Goal: Transaction & Acquisition: Purchase product/service

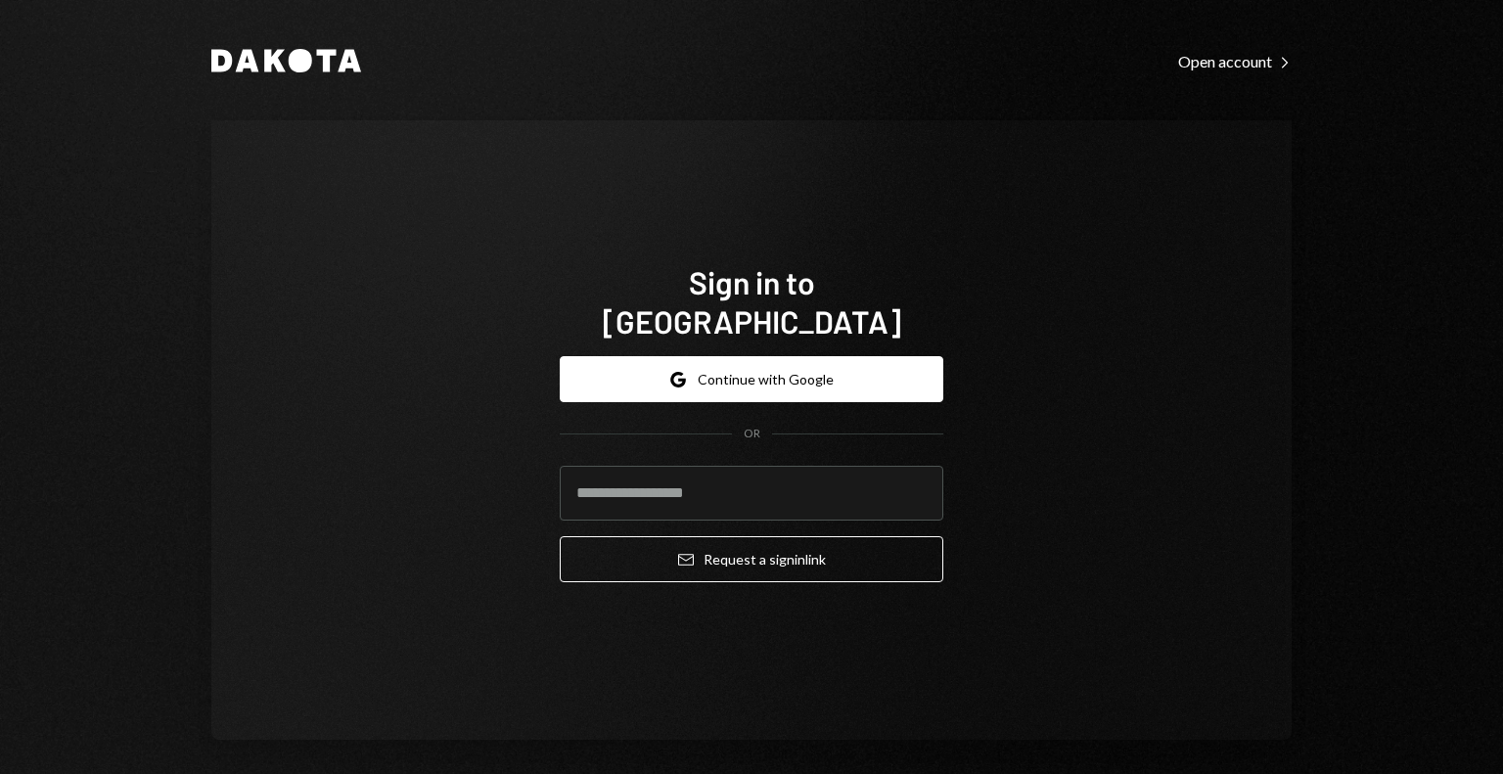
type input "**********"
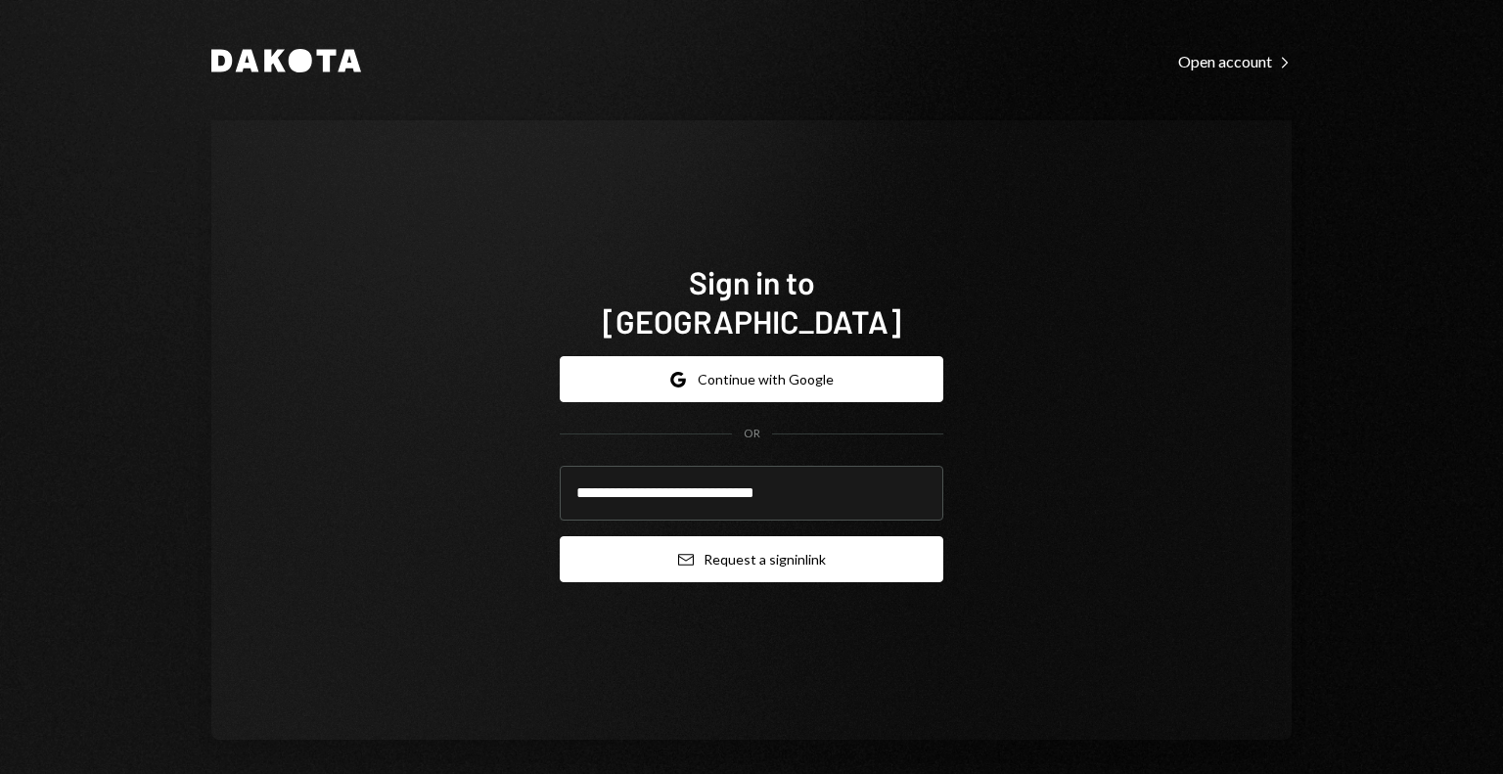
click at [638, 538] on button "Email Request a sign in link" at bounding box center [752, 559] width 384 height 46
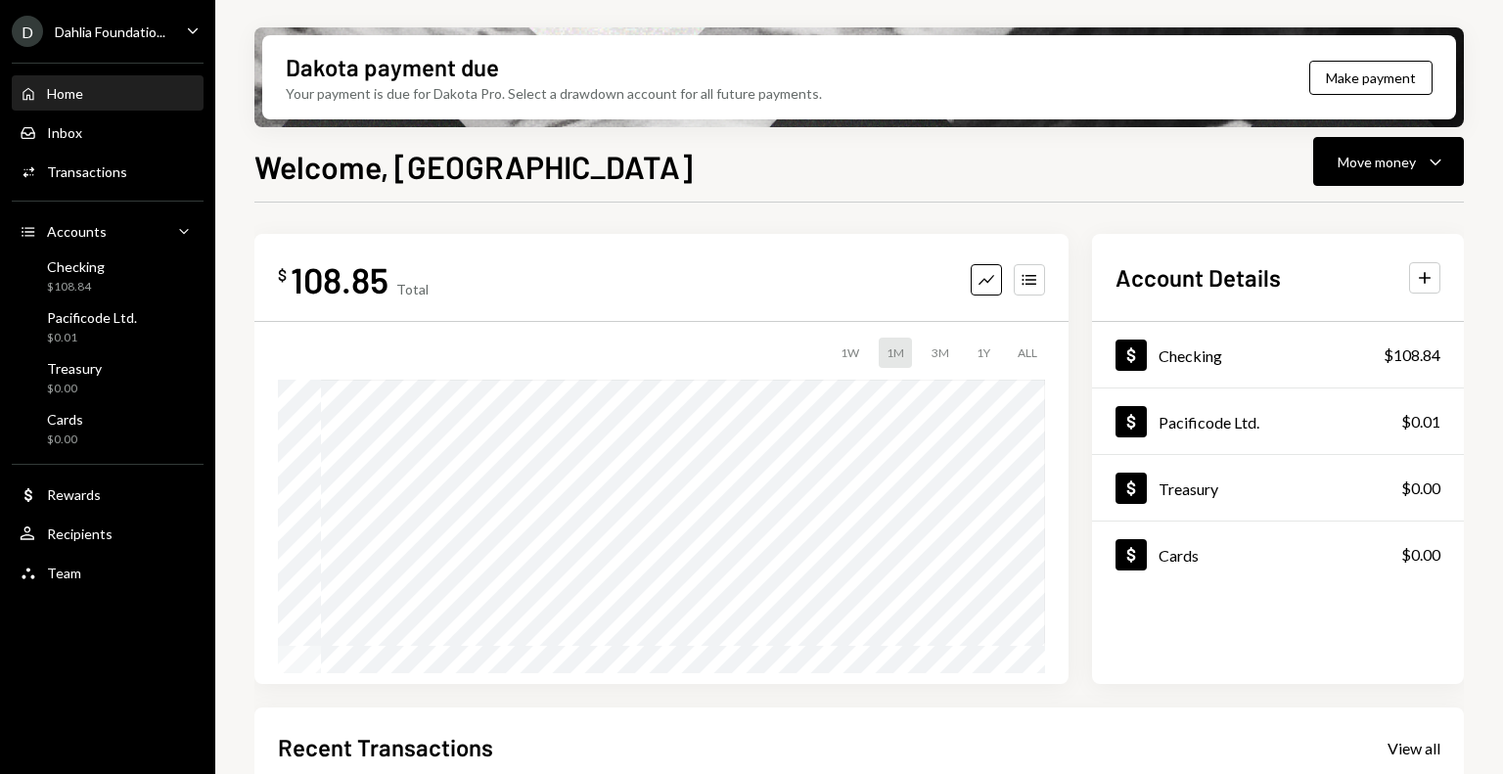
click at [137, 34] on div "Dahlia Foundatio..." at bounding box center [110, 31] width 111 height 17
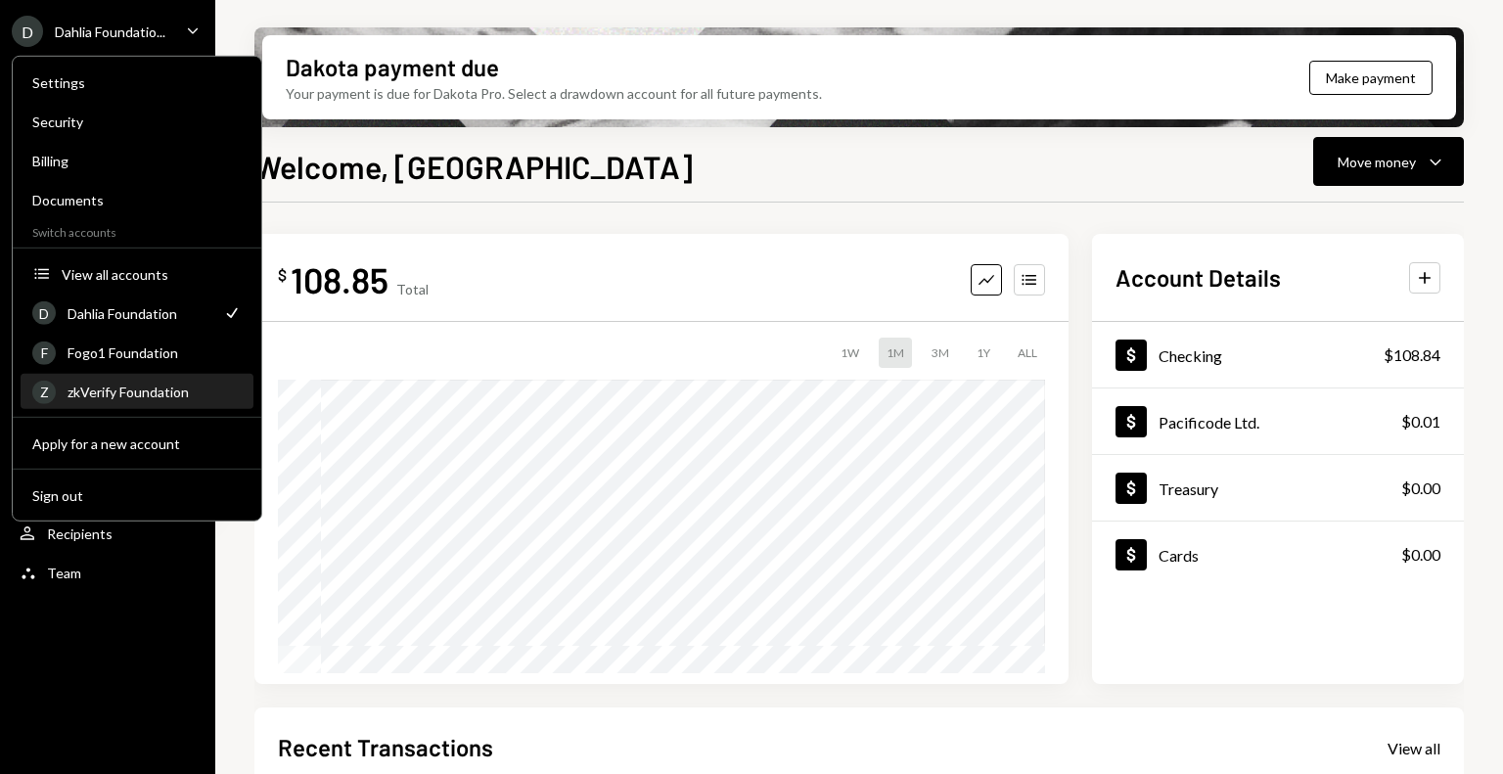
click at [116, 397] on div "zkVerify Foundation" at bounding box center [155, 392] width 174 height 17
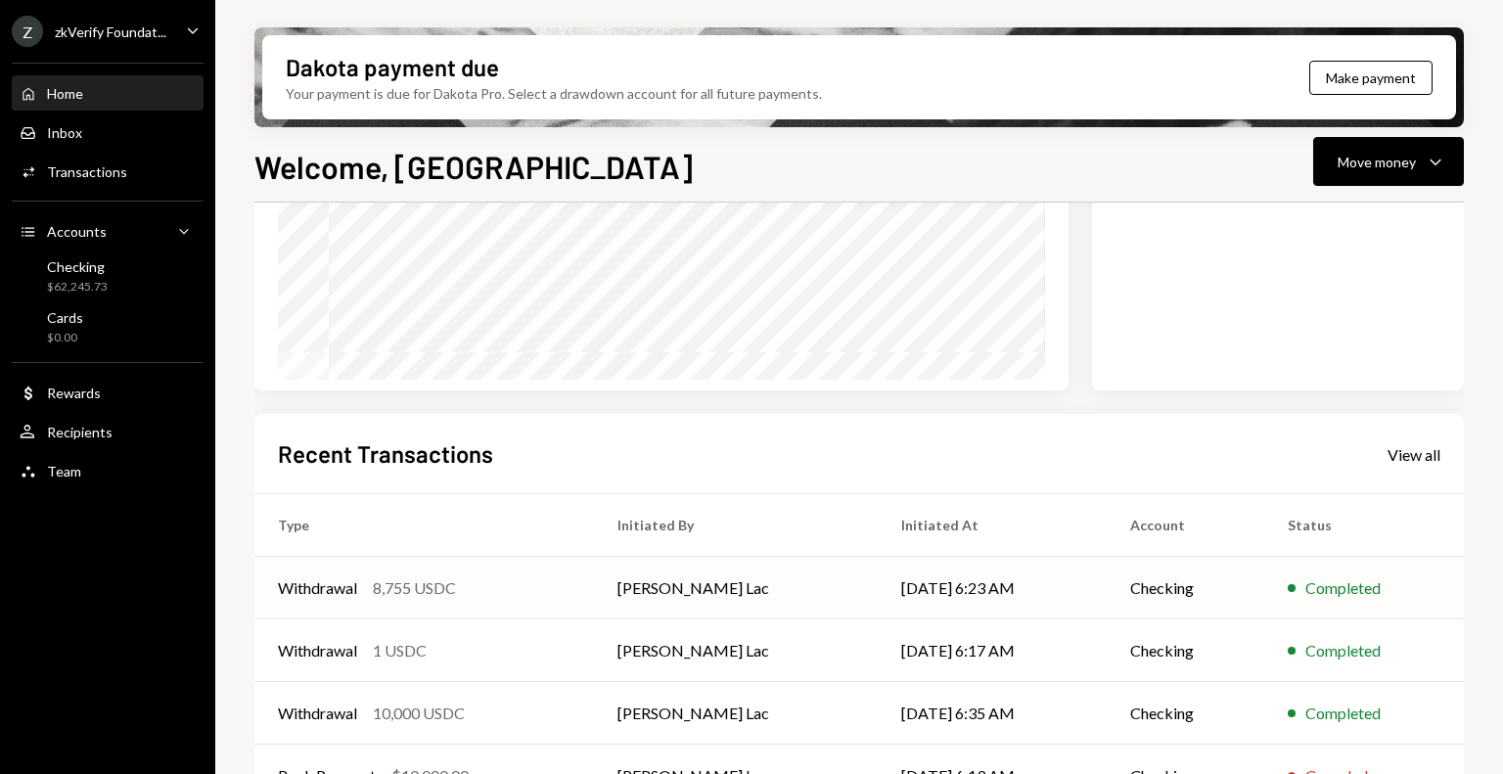
scroll to position [391, 0]
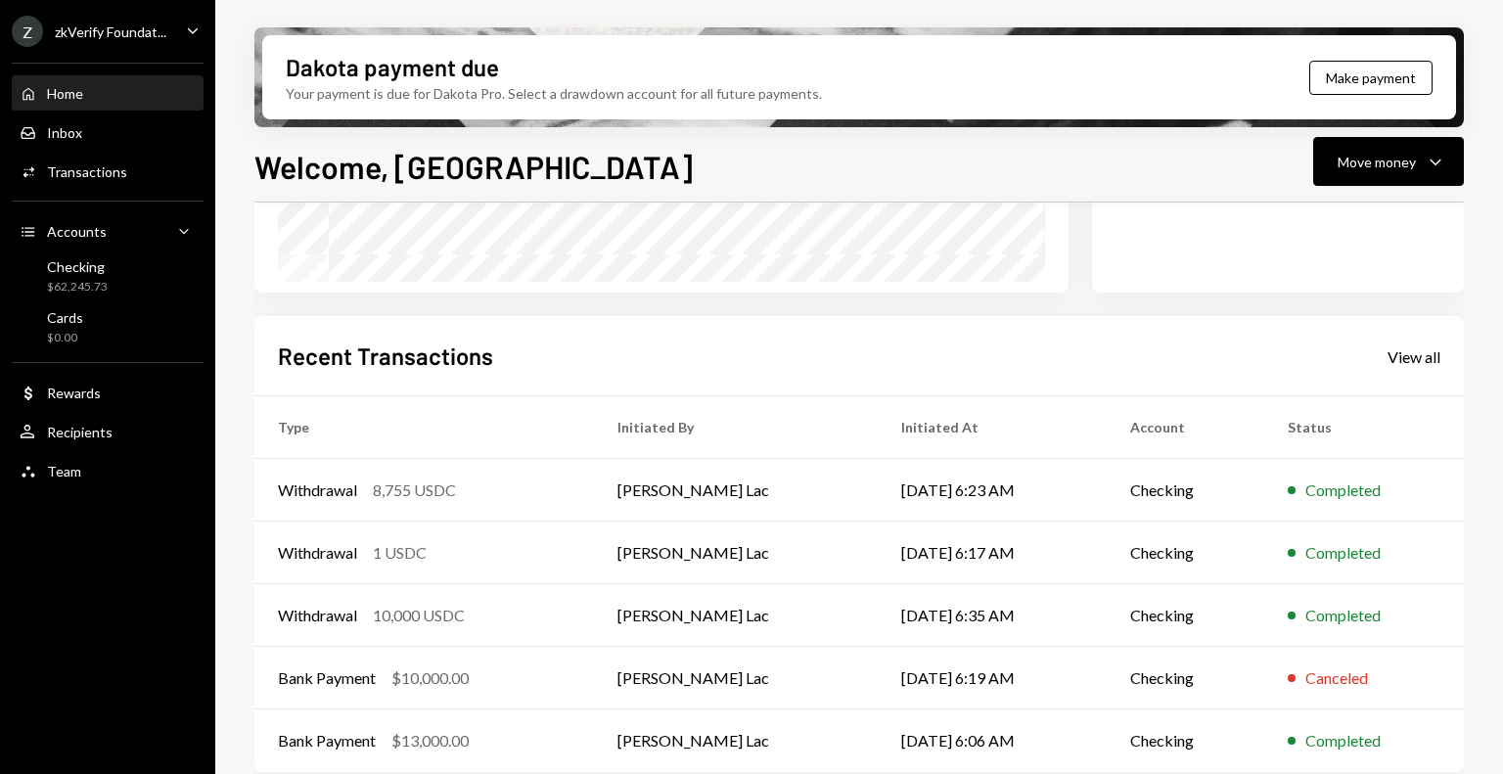
click at [110, 499] on div "Z zkVerify Foundat... Caret Down Home Home Inbox Inbox Activities Transactions …" at bounding box center [107, 387] width 215 height 774
click at [106, 468] on div "Team Team" at bounding box center [108, 472] width 176 height 18
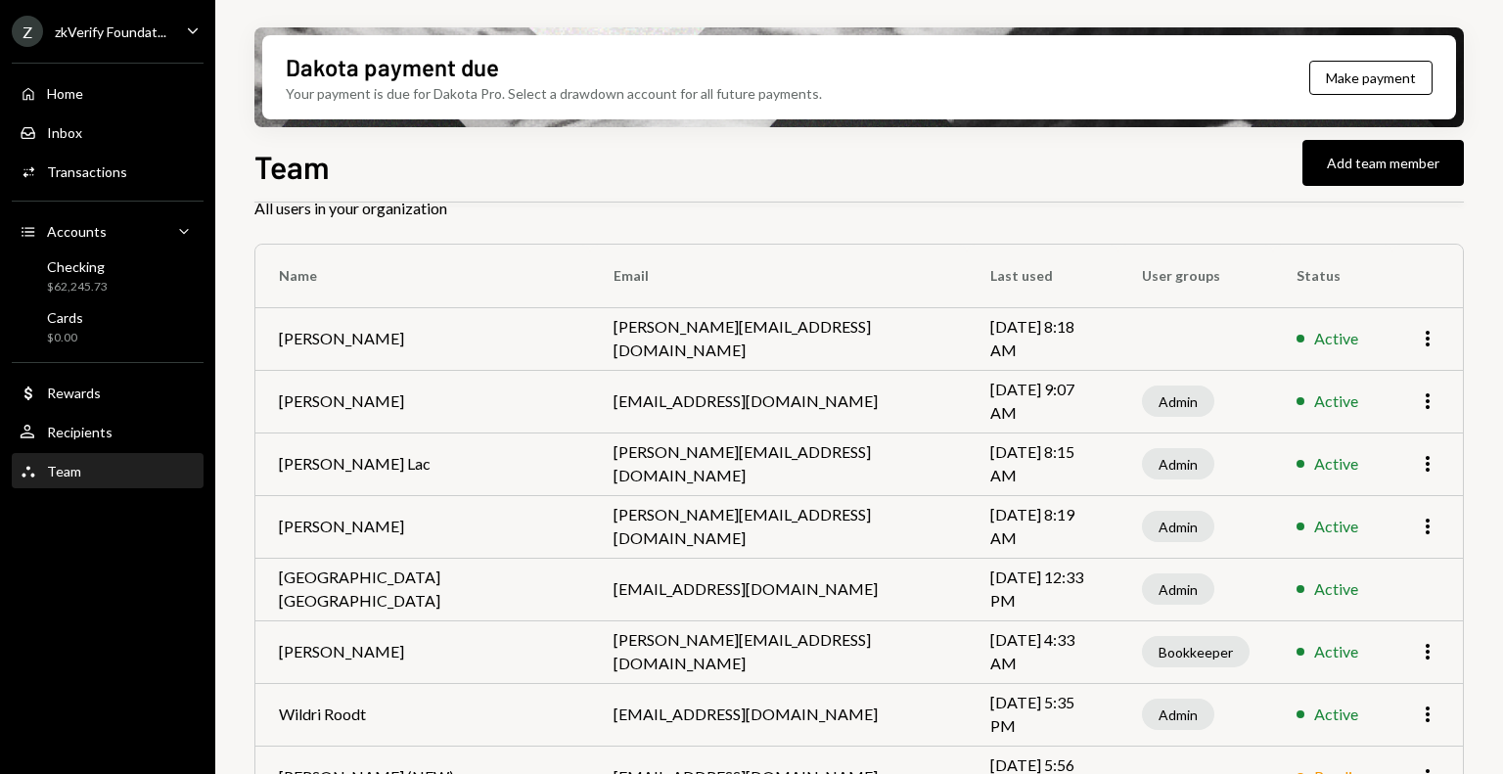
scroll to position [149, 0]
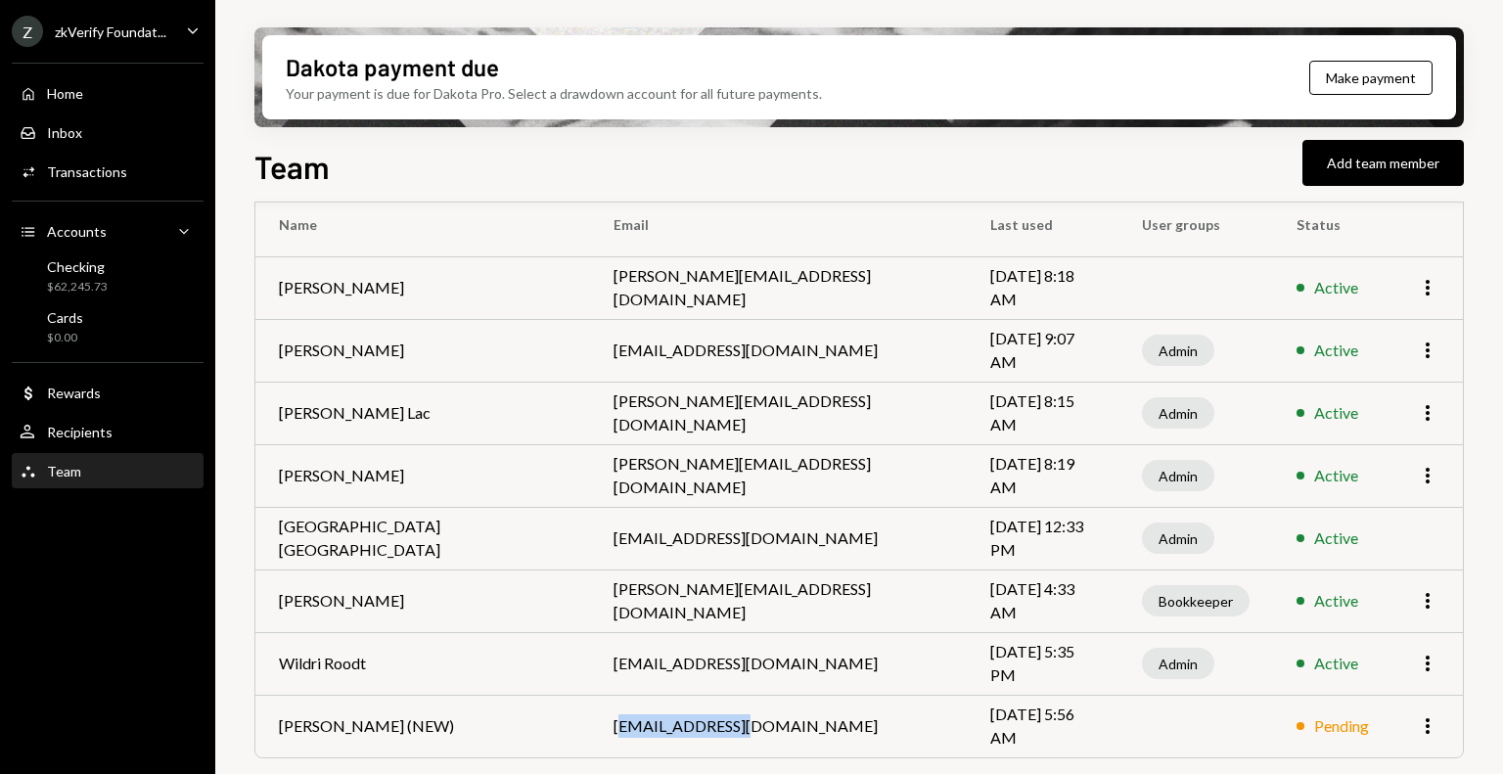
drag, startPoint x: 521, startPoint y: 726, endPoint x: 648, endPoint y: 719, distance: 127.4
click at [648, 719] on td "[EMAIL_ADDRESS][DOMAIN_NAME]" at bounding box center [778, 726] width 377 height 63
click at [673, 719] on td "[EMAIL_ADDRESS][DOMAIN_NAME]" at bounding box center [778, 726] width 377 height 63
drag, startPoint x: 536, startPoint y: 723, endPoint x: 669, endPoint y: 723, distance: 133.1
click at [669, 723] on td "[EMAIL_ADDRESS][DOMAIN_NAME]" at bounding box center [778, 726] width 377 height 63
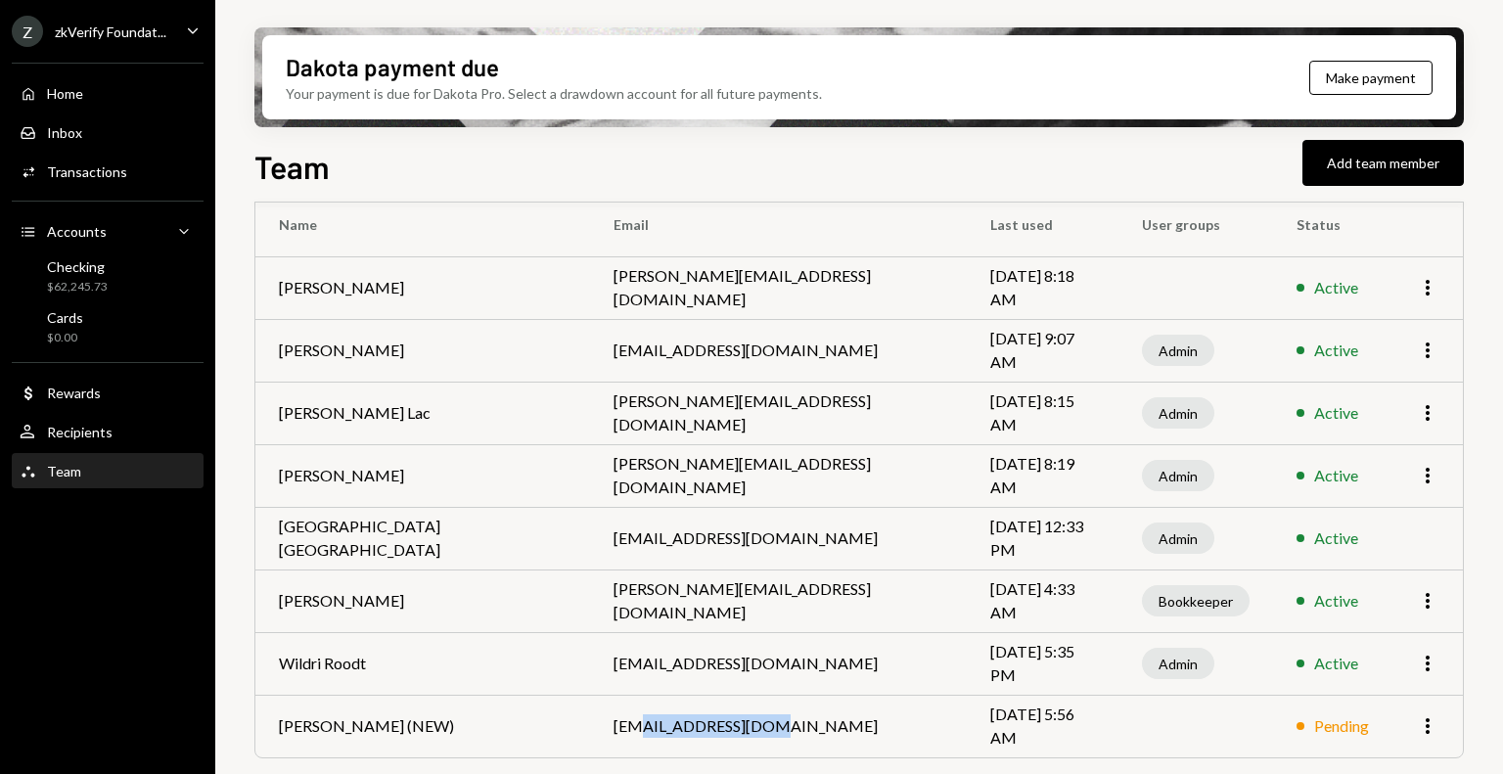
click at [622, 730] on td "[EMAIL_ADDRESS][DOMAIN_NAME]" at bounding box center [778, 726] width 377 height 63
click at [473, 747] on td "[PERSON_NAME] (NEW)" at bounding box center [422, 726] width 335 height 63
click at [1028, 160] on div "Team Add team member" at bounding box center [859, 164] width 1210 height 43
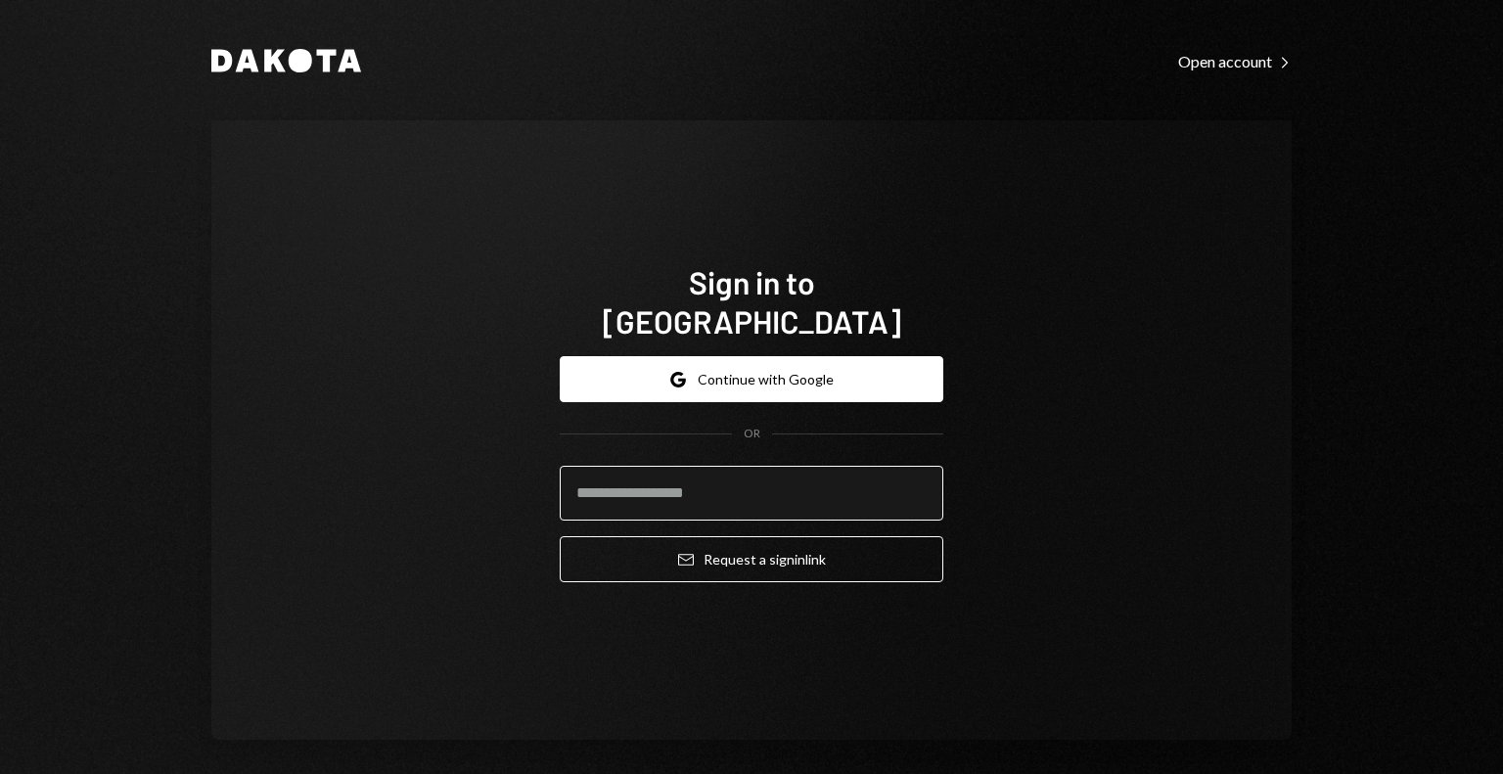
click at [678, 492] on input "email" at bounding box center [752, 493] width 384 height 55
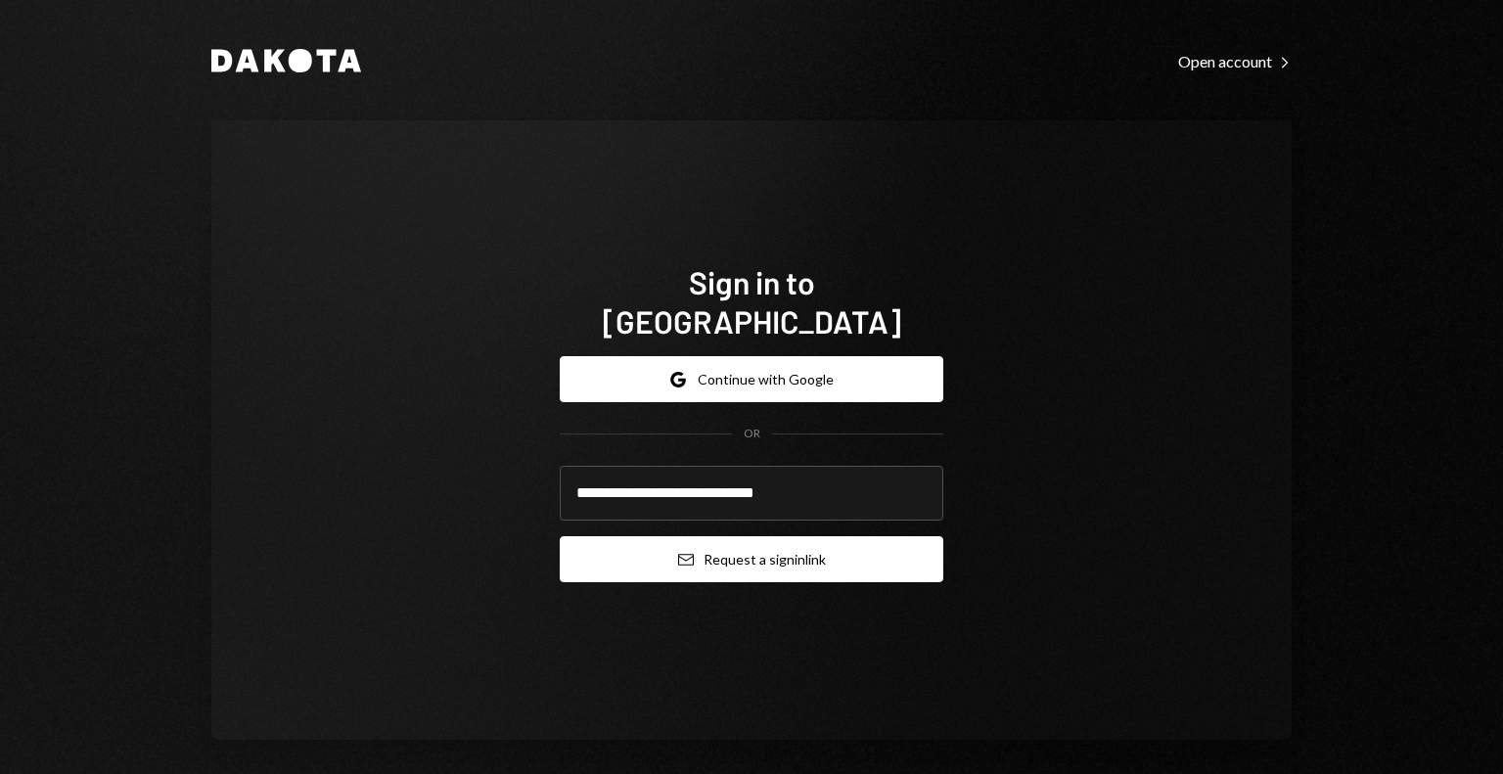
type input "**********"
click at [745, 545] on button "Email Request a sign in link" at bounding box center [752, 559] width 384 height 46
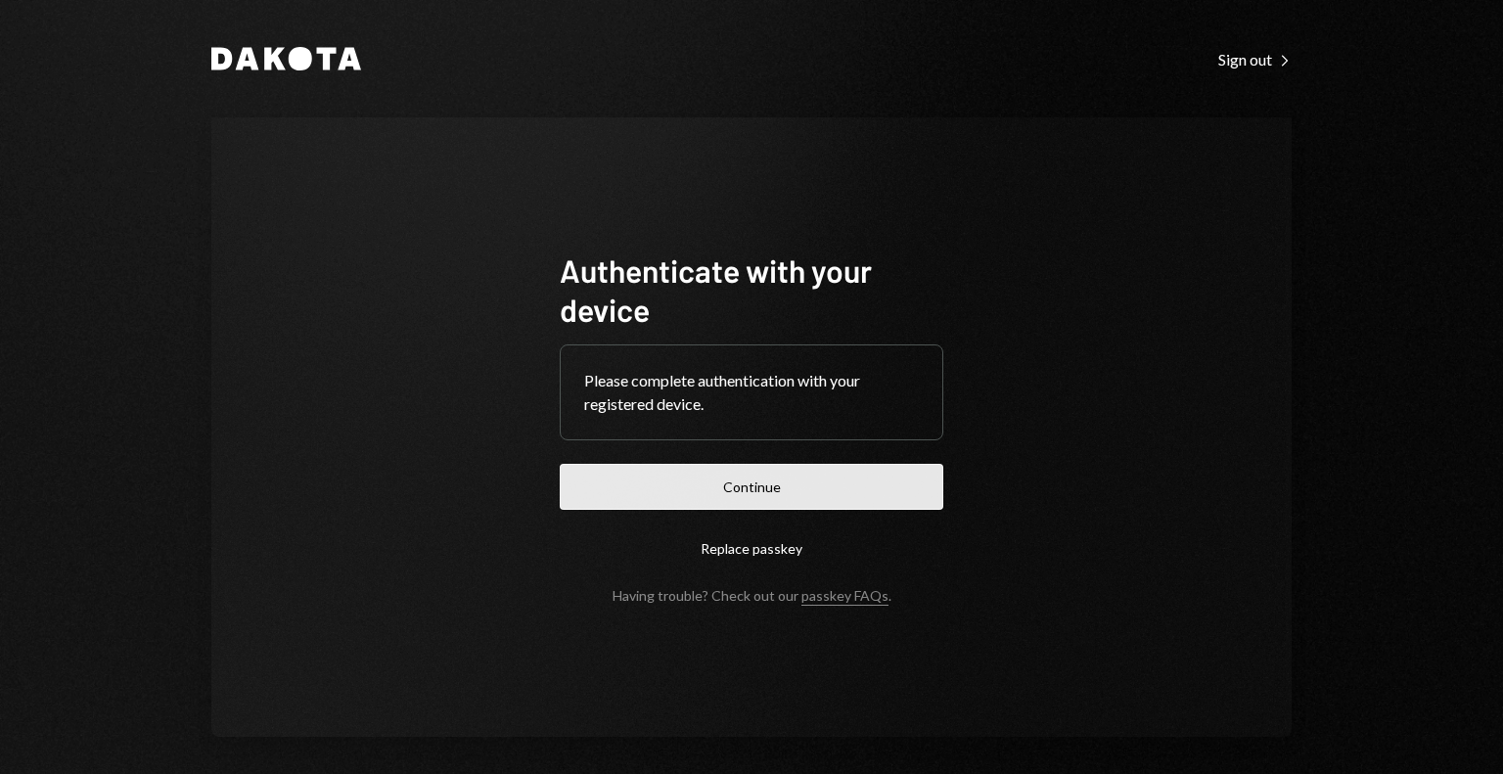
click at [712, 498] on button "Continue" at bounding box center [752, 487] width 384 height 46
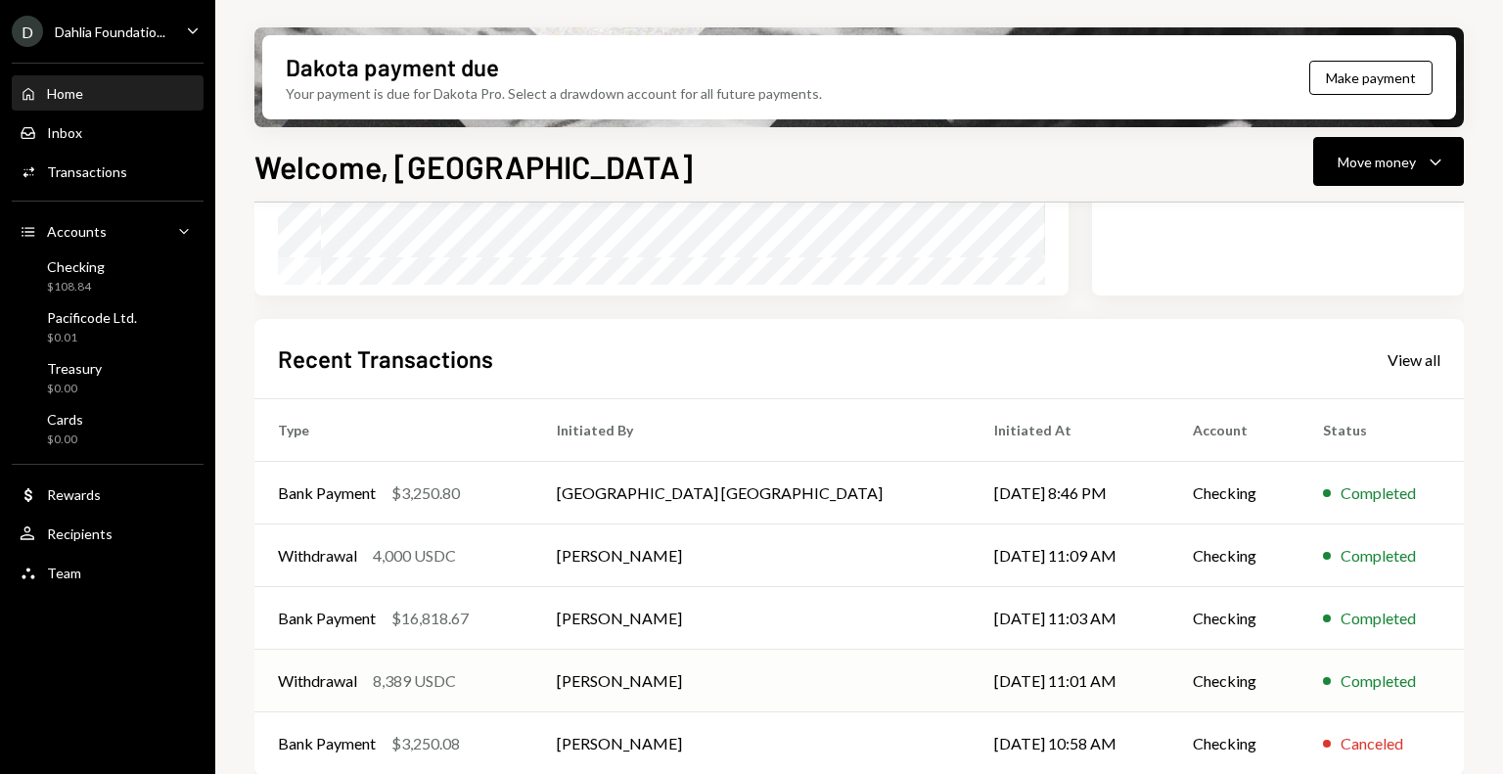
scroll to position [391, 0]
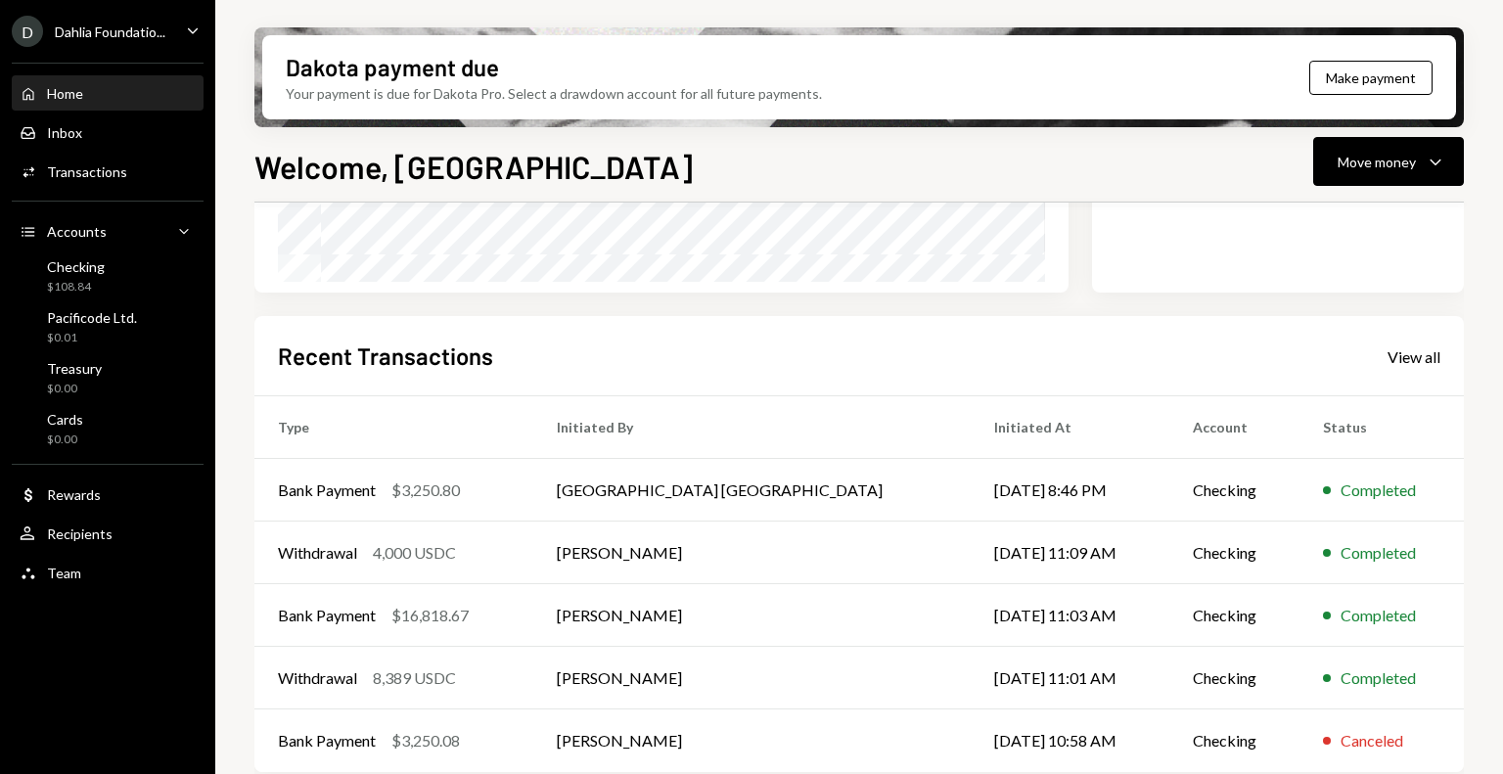
click at [120, 31] on div "Dahlia Foundatio..." at bounding box center [110, 31] width 111 height 17
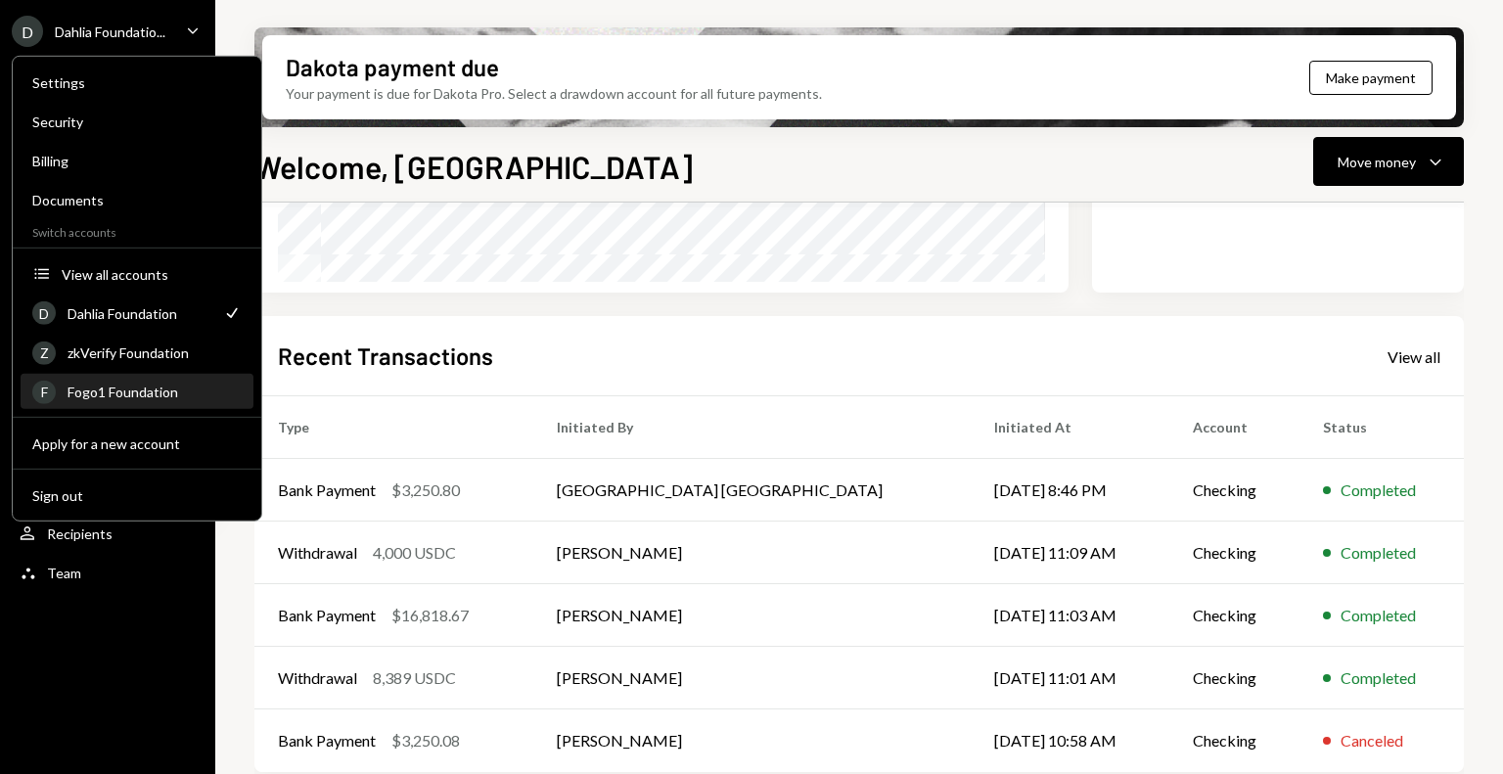
click at [121, 380] on div "F Fogo1 Foundation" at bounding box center [136, 392] width 209 height 33
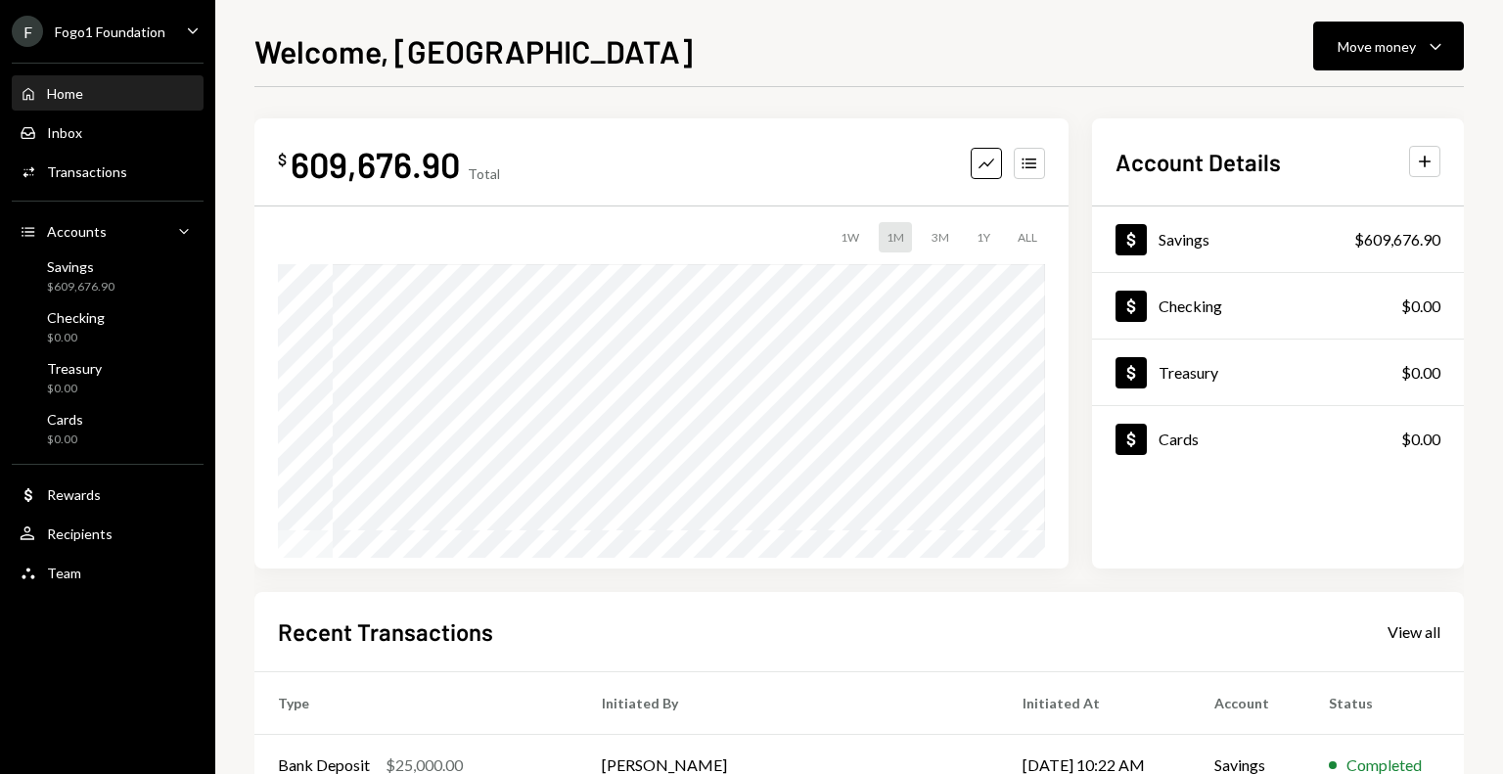
scroll to position [196, 0]
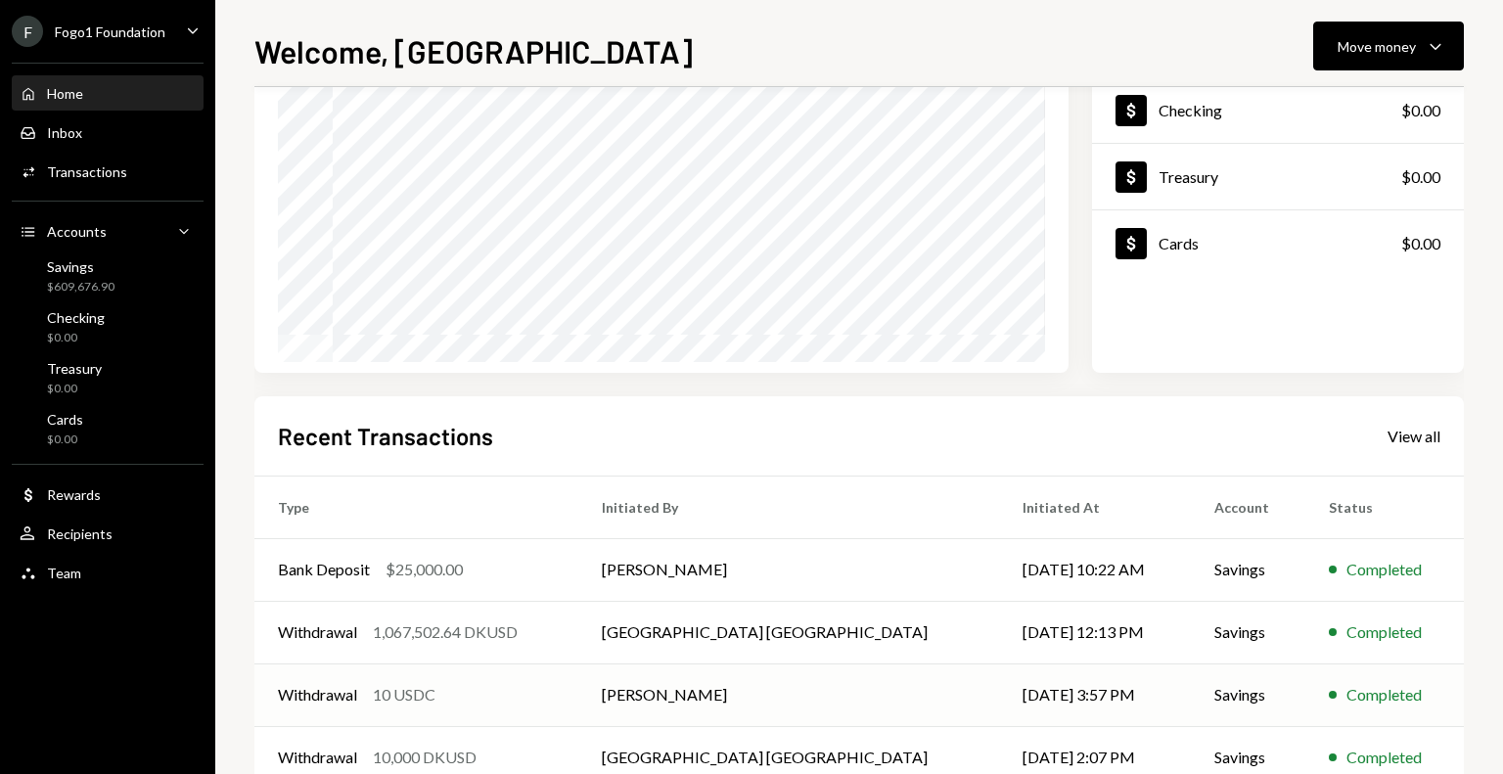
click at [254, 701] on td "Withdrawal 10 USDC" at bounding box center [416, 694] width 324 height 63
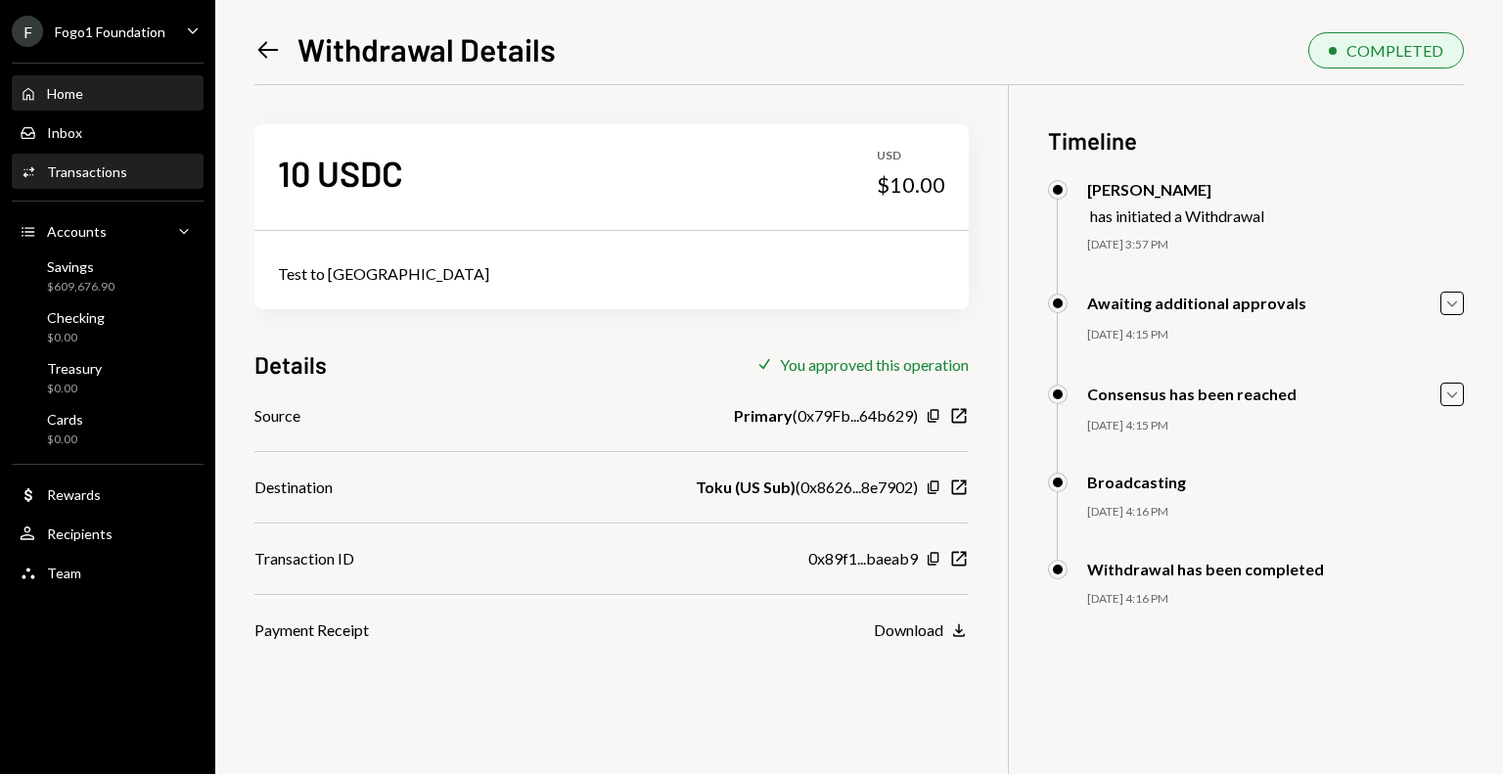
click at [120, 102] on div "Home Home" at bounding box center [108, 93] width 176 height 33
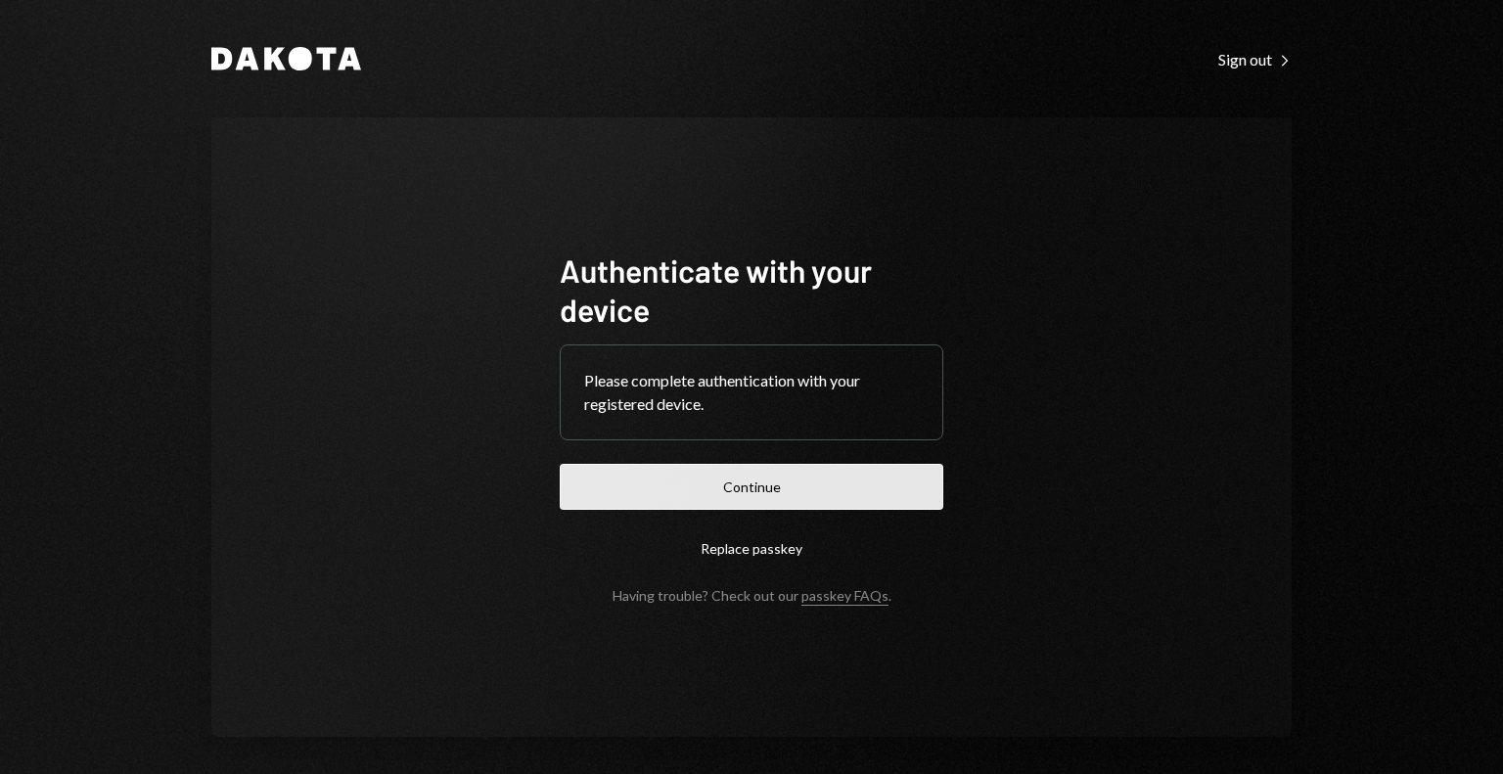
click at [855, 480] on button "Continue" at bounding box center [752, 487] width 384 height 46
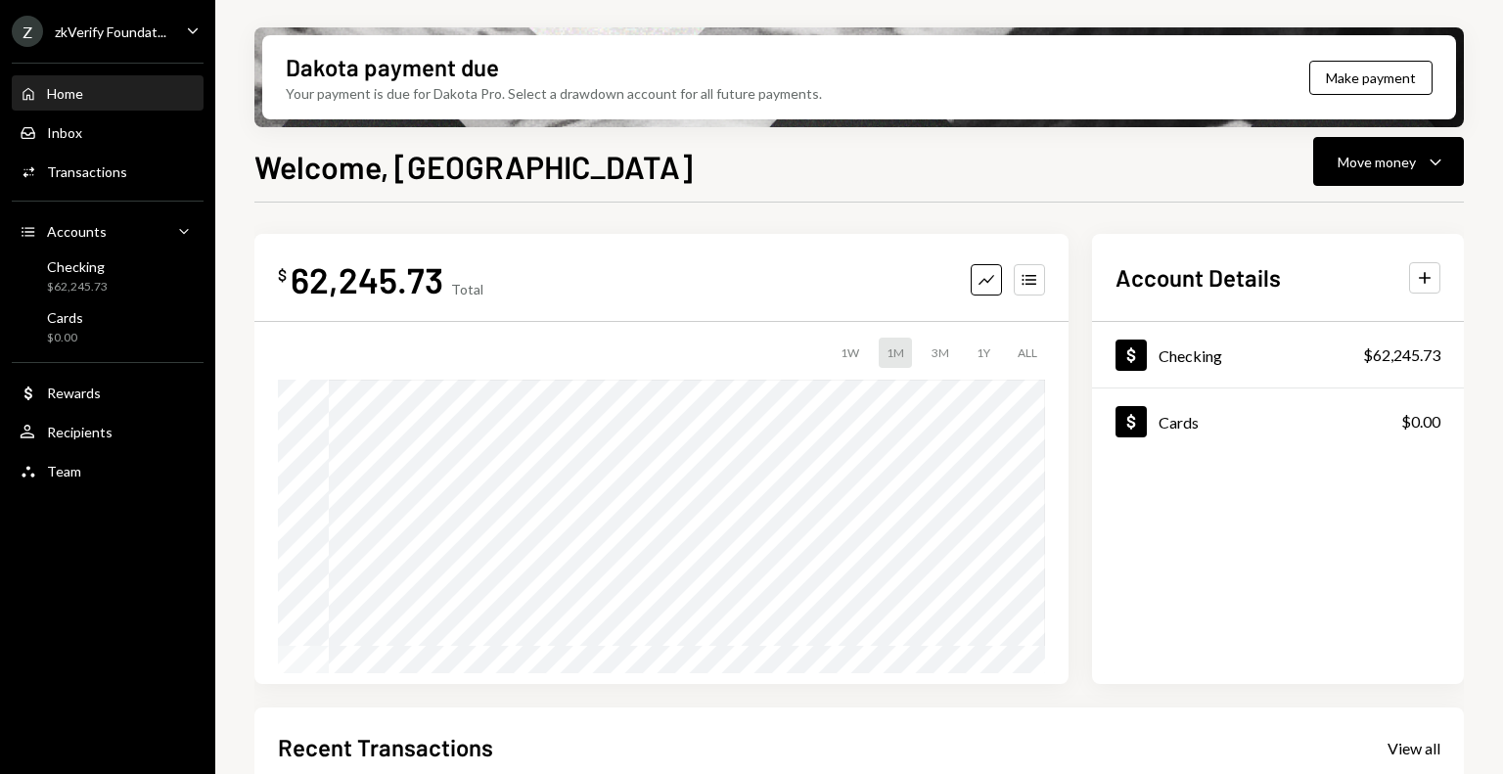
click at [144, 38] on div "zkVerify Foundat..." at bounding box center [111, 31] width 112 height 17
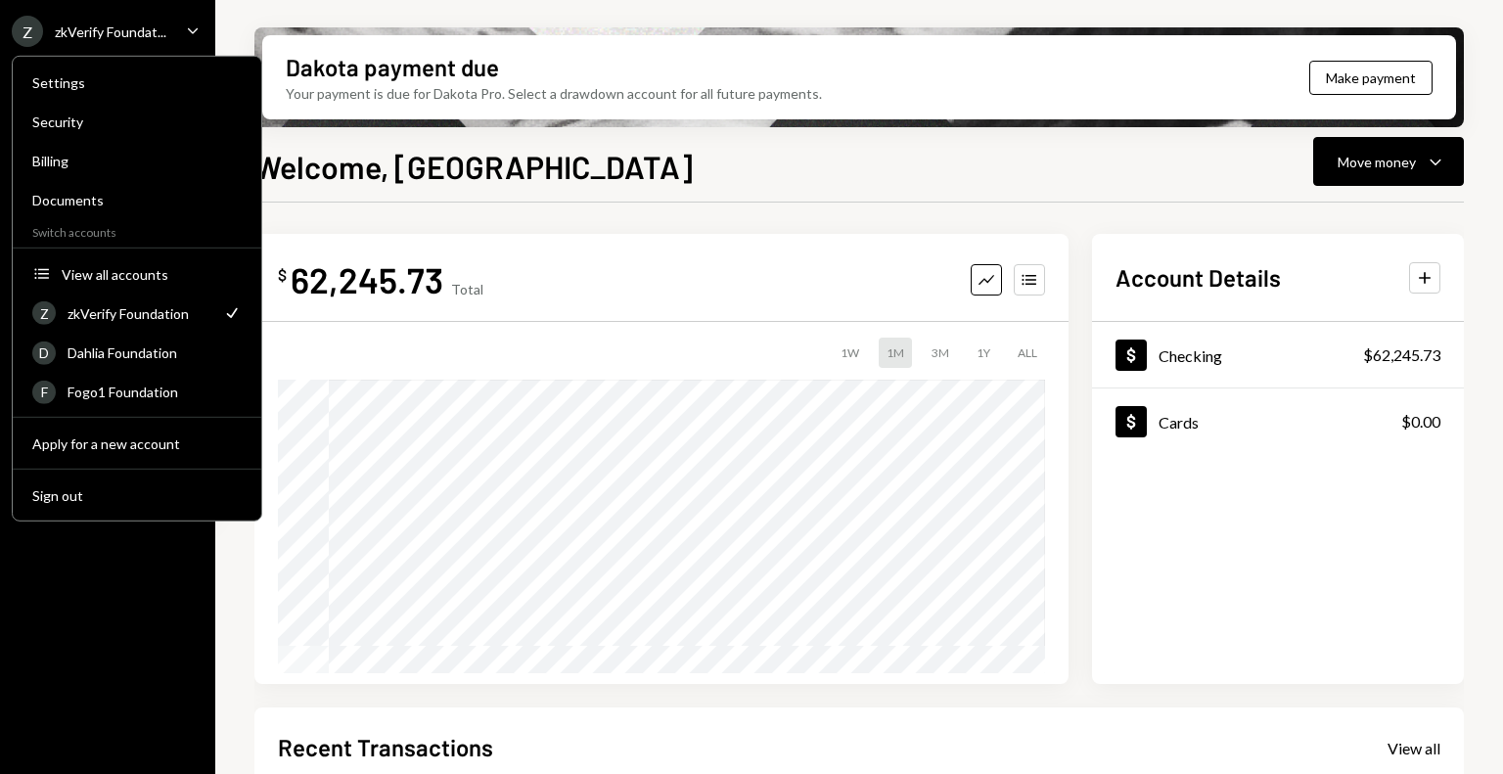
click at [103, 599] on div "Z zkVerify Foundat... Caret Down Home Home Inbox Inbox Activities Transactions …" at bounding box center [107, 387] width 215 height 774
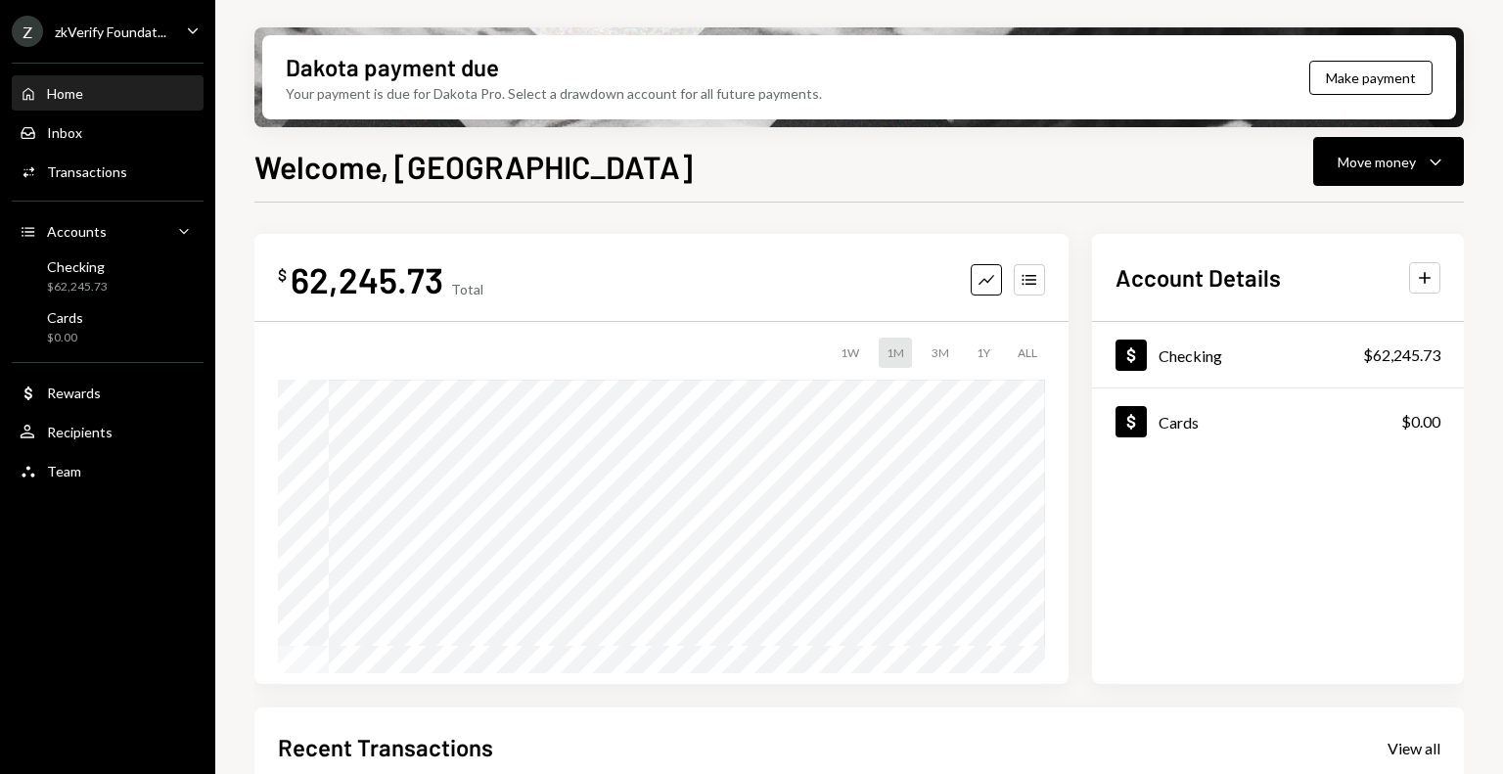
click at [873, 741] on div "Recent Transactions View all" at bounding box center [859, 747] width 1163 height 32
click at [117, 34] on div "zkVerify Foundat..." at bounding box center [111, 31] width 112 height 17
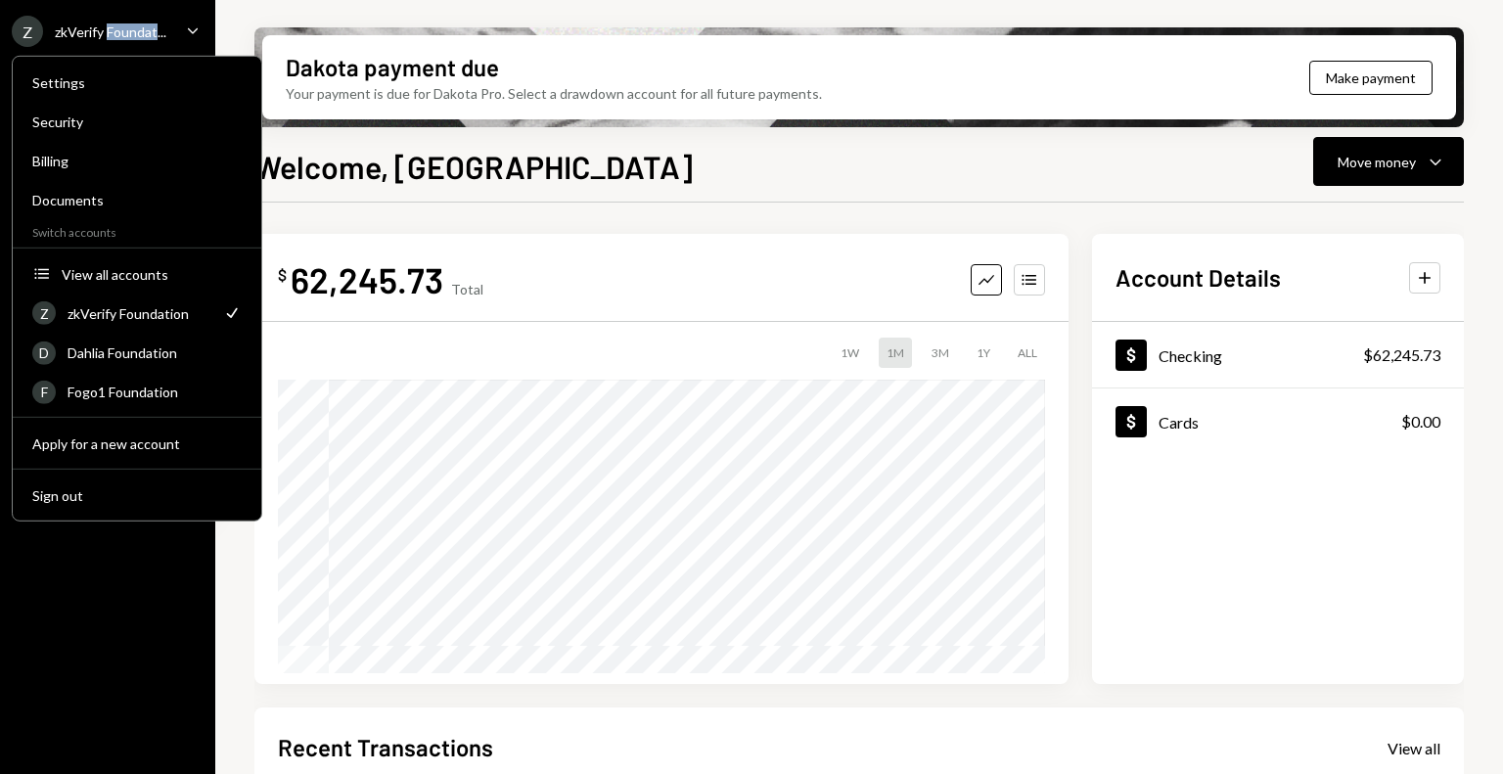
click at [117, 34] on div "zkVerify Foundat..." at bounding box center [111, 31] width 112 height 17
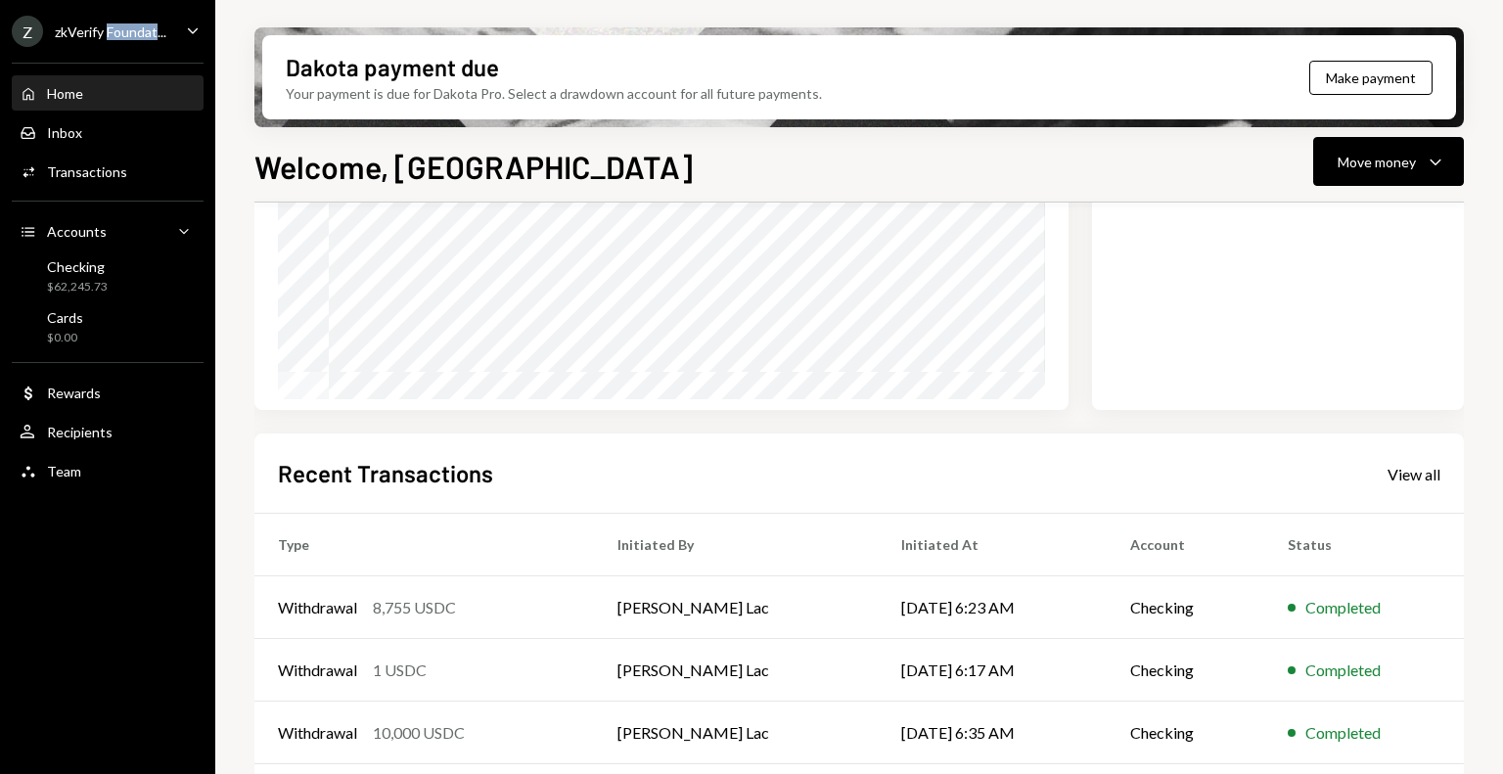
scroll to position [405, 0]
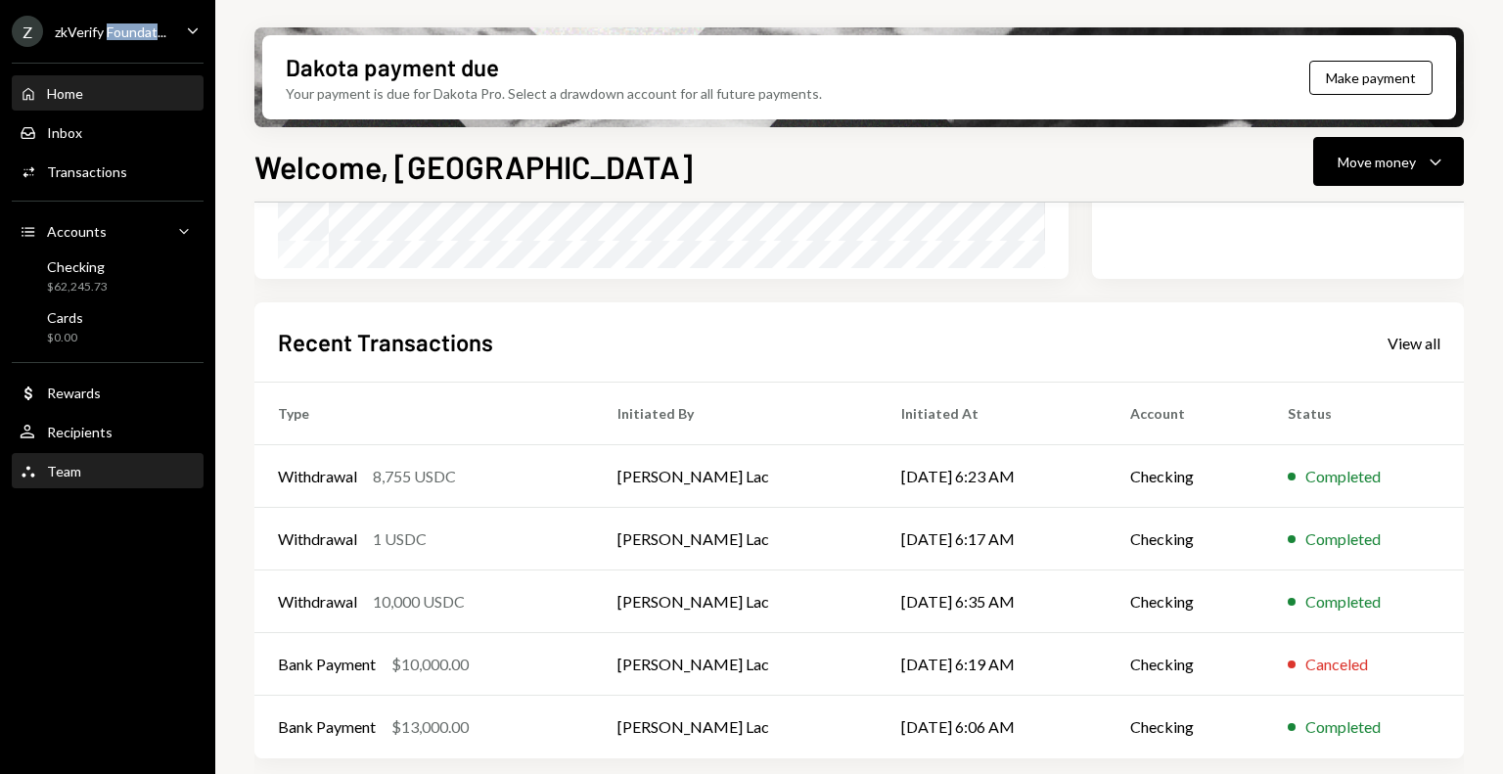
click at [78, 477] on div "Team" at bounding box center [64, 471] width 34 height 17
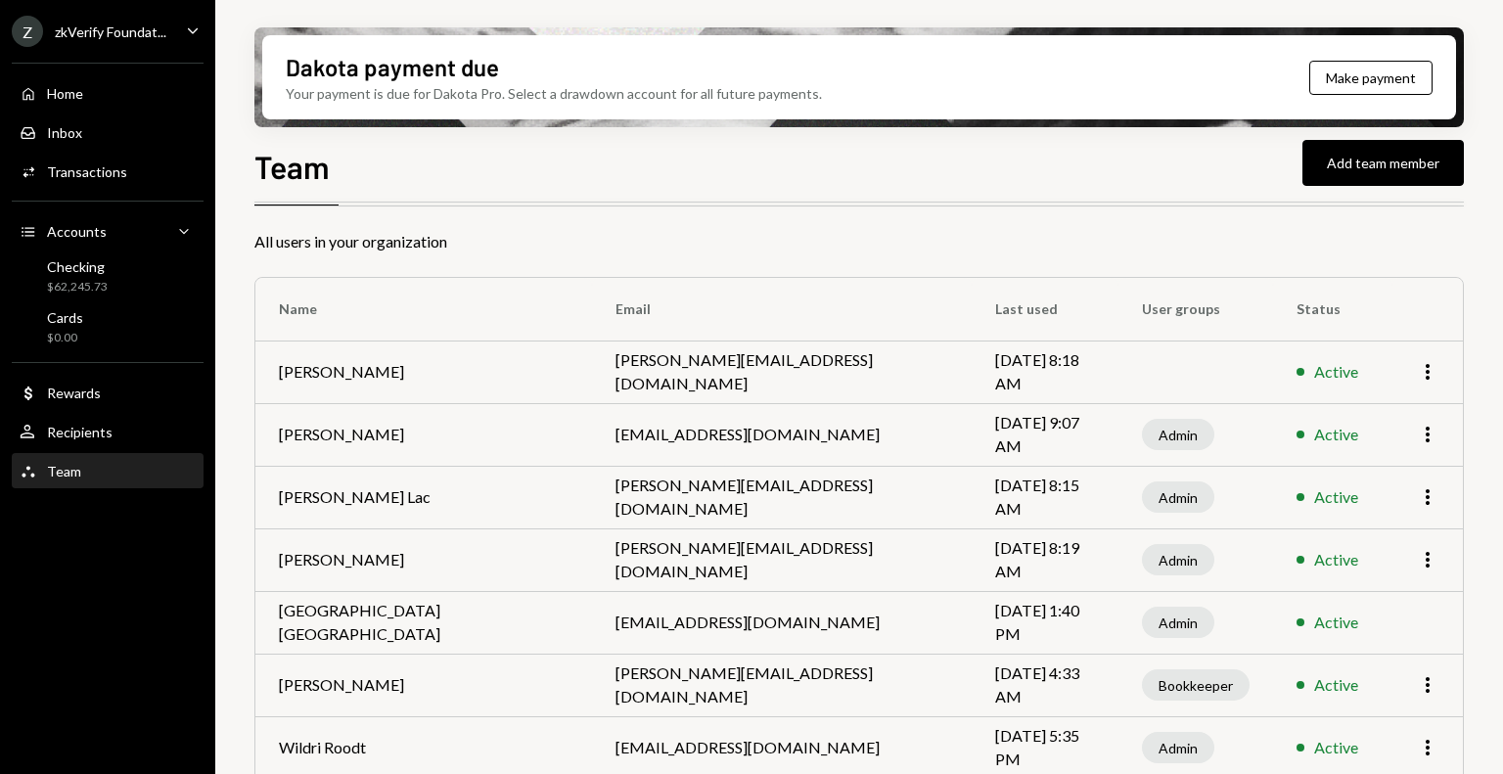
scroll to position [98, 0]
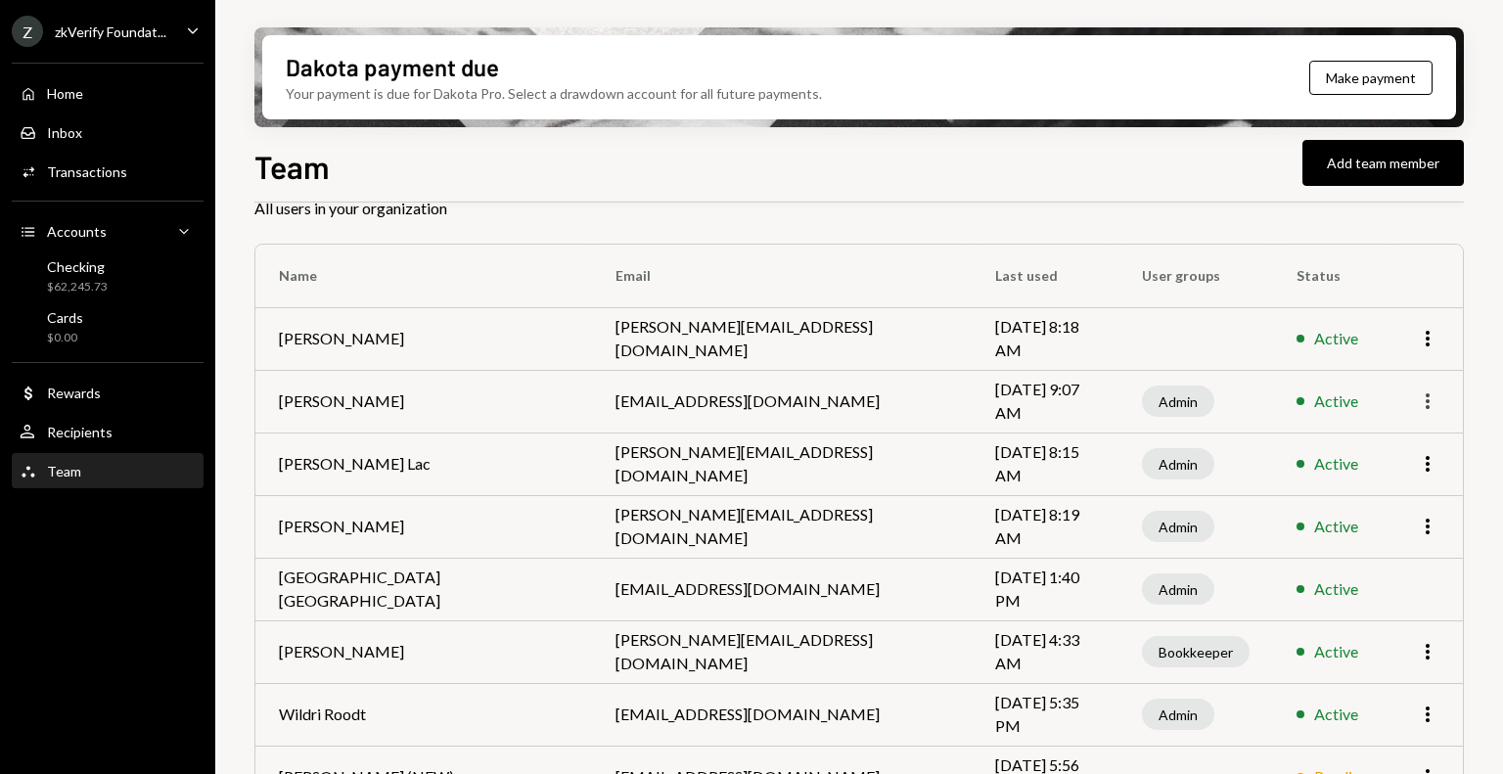
click at [1419, 402] on icon "More" at bounding box center [1427, 400] width 23 height 23
click at [1384, 491] on div "Remove" at bounding box center [1383, 476] width 98 height 34
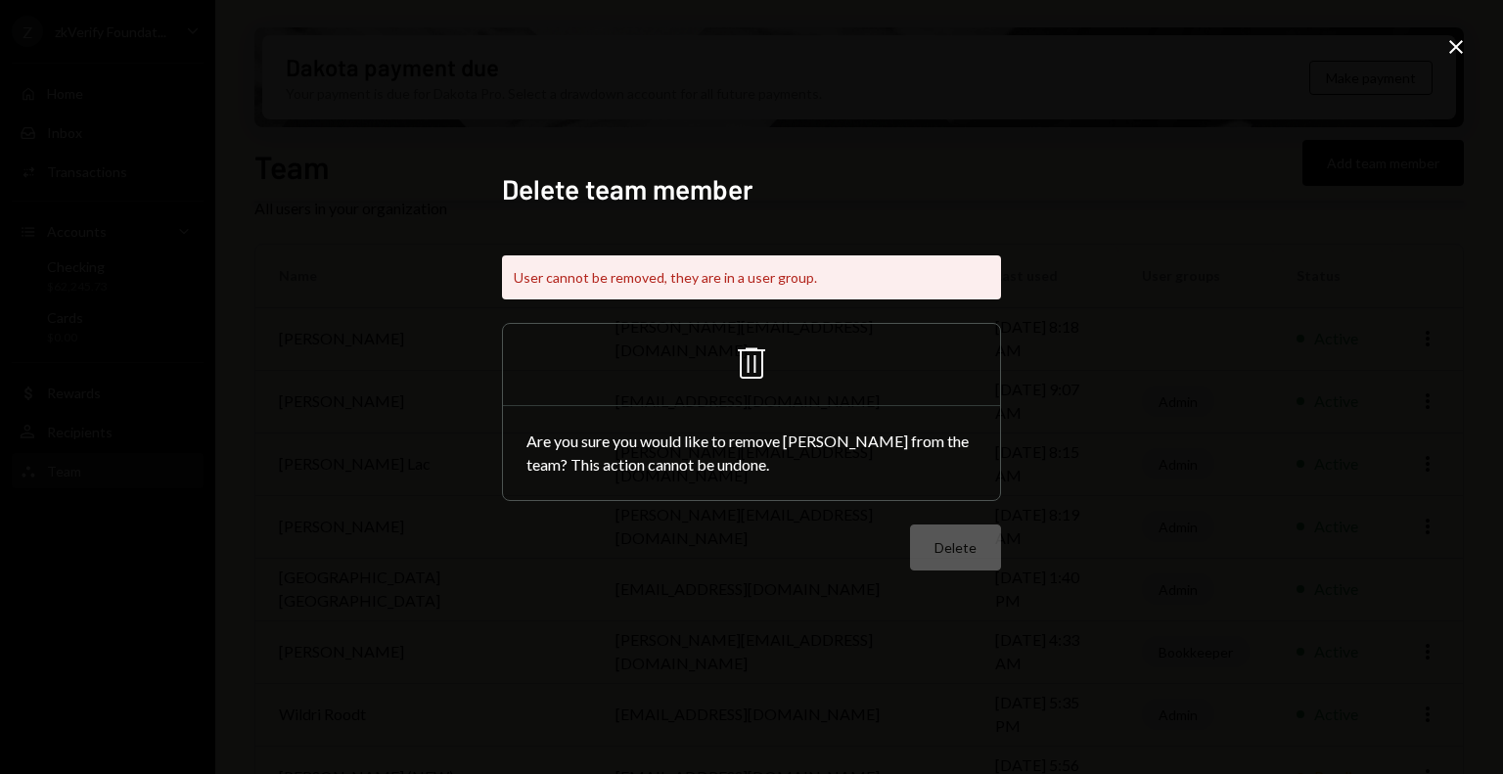
click at [1461, 46] on icon "Close" at bounding box center [1455, 46] width 23 height 23
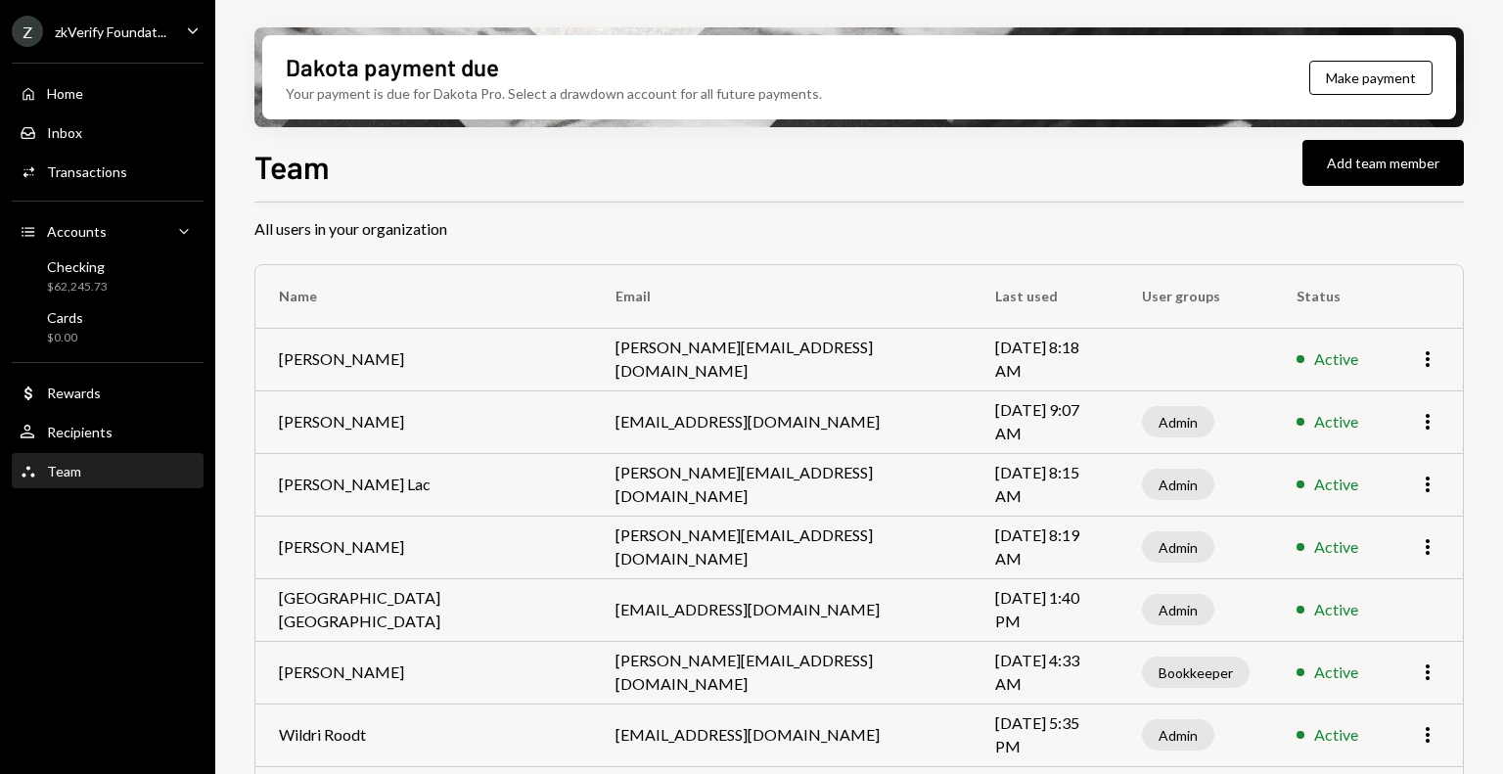
scroll to position [0, 0]
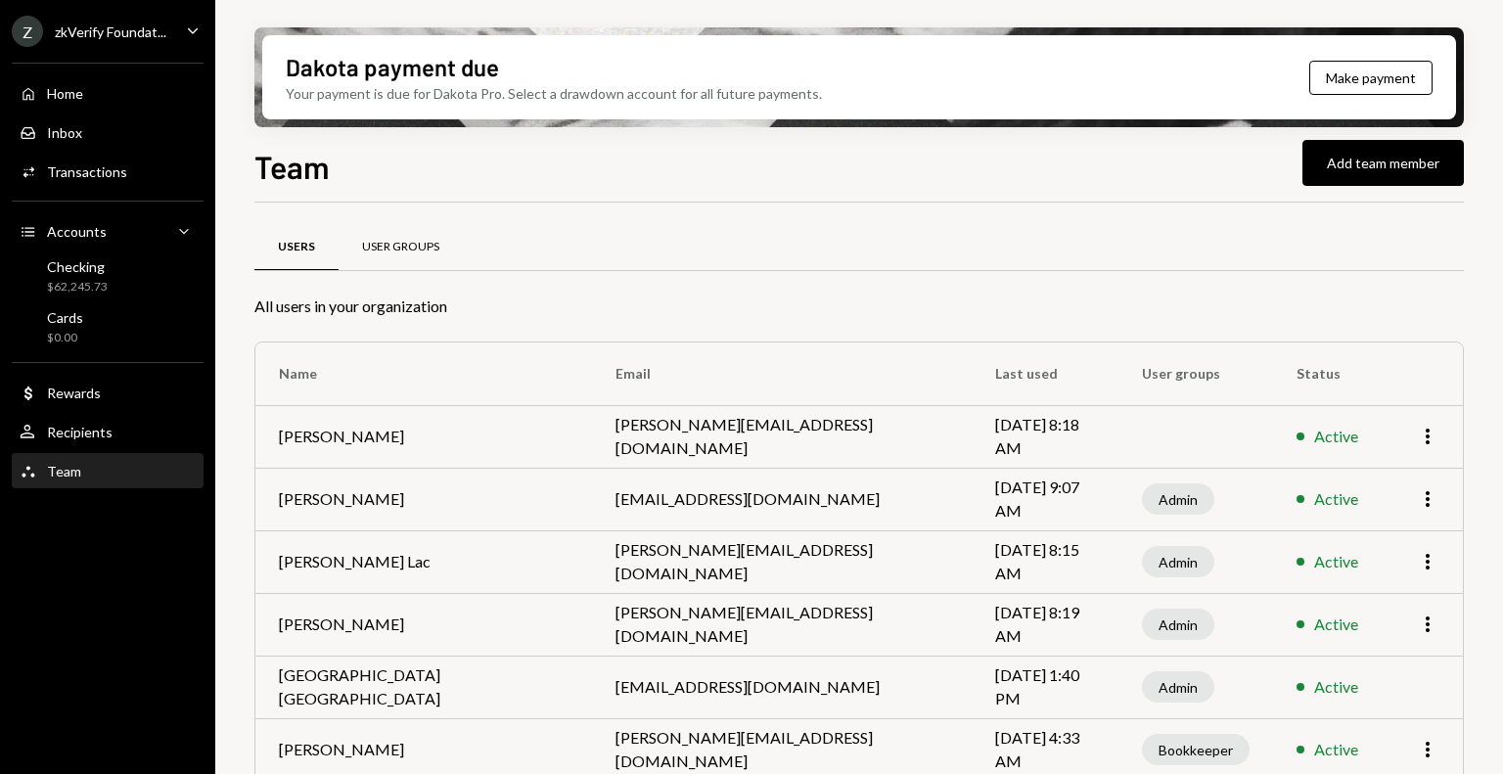
click at [405, 253] on div "User Groups" at bounding box center [400, 247] width 77 height 17
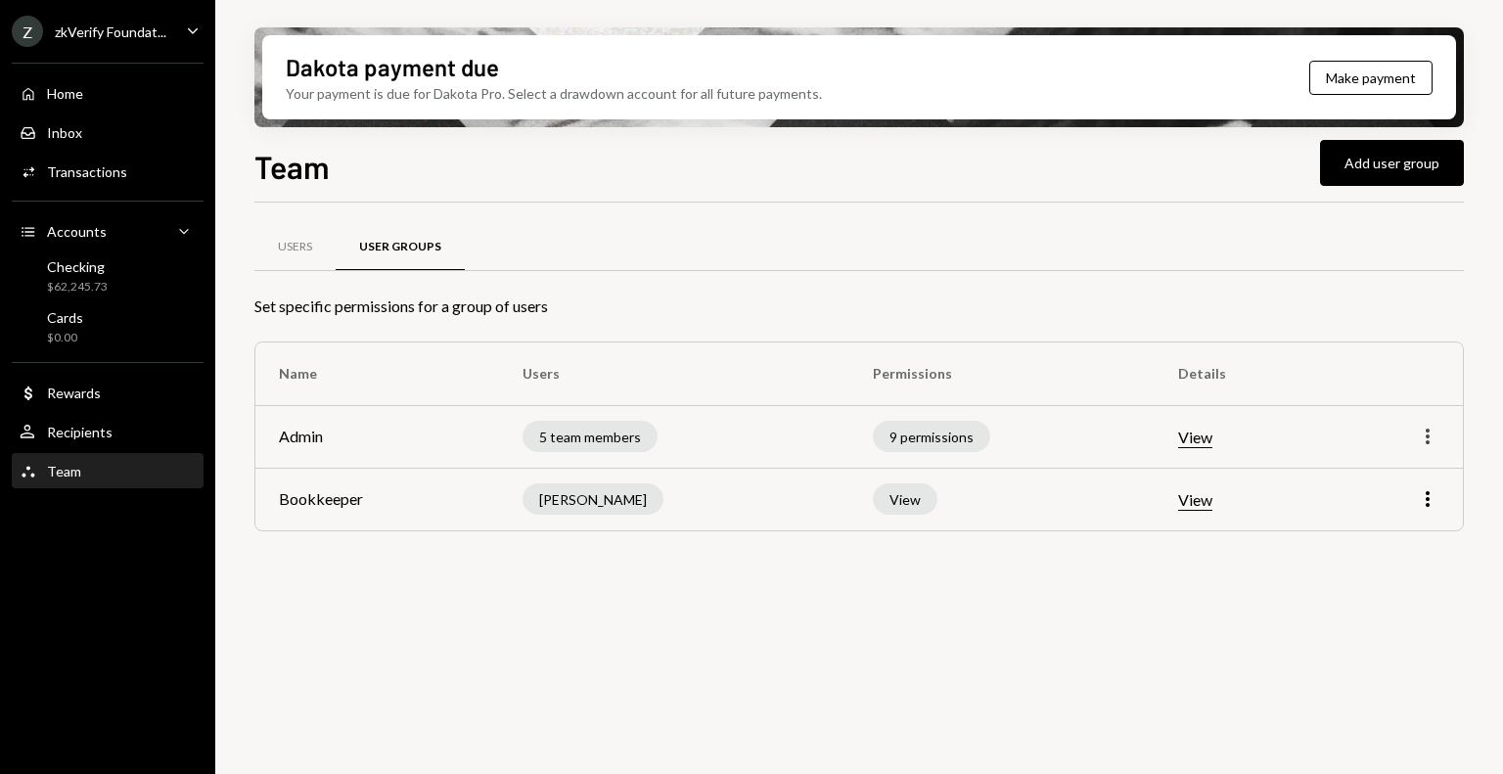
click at [1429, 443] on icon "More" at bounding box center [1427, 436] width 23 height 23
click at [1387, 467] on div "Edit" at bounding box center [1383, 477] width 98 height 34
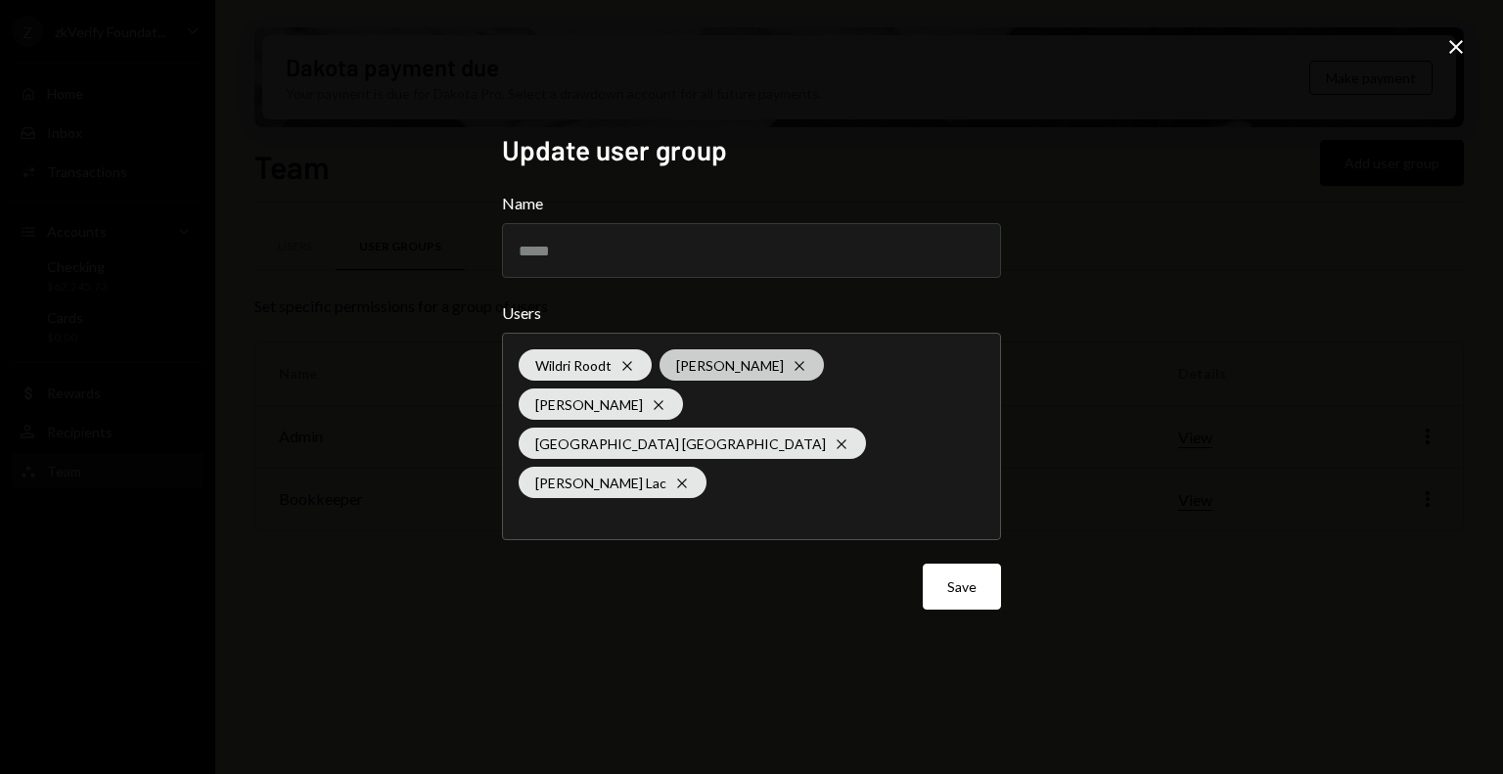
click at [795, 370] on icon at bounding box center [799, 365] width 9 height 9
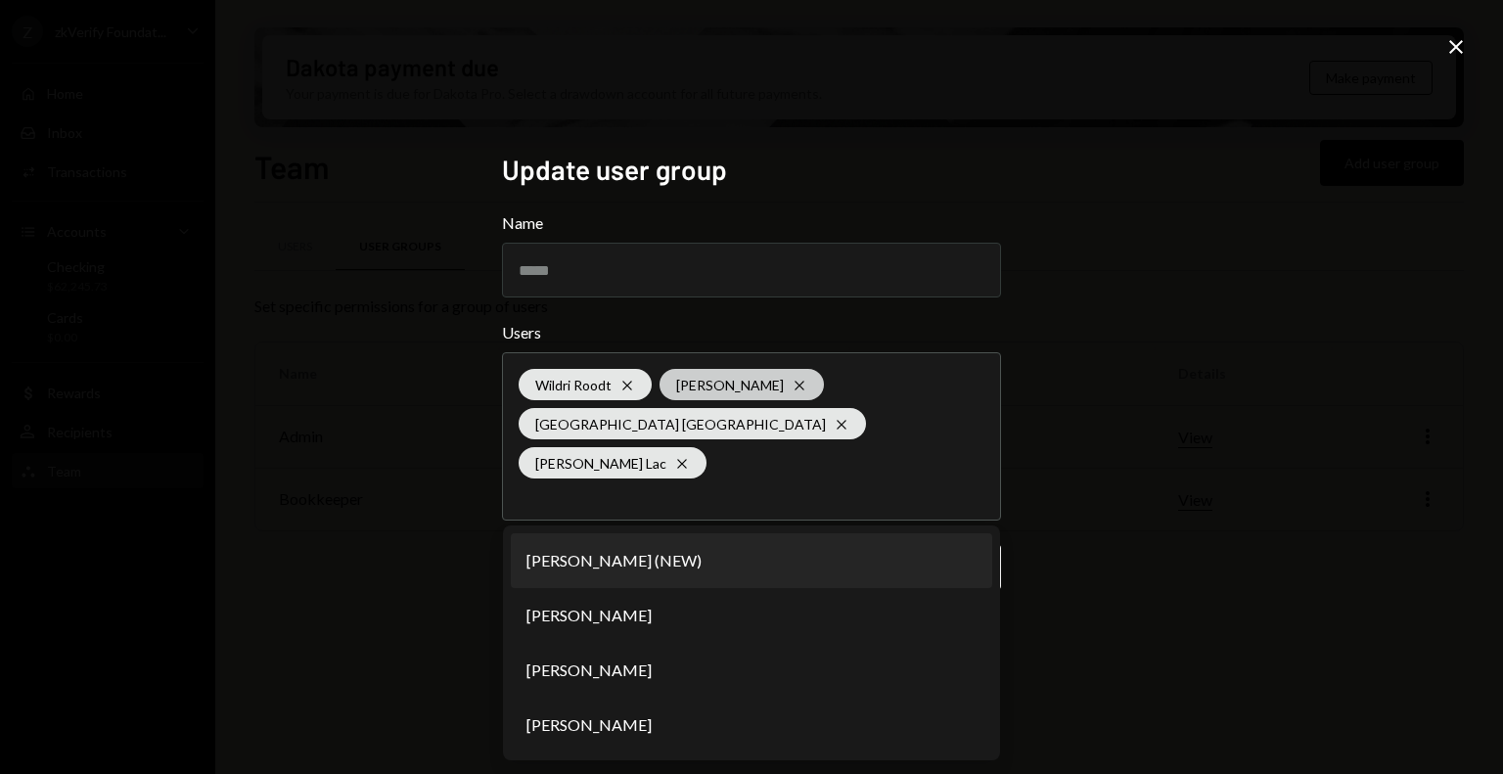
click at [795, 389] on icon at bounding box center [799, 385] width 9 height 9
click at [1217, 559] on div "Update user group Name ***** Users Wildri Roodt Cross Savannah Netherlands Cros…" at bounding box center [751, 387] width 1503 height 774
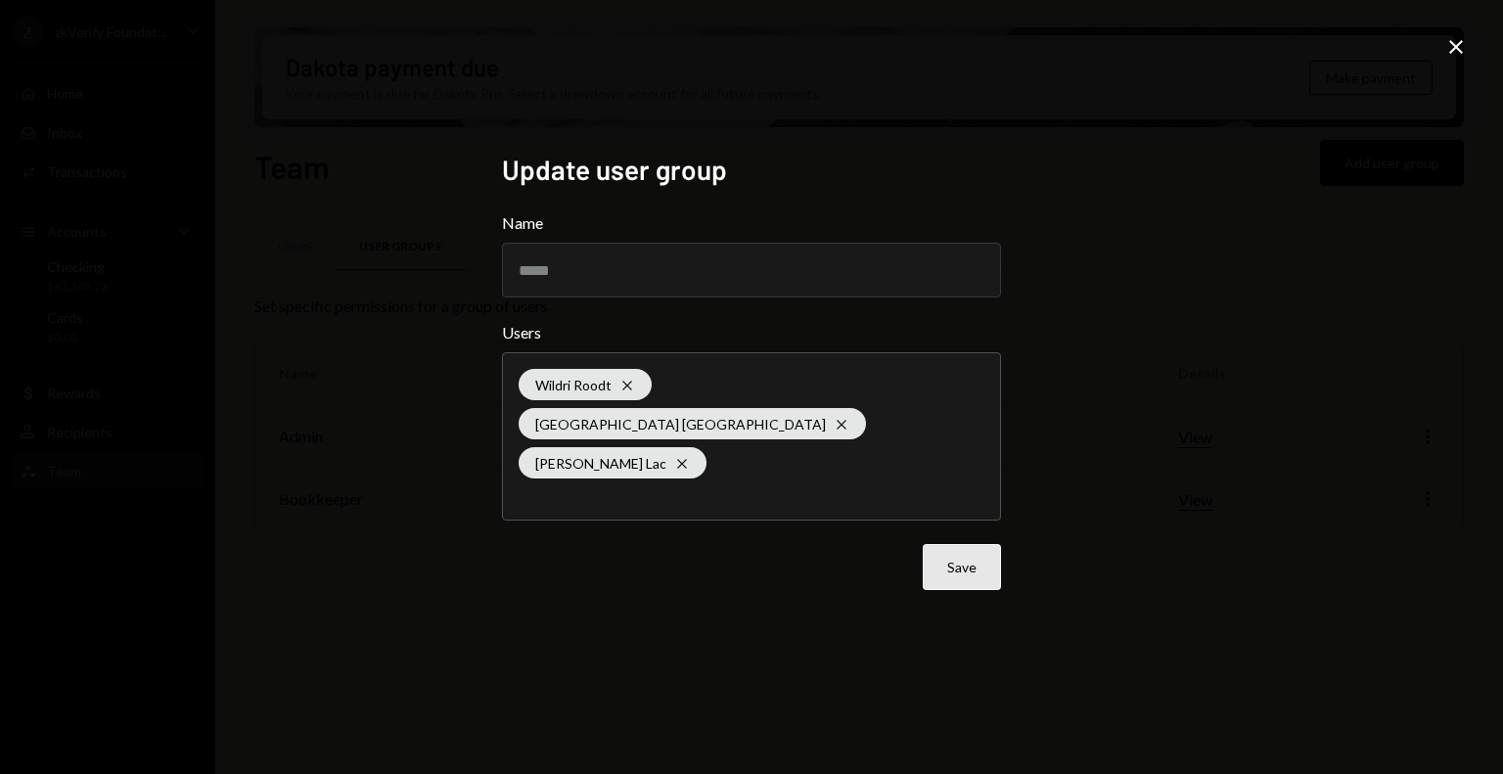
click at [936, 544] on button "Save" at bounding box center [962, 567] width 78 height 46
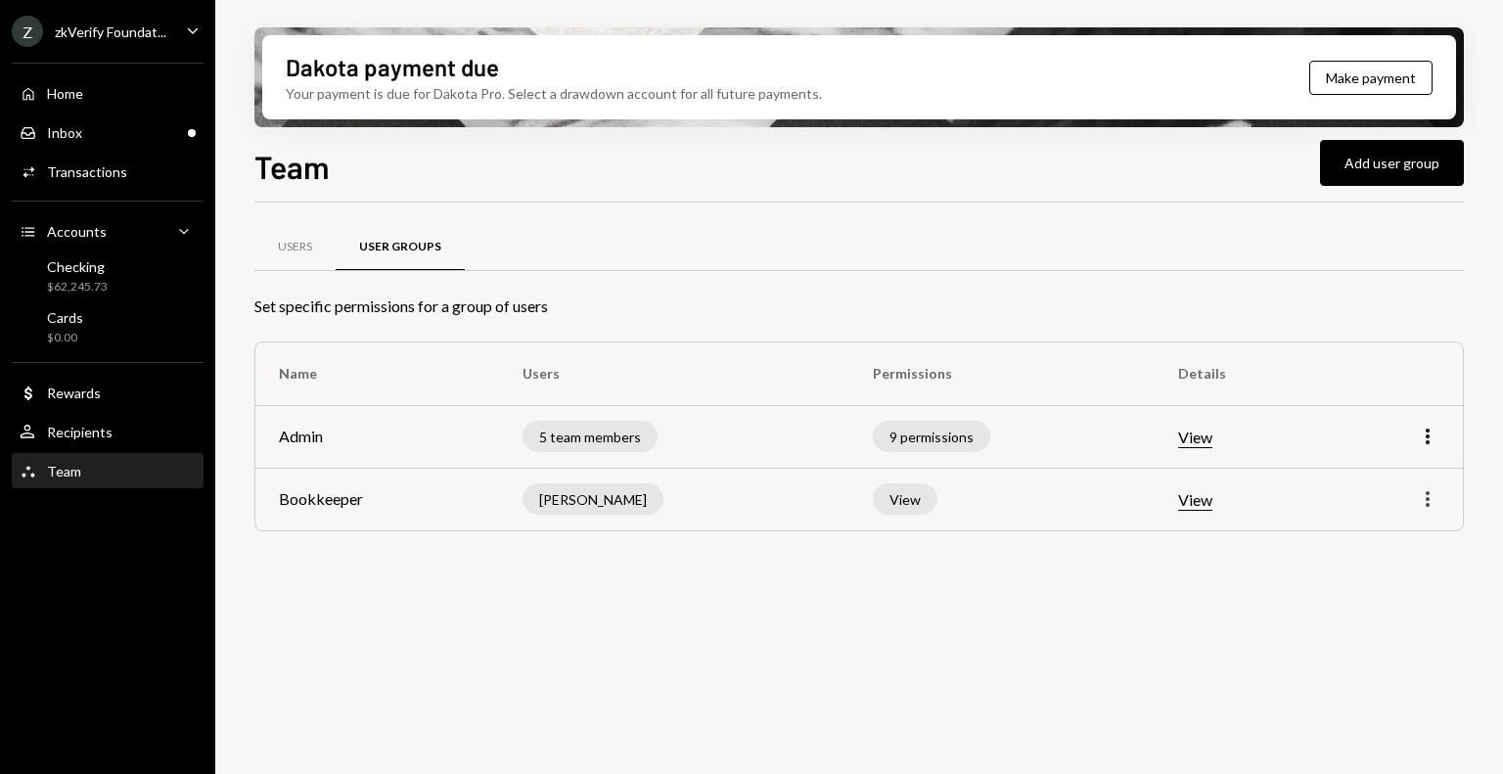
click at [1423, 496] on icon "More" at bounding box center [1427, 498] width 23 height 23
click at [1385, 525] on div "Edit" at bounding box center [1383, 541] width 98 height 34
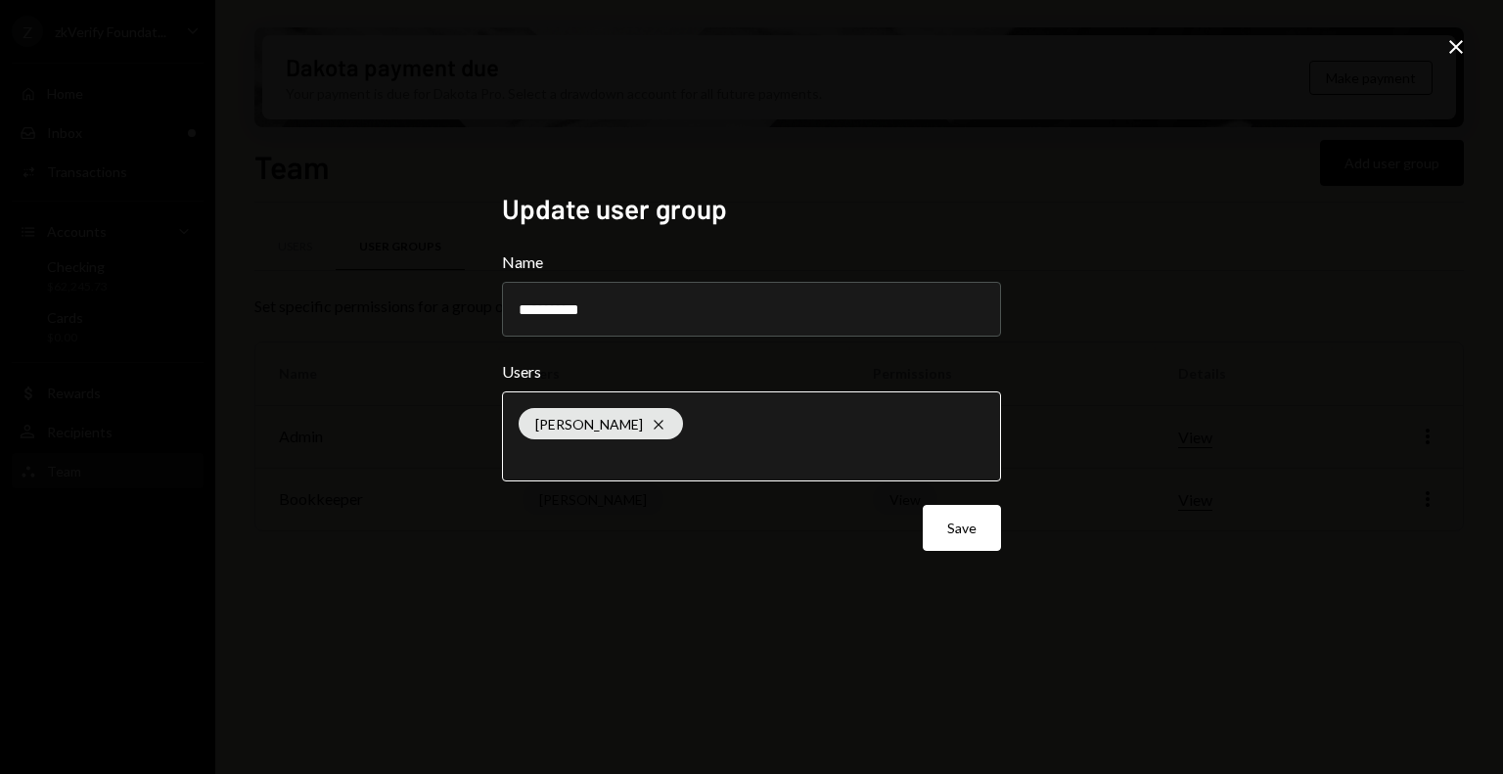
click at [906, 460] on input "text" at bounding box center [752, 456] width 466 height 18
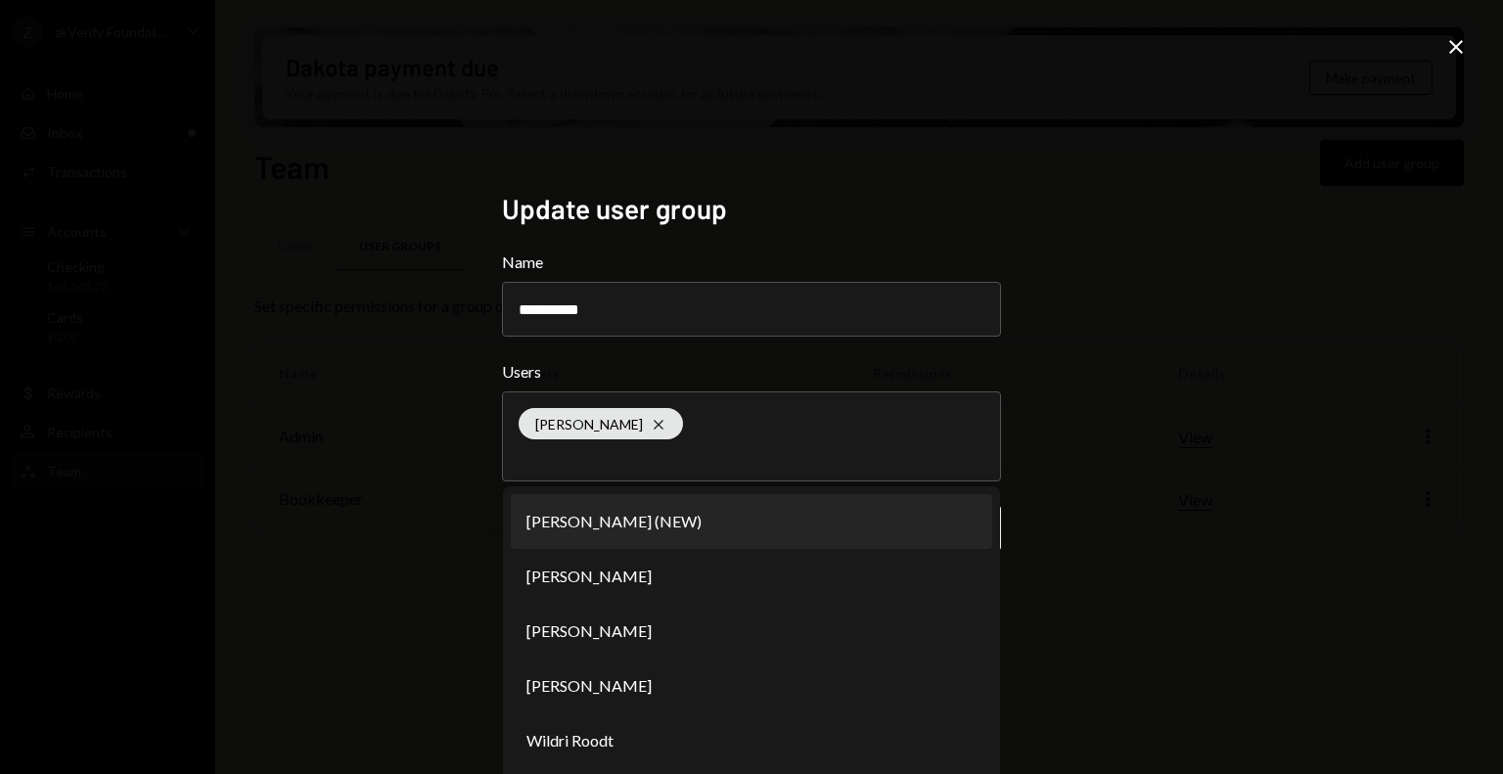
click at [1145, 480] on div "**********" at bounding box center [751, 387] width 1503 height 774
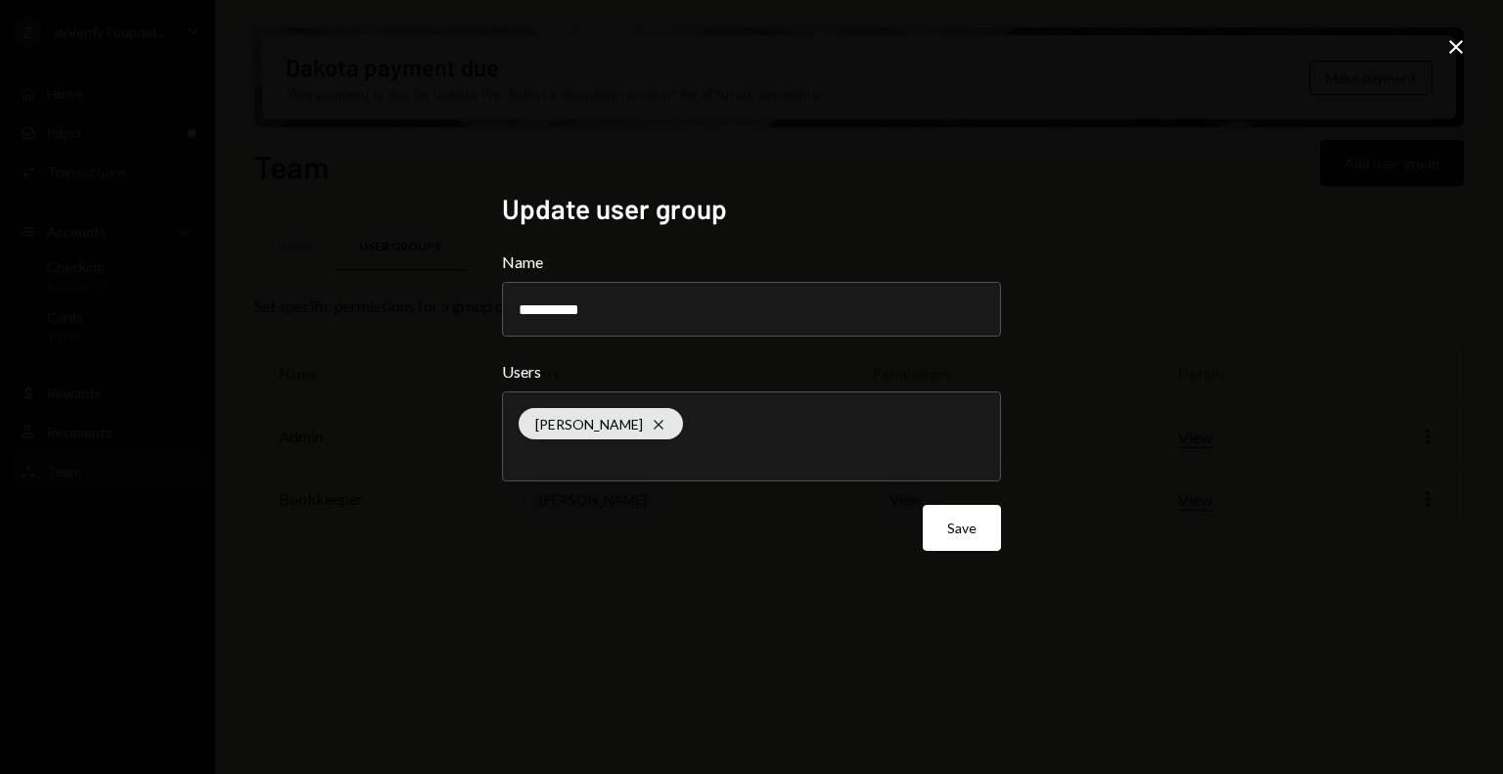
click at [1453, 46] on icon "Close" at bounding box center [1455, 46] width 23 height 23
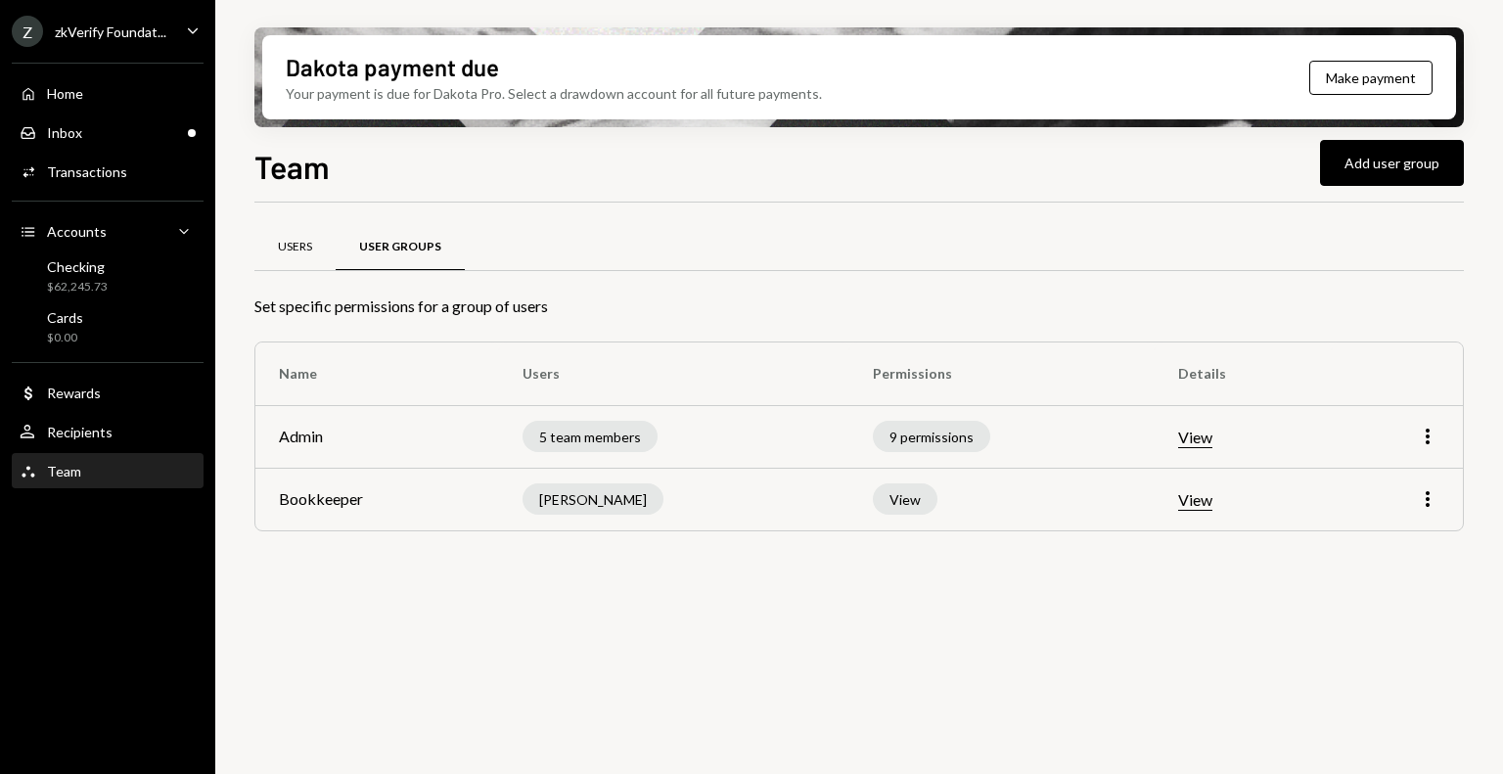
click at [301, 246] on div "Users" at bounding box center [295, 247] width 34 height 17
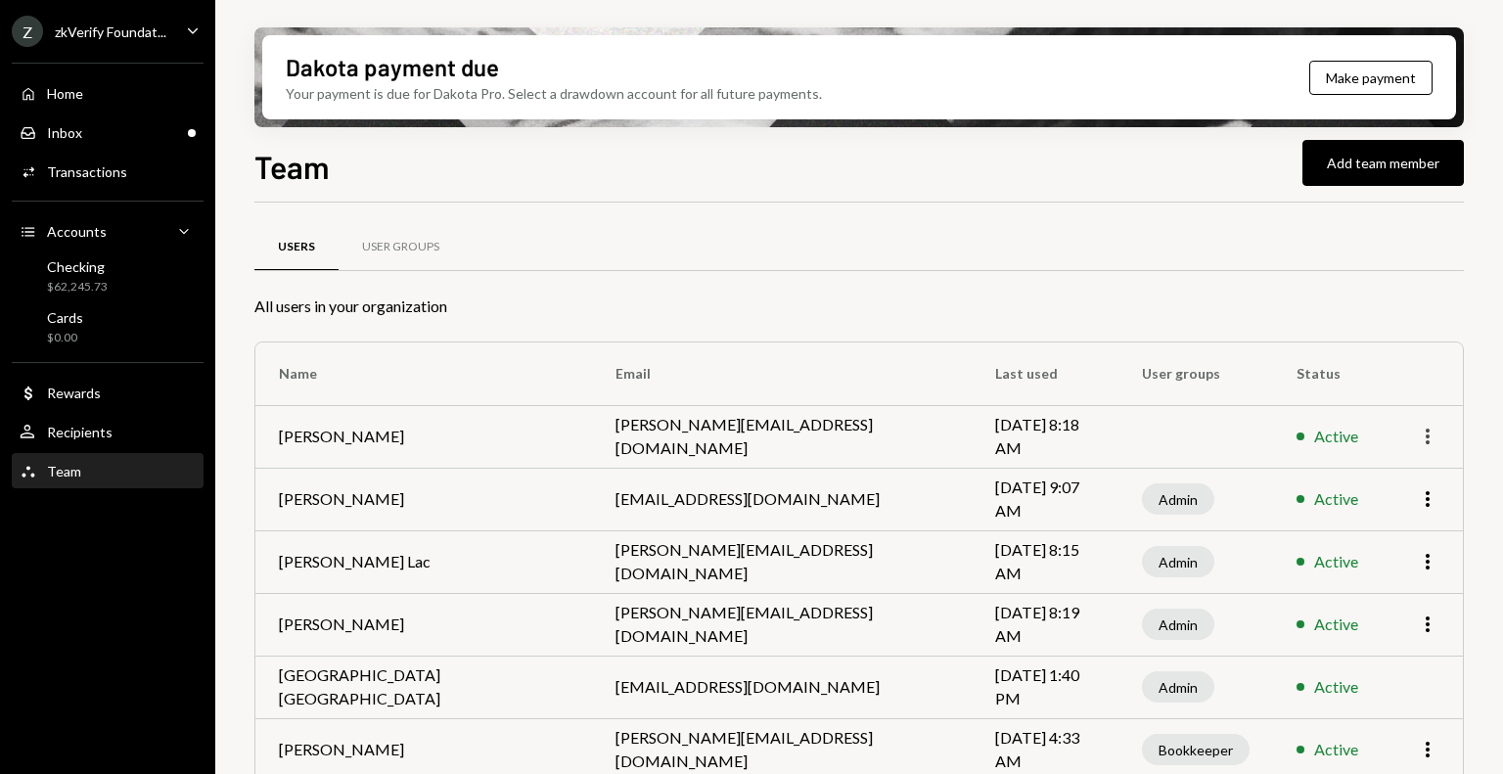
click at [1425, 440] on icon "More" at bounding box center [1427, 436] width 23 height 23
click at [1374, 519] on div "Remove" at bounding box center [1383, 511] width 98 height 34
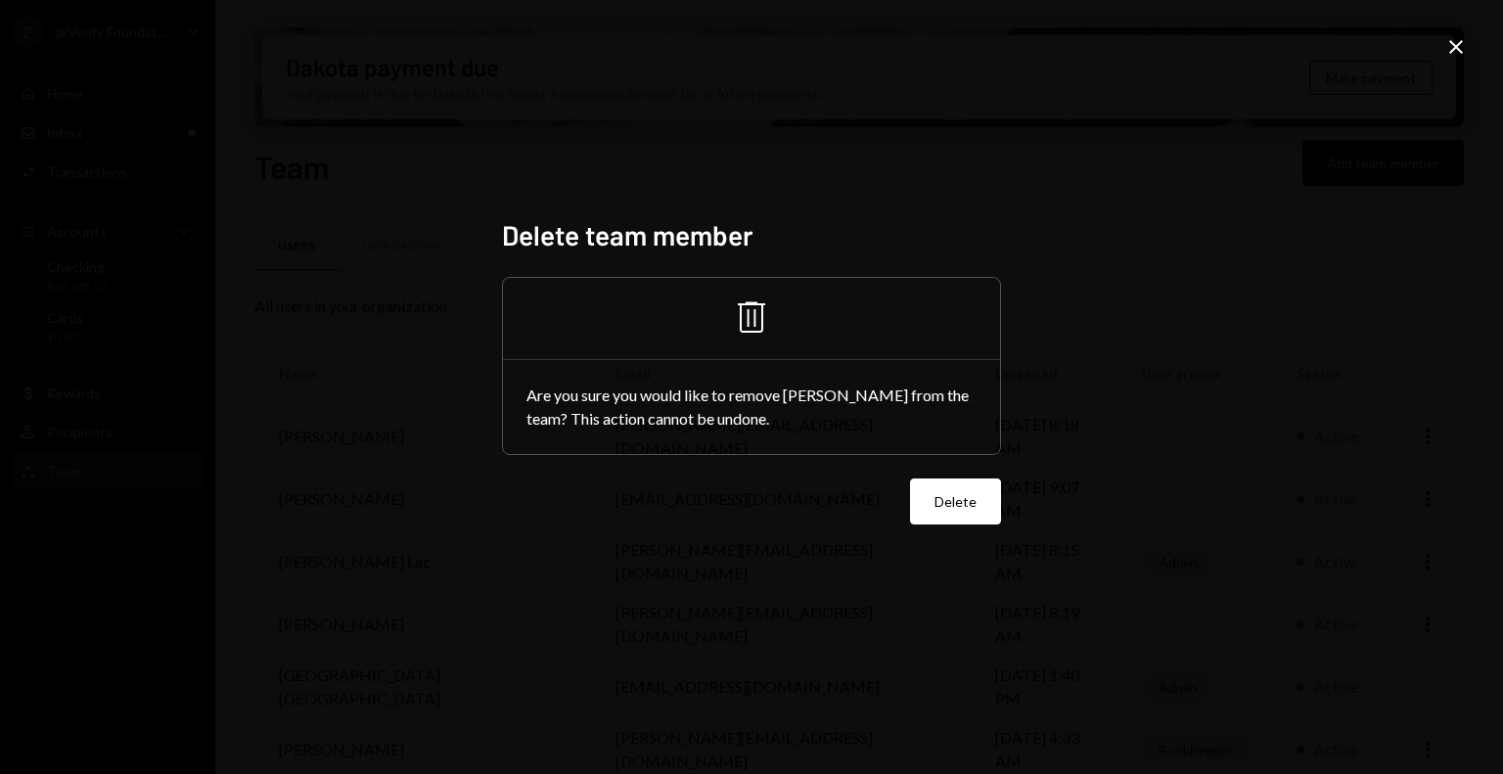
click at [1448, 48] on icon "Close" at bounding box center [1455, 46] width 23 height 23
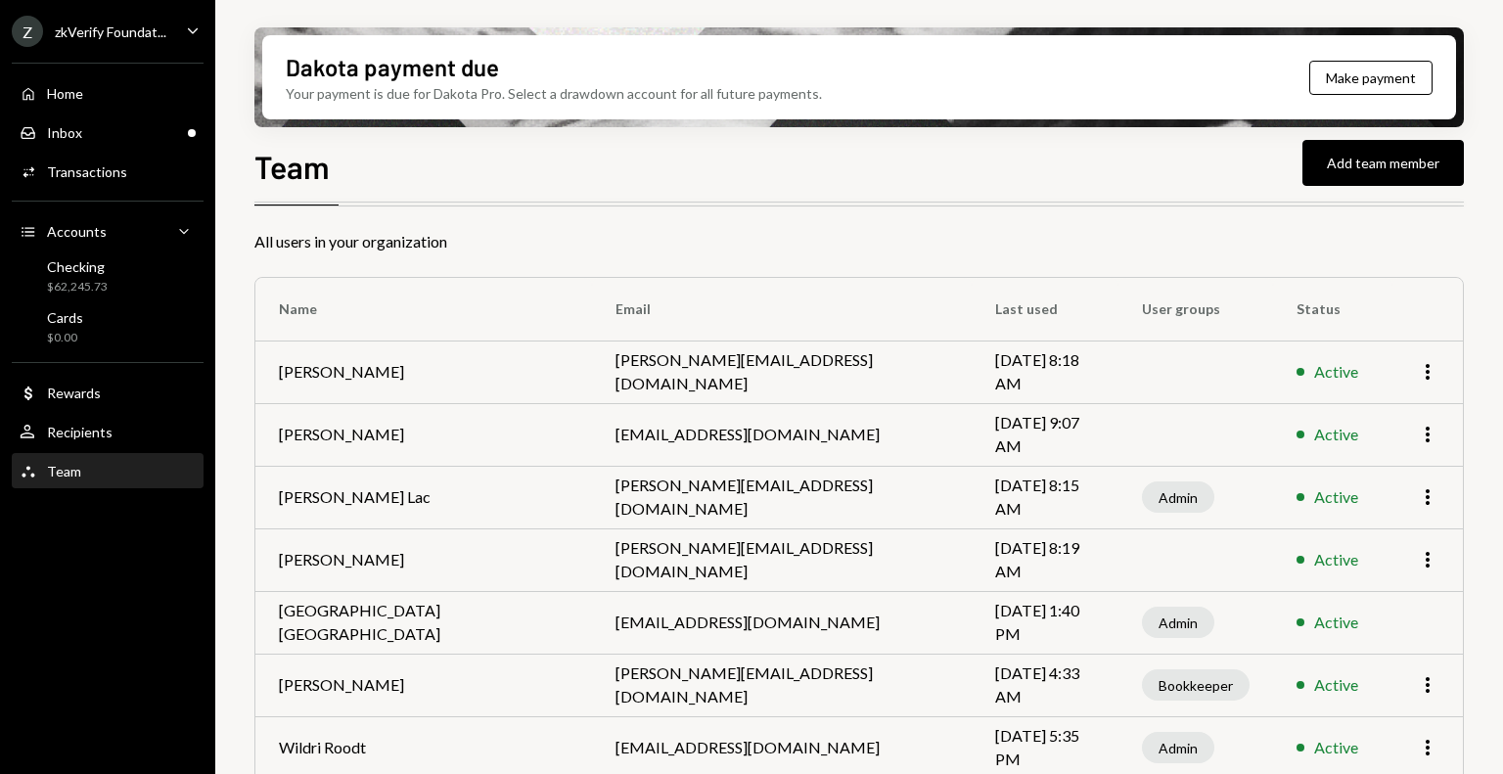
scroll to position [98, 0]
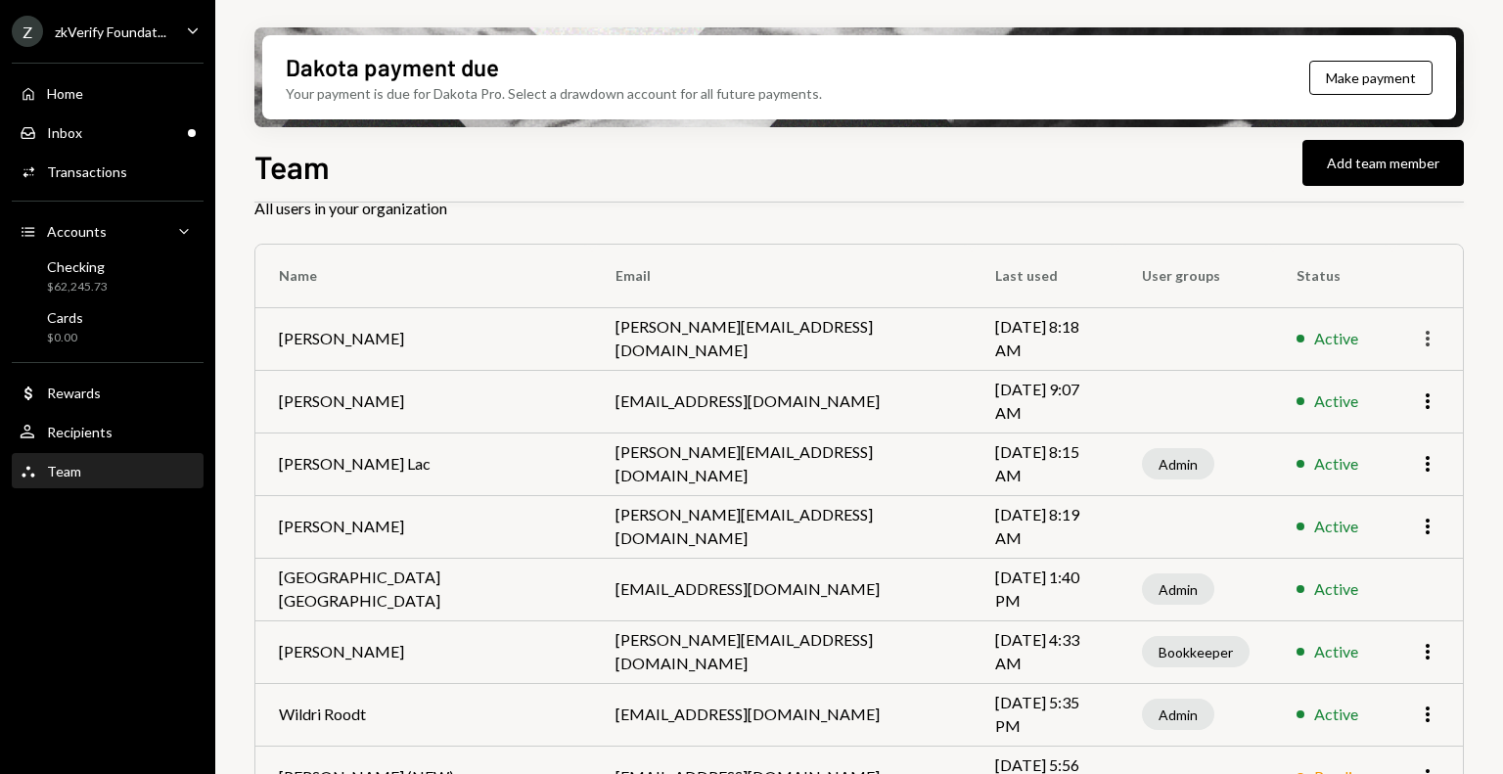
click at [1429, 342] on icon "More" at bounding box center [1427, 338] width 23 height 23
click at [1390, 414] on div "Remove" at bounding box center [1383, 413] width 98 height 34
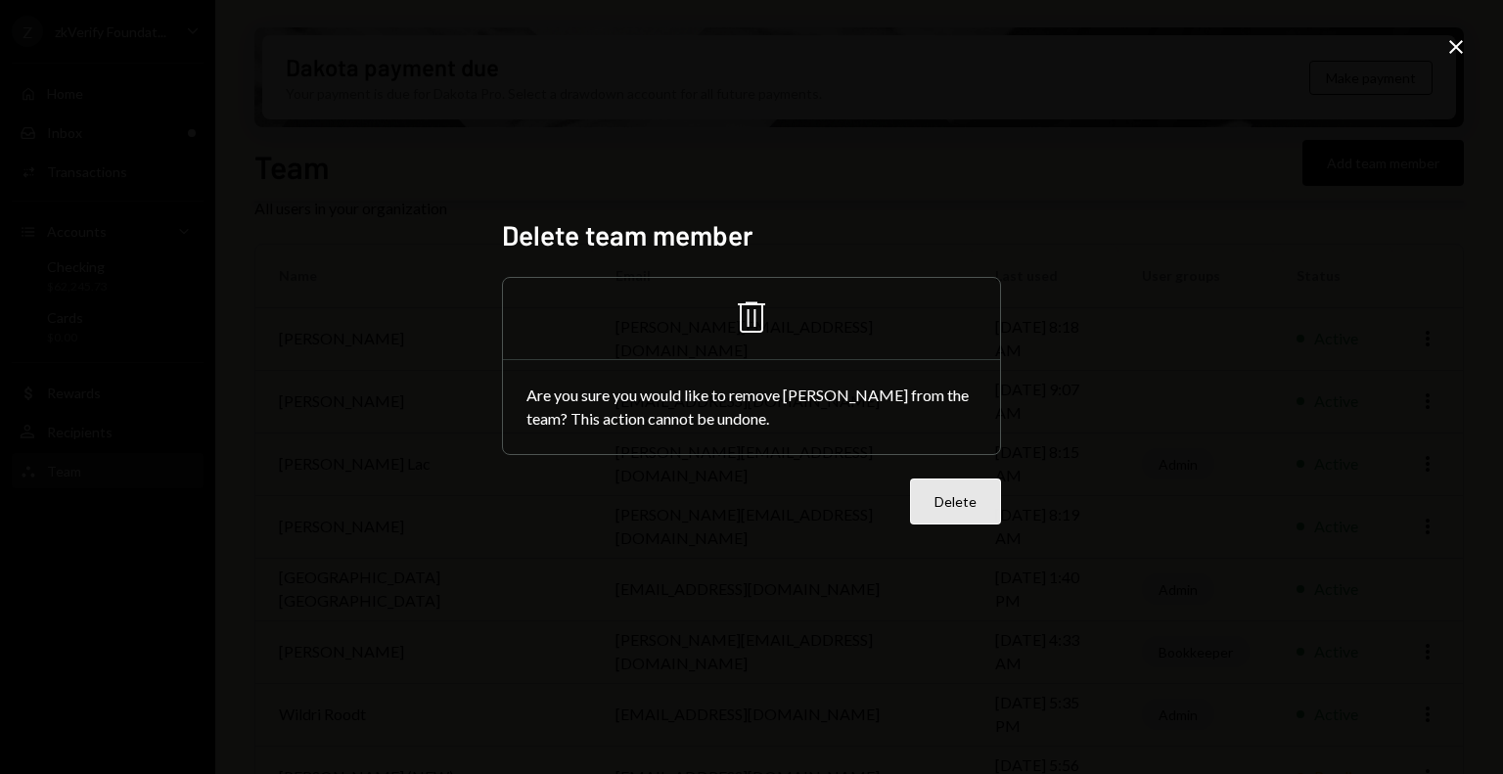
click at [953, 494] on button "Delete" at bounding box center [955, 502] width 91 height 46
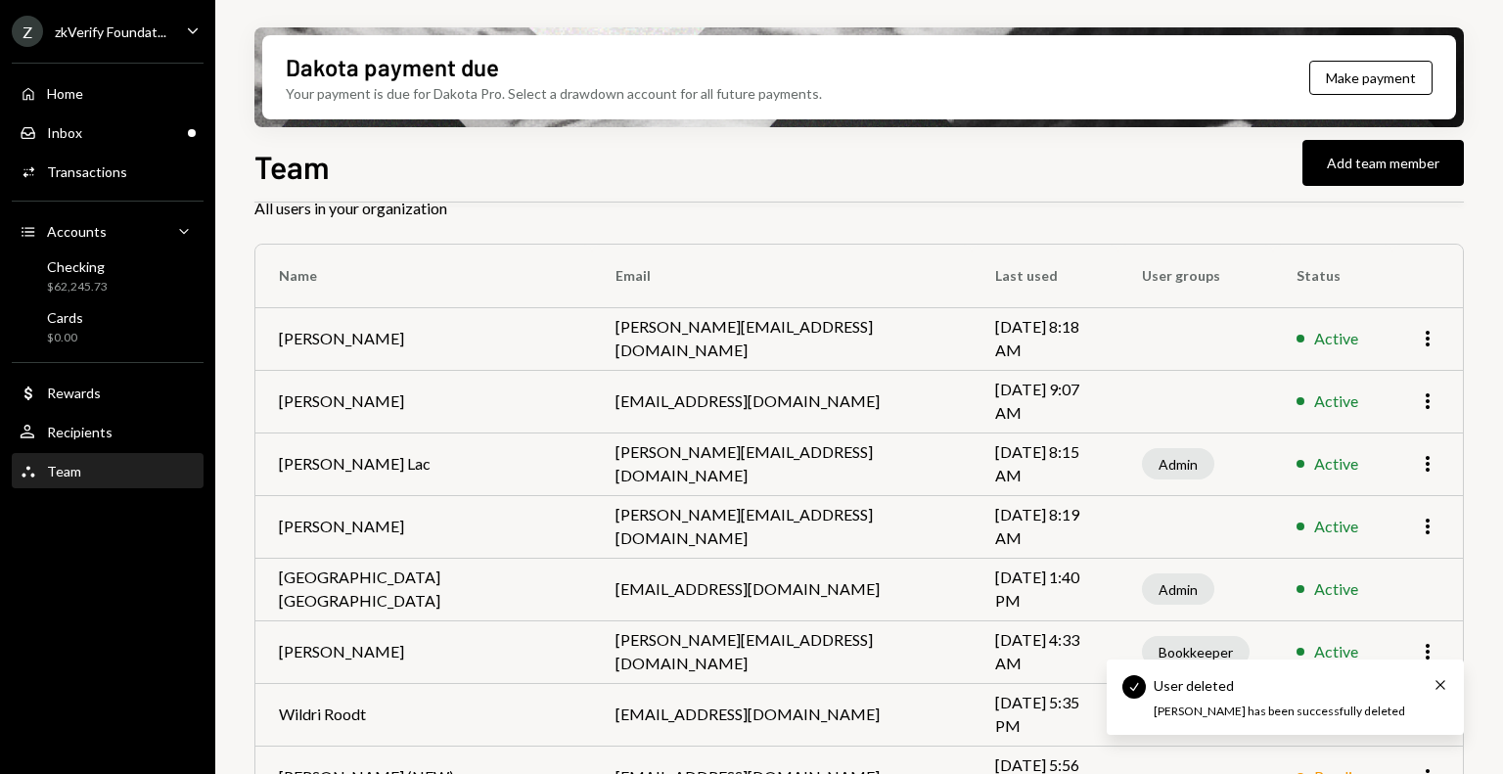
scroll to position [86, 0]
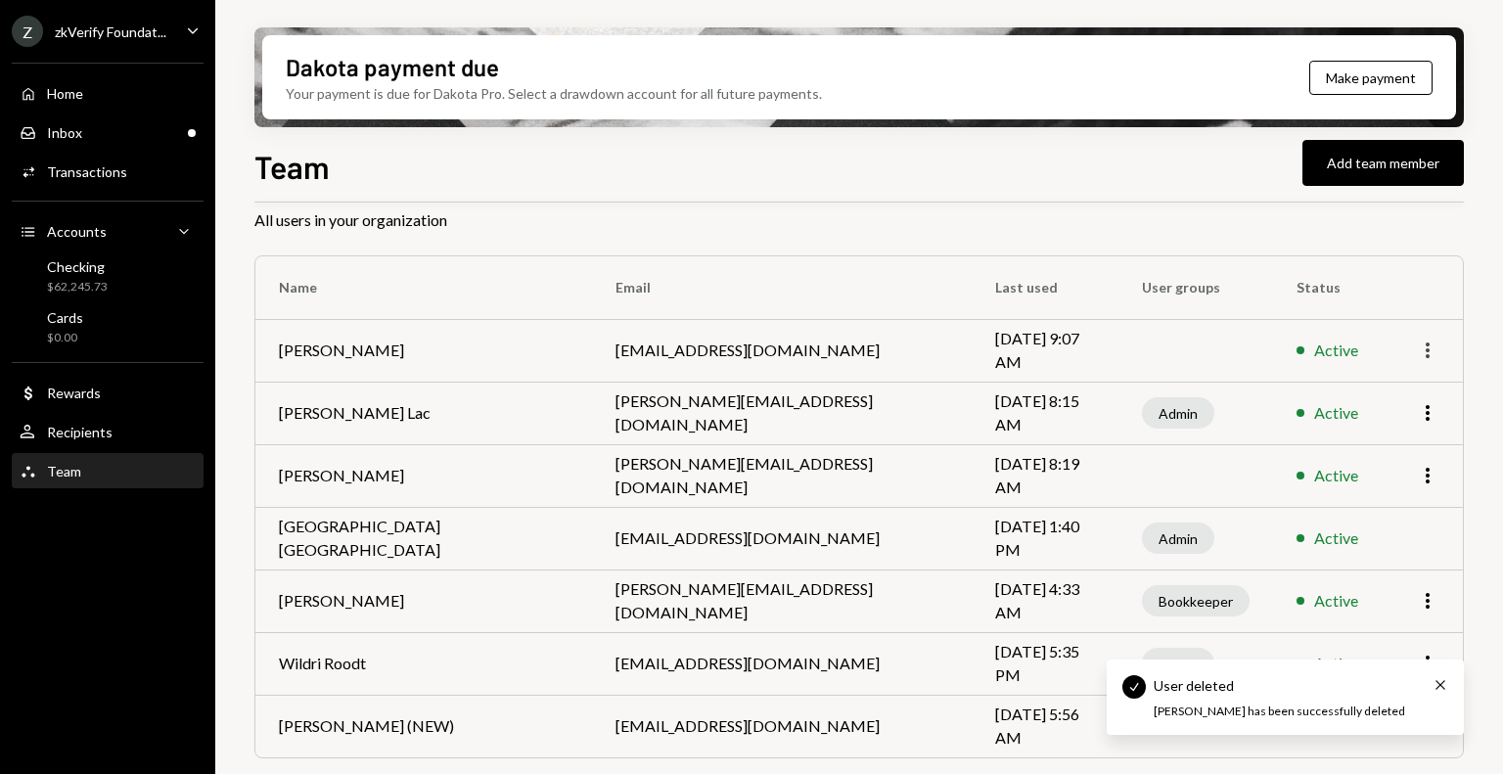
click at [1426, 343] on icon "button" at bounding box center [1428, 351] width 4 height 16
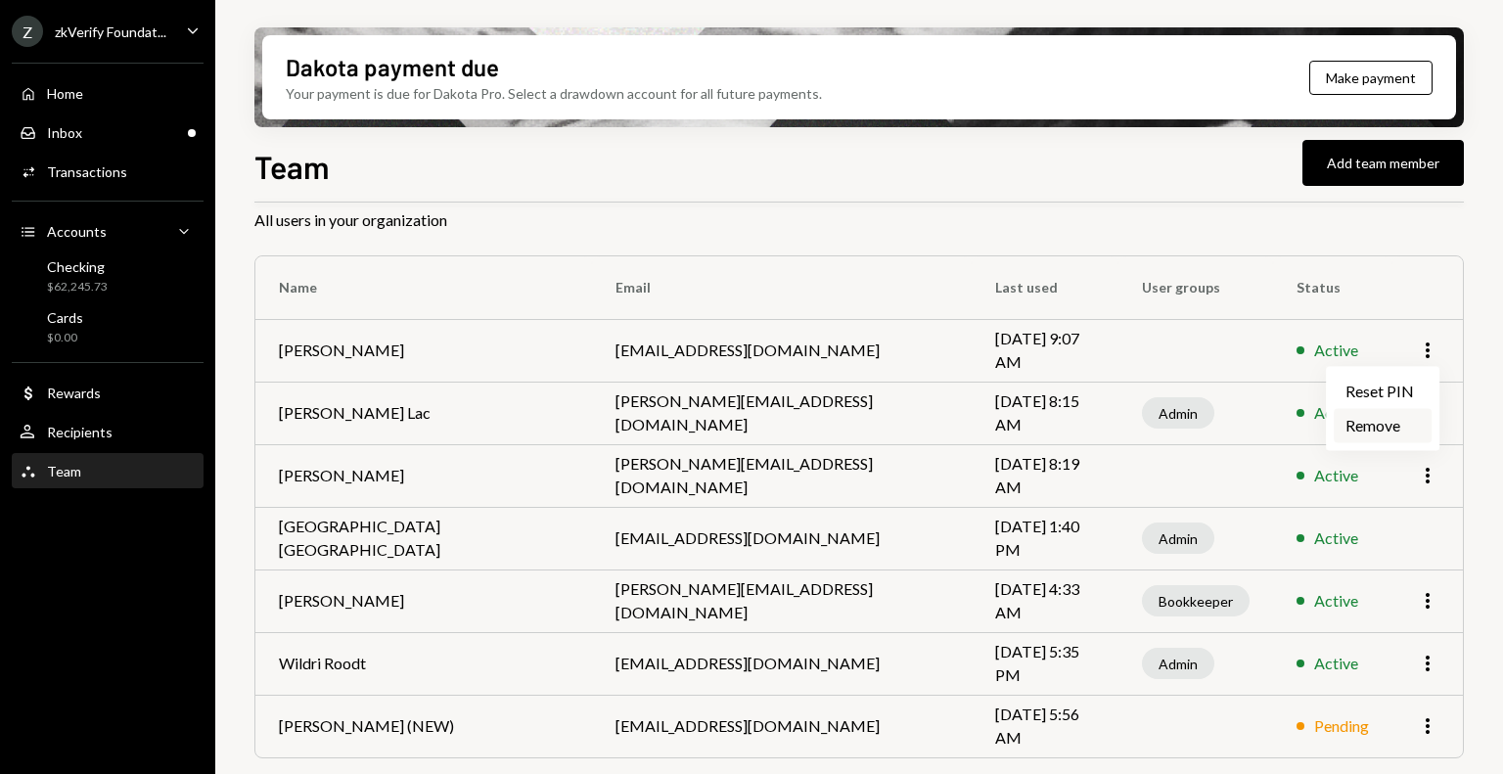
click at [1359, 429] on div "Remove" at bounding box center [1383, 425] width 98 height 34
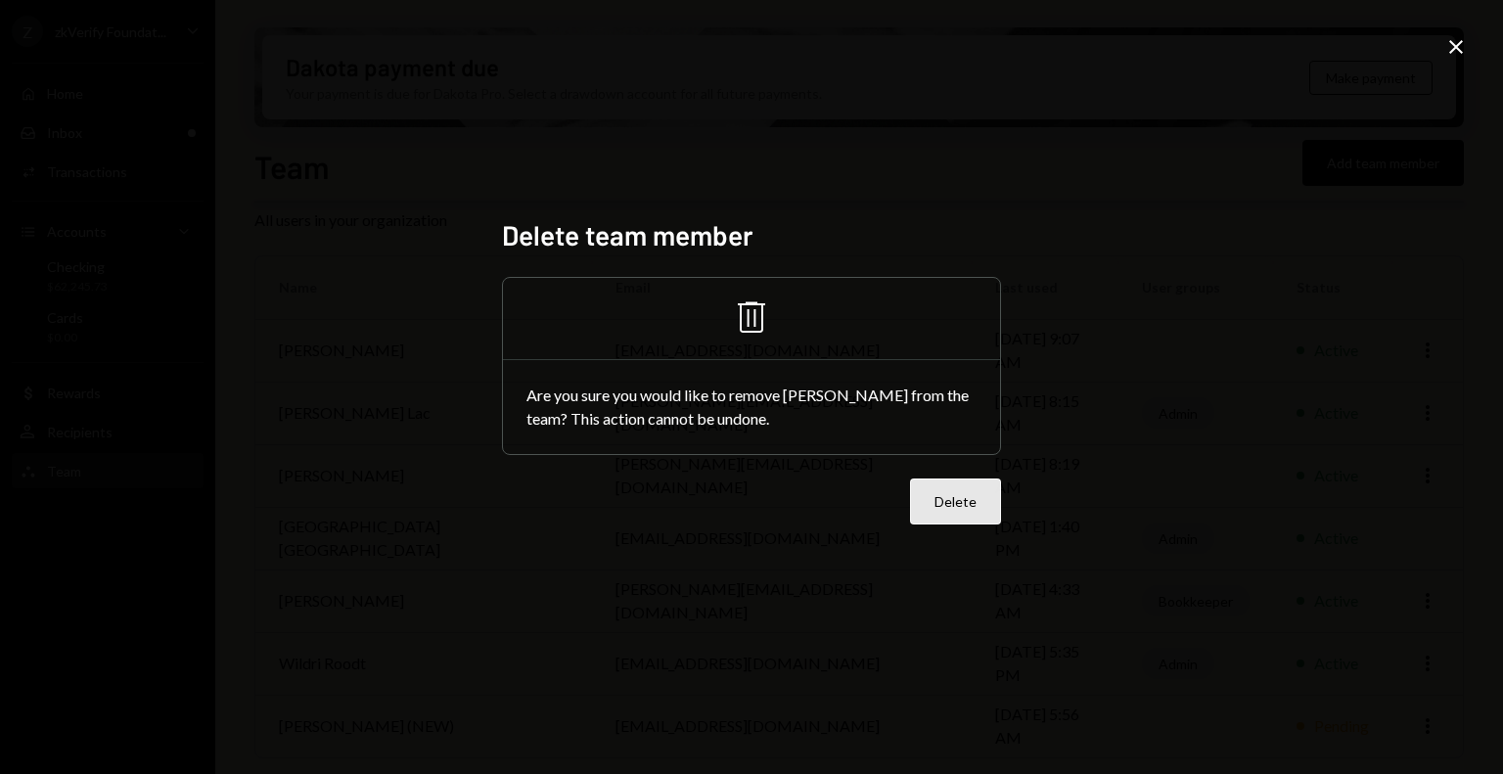
click at [962, 493] on button "Delete" at bounding box center [955, 502] width 91 height 46
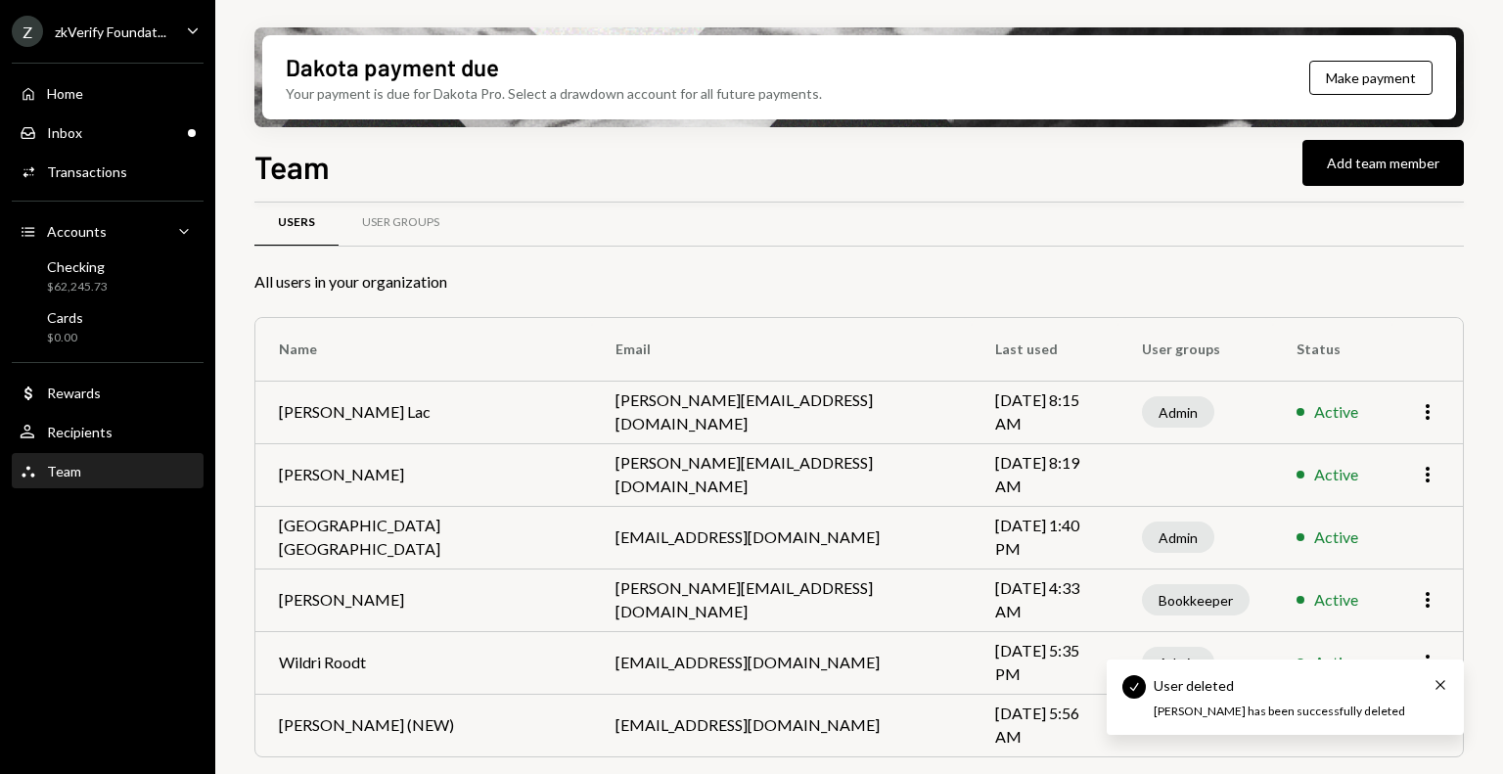
scroll to position [23, 0]
click at [1425, 480] on icon "More" at bounding box center [1427, 475] width 23 height 23
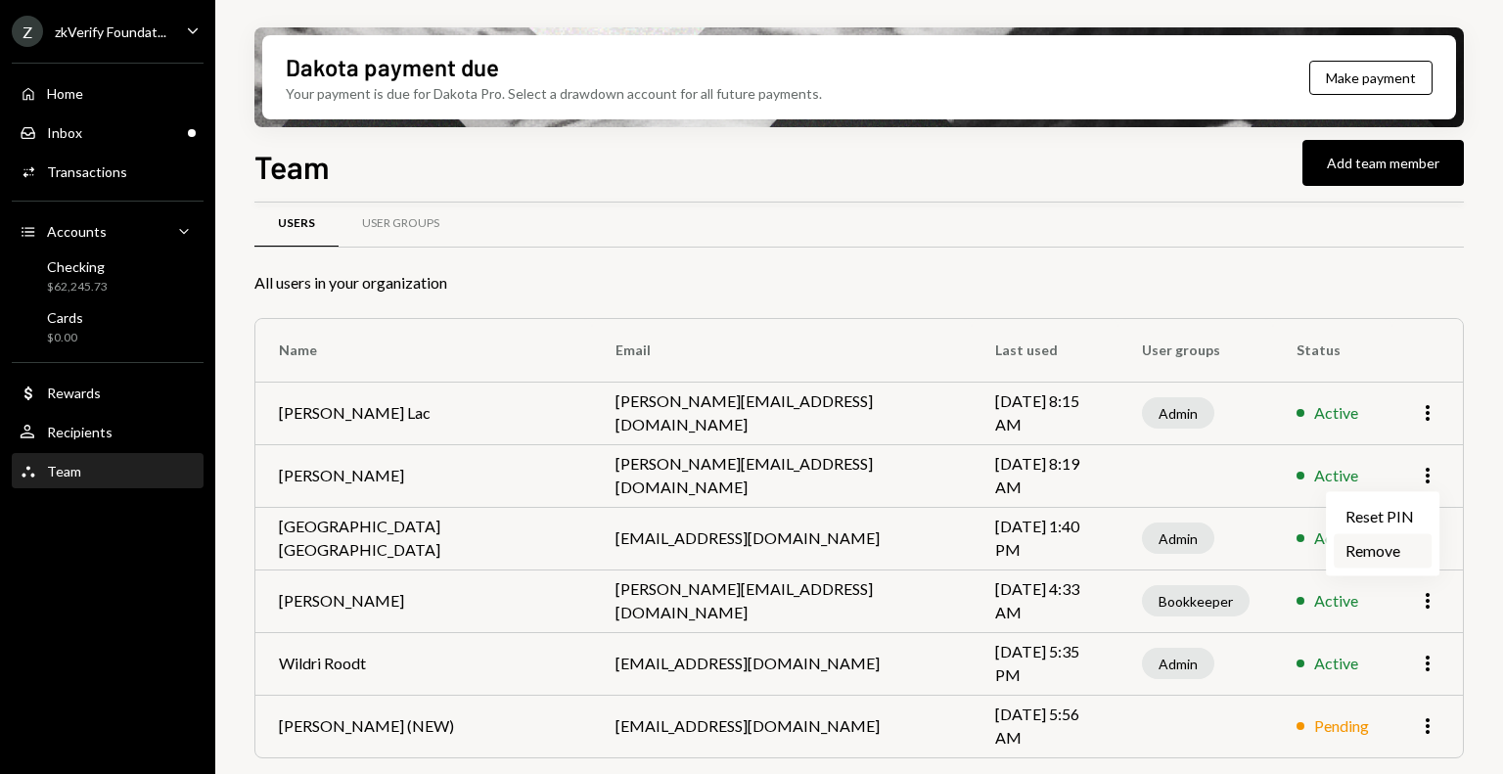
click at [1367, 553] on div "Remove" at bounding box center [1383, 550] width 98 height 34
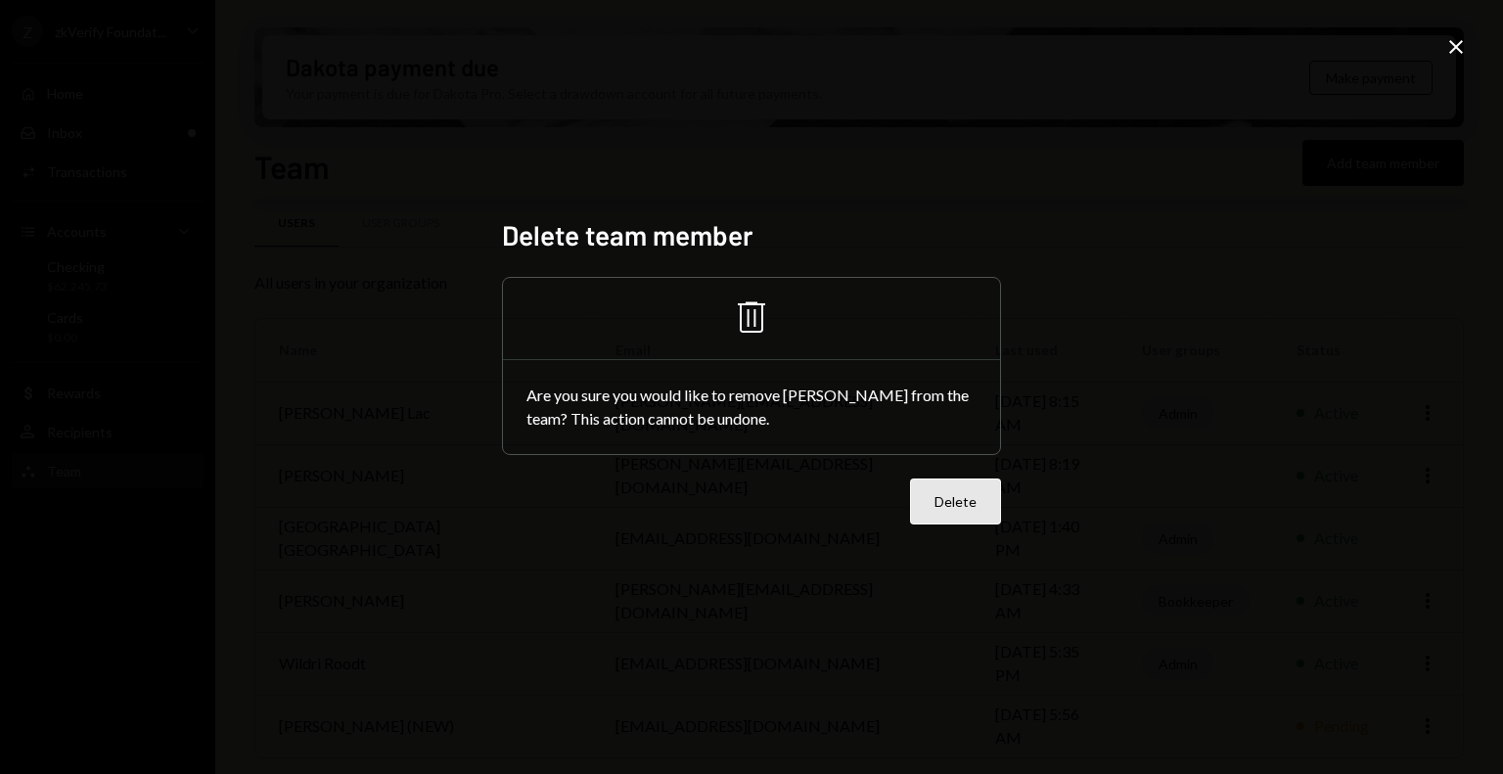
click at [970, 488] on button "Delete" at bounding box center [955, 502] width 91 height 46
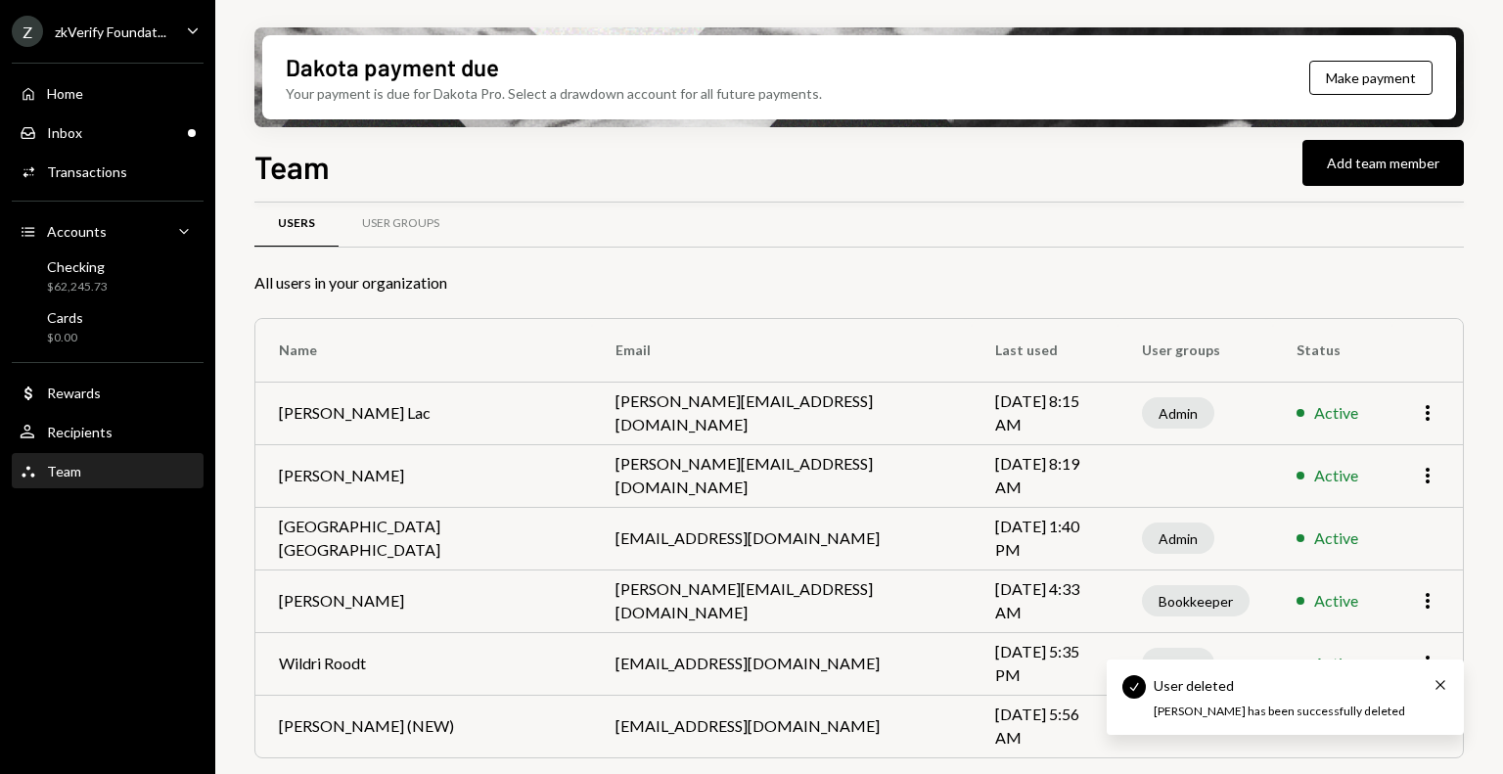
scroll to position [0, 0]
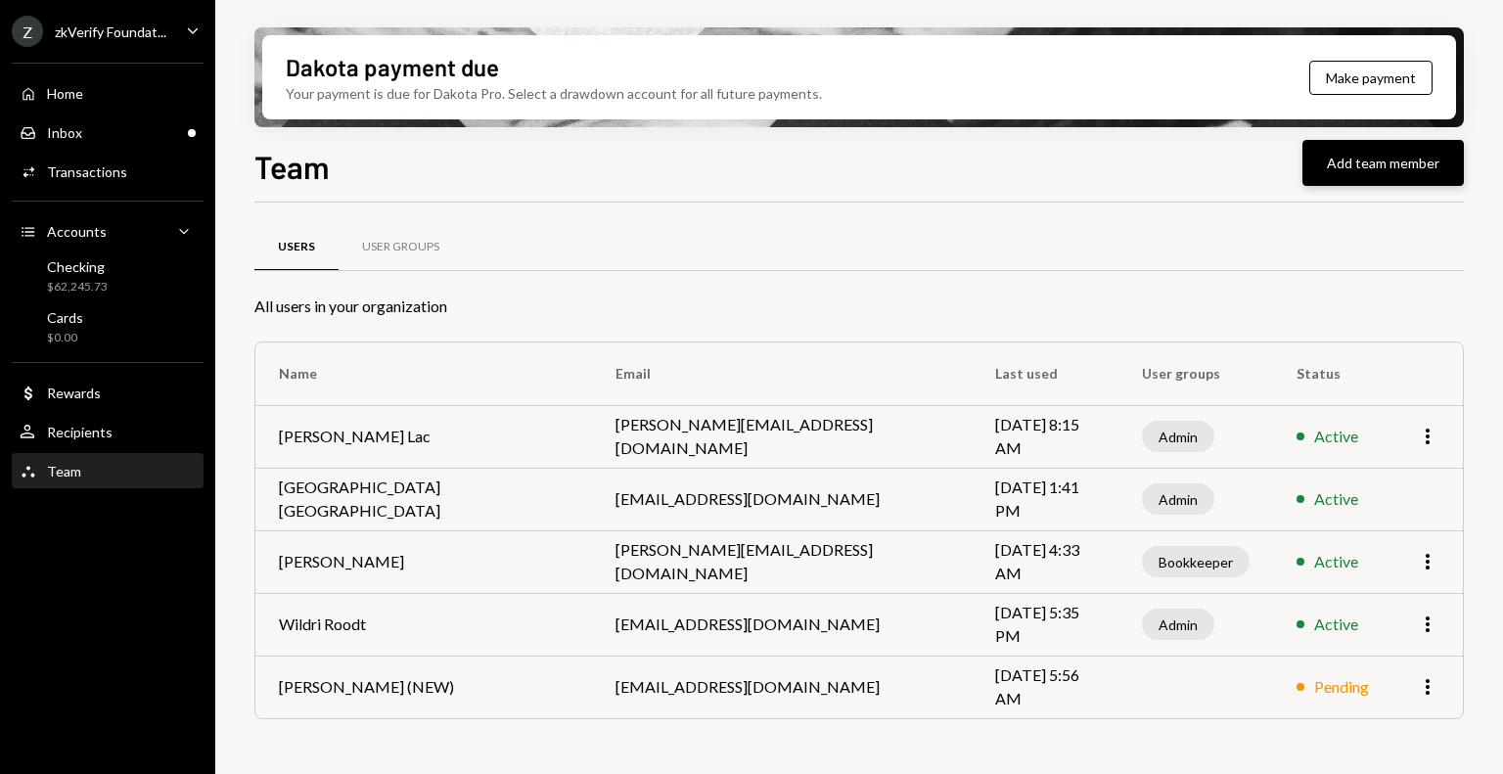
click at [1313, 160] on button "Add team member" at bounding box center [1382, 163] width 161 height 46
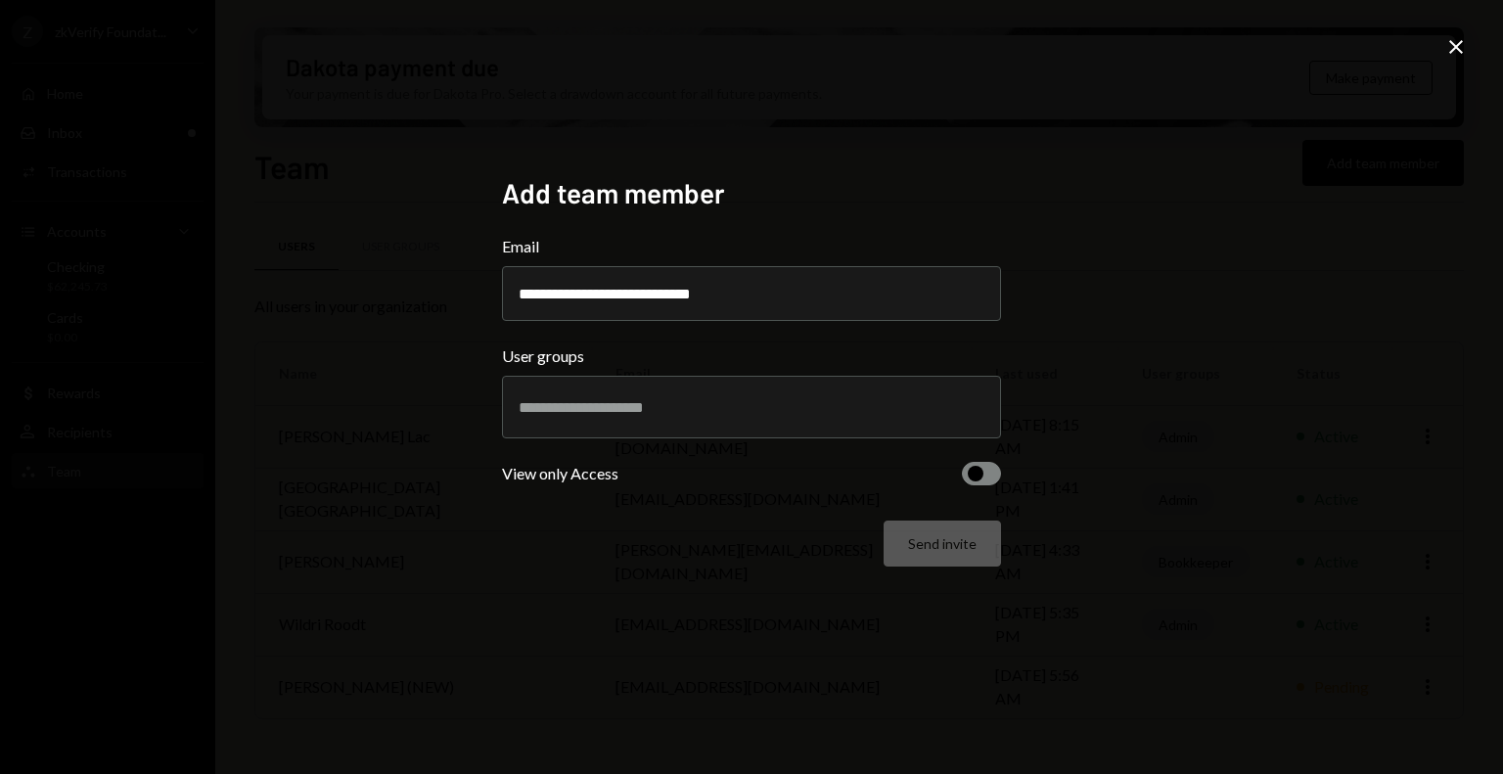
type input "**********"
click at [640, 406] on input "text" at bounding box center [752, 407] width 466 height 18
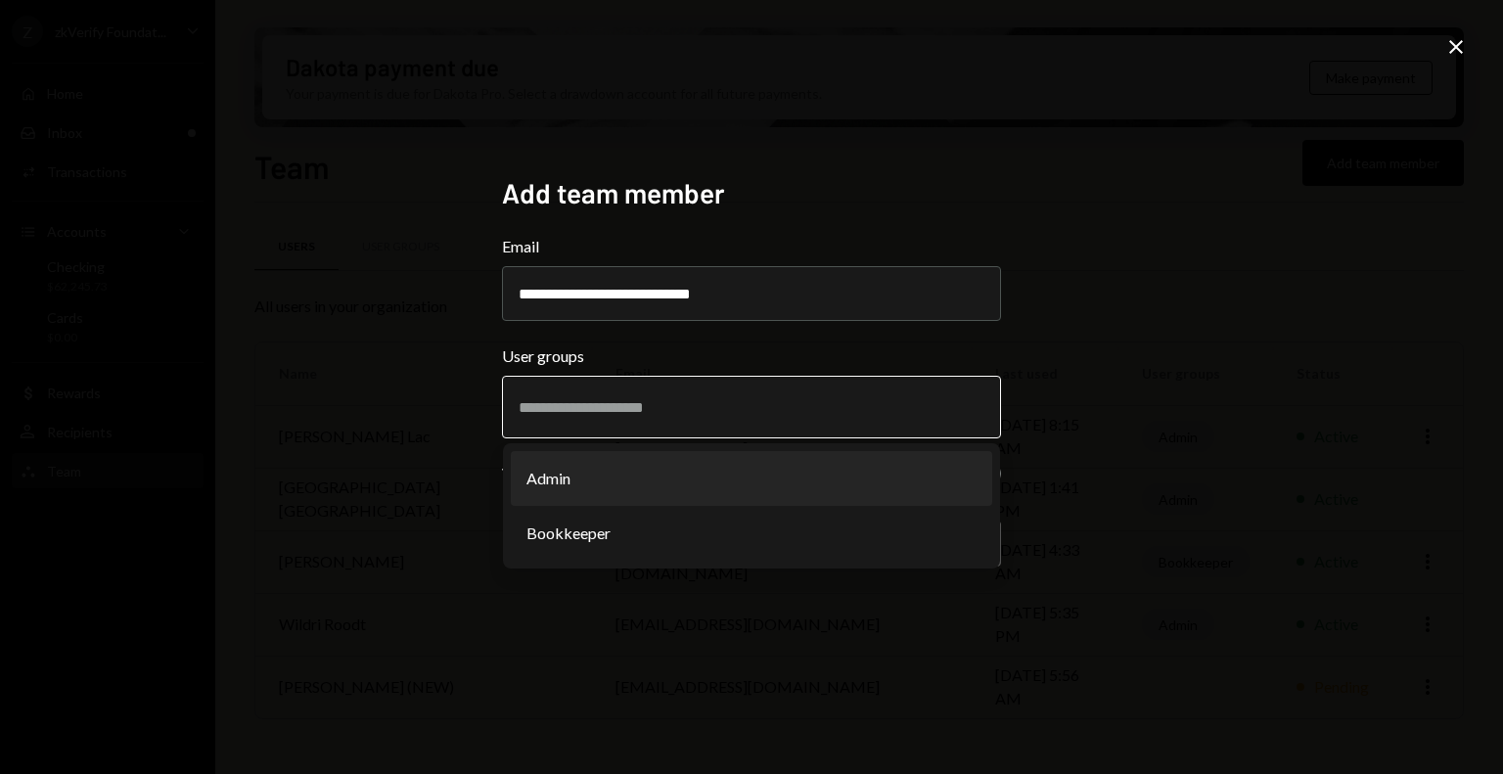
click at [595, 500] on li "Admin" at bounding box center [751, 478] width 481 height 55
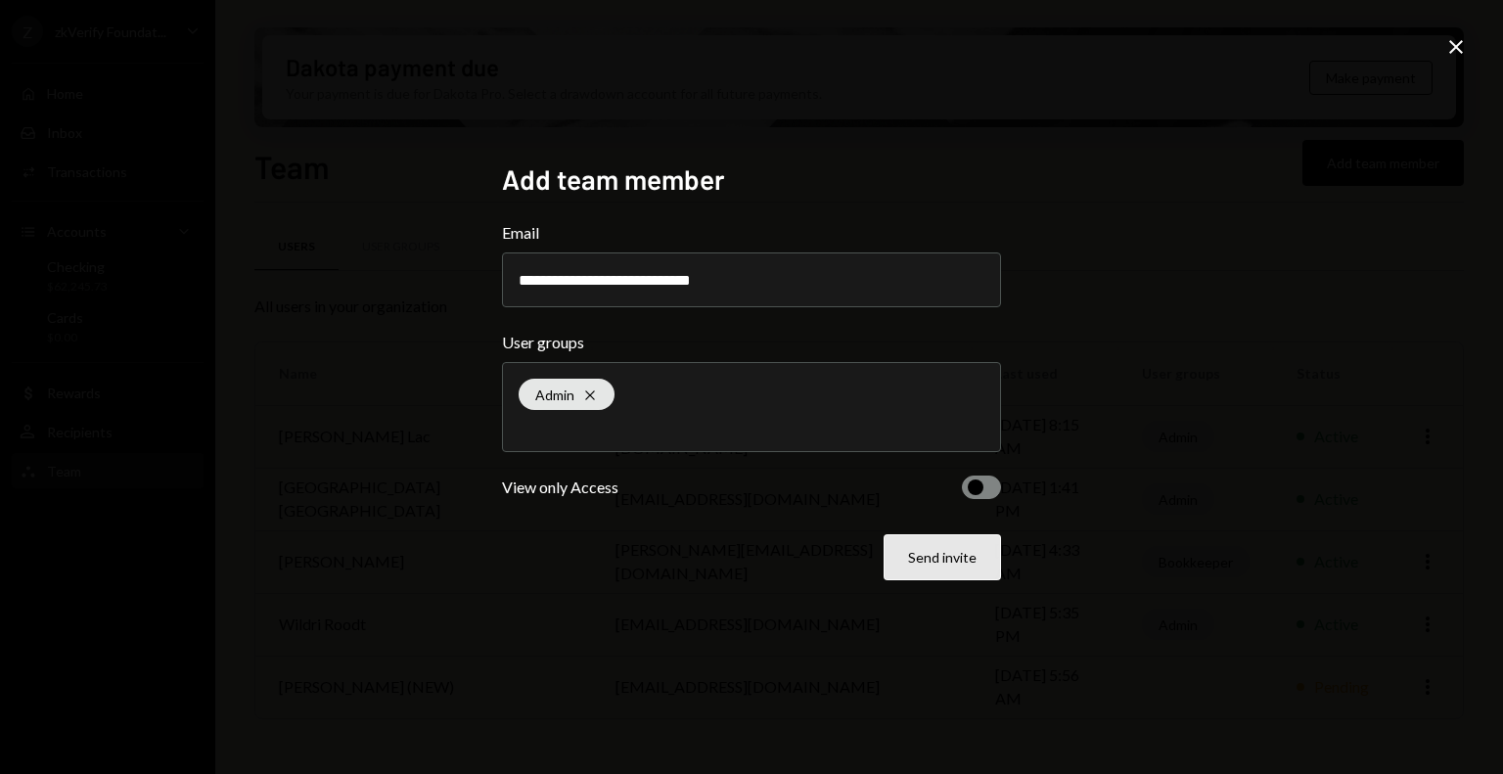
click at [915, 556] on button "Send invite" at bounding box center [942, 557] width 117 height 46
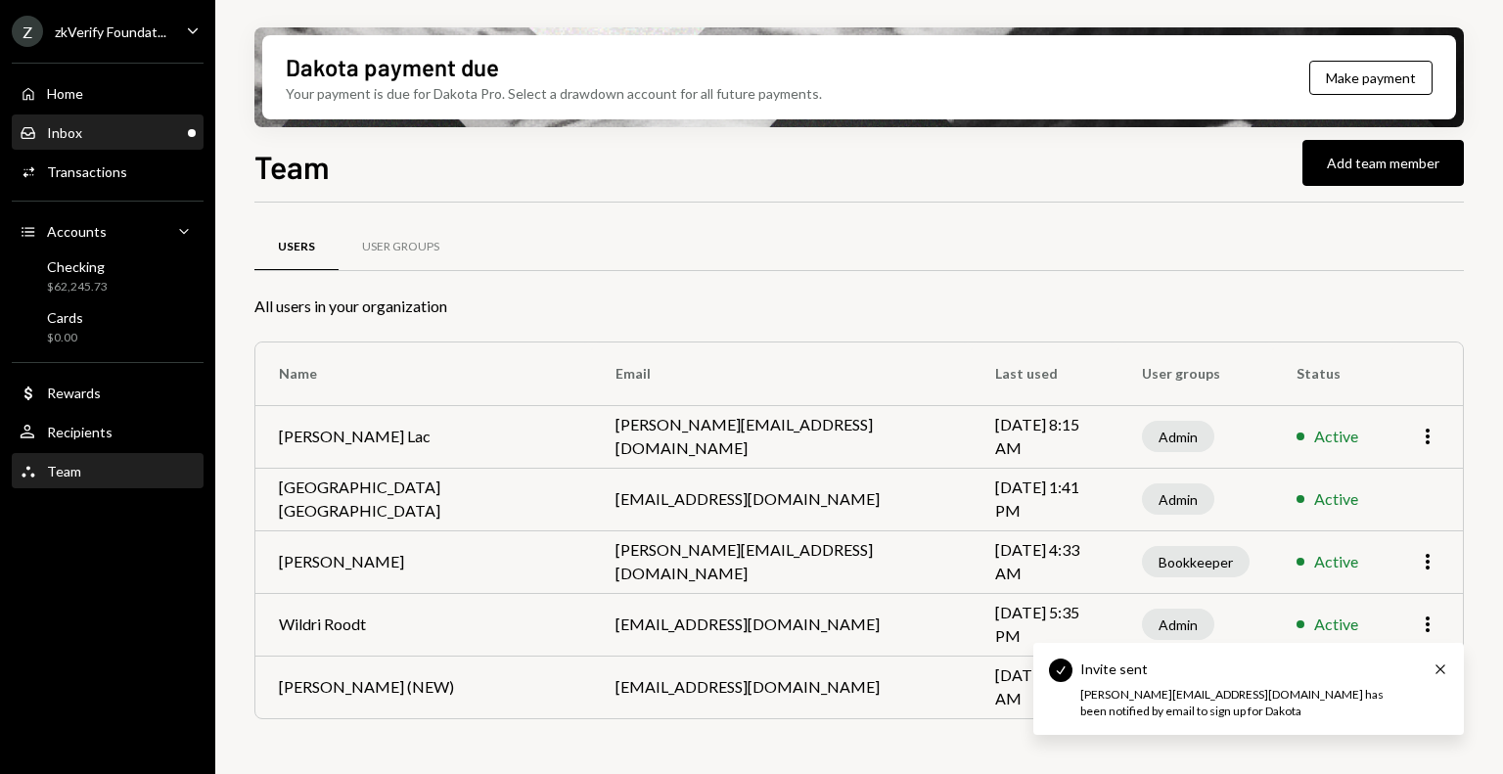
click at [102, 132] on div "Inbox Inbox" at bounding box center [108, 133] width 176 height 18
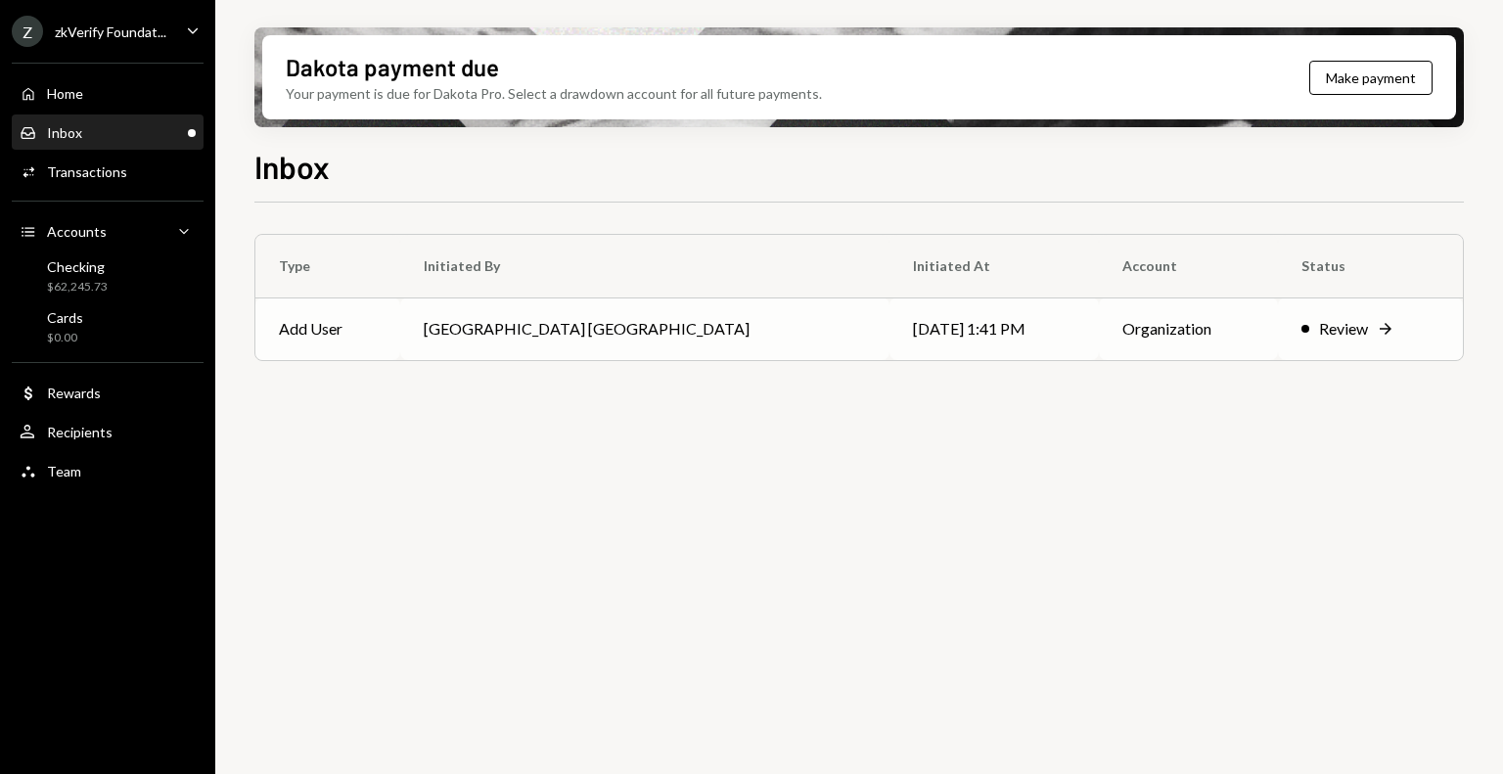
click at [1102, 309] on td "Organization" at bounding box center [1188, 328] width 178 height 63
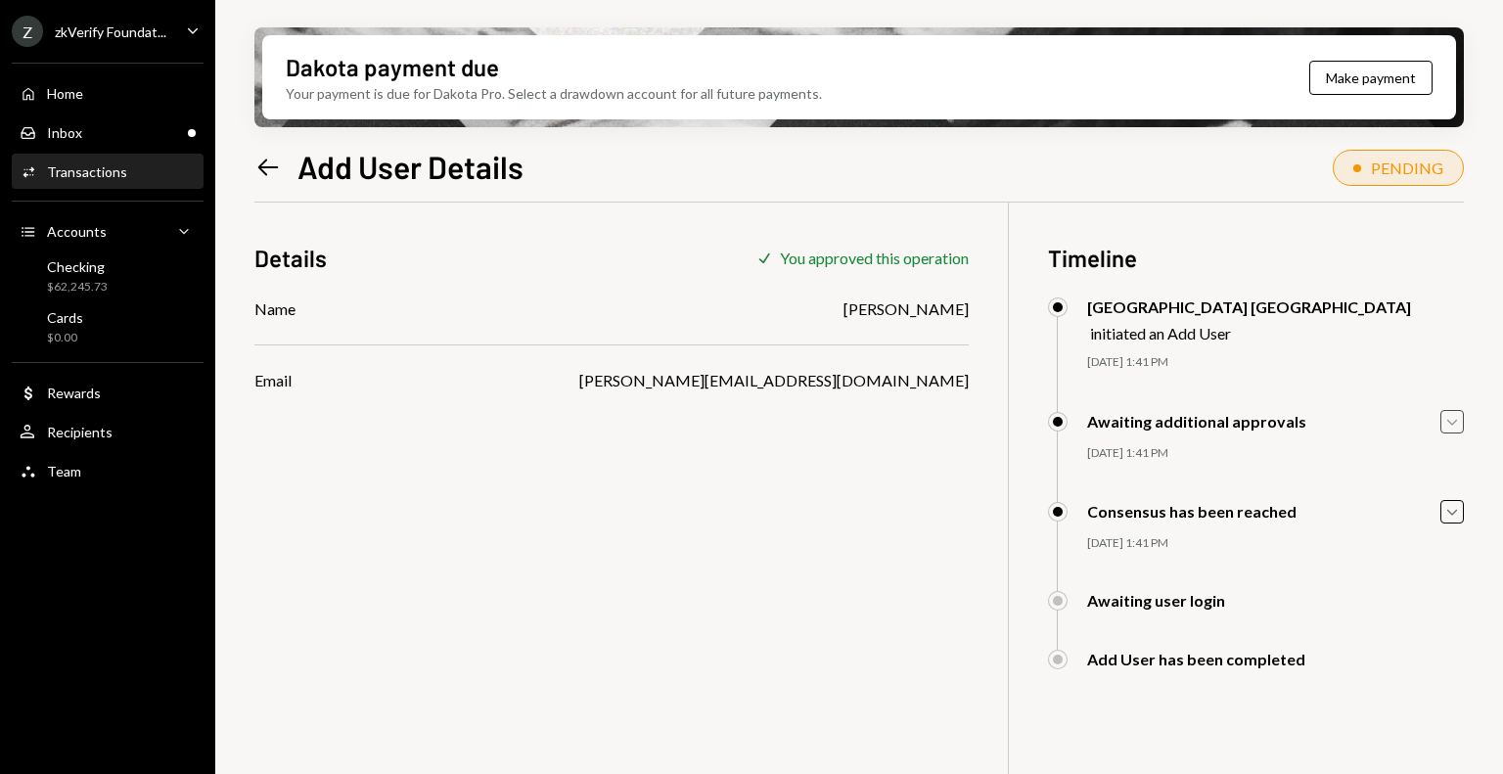
click at [1453, 423] on icon "button" at bounding box center [1452, 422] width 10 height 6
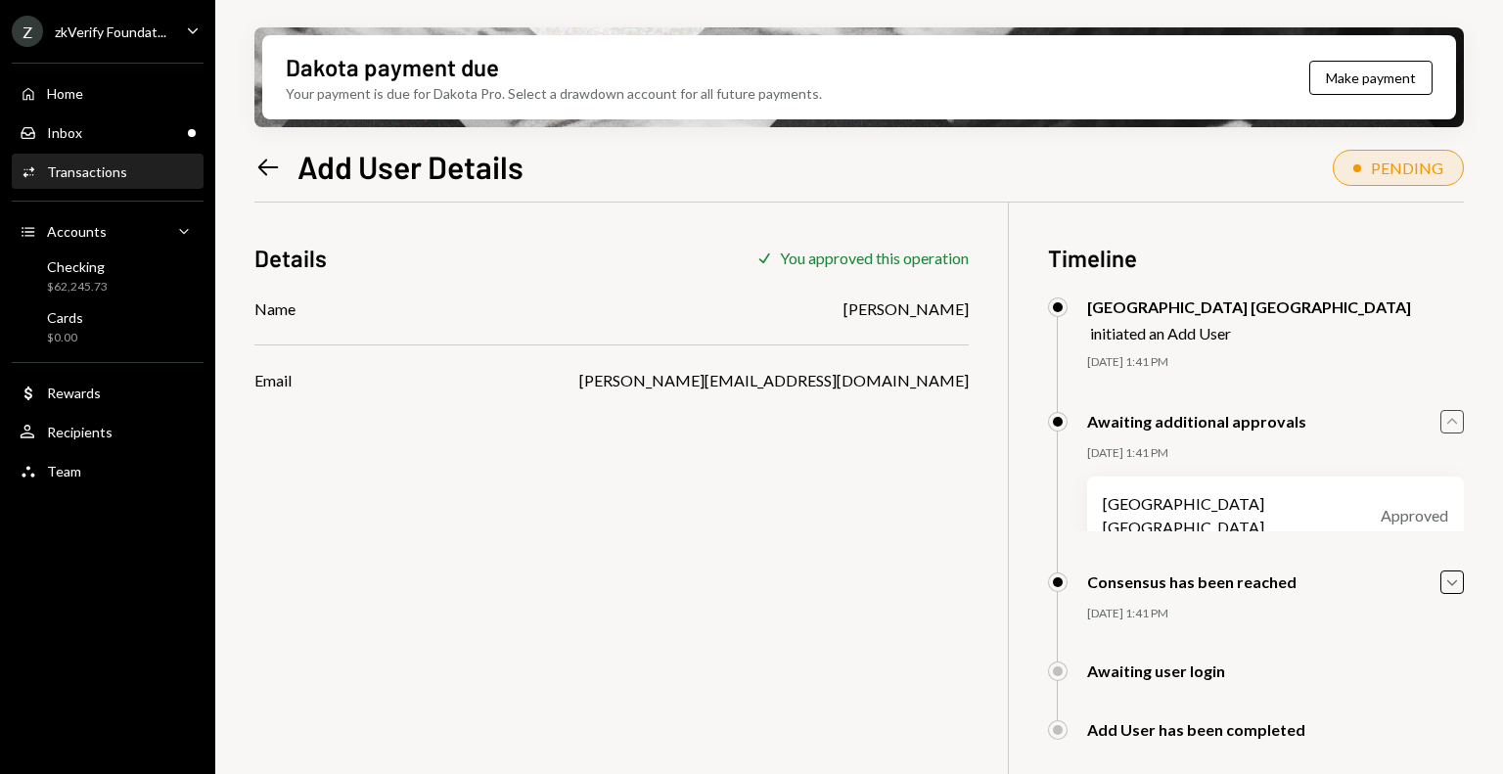
click at [1453, 423] on icon "Caret Up" at bounding box center [1452, 422] width 22 height 22
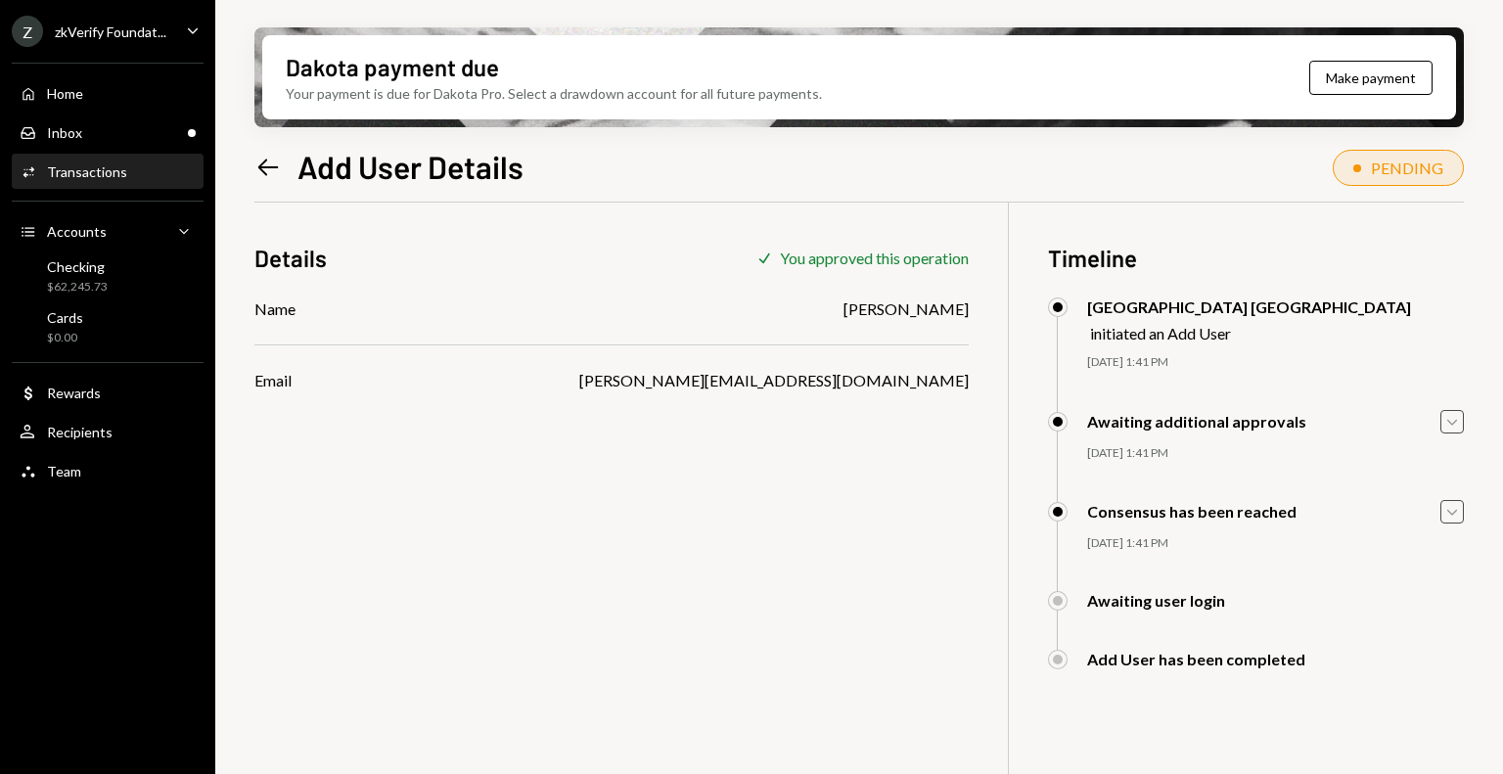
click at [1449, 518] on icon "Caret Down" at bounding box center [1452, 512] width 22 height 22
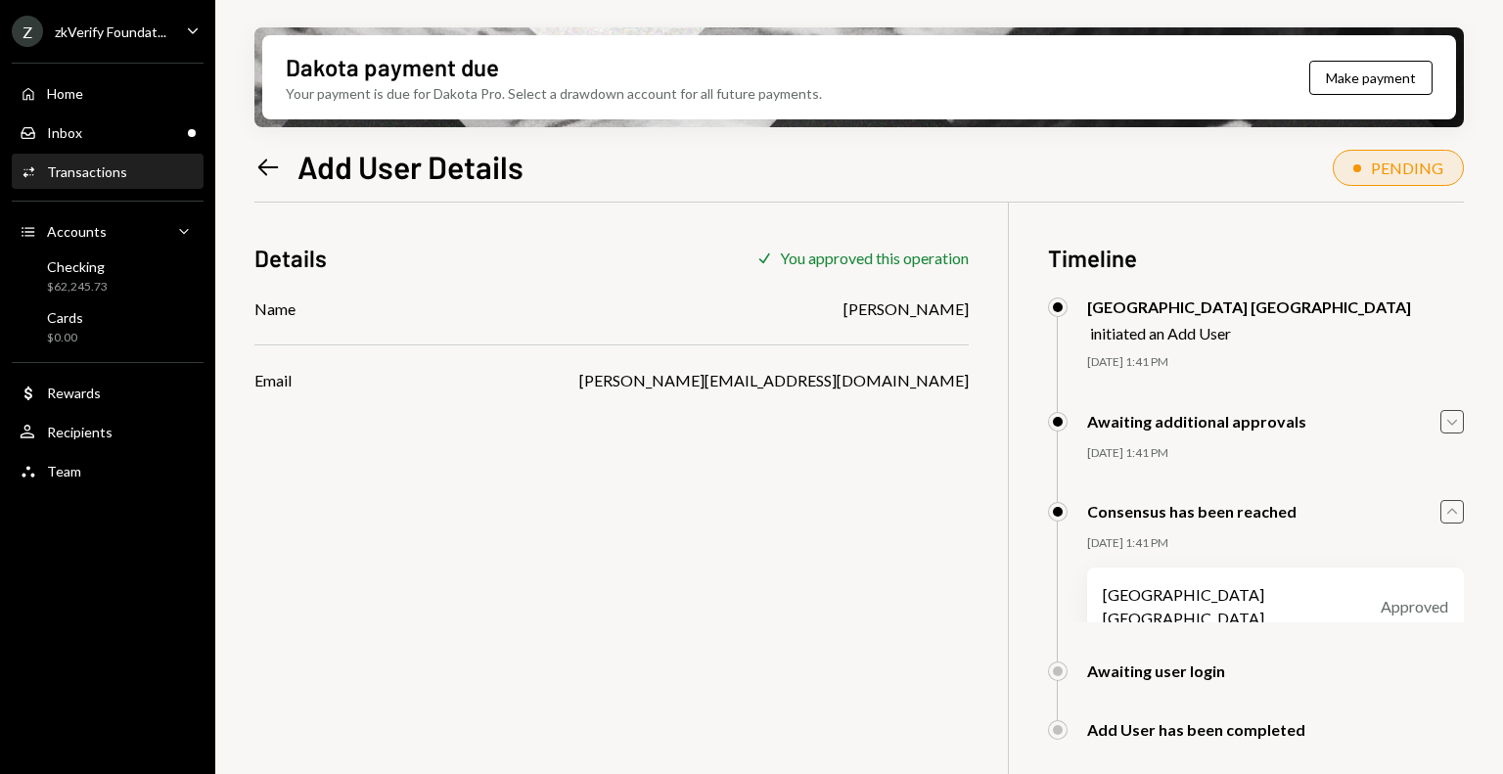
click at [1449, 518] on icon "Caret Up" at bounding box center [1452, 512] width 22 height 22
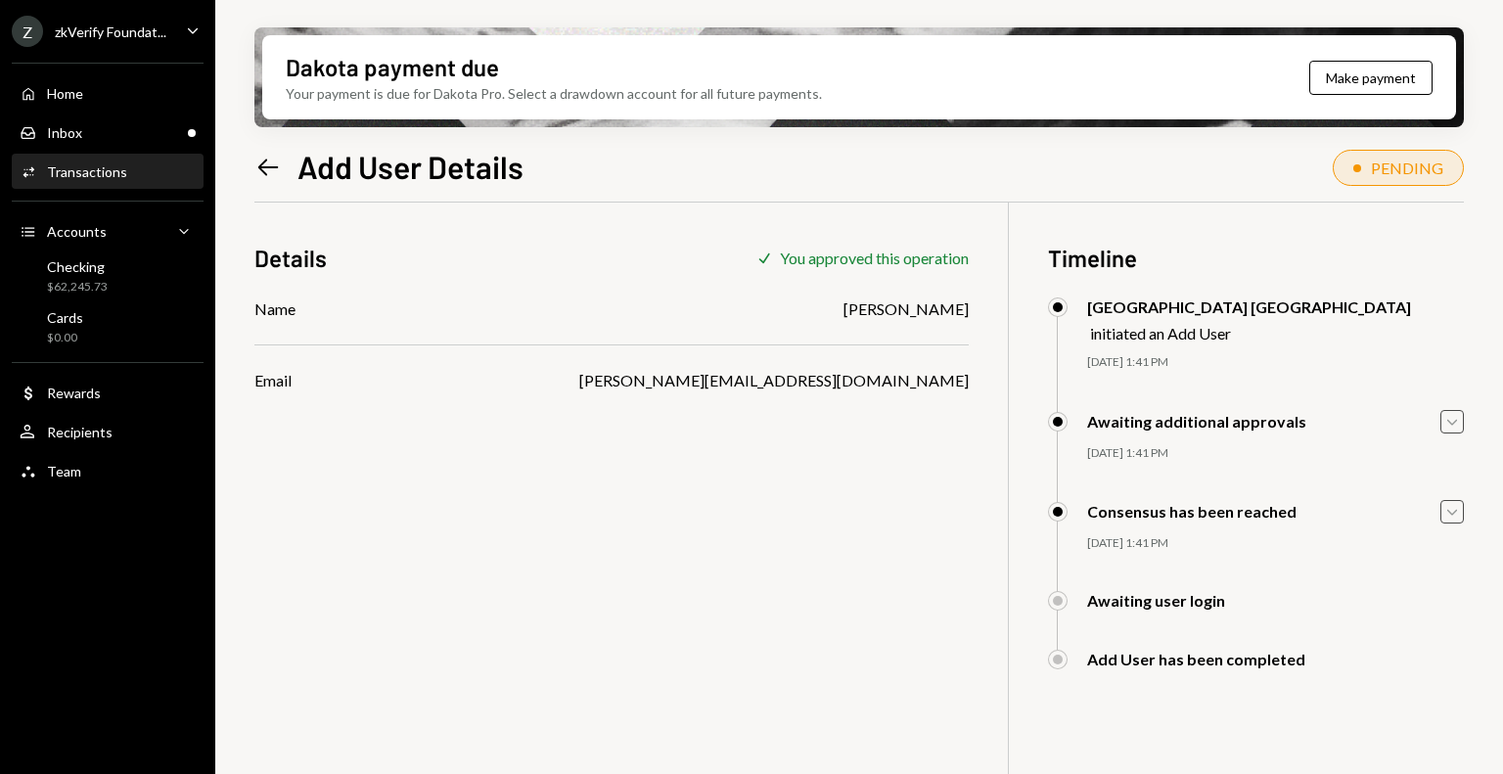
click at [112, 27] on div "zkVerify Foundat..." at bounding box center [111, 31] width 112 height 17
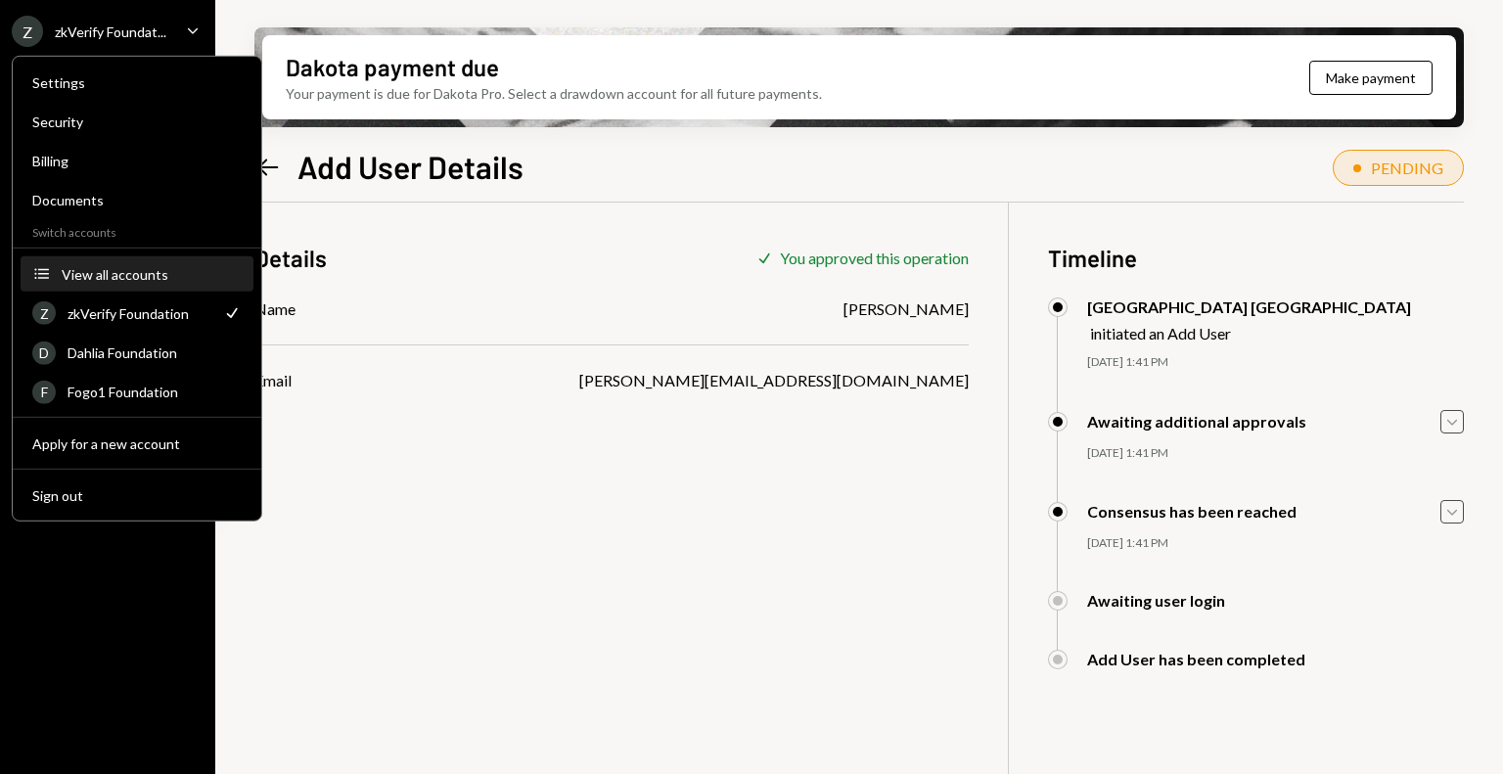
click at [124, 279] on div "View all accounts" at bounding box center [152, 273] width 180 height 17
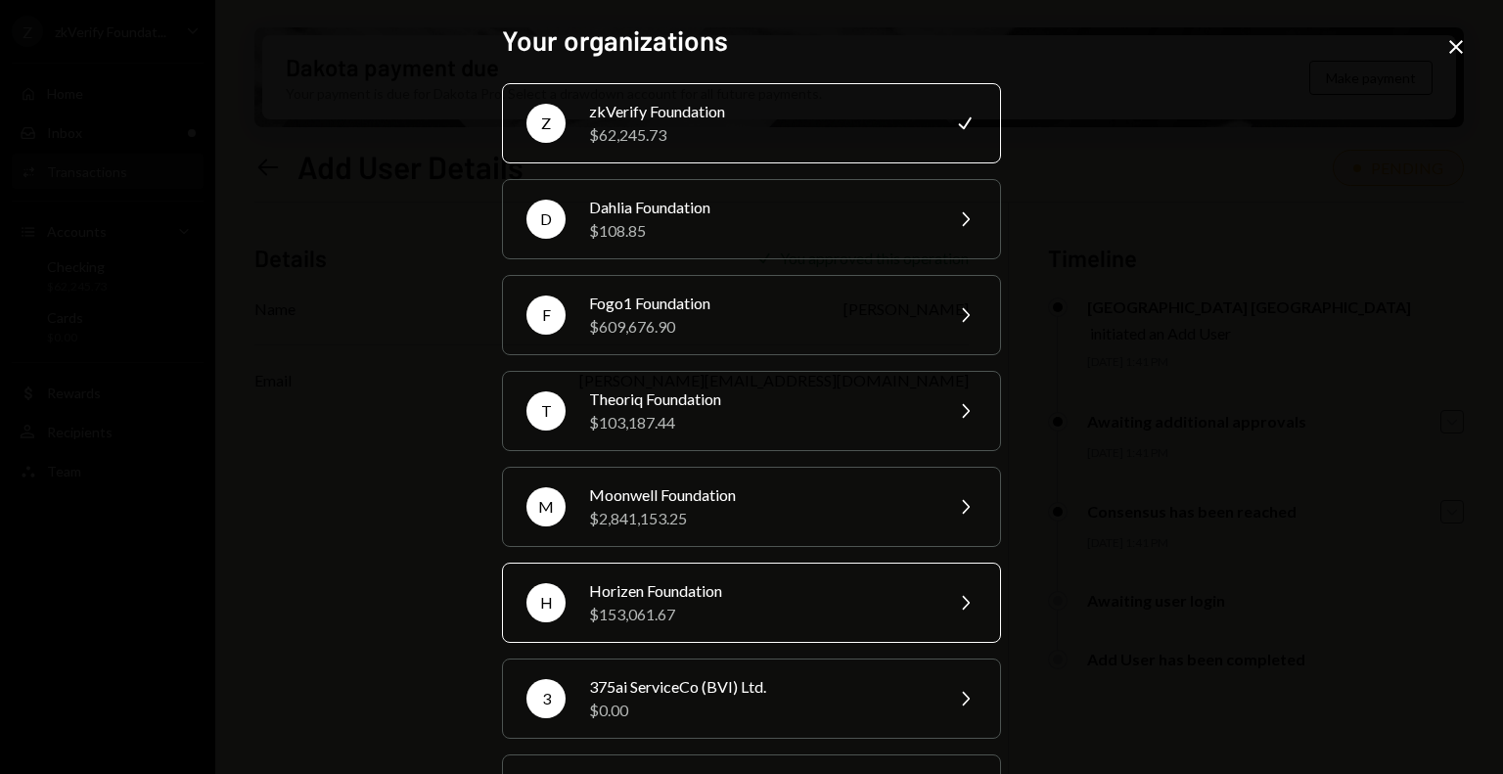
click at [680, 594] on div "Horizen Foundation" at bounding box center [759, 590] width 341 height 23
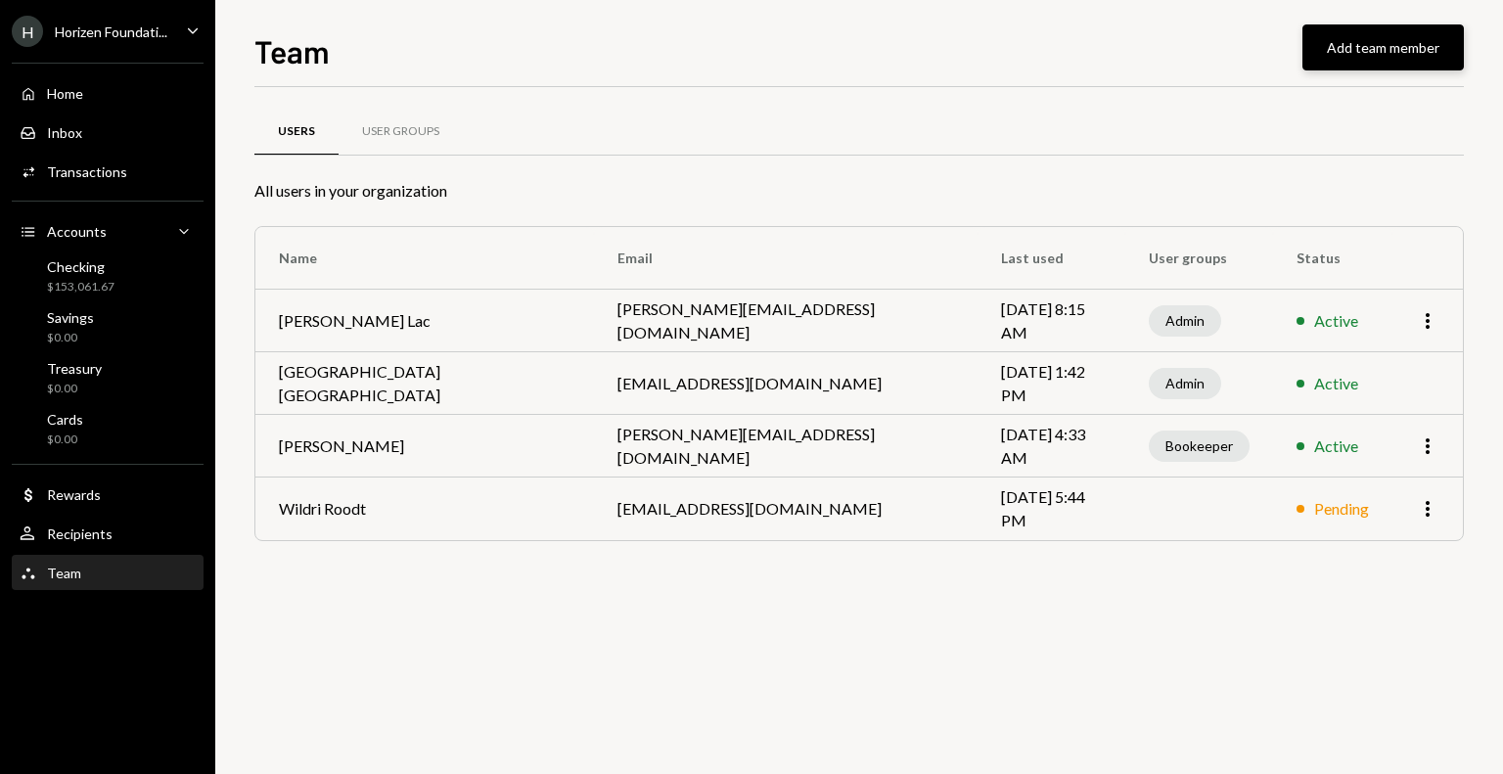
click at [1377, 62] on button "Add team member" at bounding box center [1382, 47] width 161 height 46
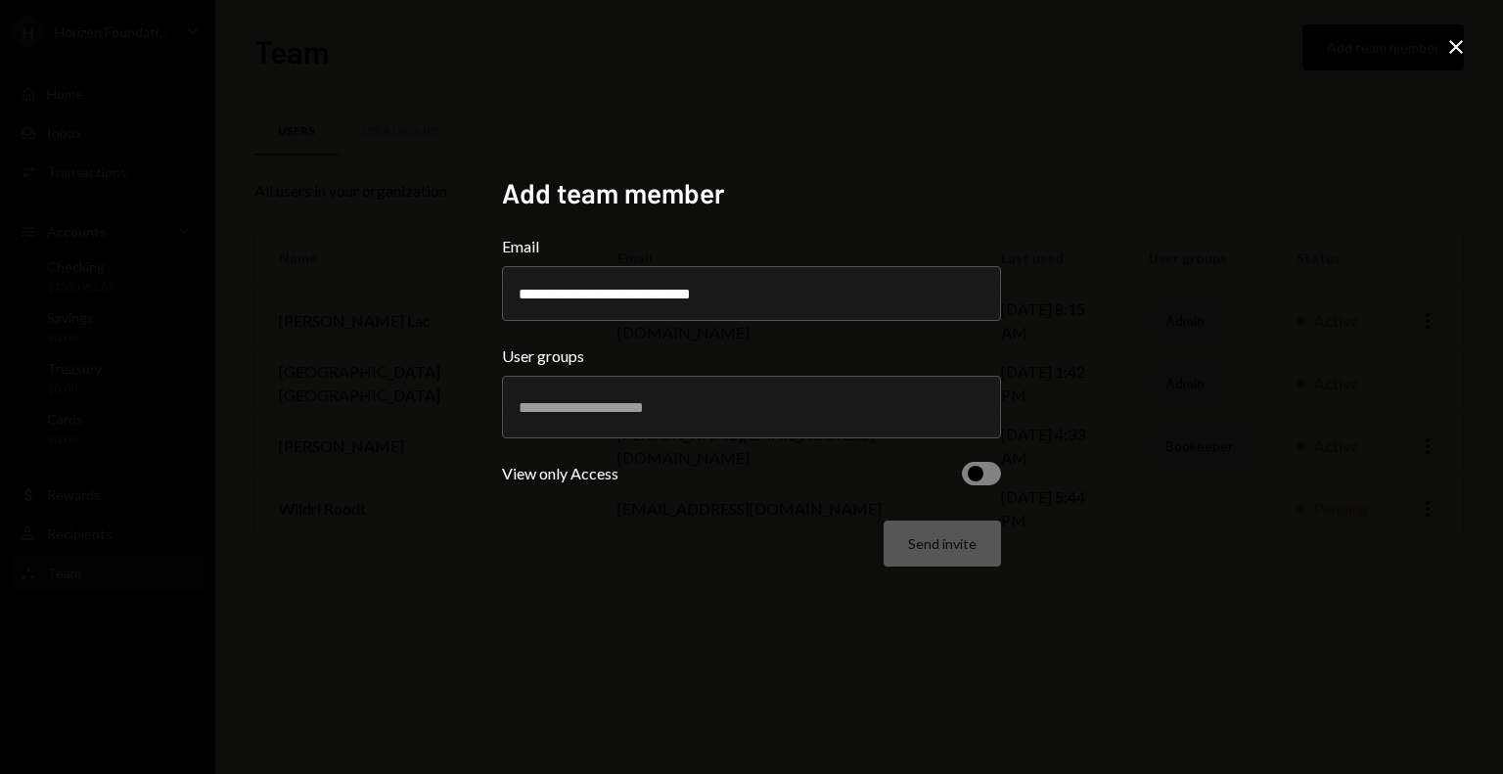
type input "**********"
click at [625, 428] on div at bounding box center [752, 407] width 466 height 49
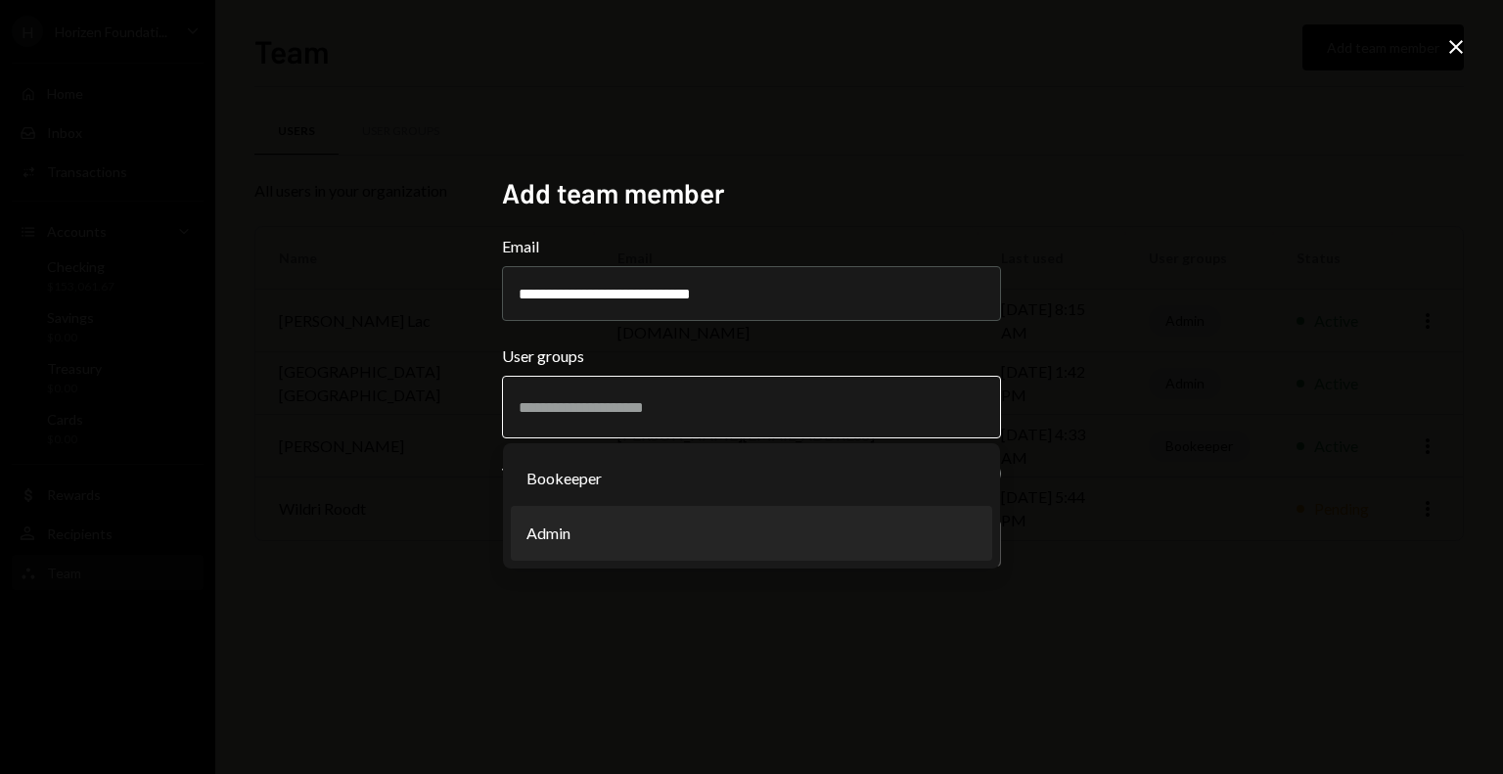
click at [605, 526] on li "Admin" at bounding box center [751, 533] width 481 height 55
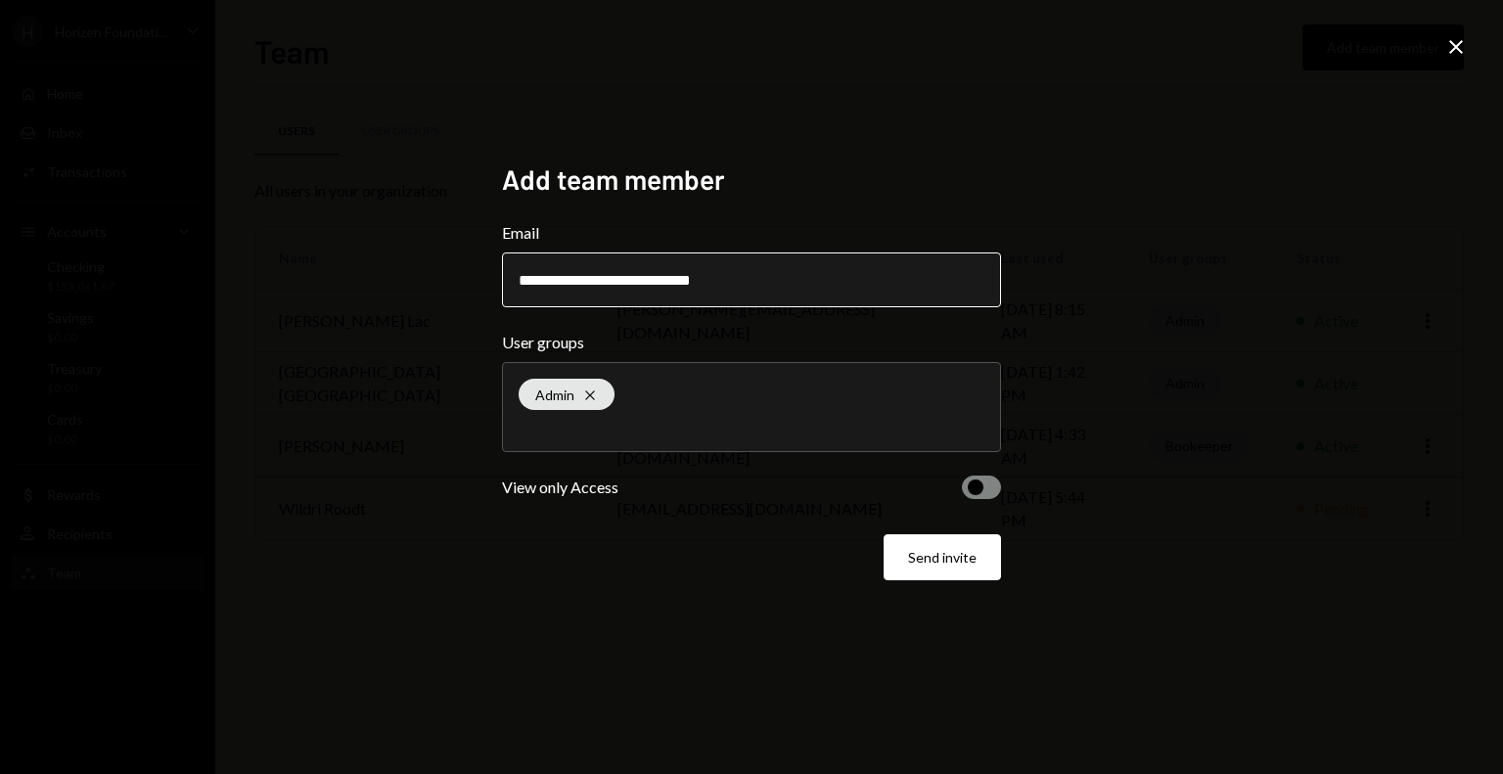
drag, startPoint x: 615, startPoint y: 280, endPoint x: 736, endPoint y: 283, distance: 121.4
click at [736, 283] on input "**********" at bounding box center [751, 279] width 499 height 55
click at [752, 283] on input "**********" at bounding box center [751, 279] width 499 height 55
click at [674, 395] on div "Admin Cross" at bounding box center [752, 407] width 466 height 88
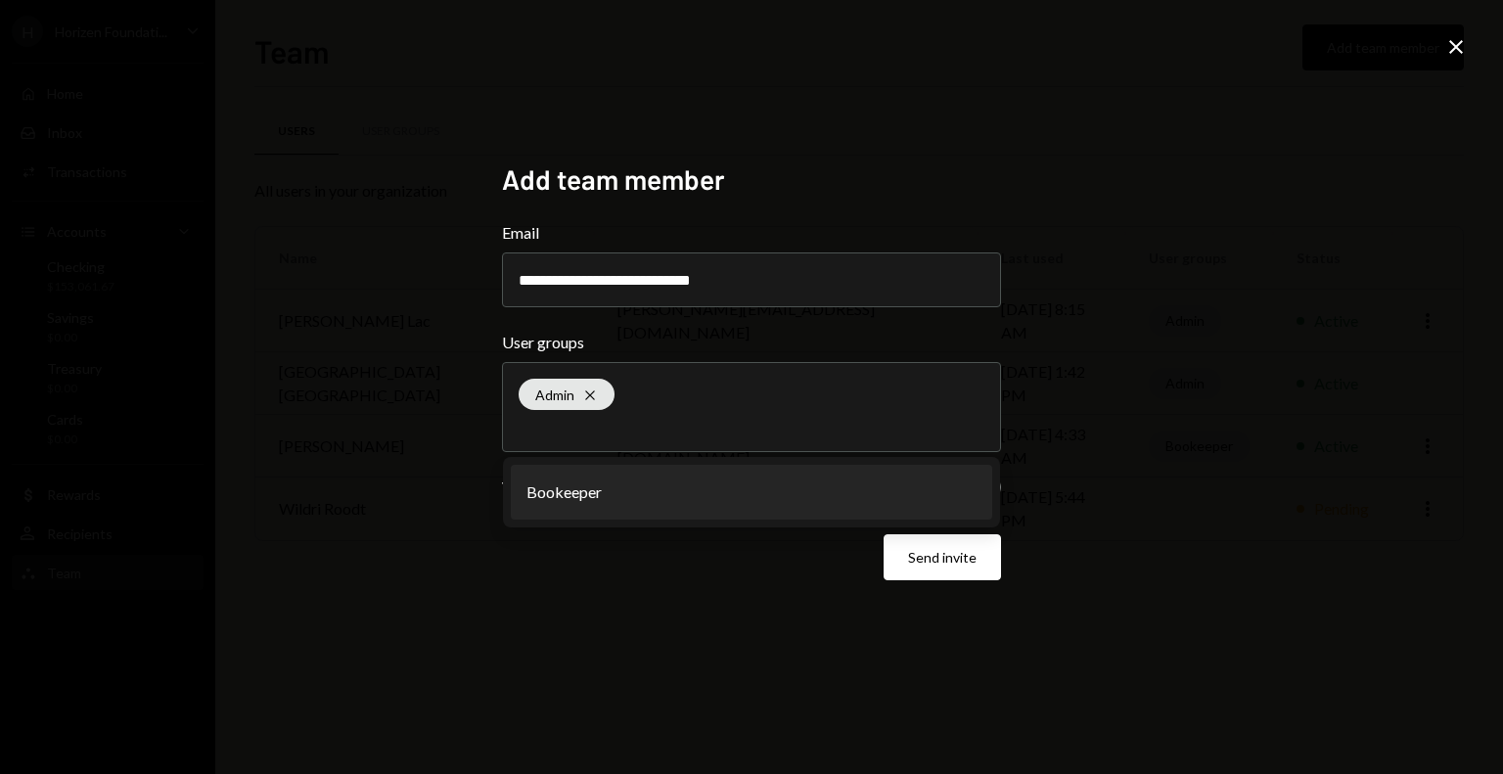
click at [735, 564] on div "Send invite" at bounding box center [751, 557] width 499 height 46
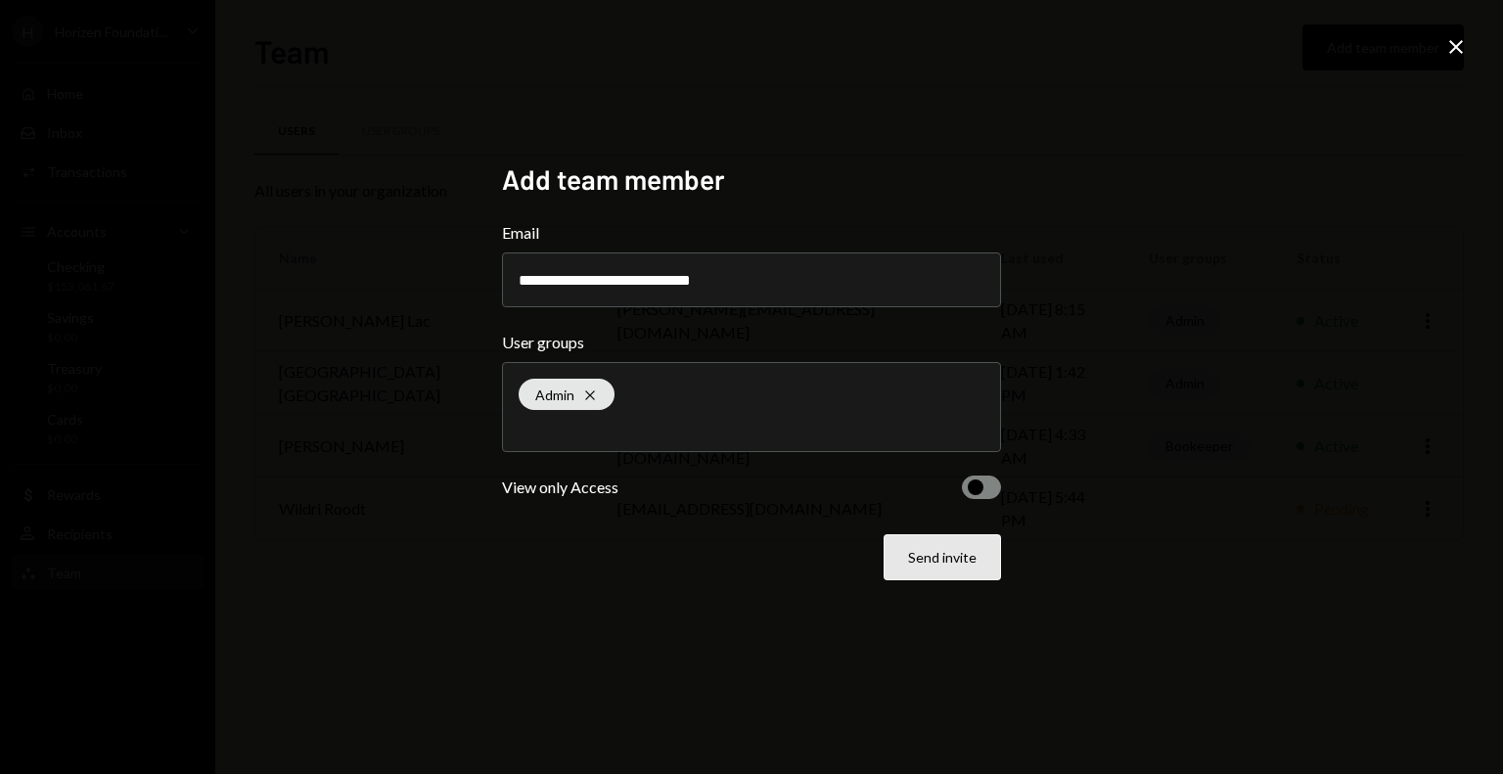
click at [924, 571] on button "Send invite" at bounding box center [942, 557] width 117 height 46
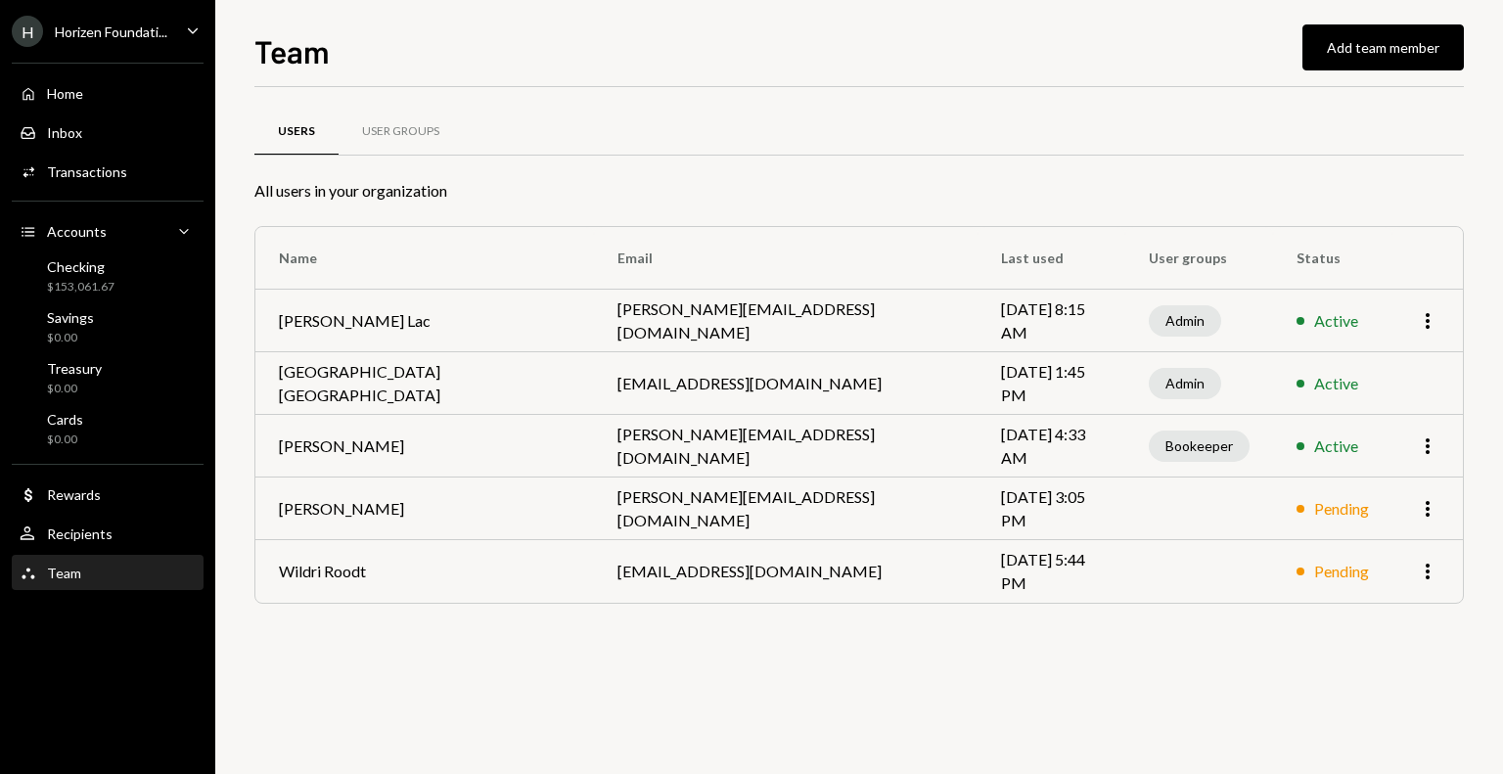
click at [87, 34] on div "Horizen Foundati..." at bounding box center [111, 31] width 113 height 17
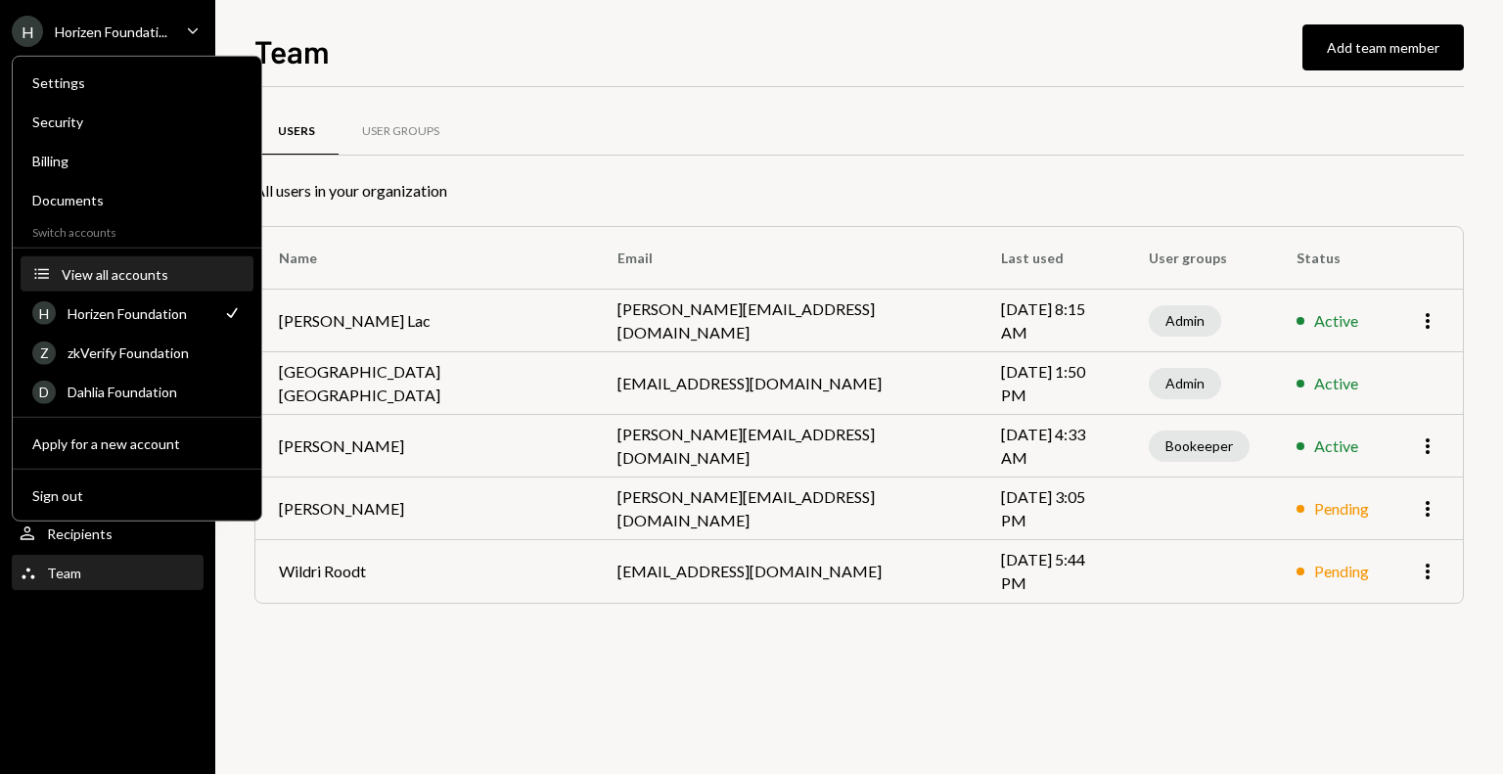
click at [137, 273] on div "View all accounts" at bounding box center [152, 273] width 180 height 17
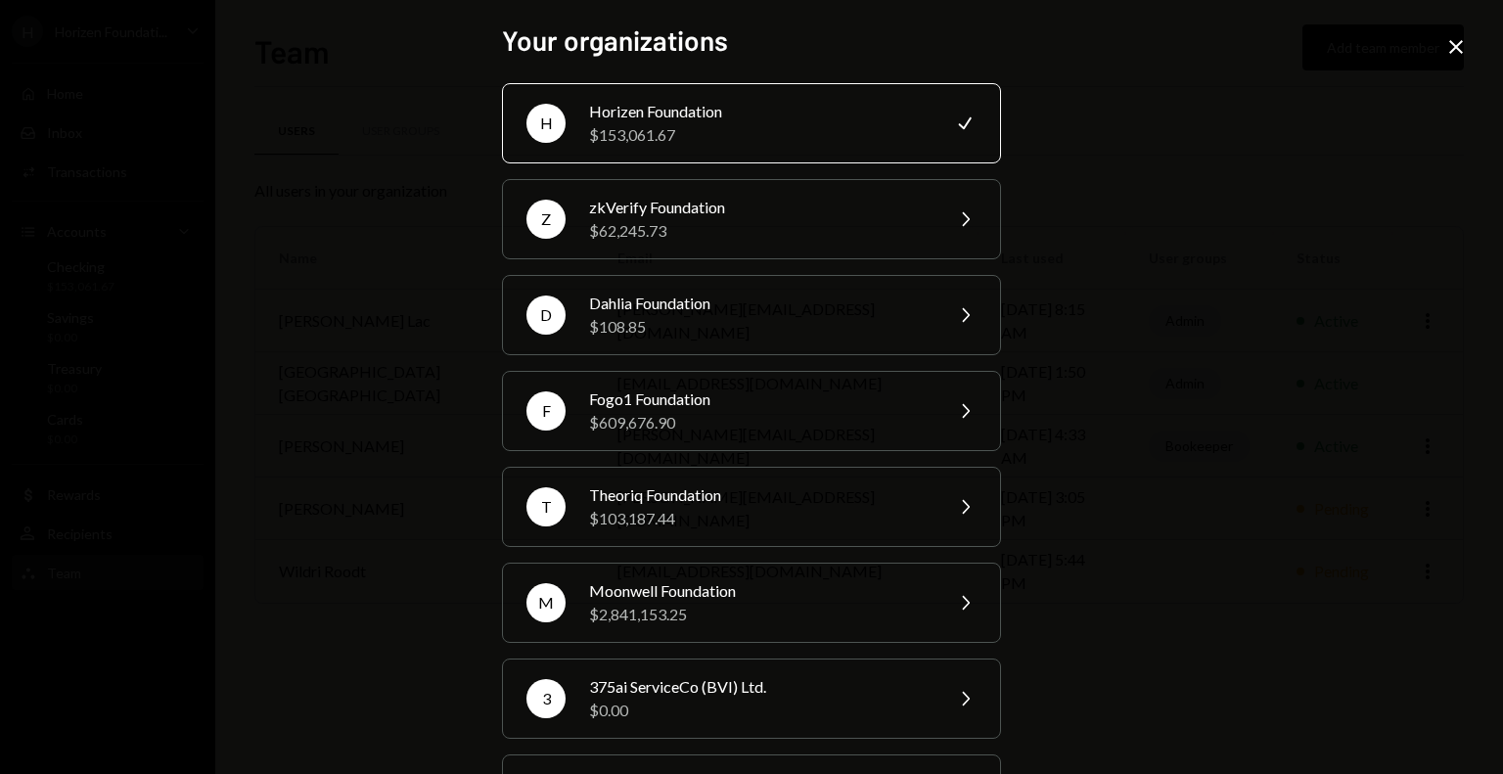
scroll to position [196, 0]
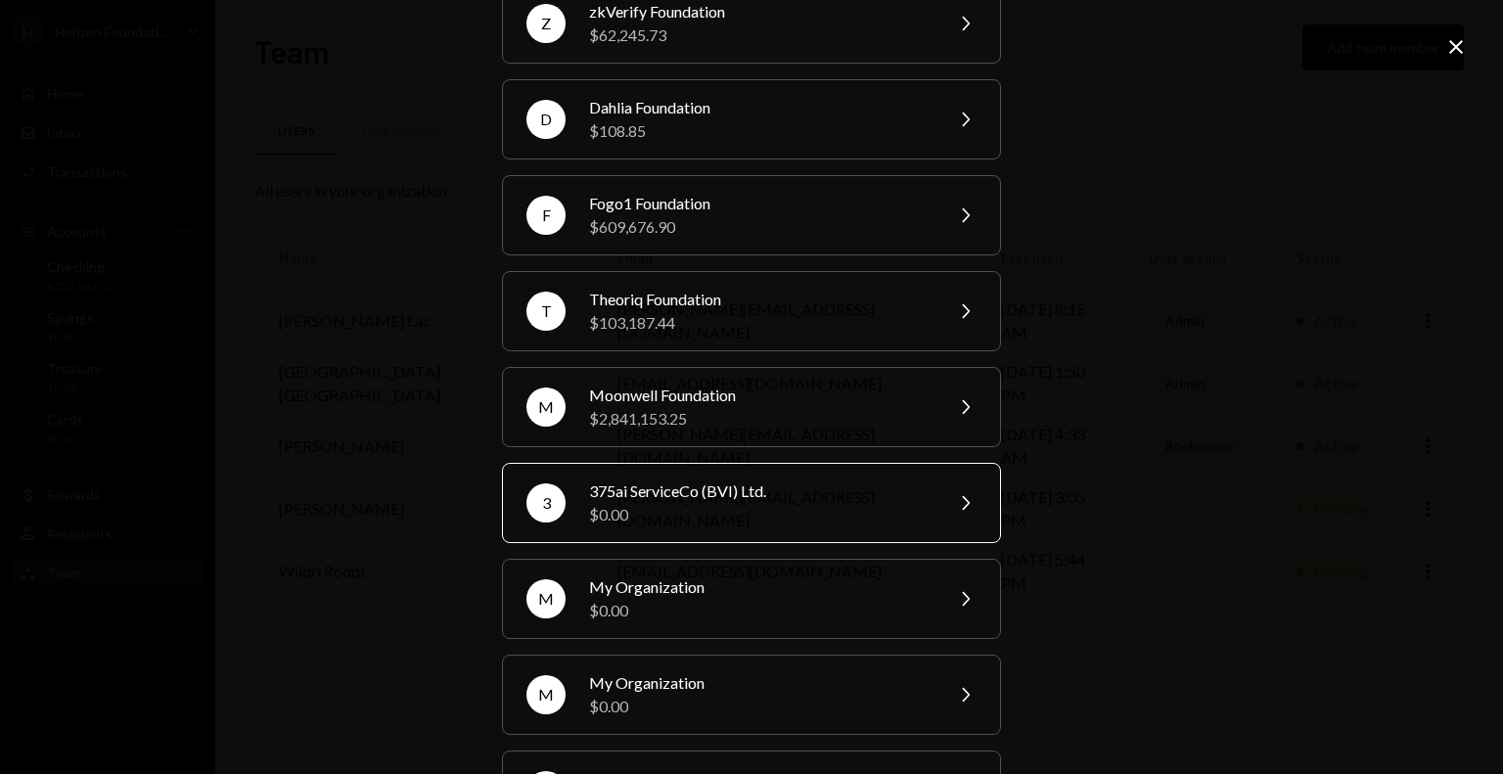
click at [745, 492] on div "375ai ServiceCo (BVI) Ltd." at bounding box center [759, 491] width 341 height 23
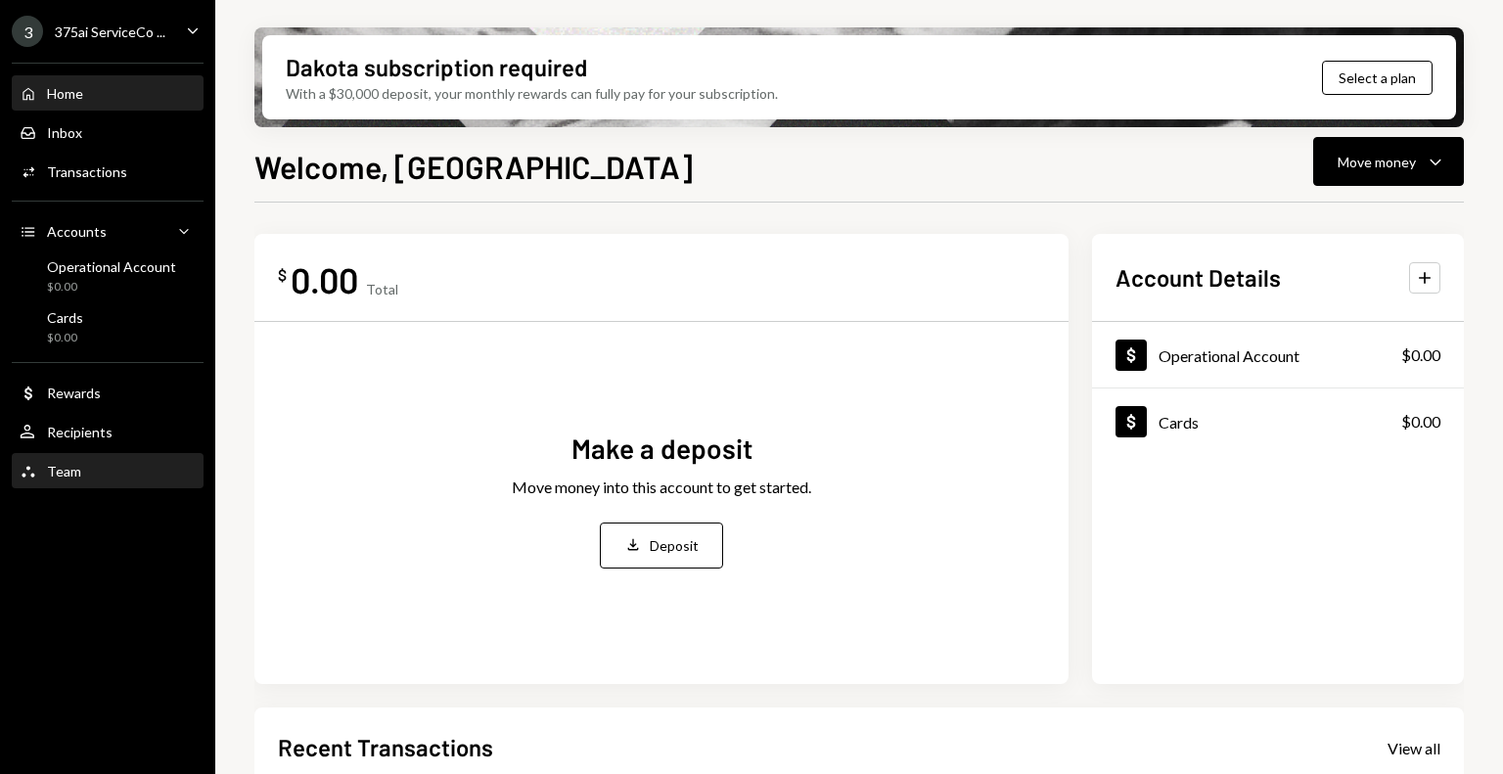
click at [95, 469] on div "Team Team" at bounding box center [108, 472] width 176 height 18
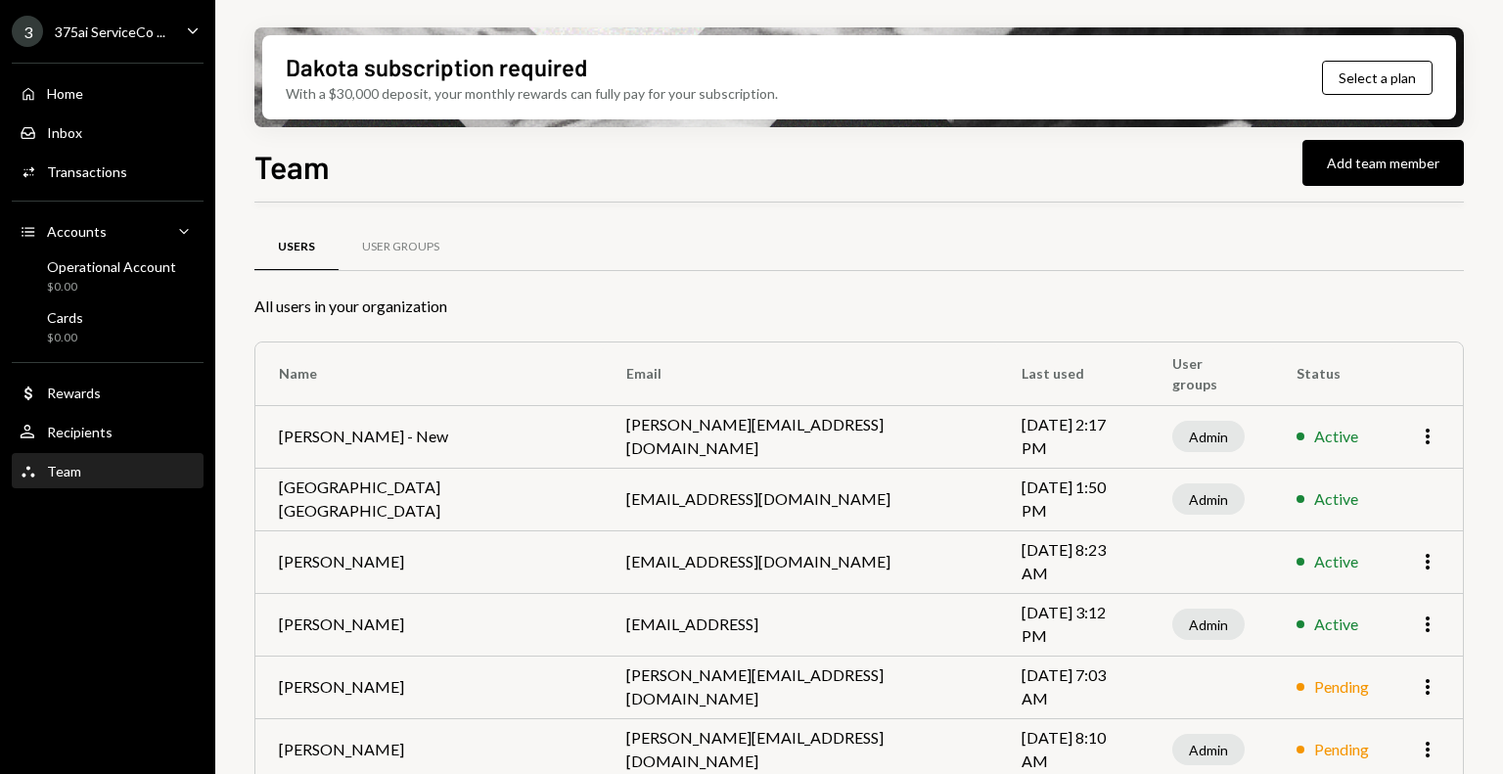
scroll to position [86, 0]
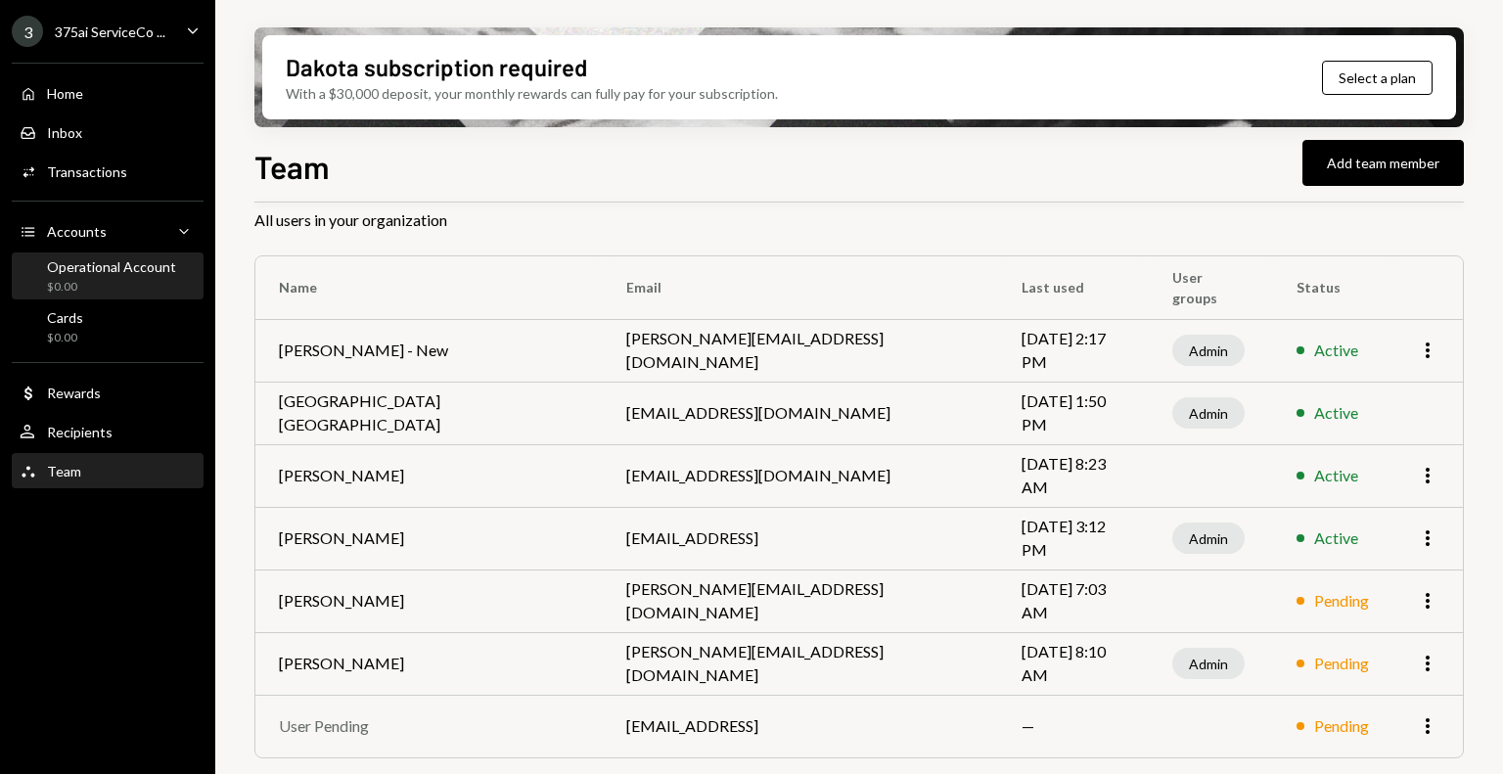
click at [99, 274] on div "Operational Account" at bounding box center [111, 266] width 129 height 17
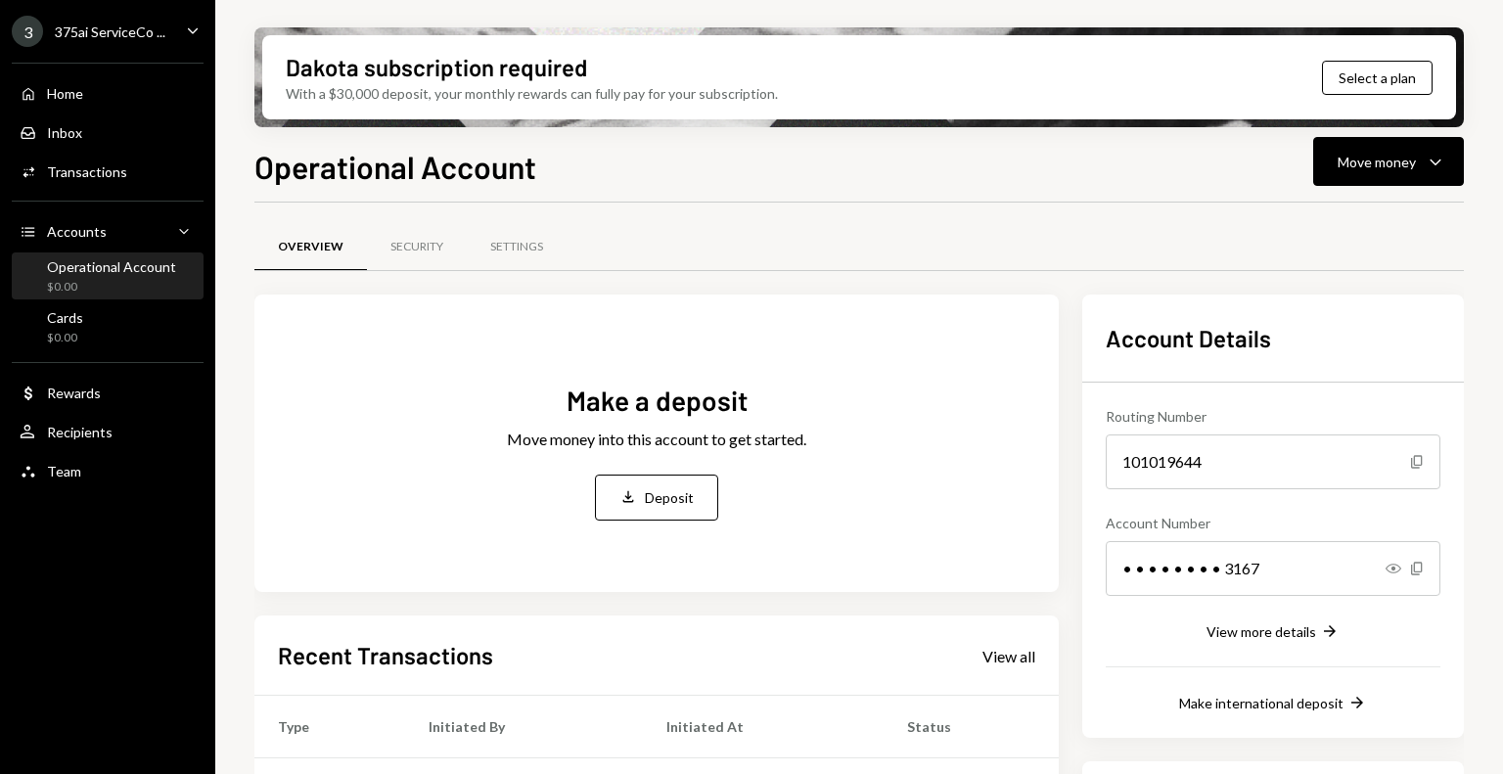
click at [133, 34] on div "375ai ServiceCo ..." at bounding box center [110, 31] width 111 height 17
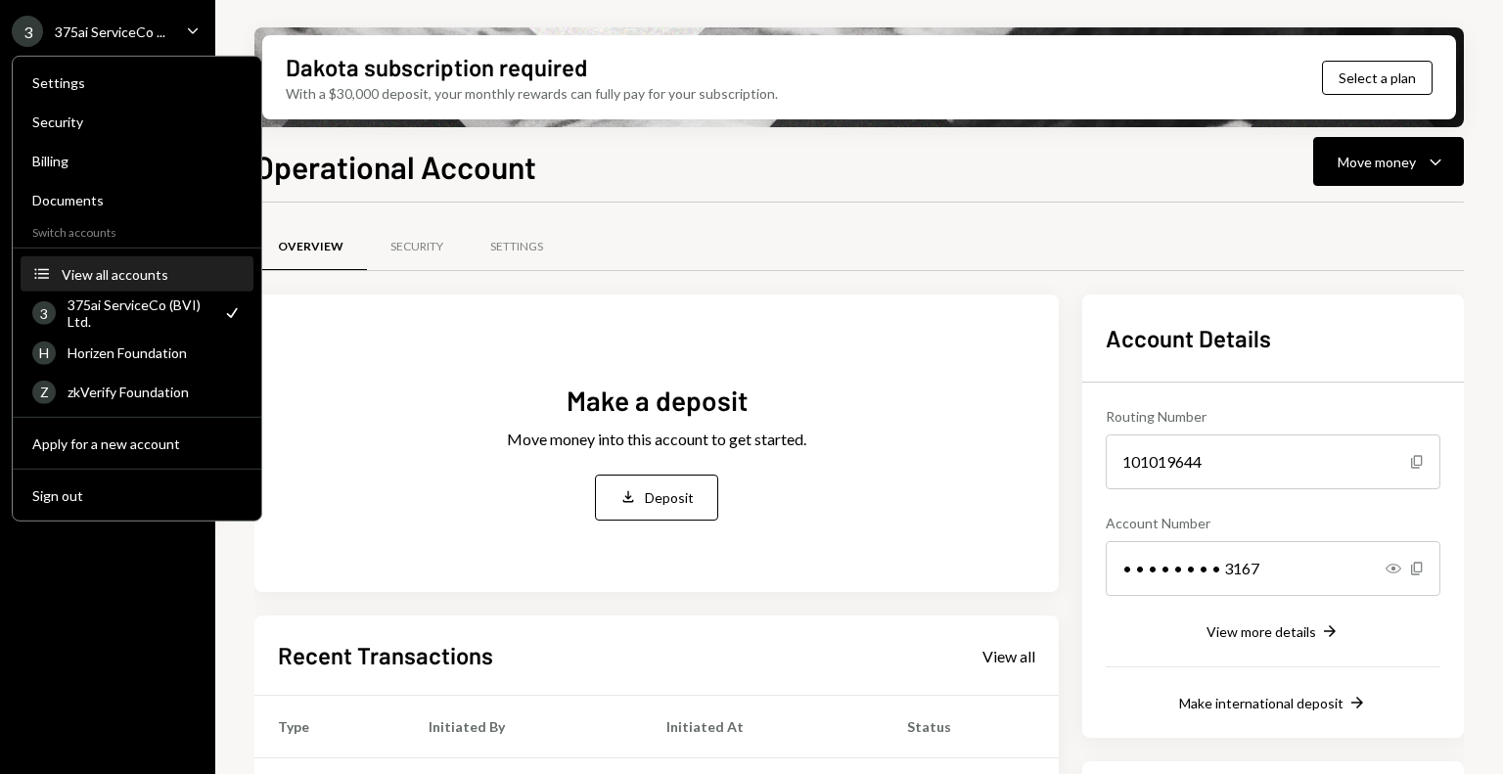
click at [140, 270] on div "View all accounts" at bounding box center [152, 273] width 180 height 17
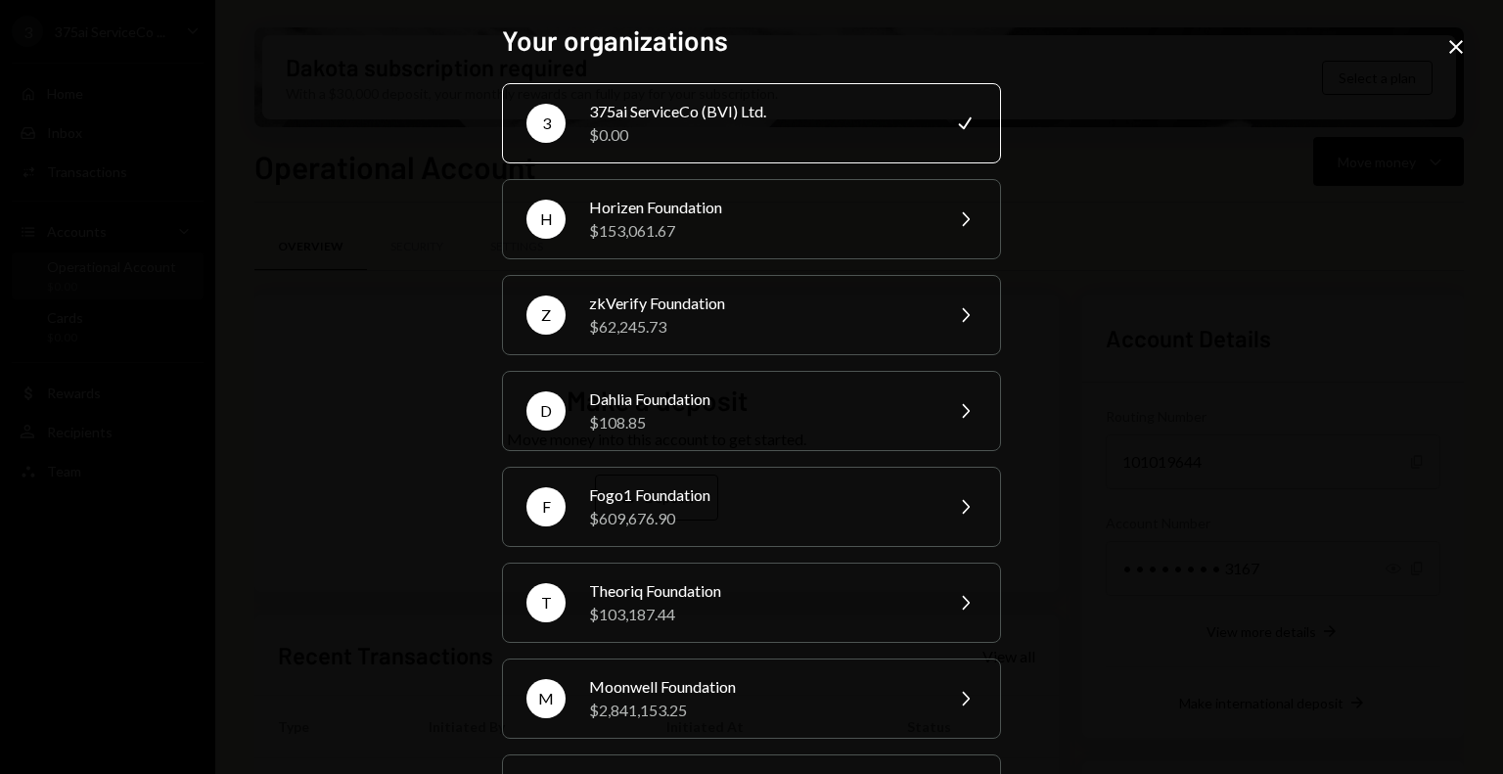
click at [323, 686] on div "Your organizations 3 375ai ServiceCo (BVI) Ltd. $0.00 Check H Horizen Foundatio…" at bounding box center [751, 387] width 1503 height 774
click at [66, 363] on div "Your organizations 3 375ai ServiceCo (BVI) Ltd. $0.00 Check H Horizen Foundatio…" at bounding box center [751, 387] width 1503 height 774
click at [1461, 45] on icon "Close" at bounding box center [1455, 46] width 23 height 23
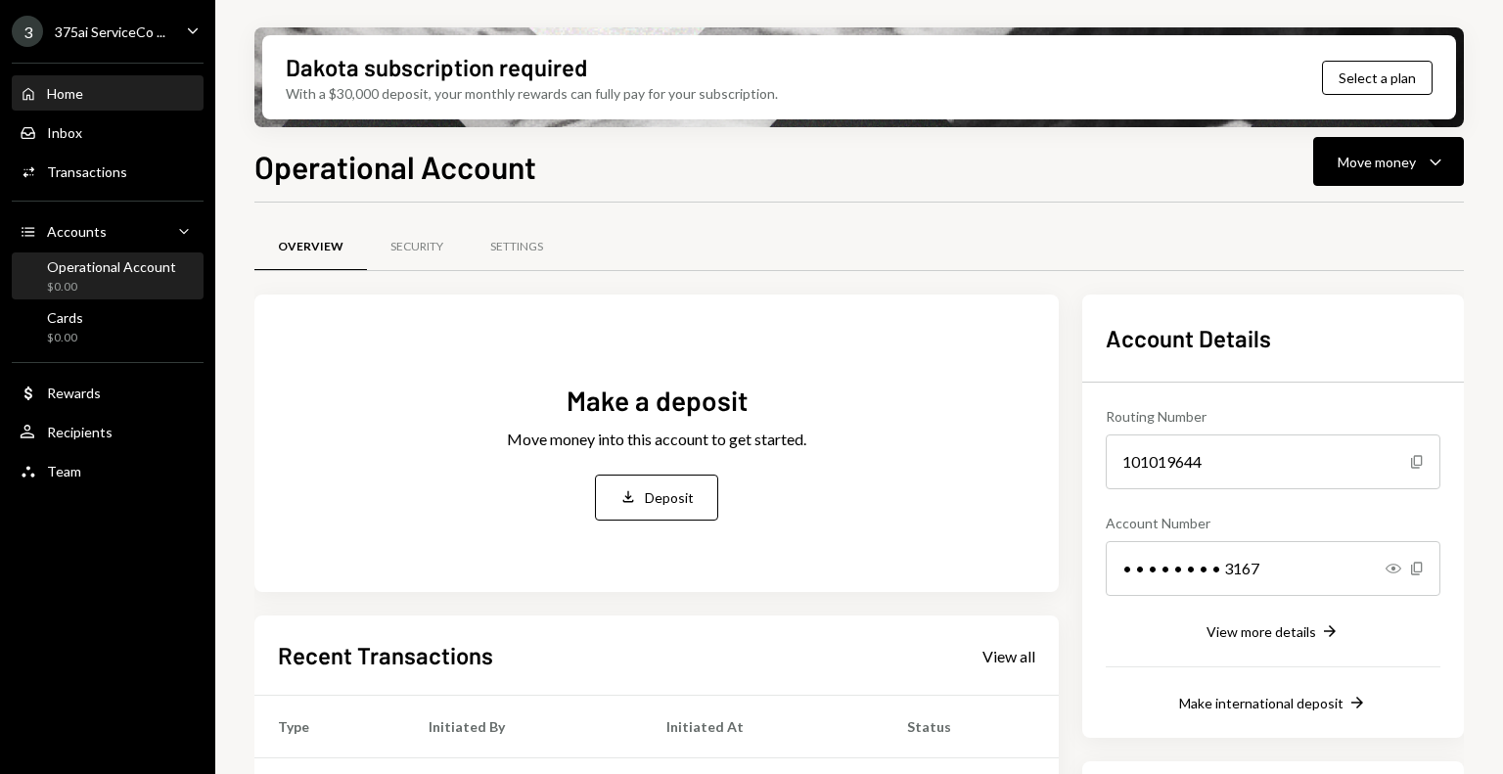
click at [94, 101] on div "Home Home" at bounding box center [108, 94] width 176 height 18
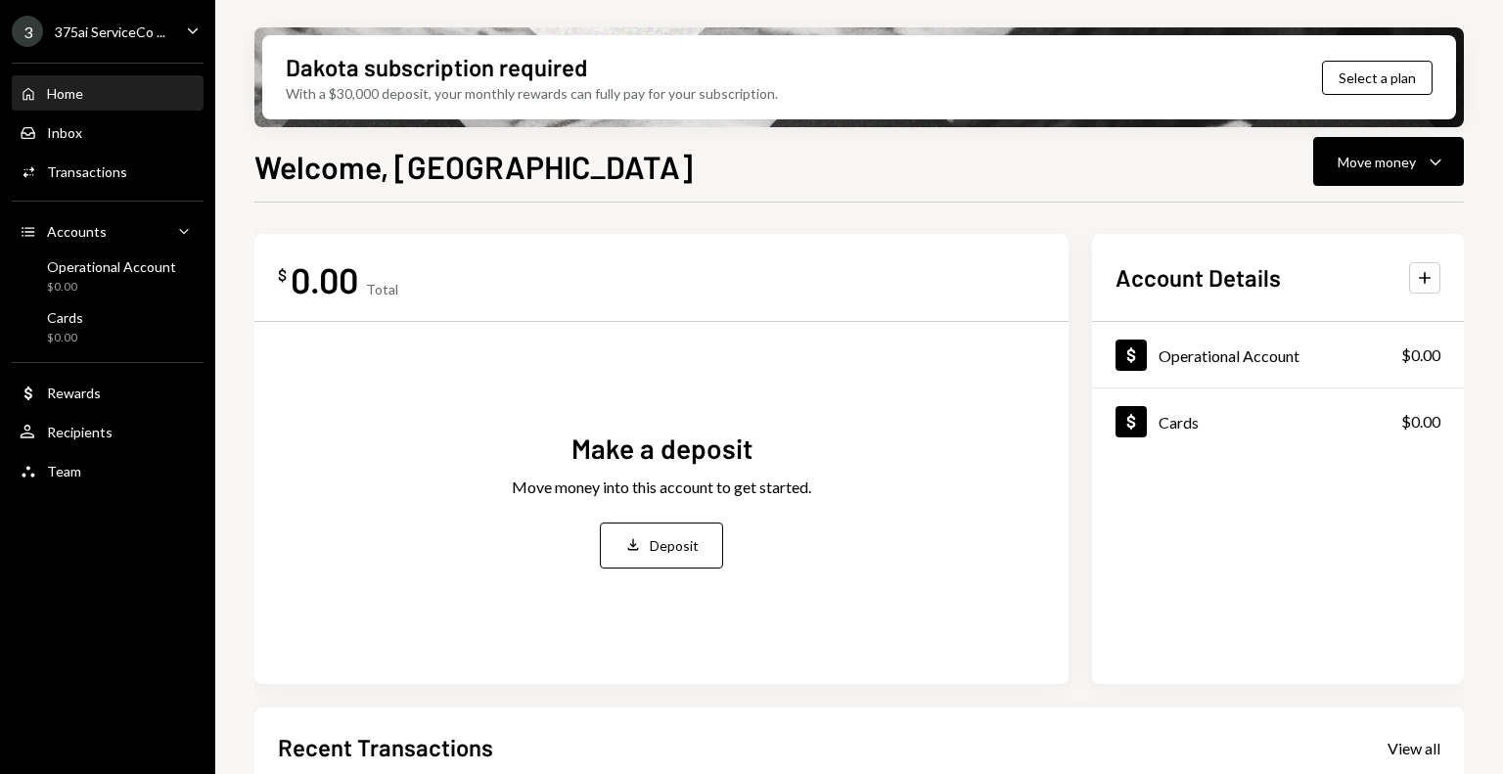
click at [128, 36] on div "375ai ServiceCo ..." at bounding box center [110, 31] width 111 height 17
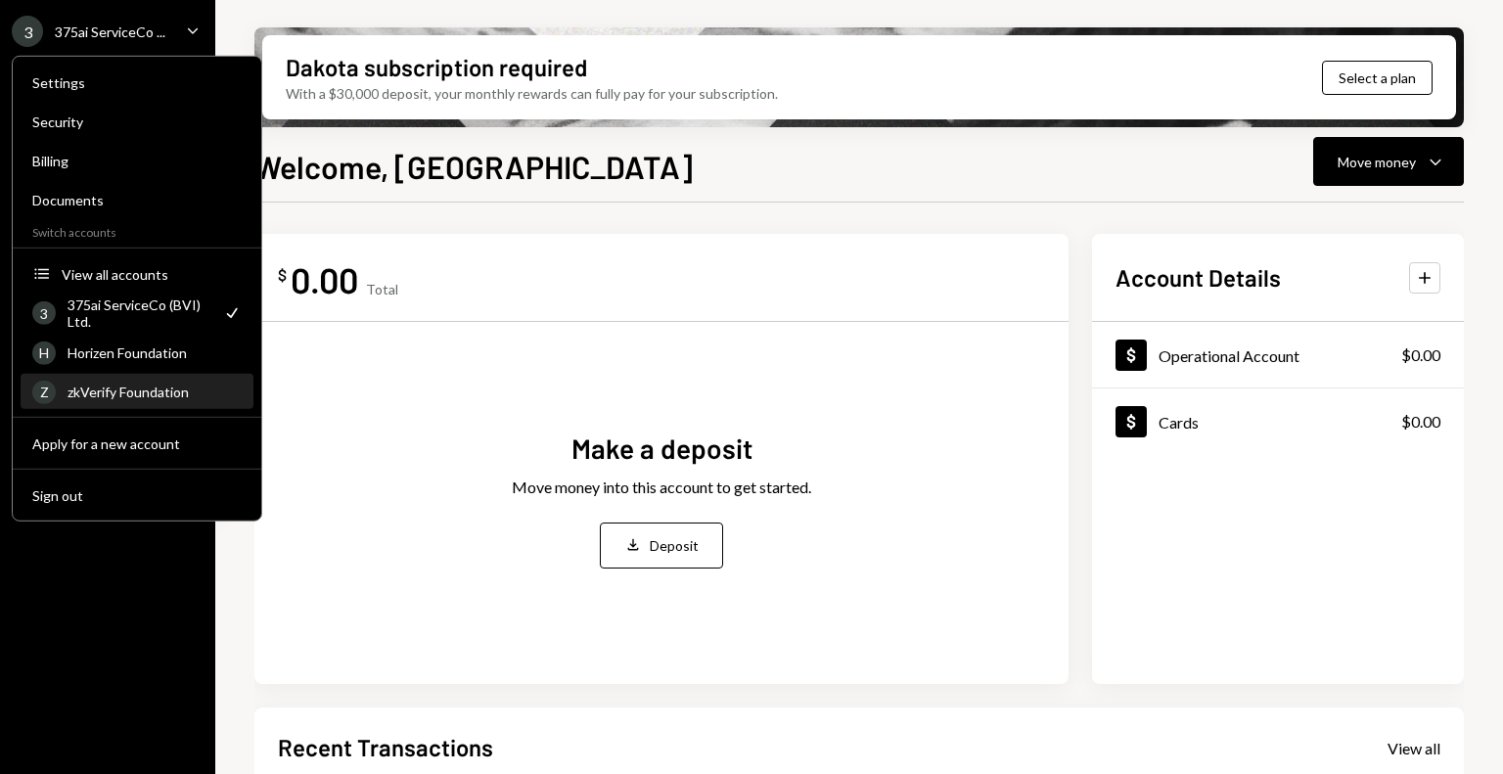
click at [149, 387] on div "zkVerify Foundation" at bounding box center [155, 392] width 174 height 17
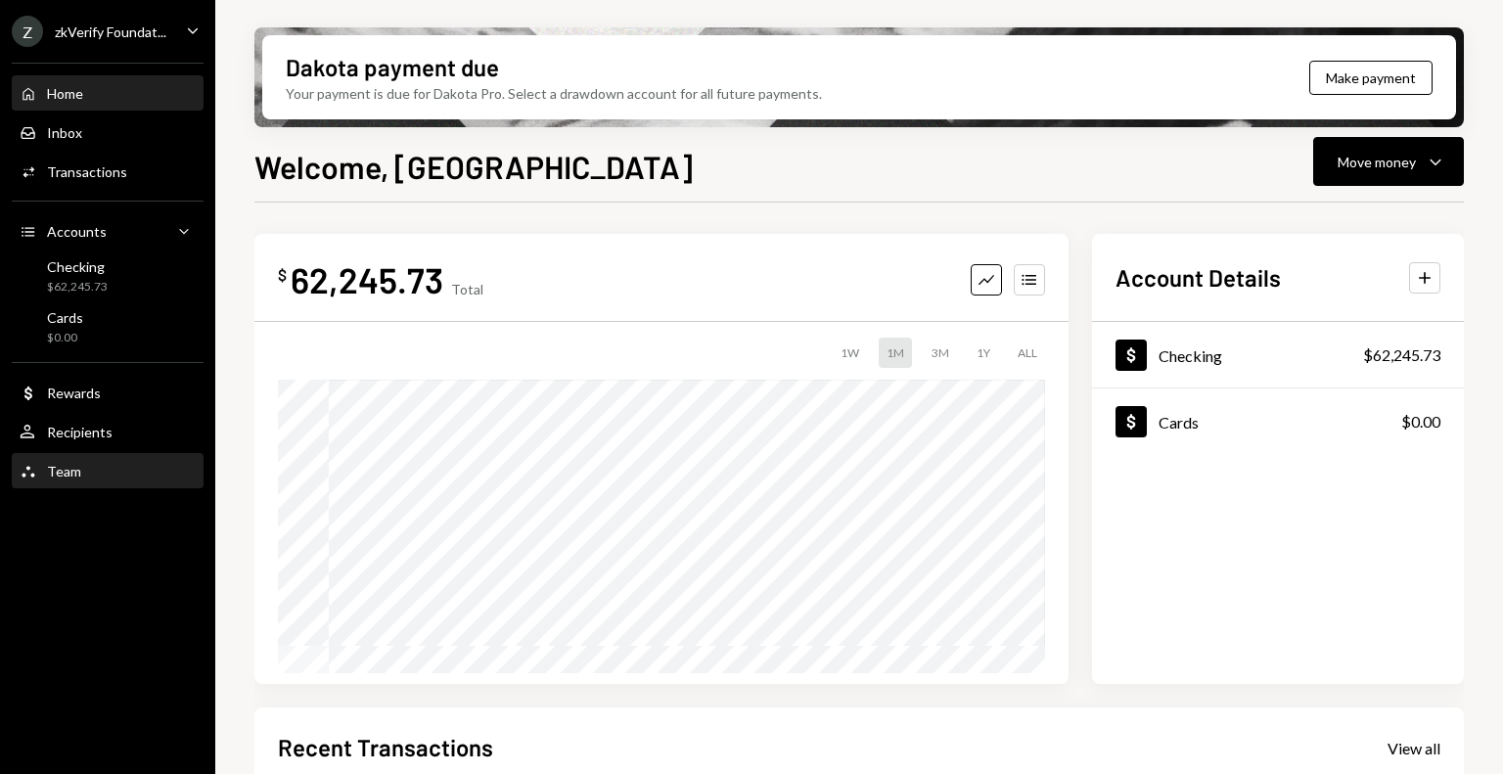
click at [138, 463] on div "Team Team" at bounding box center [108, 472] width 176 height 18
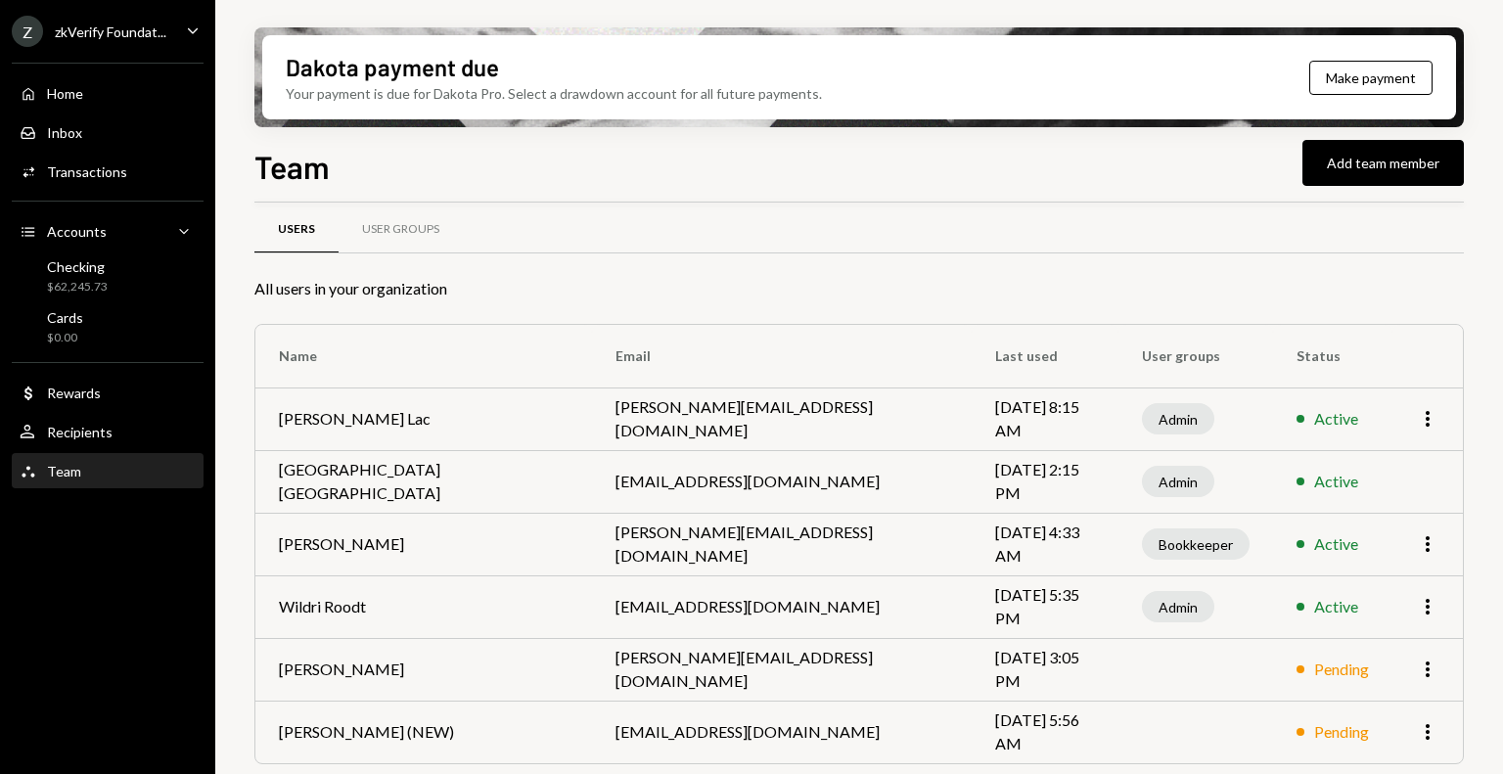
scroll to position [23, 0]
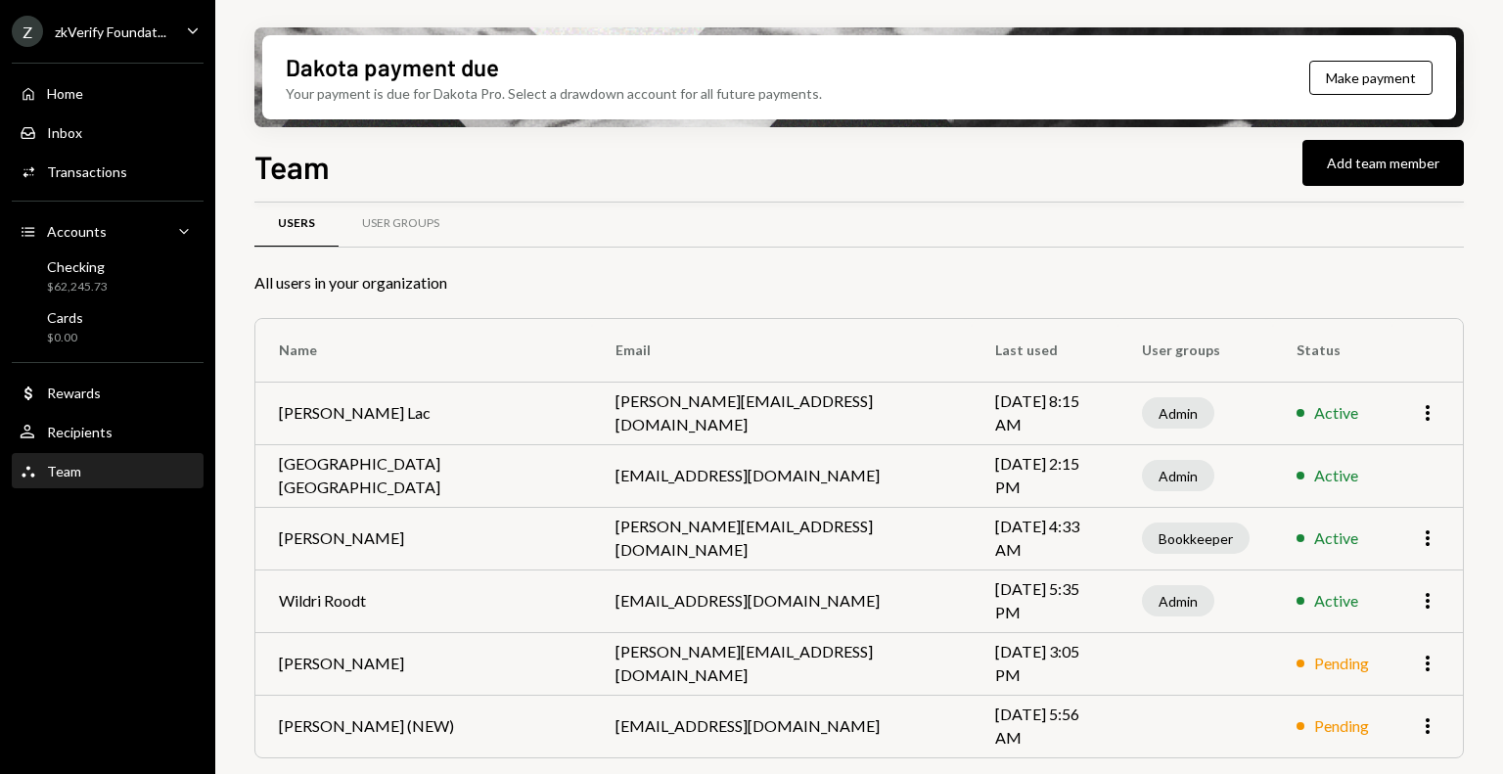
click at [121, 25] on div "zkVerify Foundat..." at bounding box center [111, 31] width 112 height 17
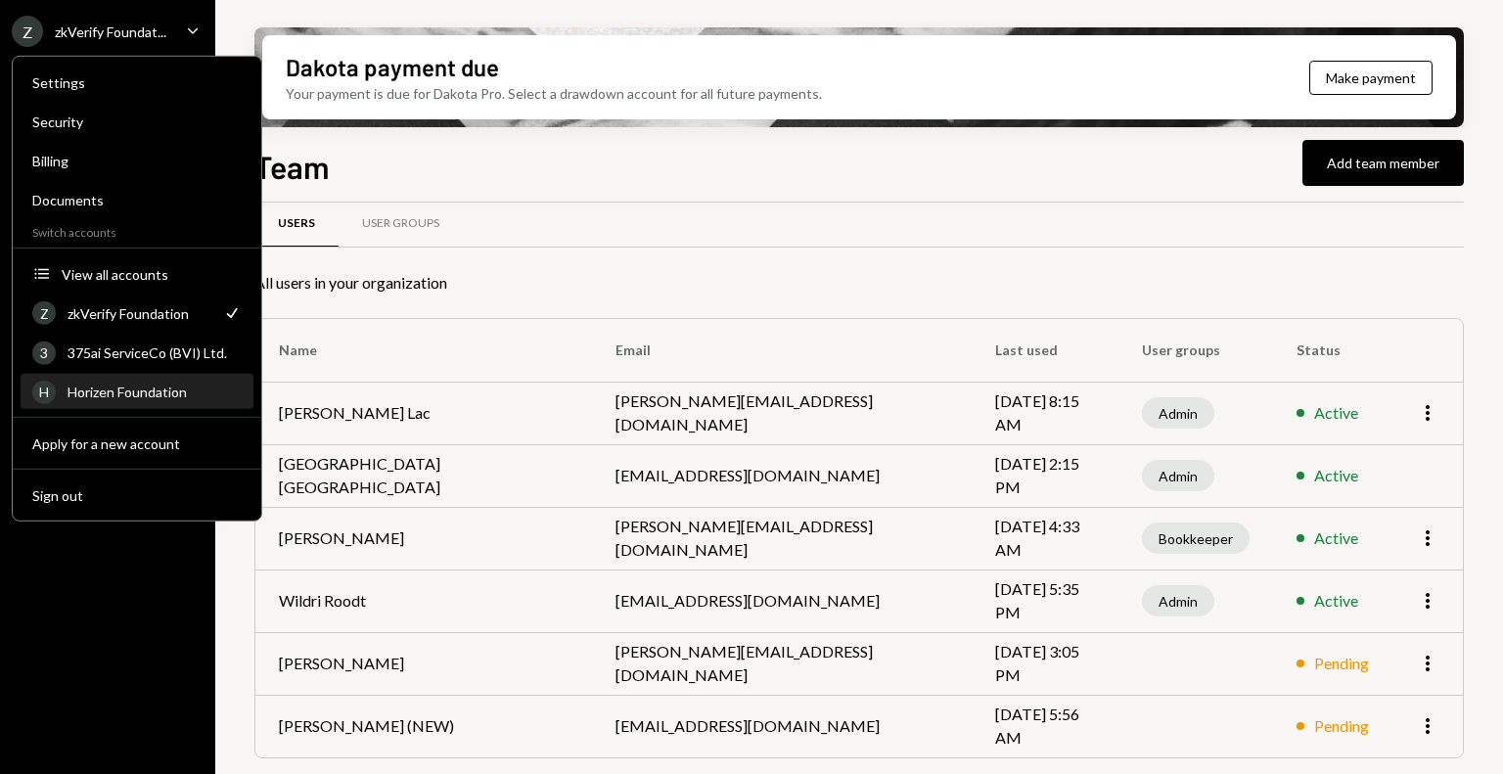
click at [142, 397] on div "Horizen Foundation" at bounding box center [155, 392] width 174 height 17
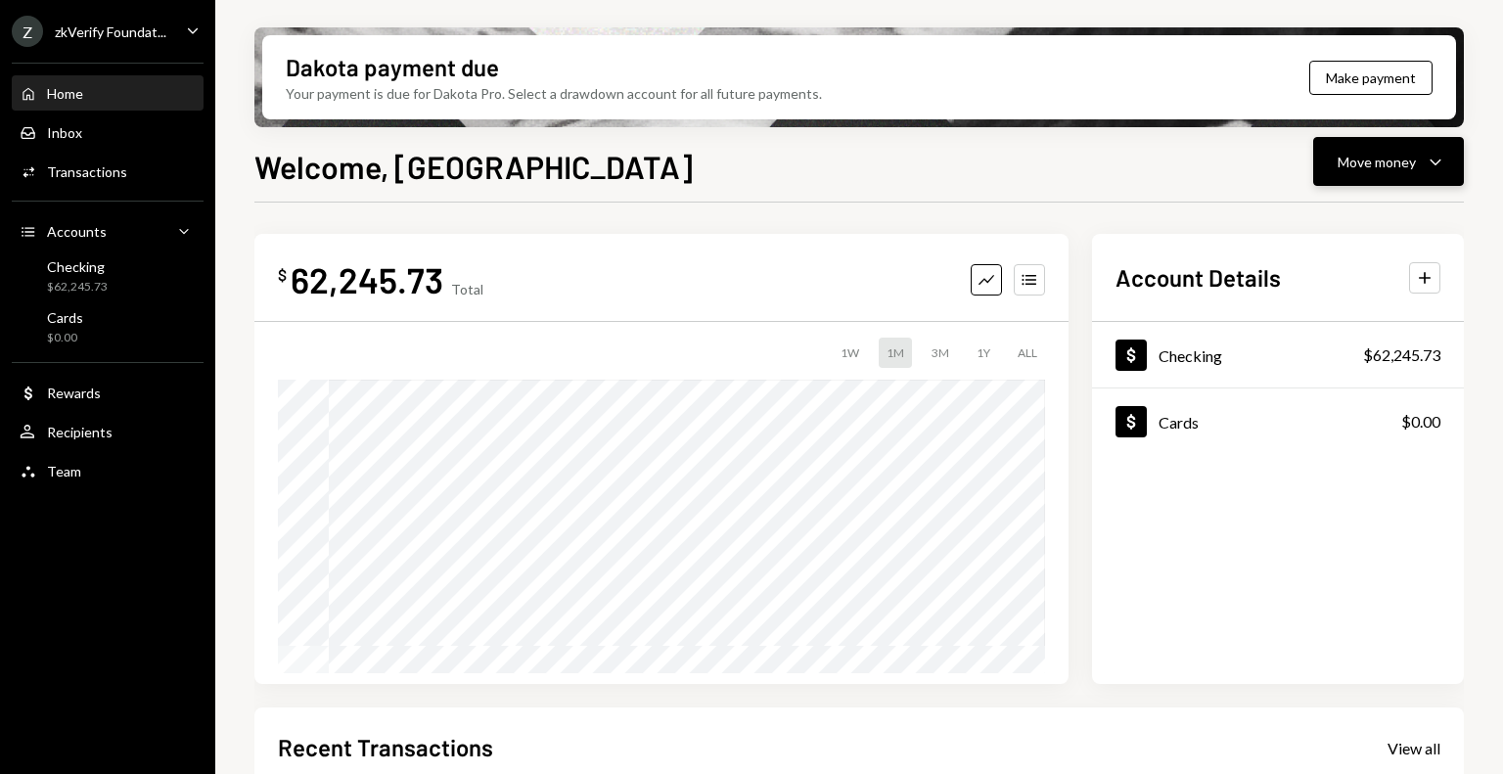
click at [1342, 168] on div "Move money" at bounding box center [1377, 162] width 78 height 21
click at [1337, 214] on div "Send" at bounding box center [1373, 220] width 143 height 21
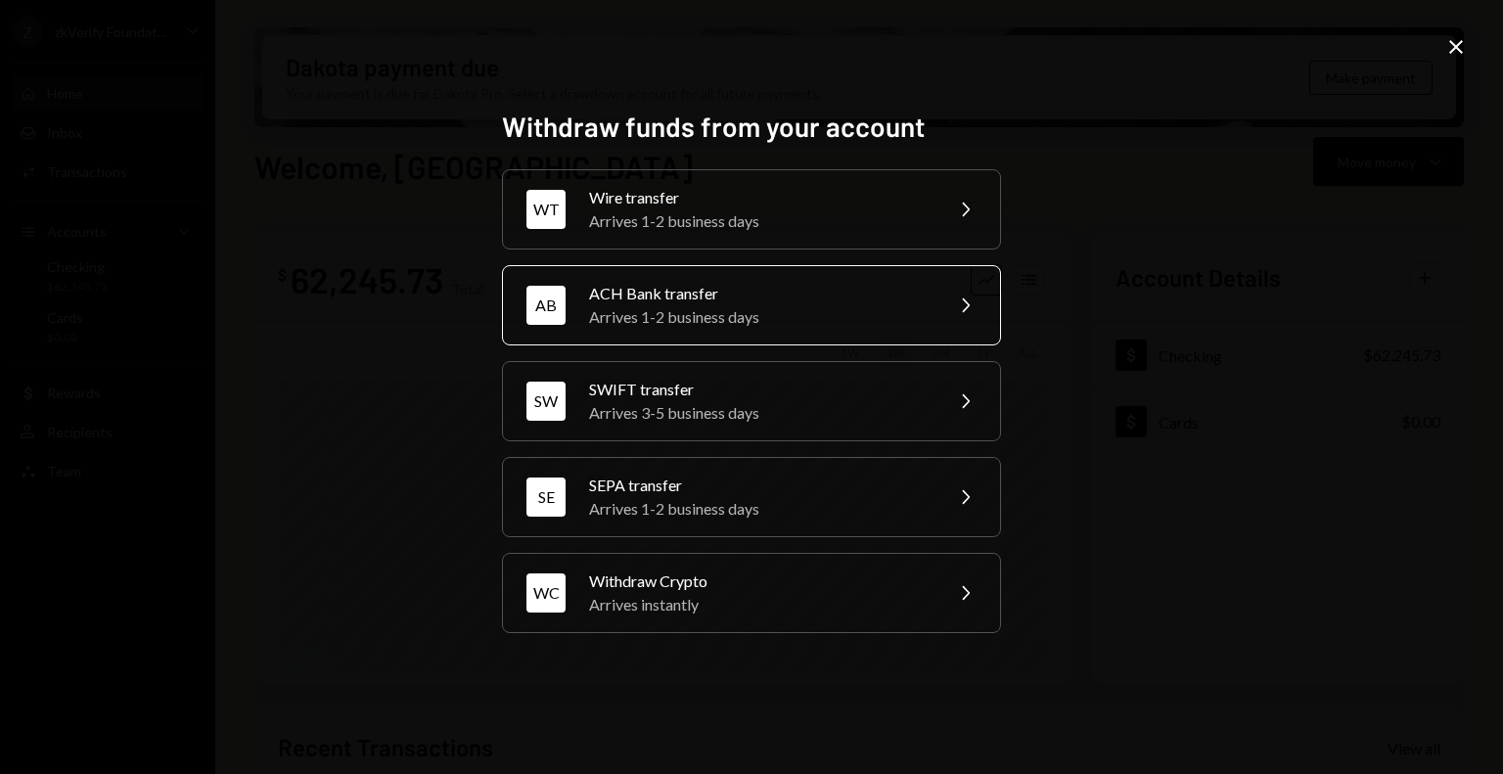
click at [648, 293] on div "ACH Bank transfer" at bounding box center [759, 293] width 341 height 23
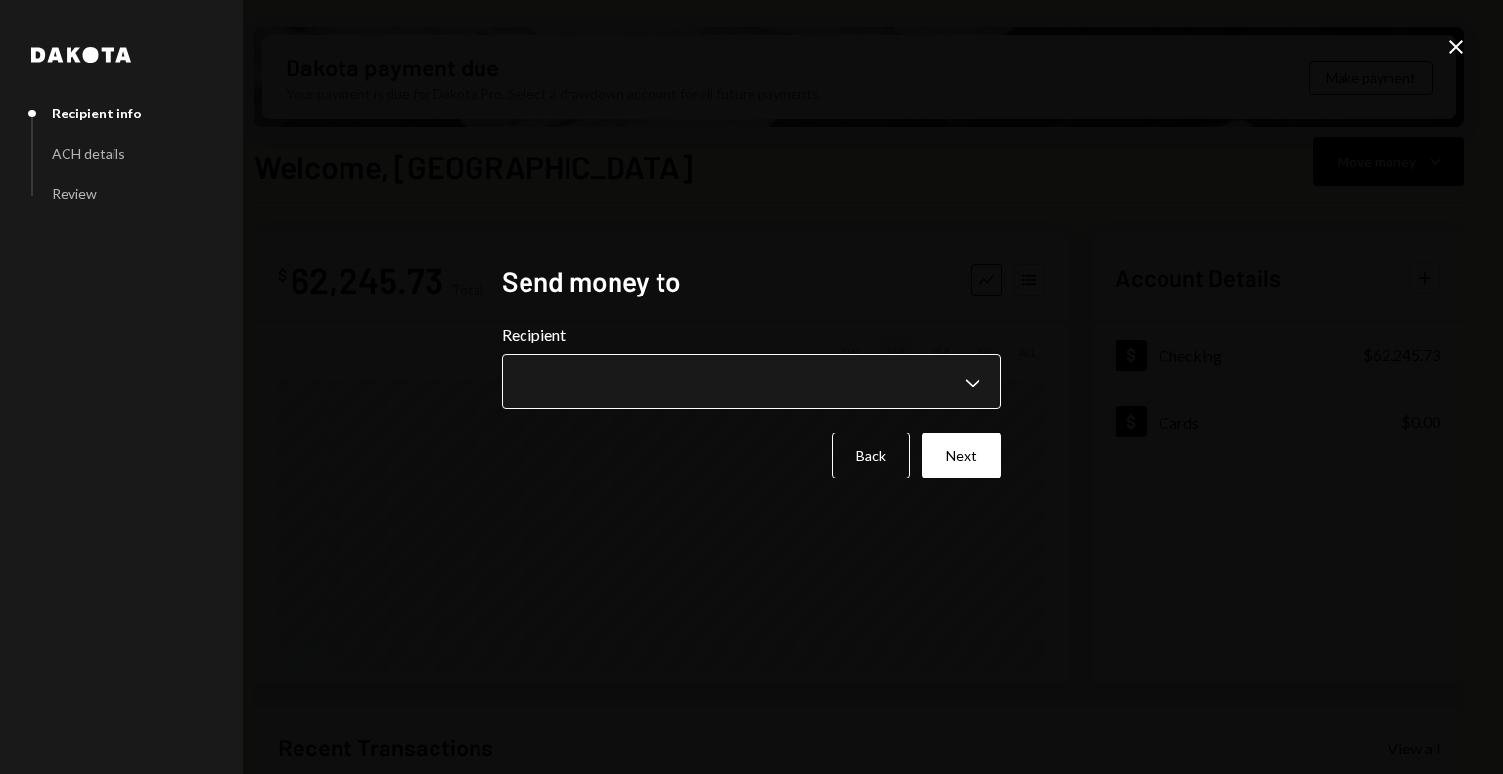
click at [638, 385] on body "**********" at bounding box center [751, 387] width 1503 height 774
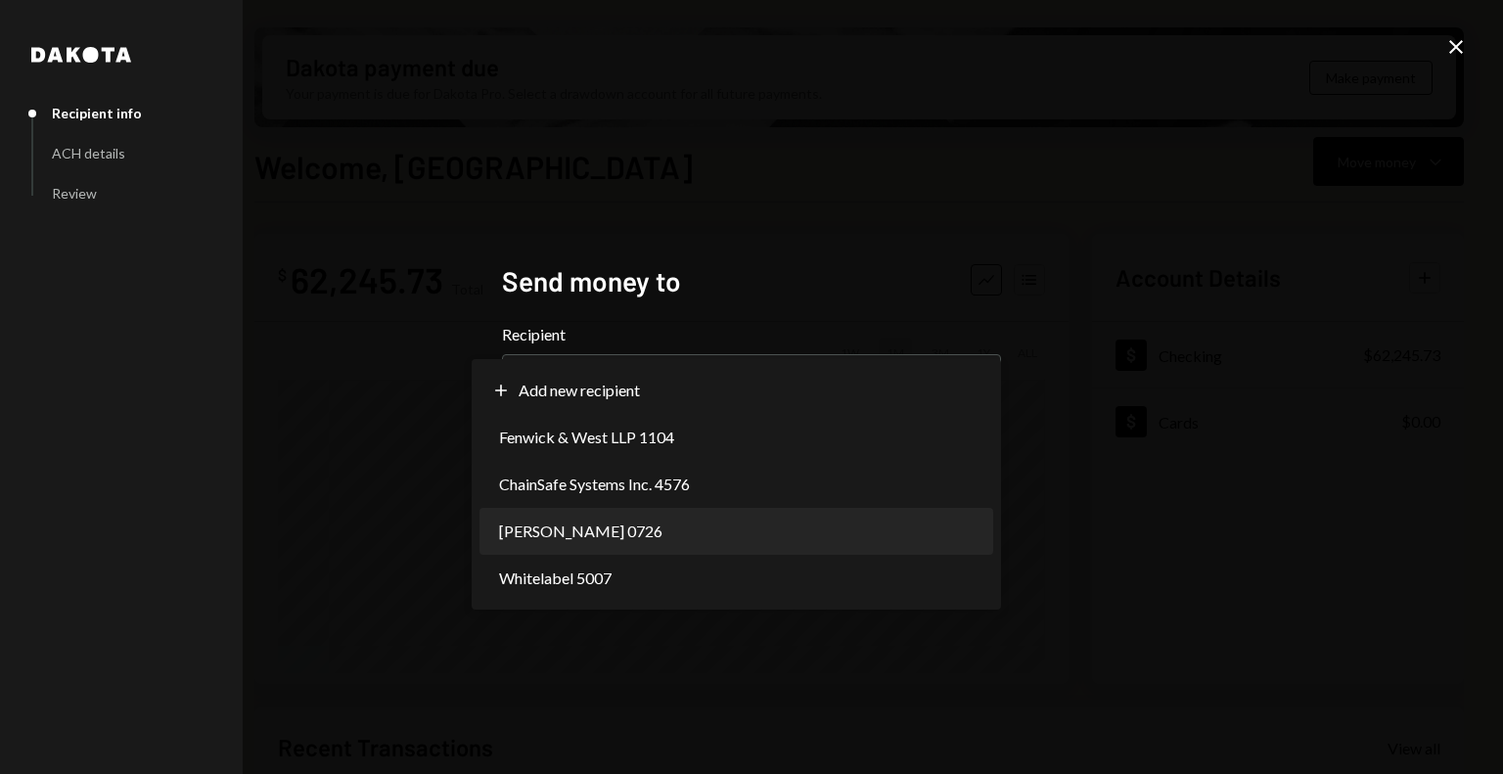
select select "**********"
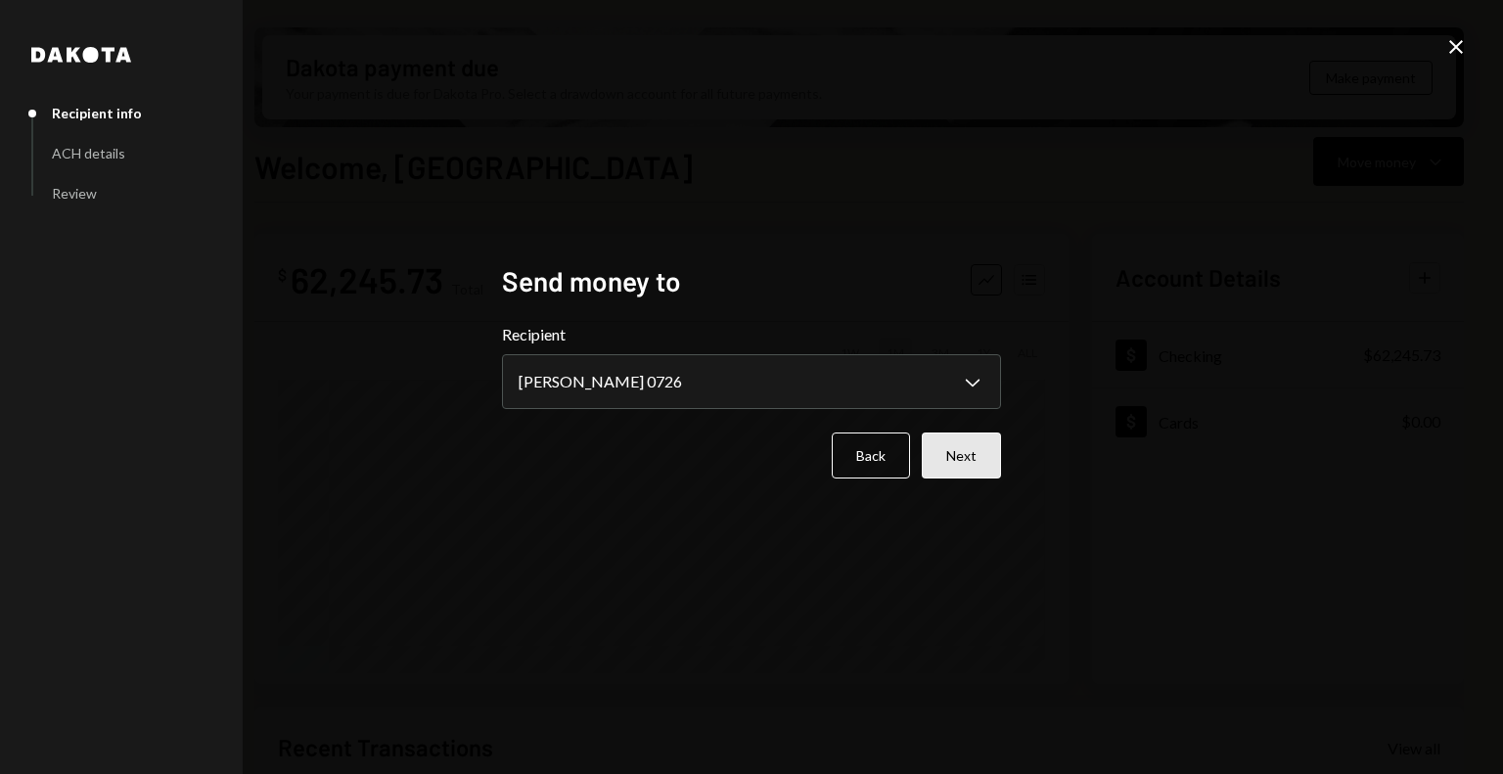
click at [958, 465] on button "Next" at bounding box center [961, 456] width 79 height 46
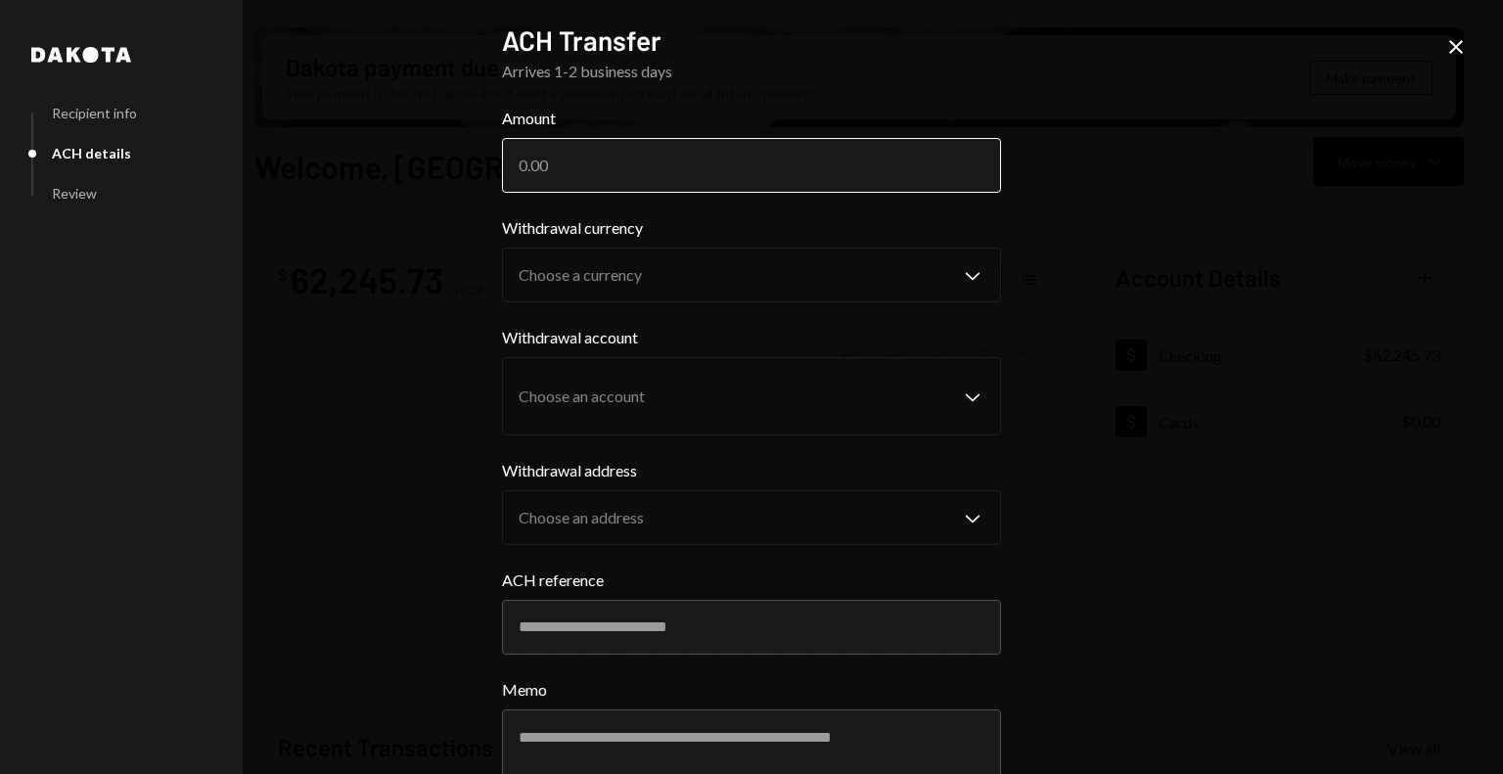
click at [645, 171] on input "Amount" at bounding box center [751, 165] width 499 height 55
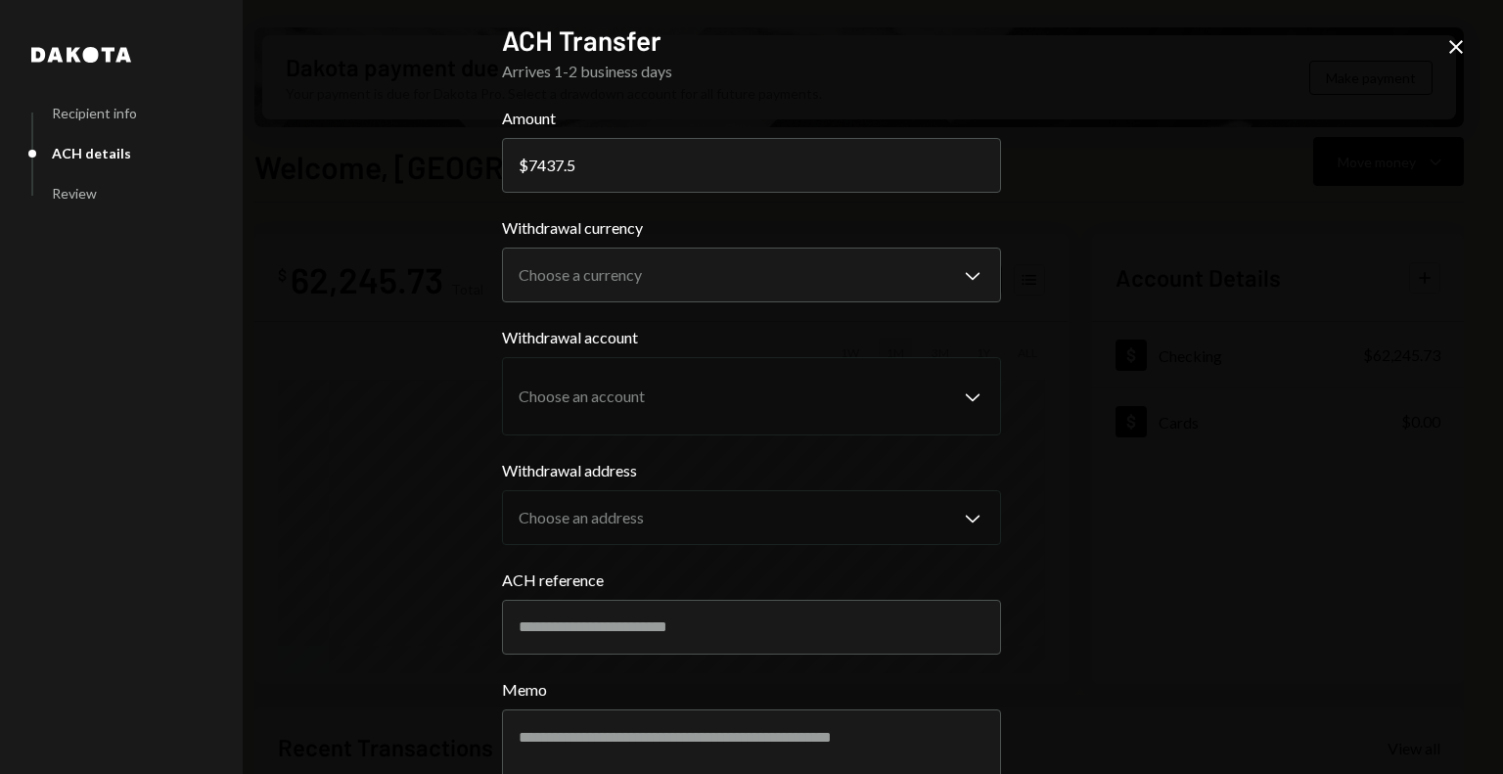
type input "7437.5"
click at [552, 281] on body "Z zkVerify Foundat... Caret Down Home Home Inbox Inbox Activities Transactions …" at bounding box center [751, 387] width 1503 height 774
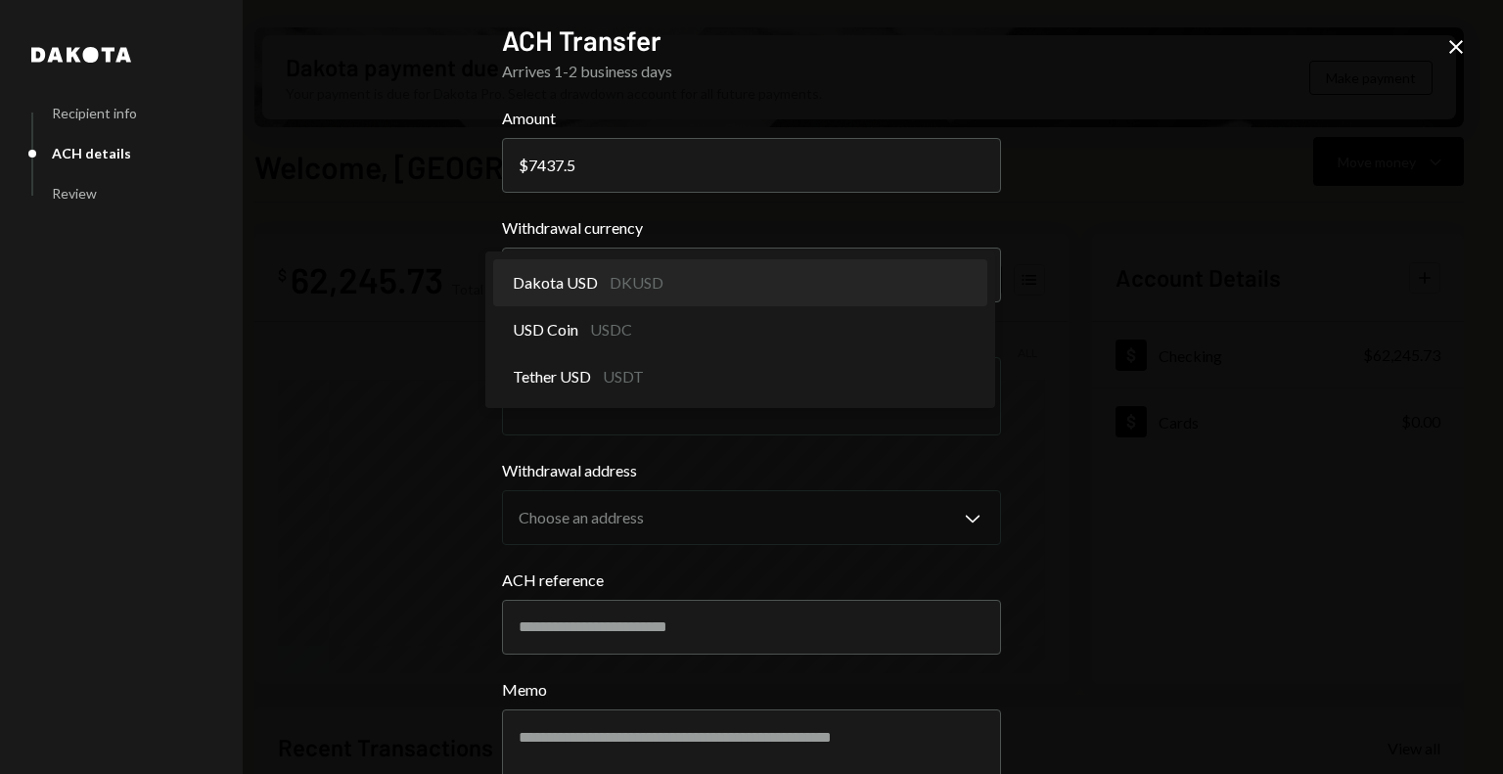
select select "*****"
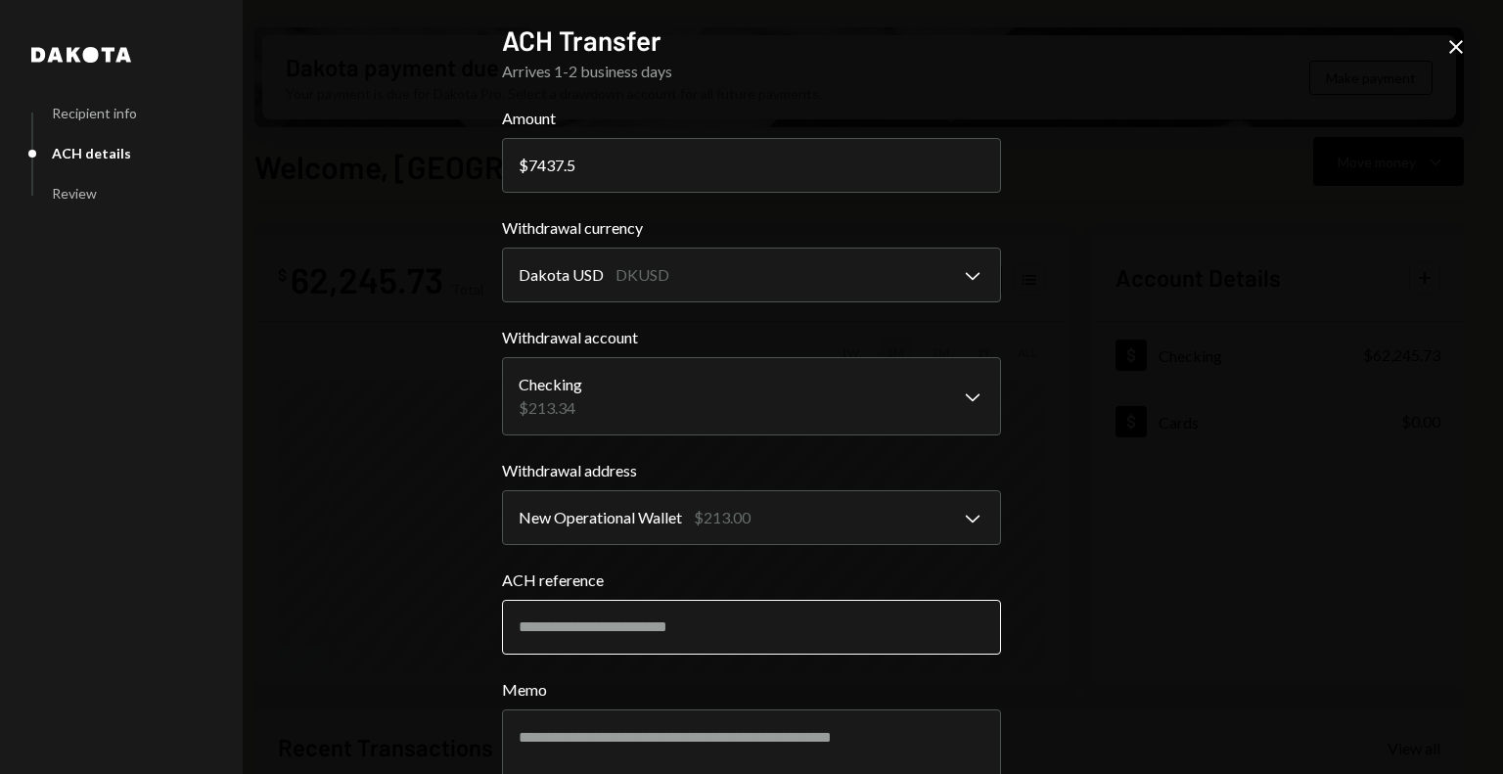
click at [599, 637] on input "ACH reference" at bounding box center [751, 627] width 499 height 55
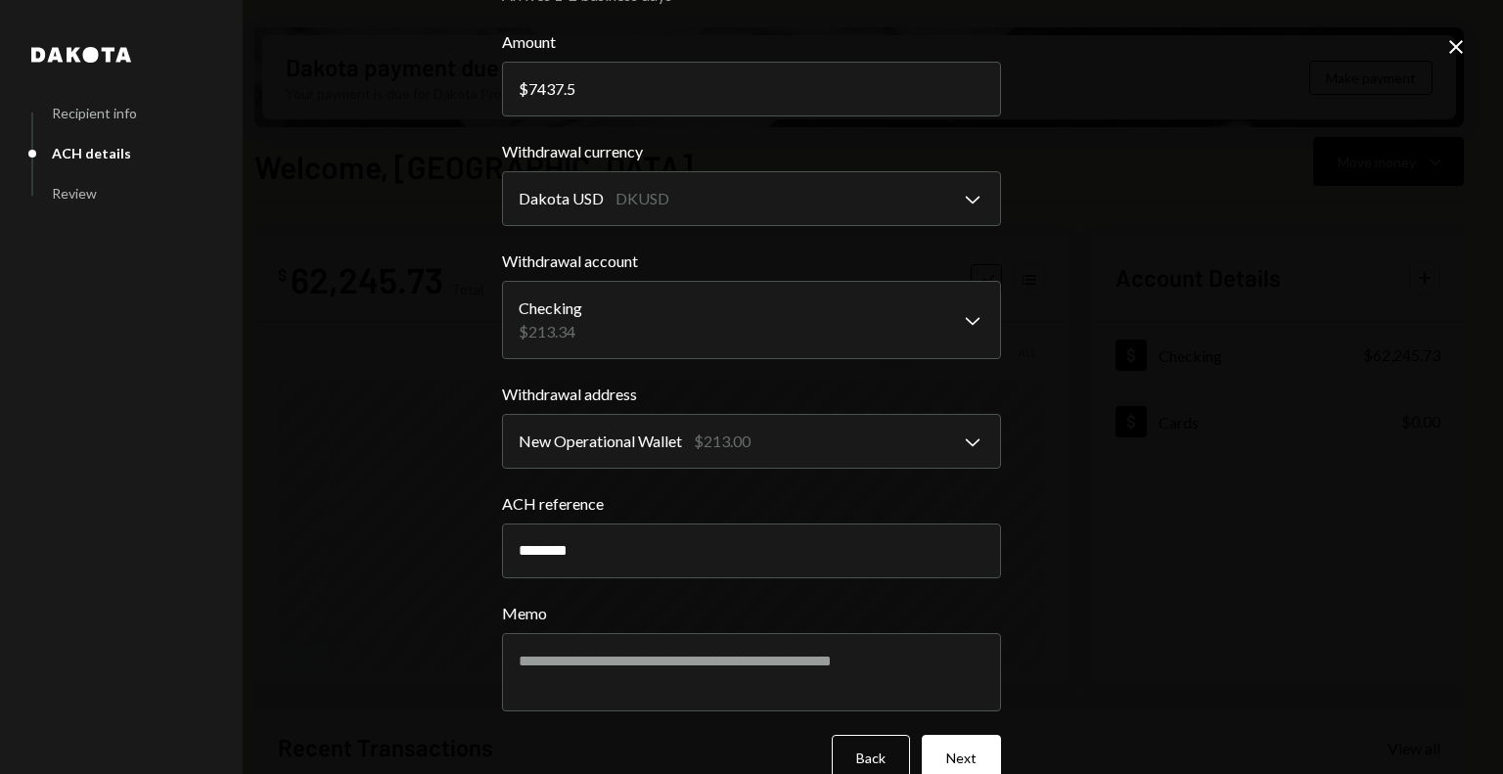
scroll to position [114, 0]
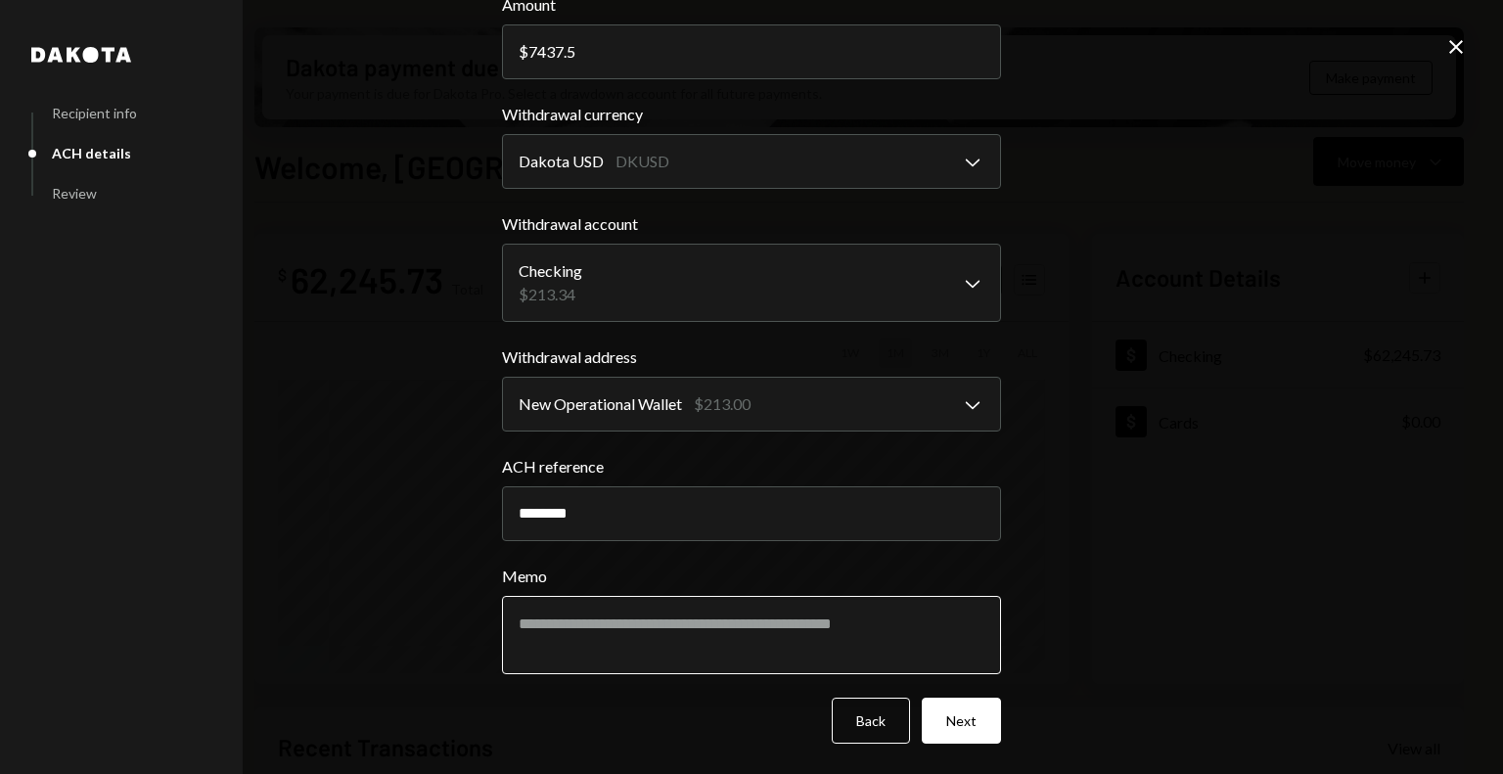
type input "********"
click at [678, 653] on textarea "Memo" at bounding box center [751, 635] width 499 height 78
type textarea "**********"
click at [964, 730] on button "Next" at bounding box center [961, 721] width 79 height 46
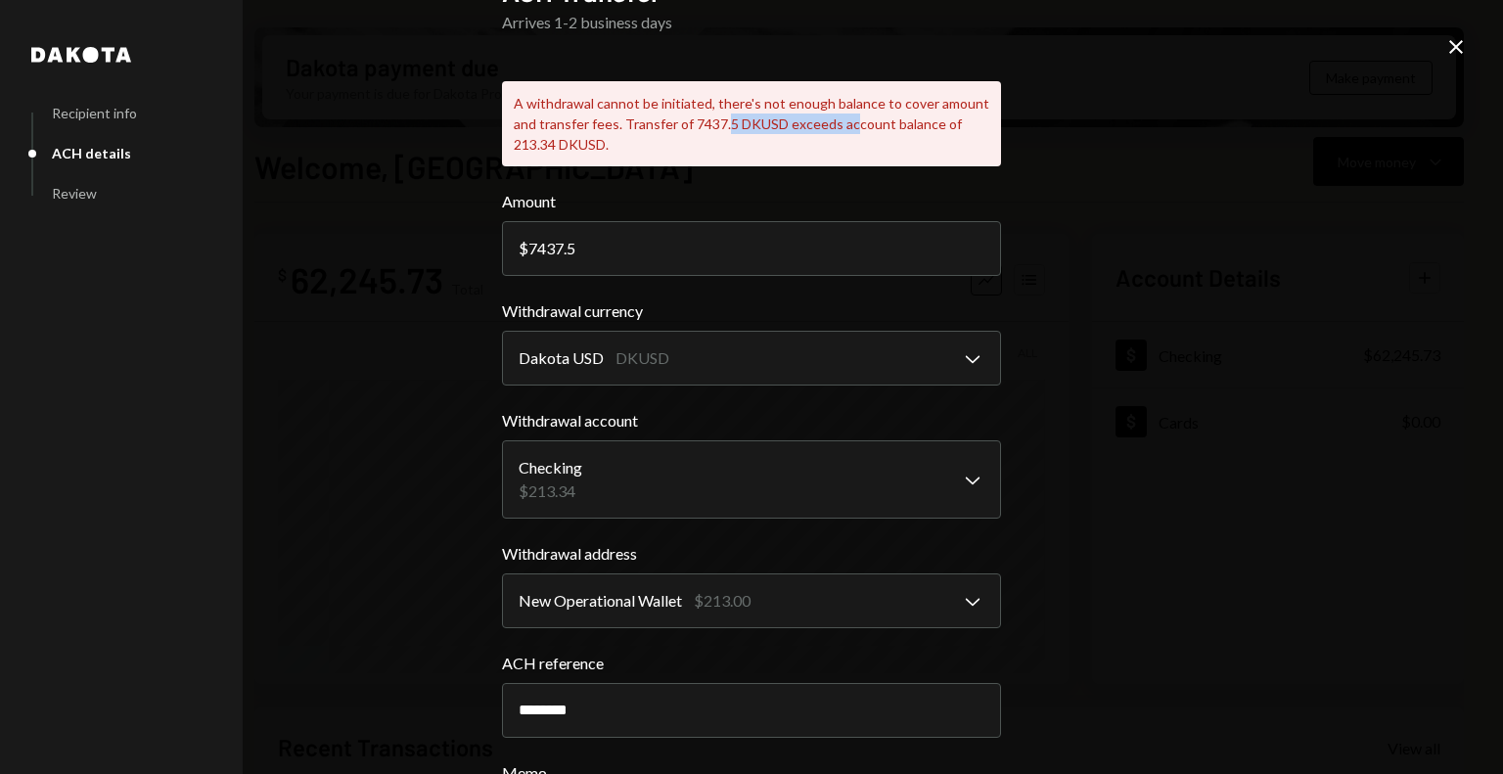
drag, startPoint x: 776, startPoint y: 120, endPoint x: 846, endPoint y: 118, distance: 70.5
click at [845, 118] on div "A withdrawal cannot be initiated, there's not enough balance to cover amount an…" at bounding box center [751, 123] width 499 height 85
click at [1459, 45] on icon at bounding box center [1456, 47] width 14 height 14
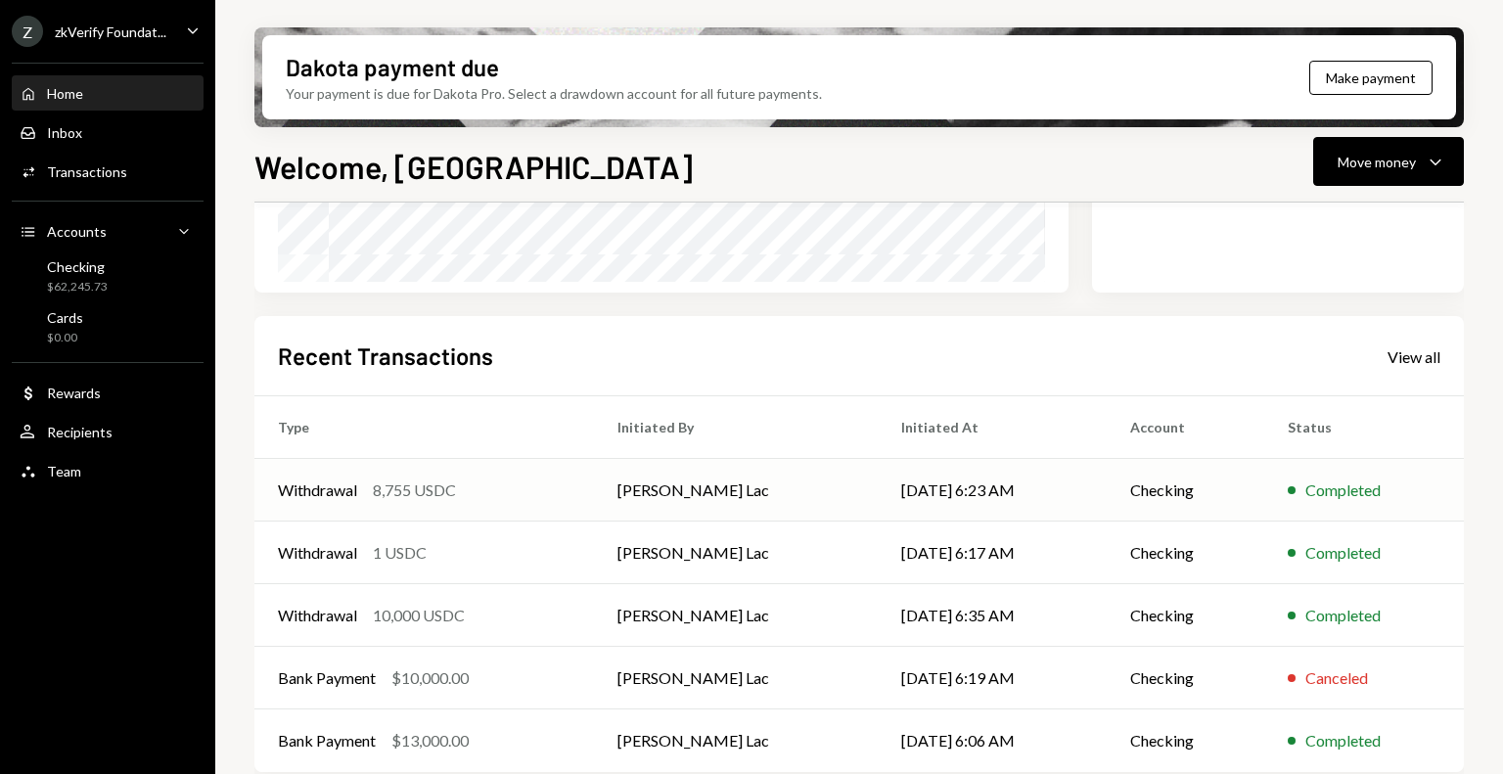
scroll to position [0, 0]
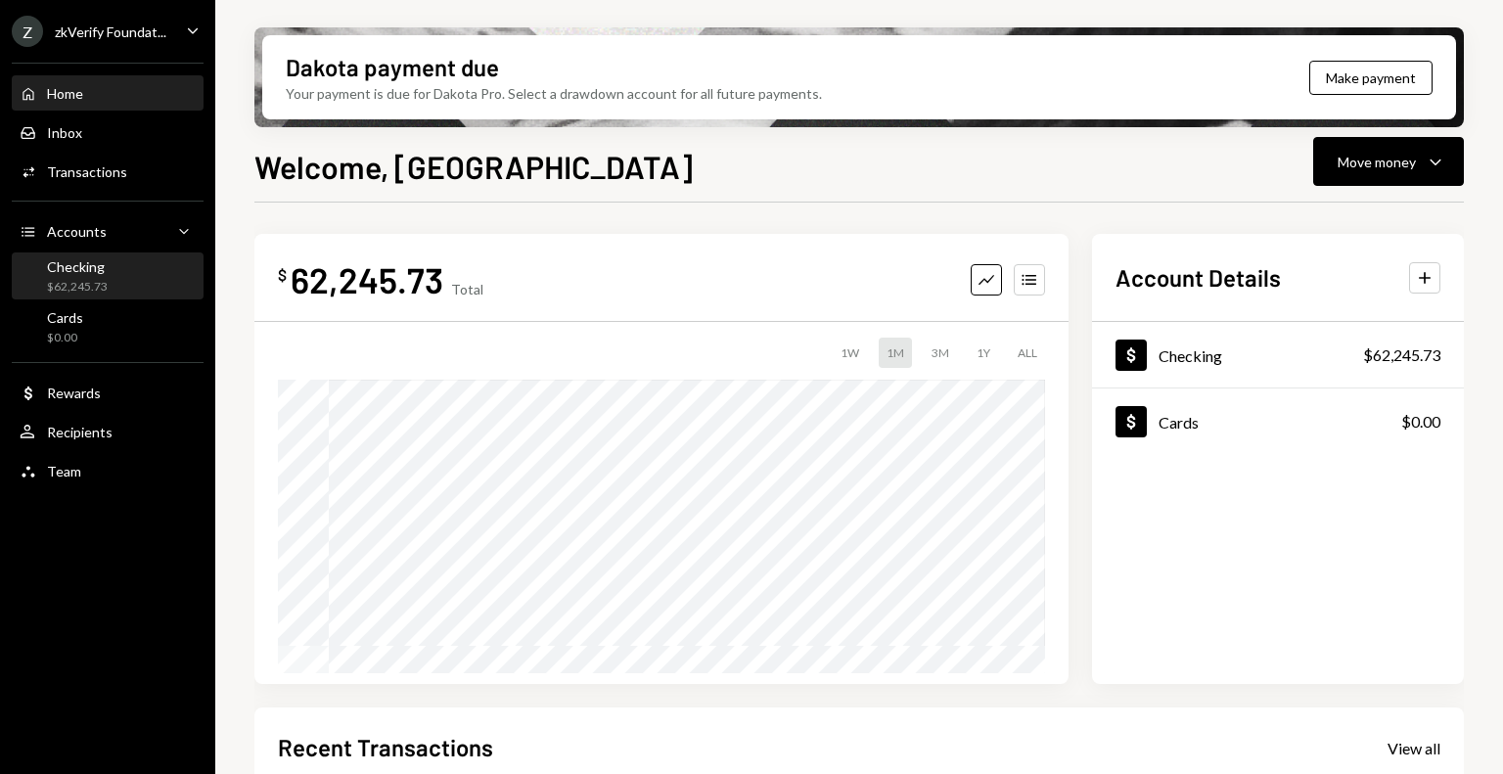
click at [117, 258] on div "Checking $62,245.73" at bounding box center [108, 276] width 176 height 37
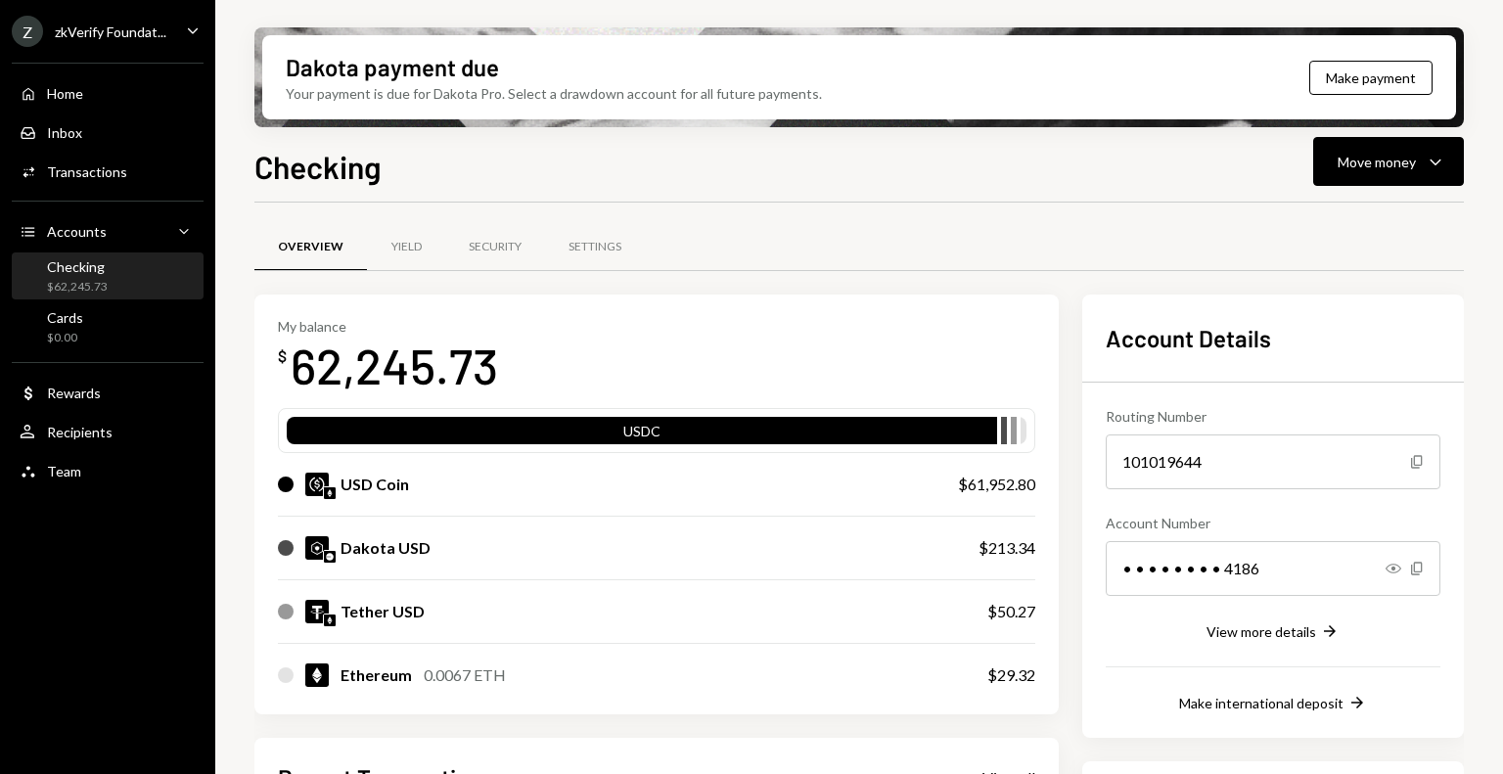
scroll to position [98, 0]
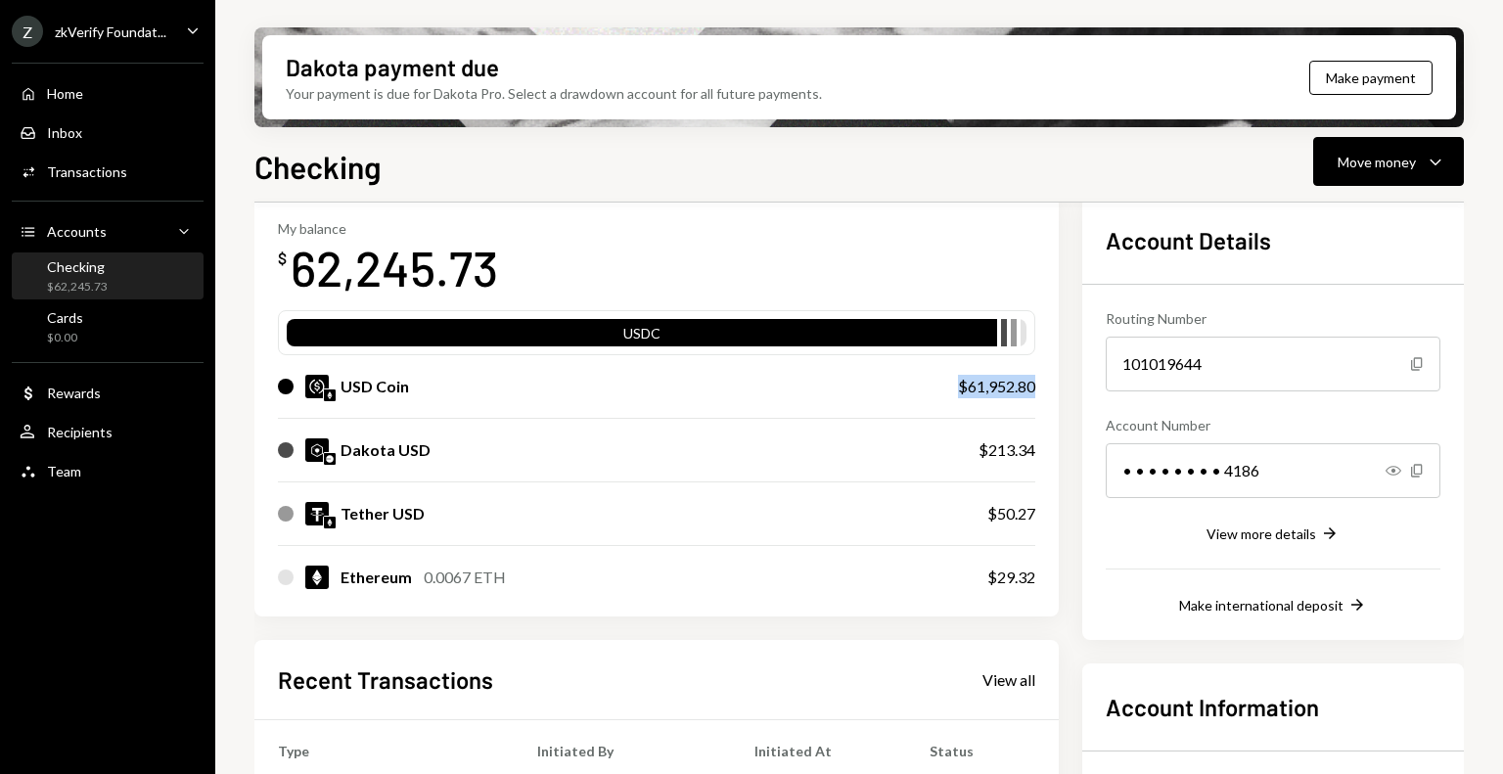
drag, startPoint x: 936, startPoint y: 390, endPoint x: 1067, endPoint y: 390, distance: 131.1
click at [1067, 390] on div "My balance $ 62,245.73 USDC USD Coin $61,952.80 Dakota USD $213.34 Tether USD $…" at bounding box center [859, 706] width 1210 height 1018
click at [1365, 160] on div "Move money" at bounding box center [1377, 162] width 78 height 21
click at [1345, 210] on div "Send" at bounding box center [1373, 220] width 143 height 21
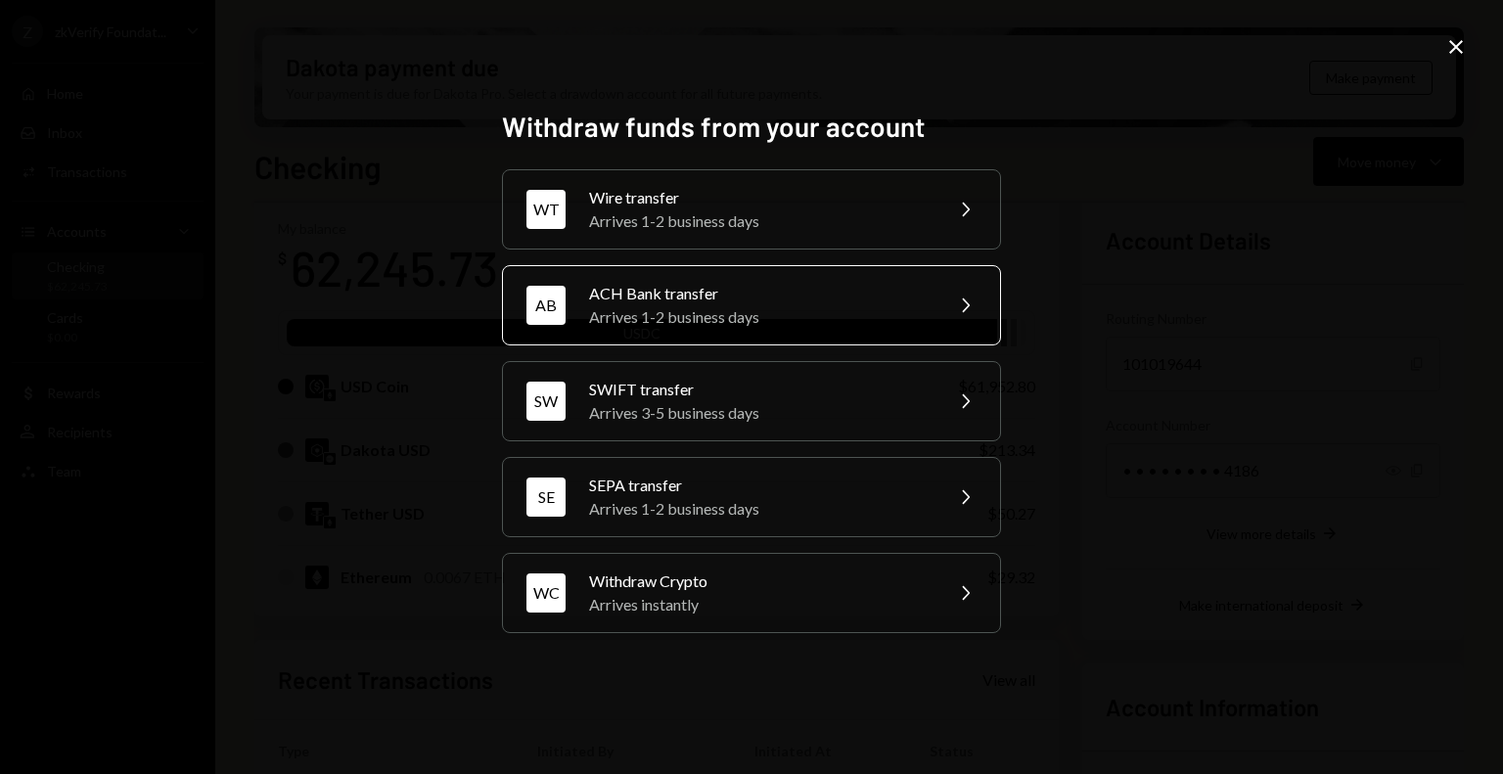
click at [623, 312] on div "Arrives 1-2 business days" at bounding box center [759, 316] width 341 height 23
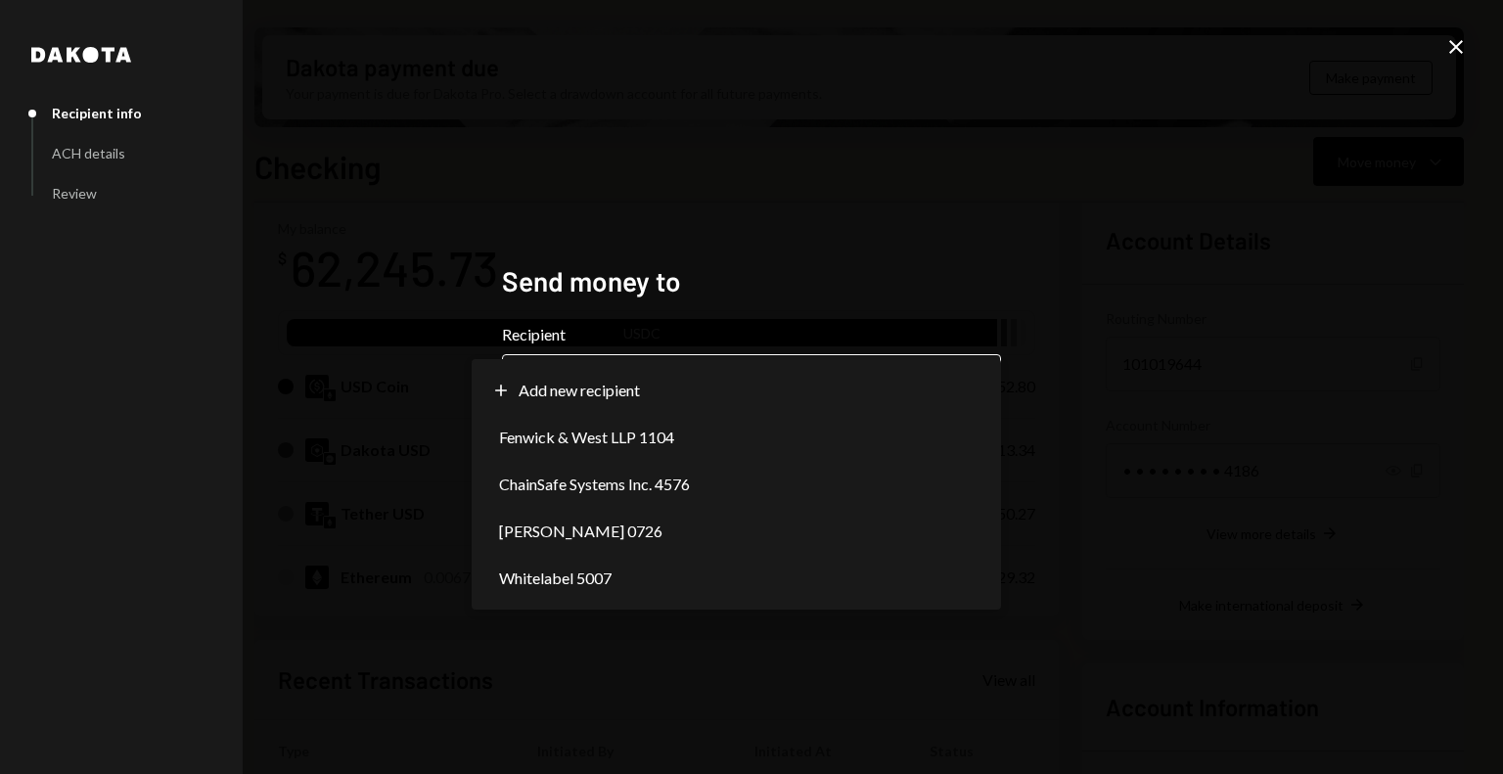
click at [660, 368] on body "Z zkVerify Foundat... Caret Down Home Home Inbox Inbox Activities Transactions …" at bounding box center [751, 387] width 1503 height 774
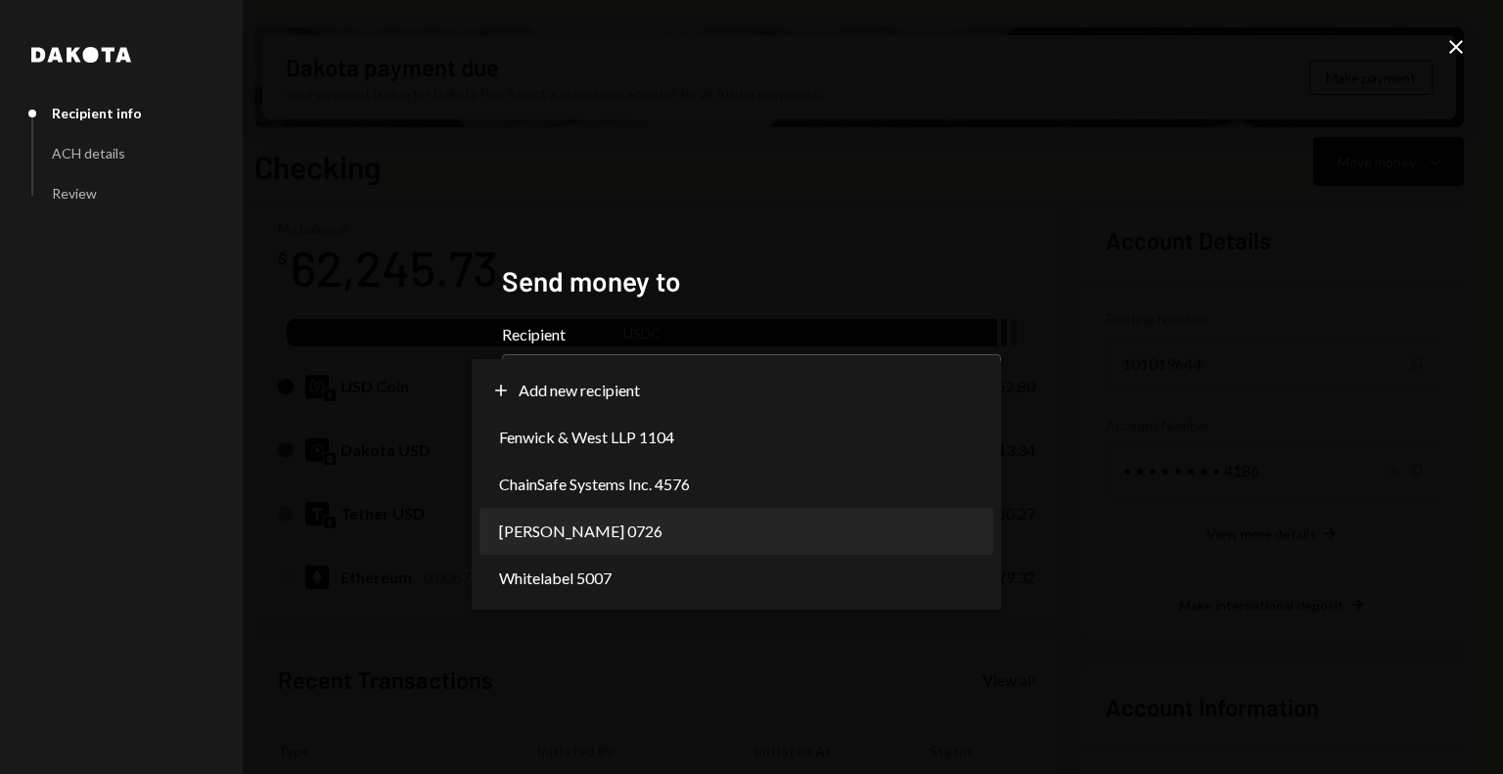
select select "**********"
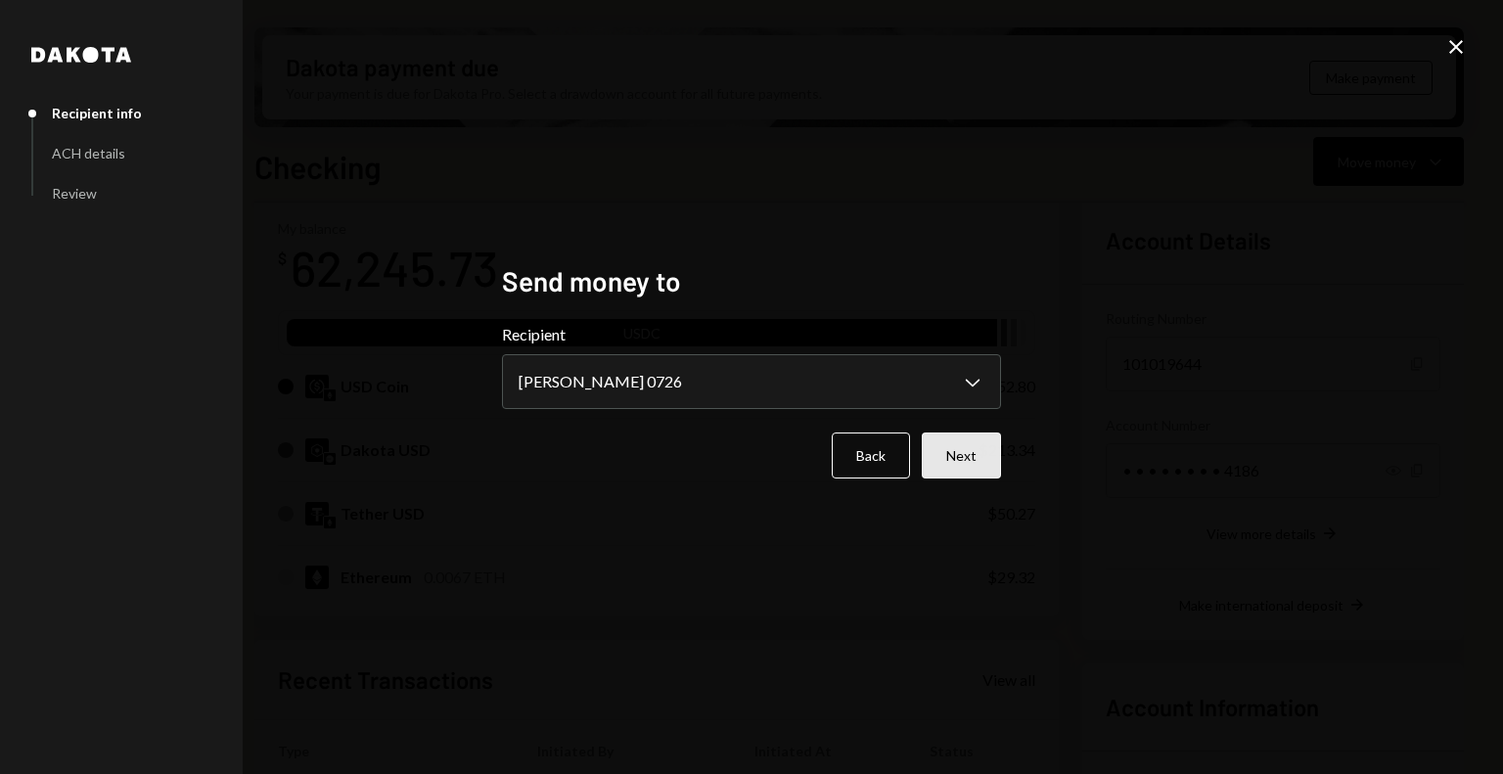
click at [965, 457] on button "Next" at bounding box center [961, 456] width 79 height 46
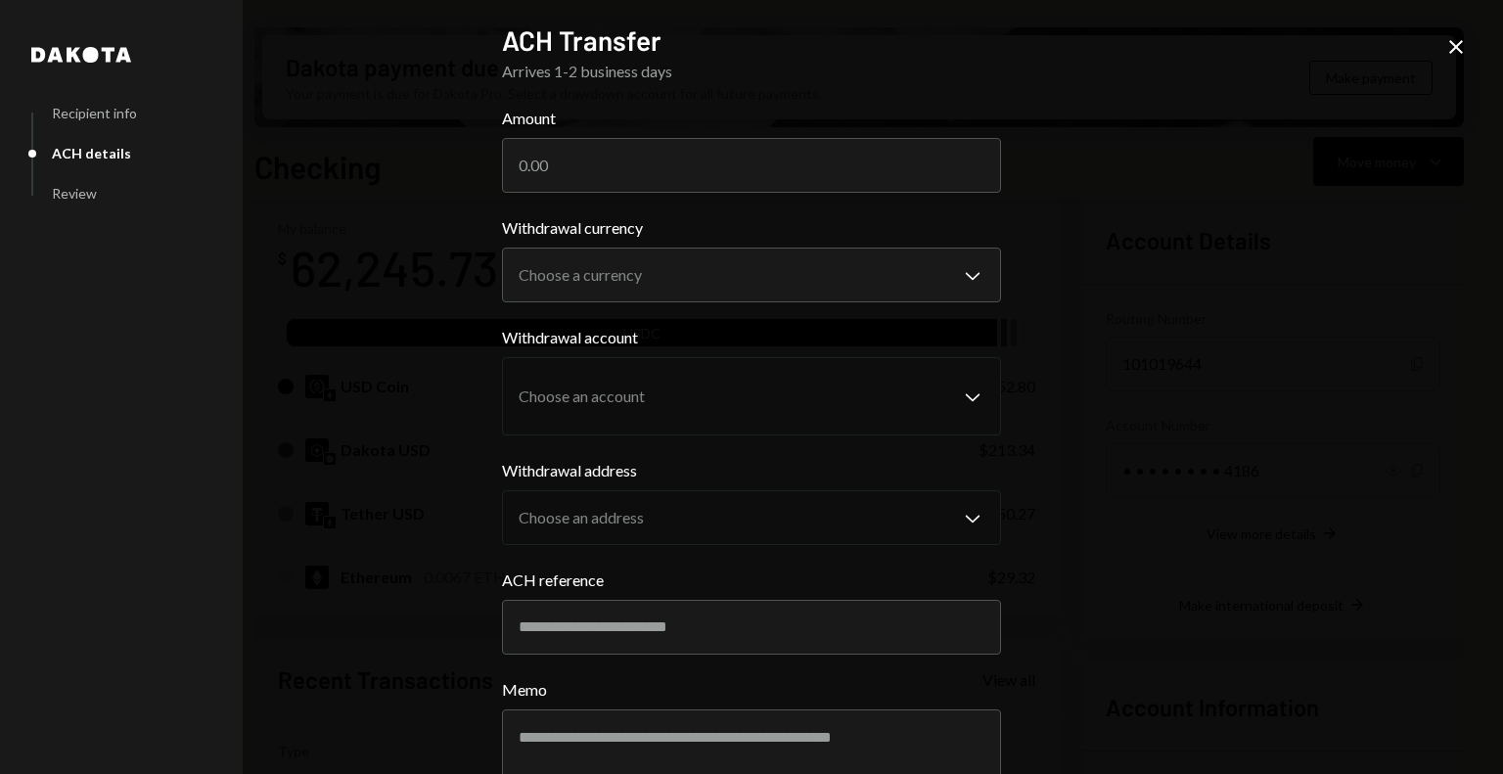
click at [1456, 46] on icon at bounding box center [1456, 47] width 14 height 14
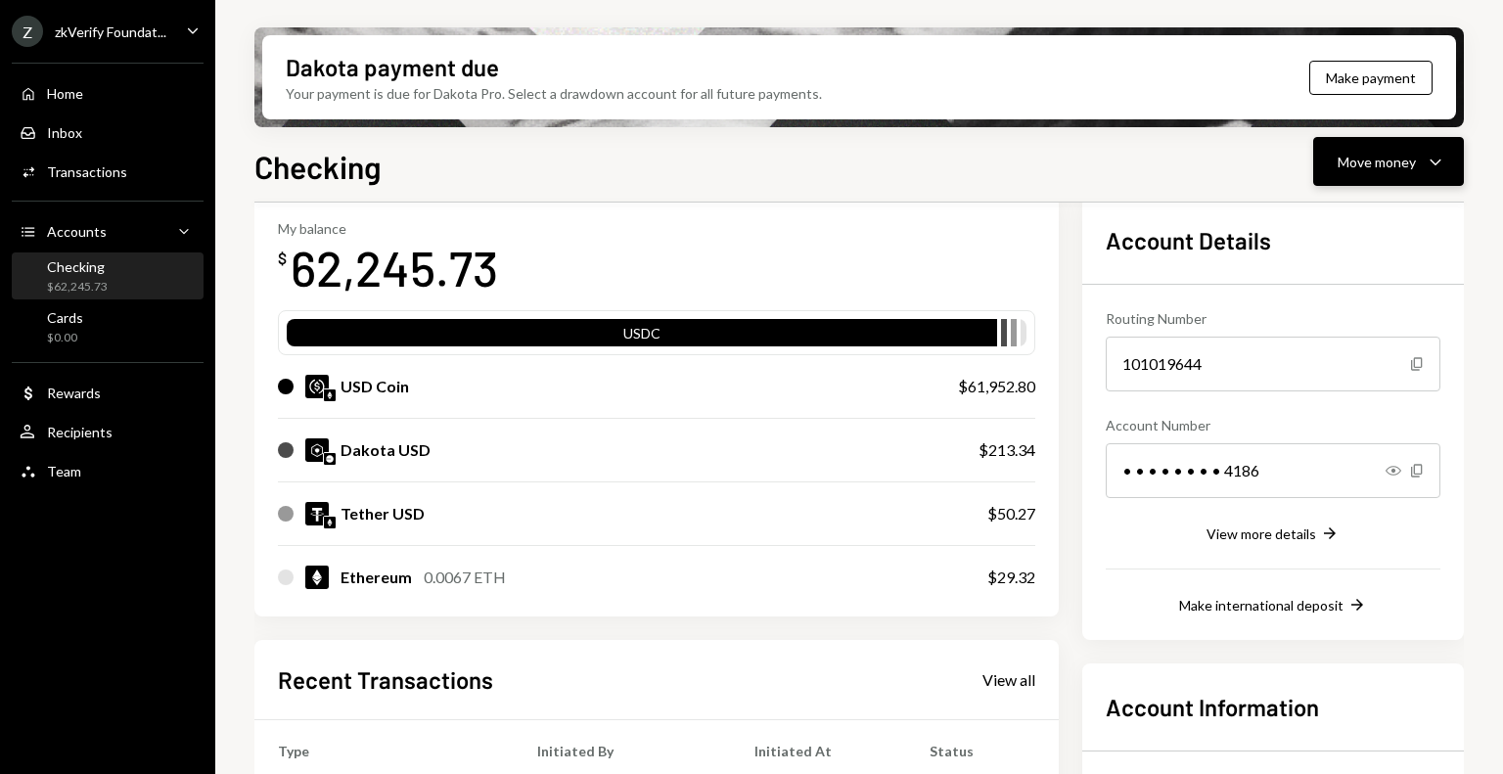
click at [1350, 143] on button "Move money Caret Down" at bounding box center [1388, 161] width 151 height 49
click at [1338, 221] on div "Send" at bounding box center [1373, 220] width 143 height 21
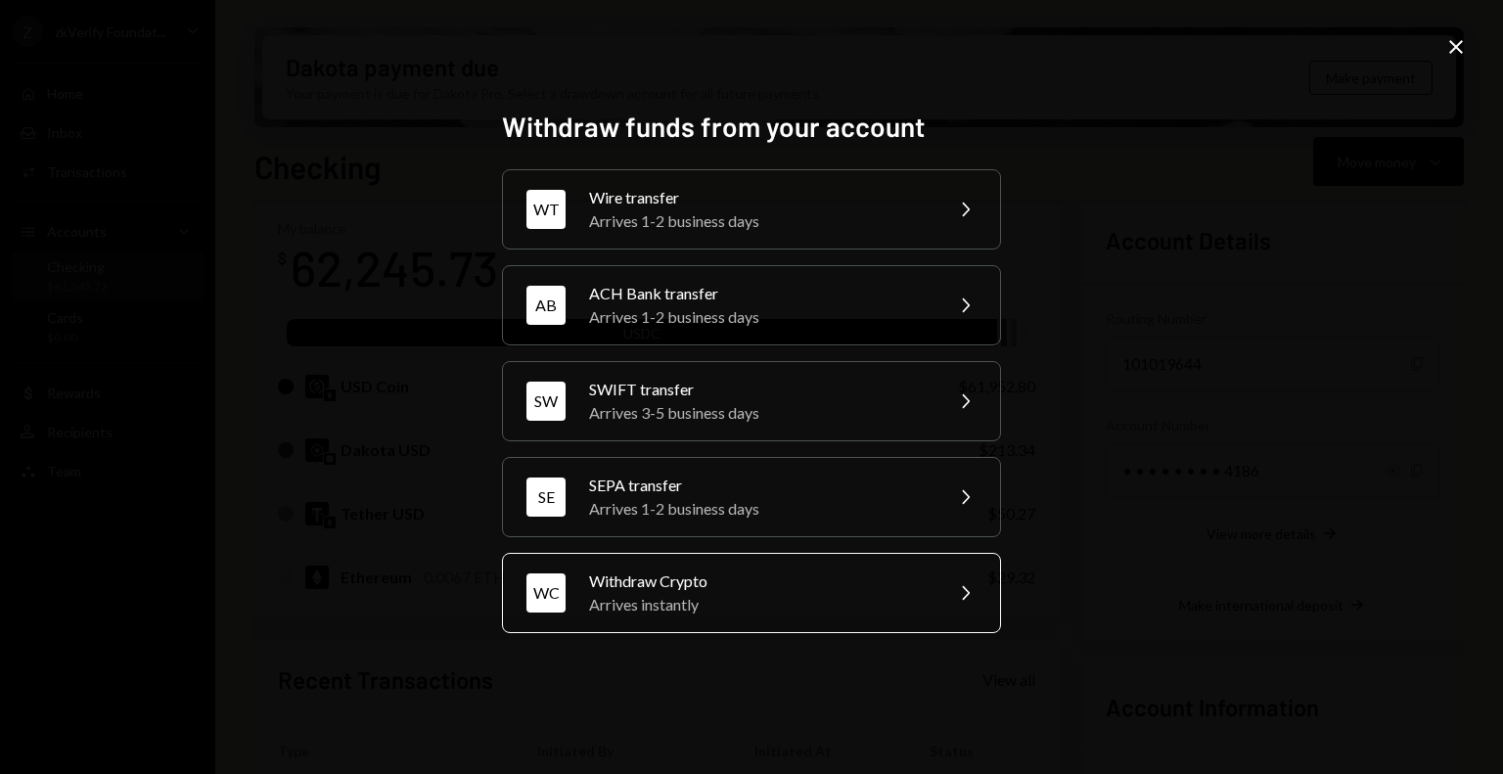
click at [658, 589] on div "Withdraw Crypto" at bounding box center [759, 581] width 341 height 23
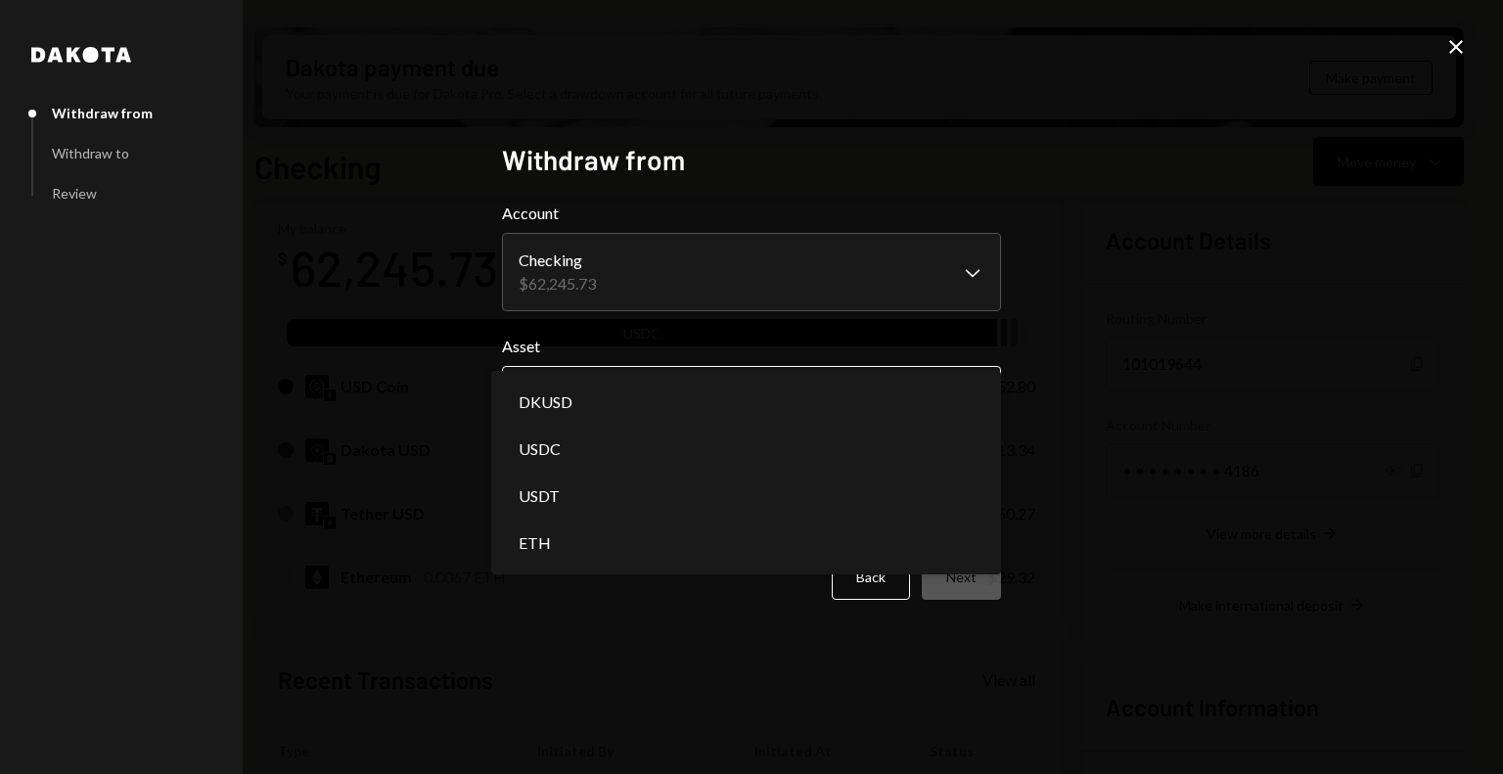
click at [642, 409] on body "Z zkVerify Foundat... Caret Down Home Home Inbox Inbox Activities Transactions …" at bounding box center [751, 387] width 1503 height 774
select select "*****"
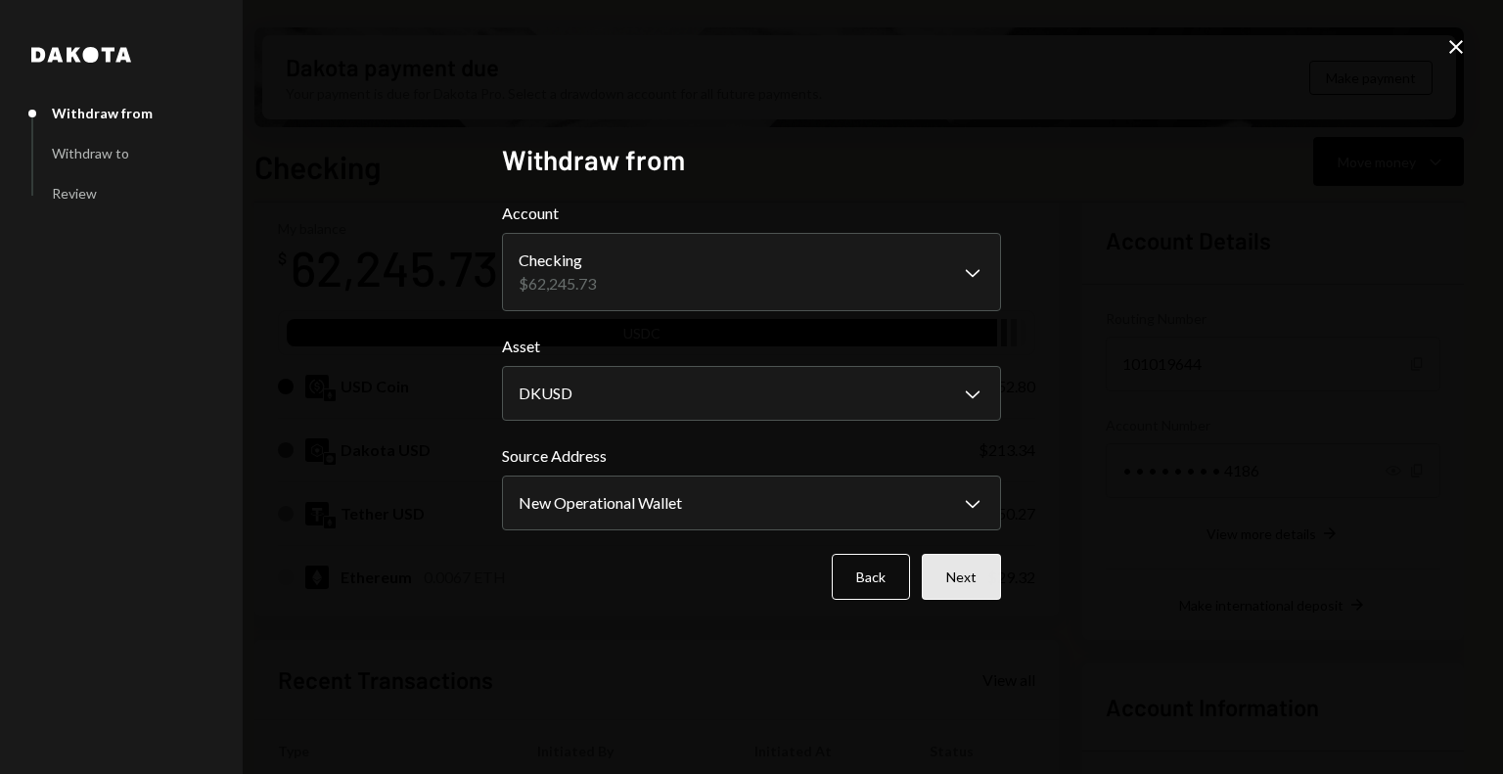
click at [967, 585] on button "Next" at bounding box center [961, 577] width 79 height 46
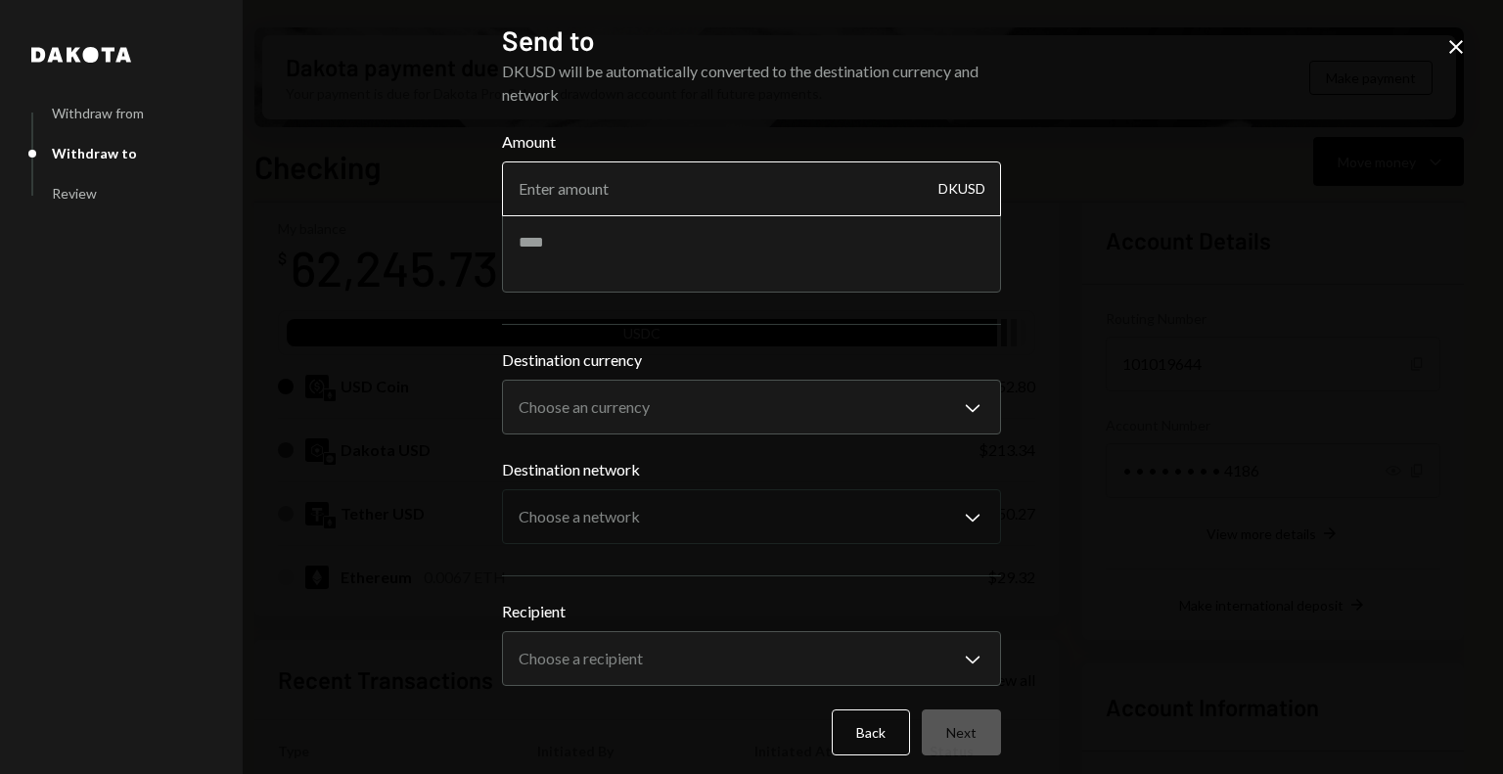
click at [680, 183] on input "Amount" at bounding box center [751, 188] width 499 height 55
type input "7437.5"
click at [579, 251] on div "Amount 7437.5 DKUSD" at bounding box center [751, 211] width 499 height 162
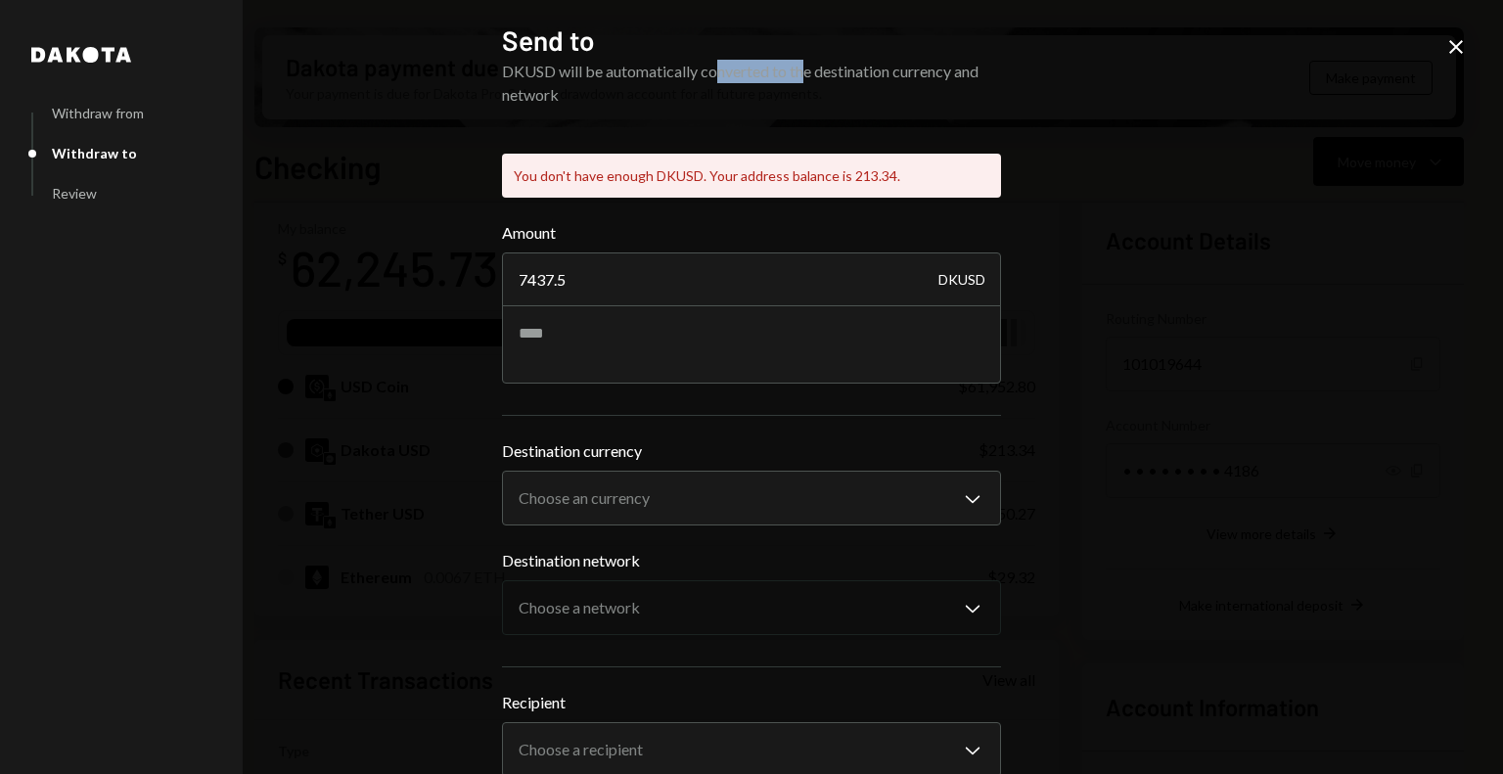
drag, startPoint x: 714, startPoint y: 77, endPoint x: 814, endPoint y: 74, distance: 99.9
click at [813, 74] on div "DKUSD will be automatically converted to the destination currency and network" at bounding box center [751, 83] width 499 height 47
click at [1461, 42] on icon at bounding box center [1456, 47] width 14 height 14
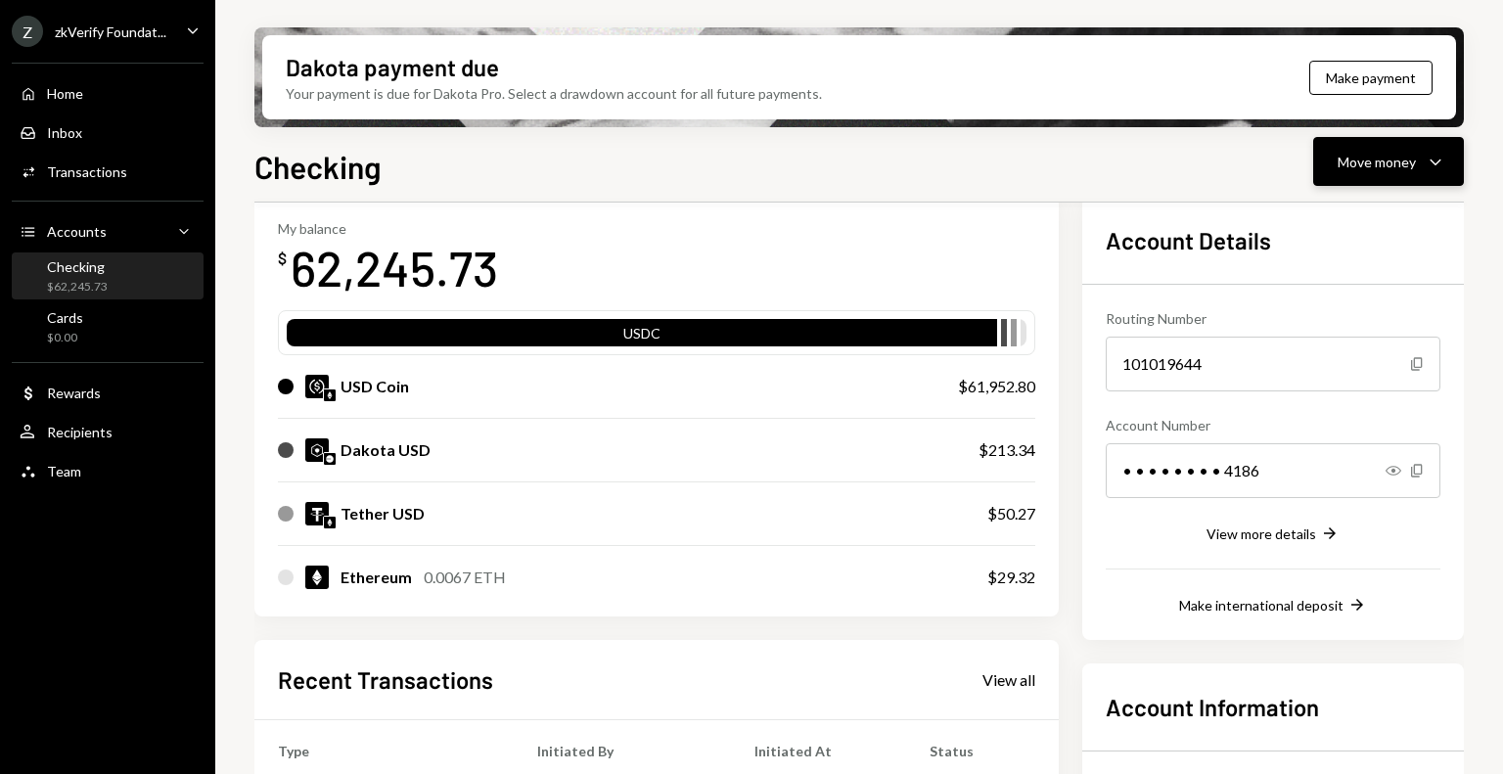
click at [1356, 165] on div "Move money" at bounding box center [1377, 162] width 78 height 21
click at [1347, 217] on div "Send" at bounding box center [1373, 220] width 143 height 21
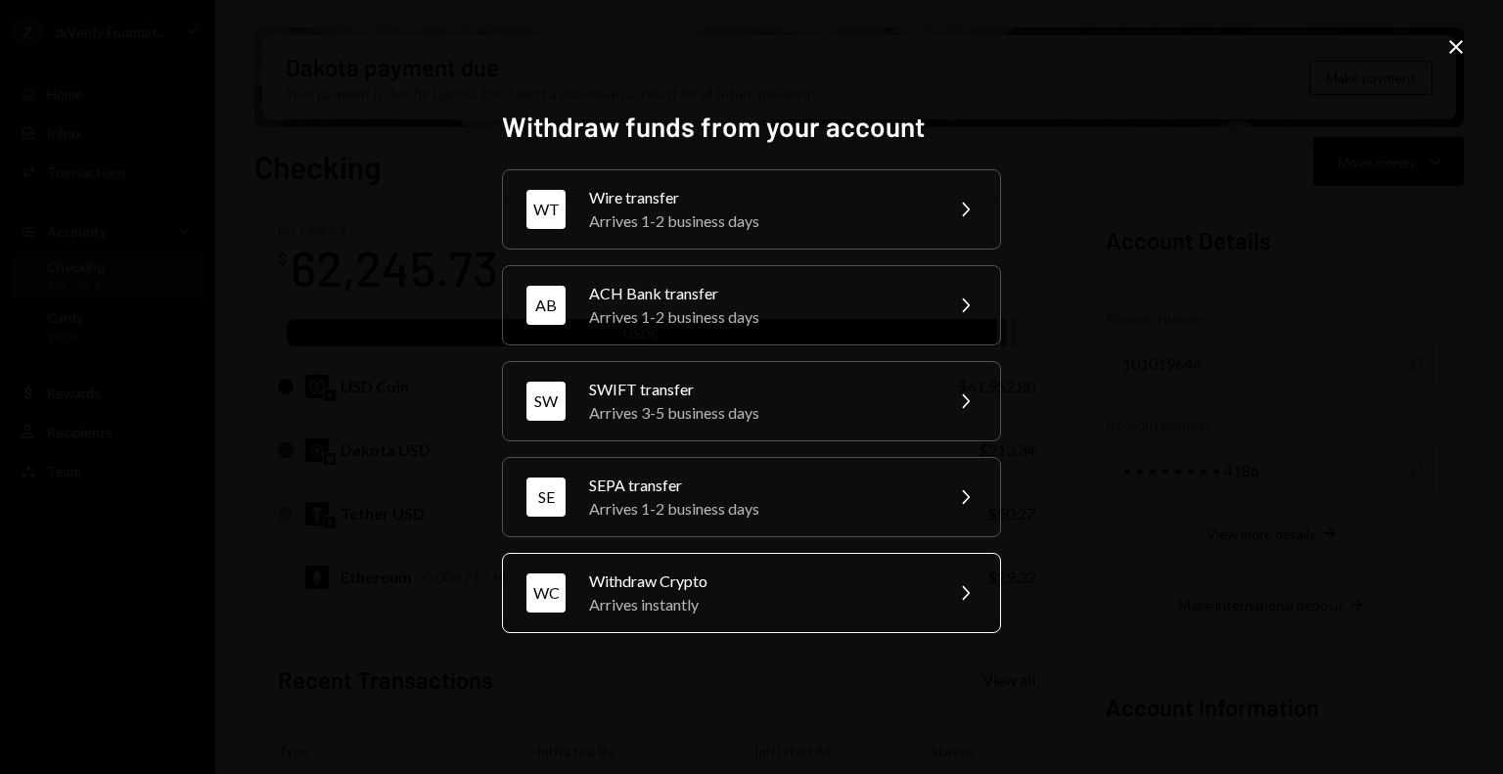
click at [626, 602] on div "Arrives instantly" at bounding box center [759, 604] width 341 height 23
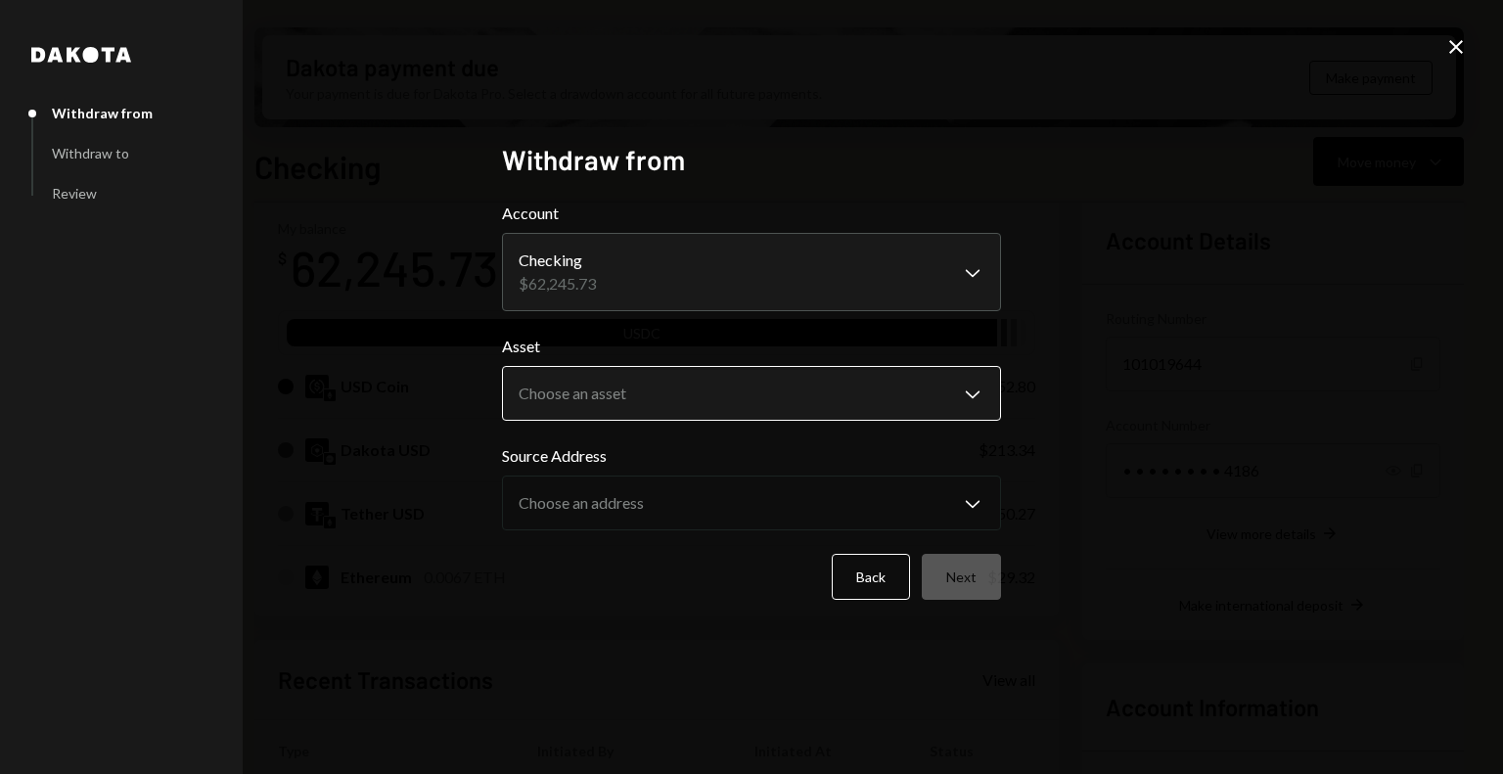
click at [621, 394] on body "Z zkVerify Foundat... Caret Down Home Home Inbox Inbox Activities Transactions …" at bounding box center [751, 387] width 1503 height 774
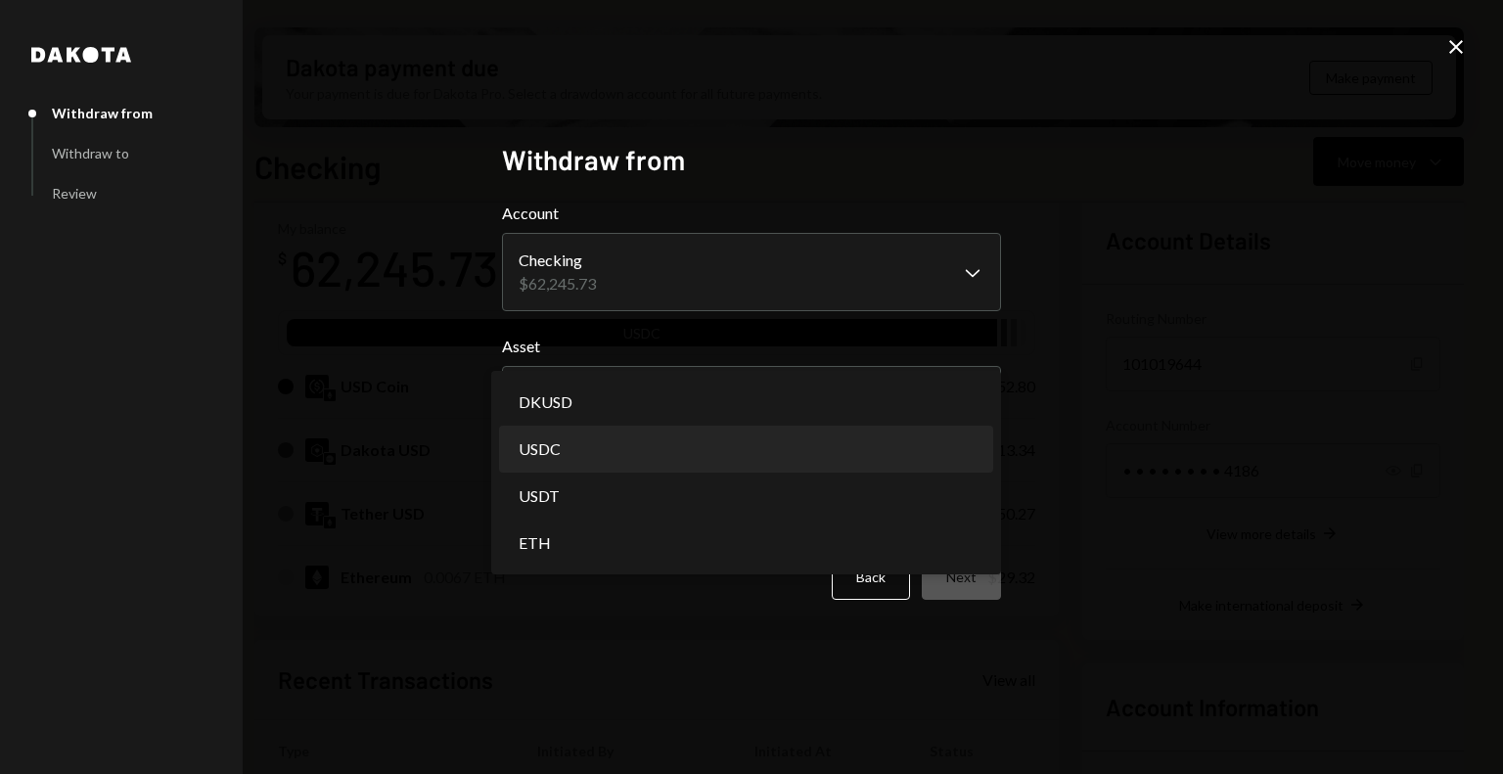
select select "****"
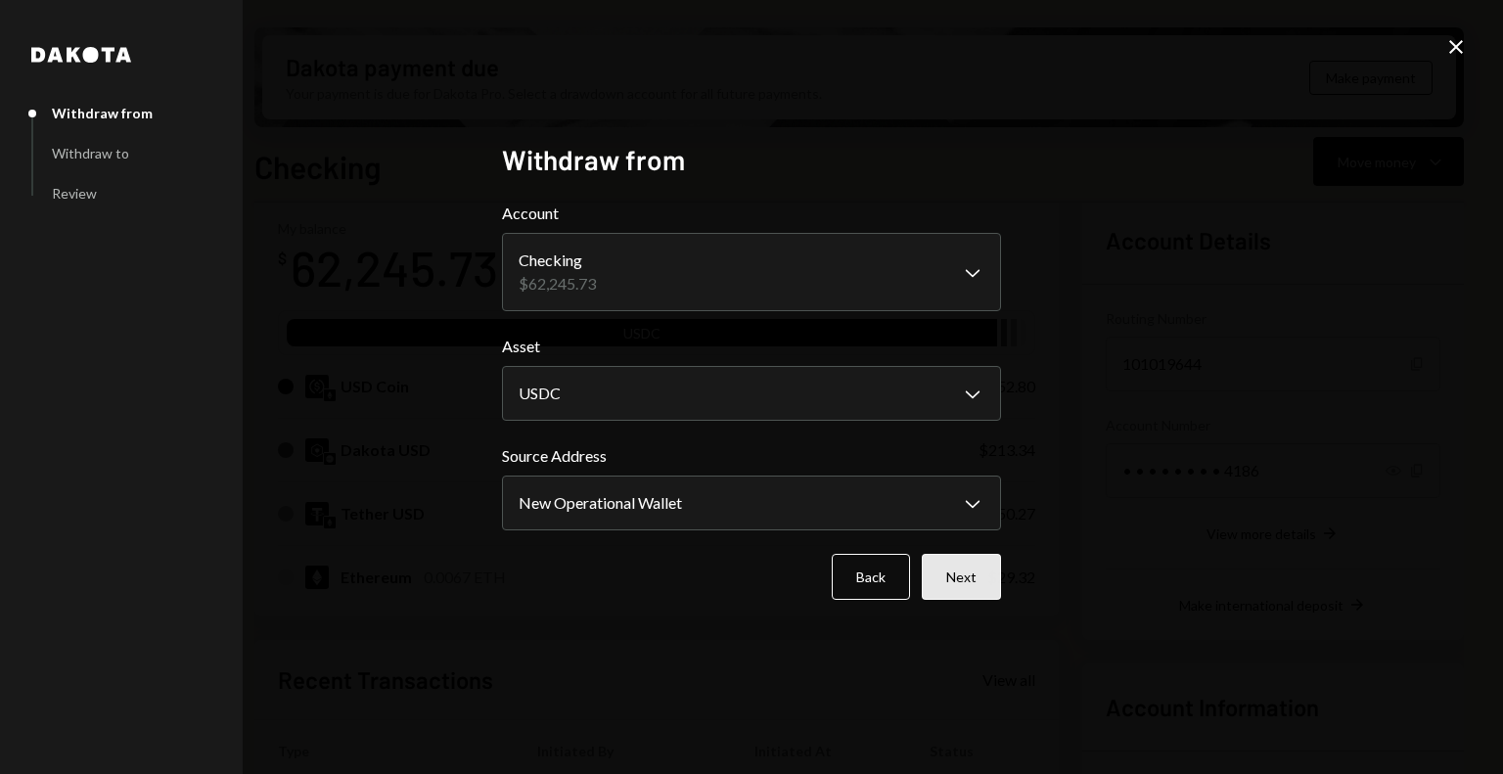
click at [964, 581] on button "Next" at bounding box center [961, 577] width 79 height 46
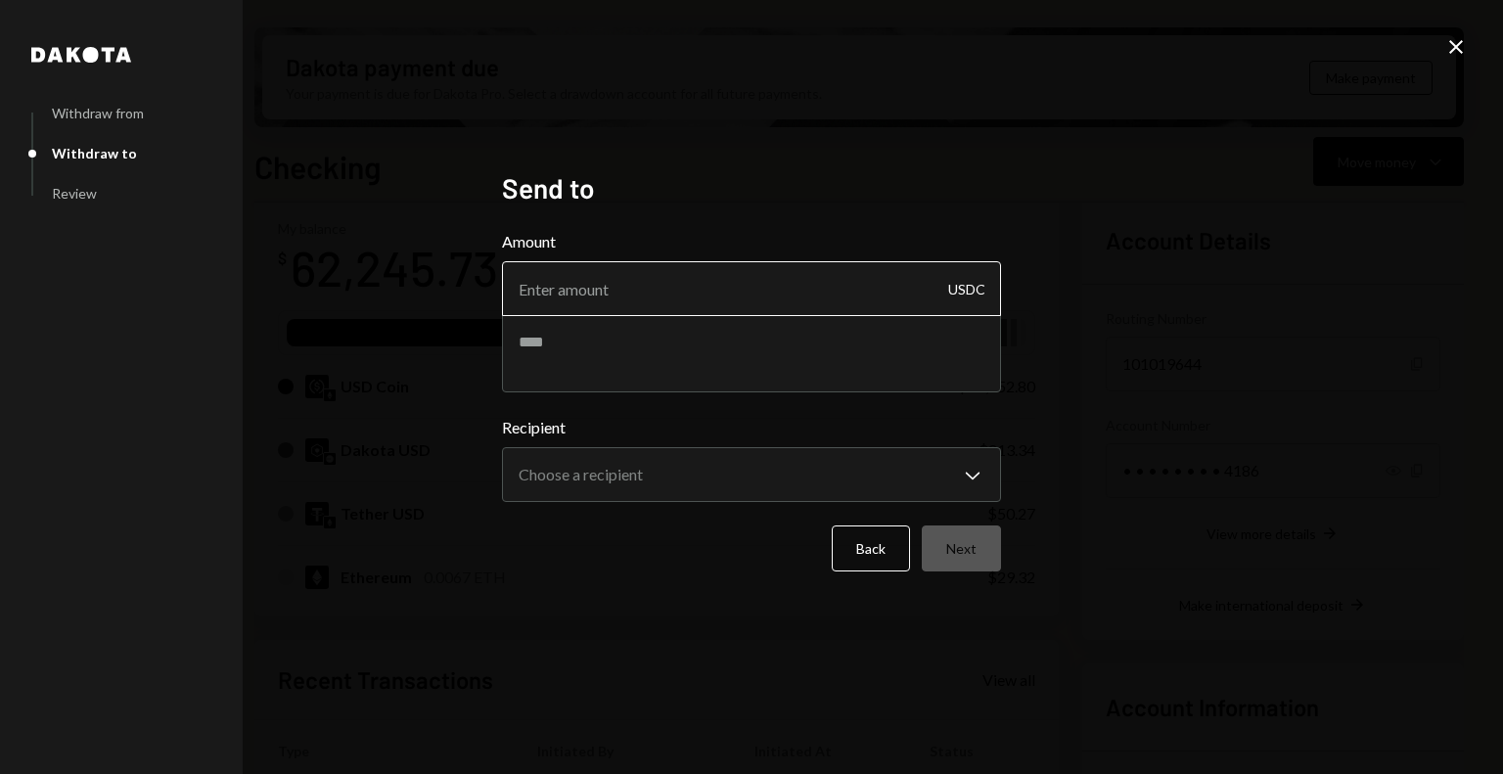
click at [716, 296] on input "Amount" at bounding box center [751, 288] width 499 height 55
type input "7437.50"
click at [566, 361] on textarea at bounding box center [751, 353] width 499 height 78
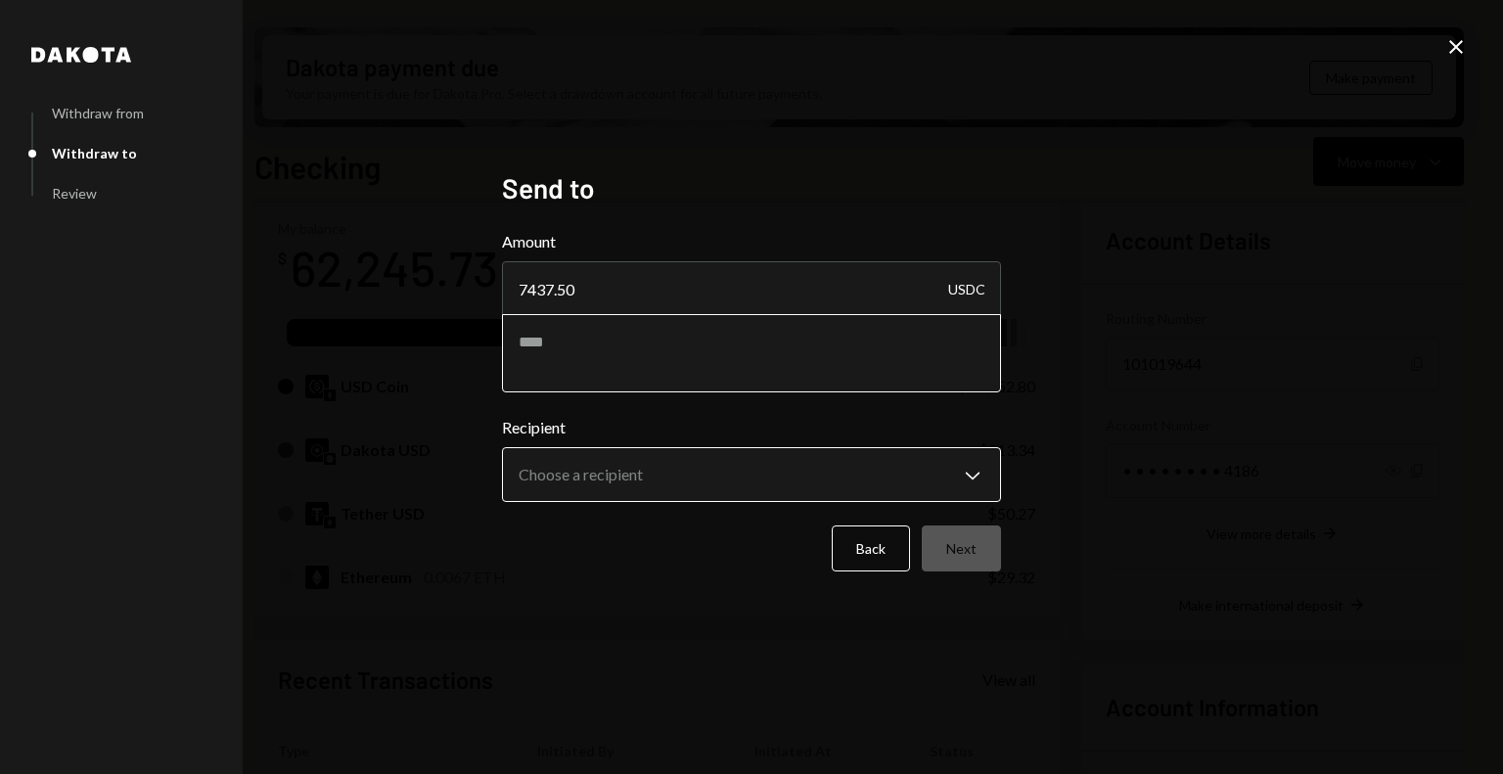
click at [603, 484] on body "Z zkVerify Foundat... Caret Down Home Home Inbox Inbox Activities Transactions …" at bounding box center [751, 387] width 1503 height 774
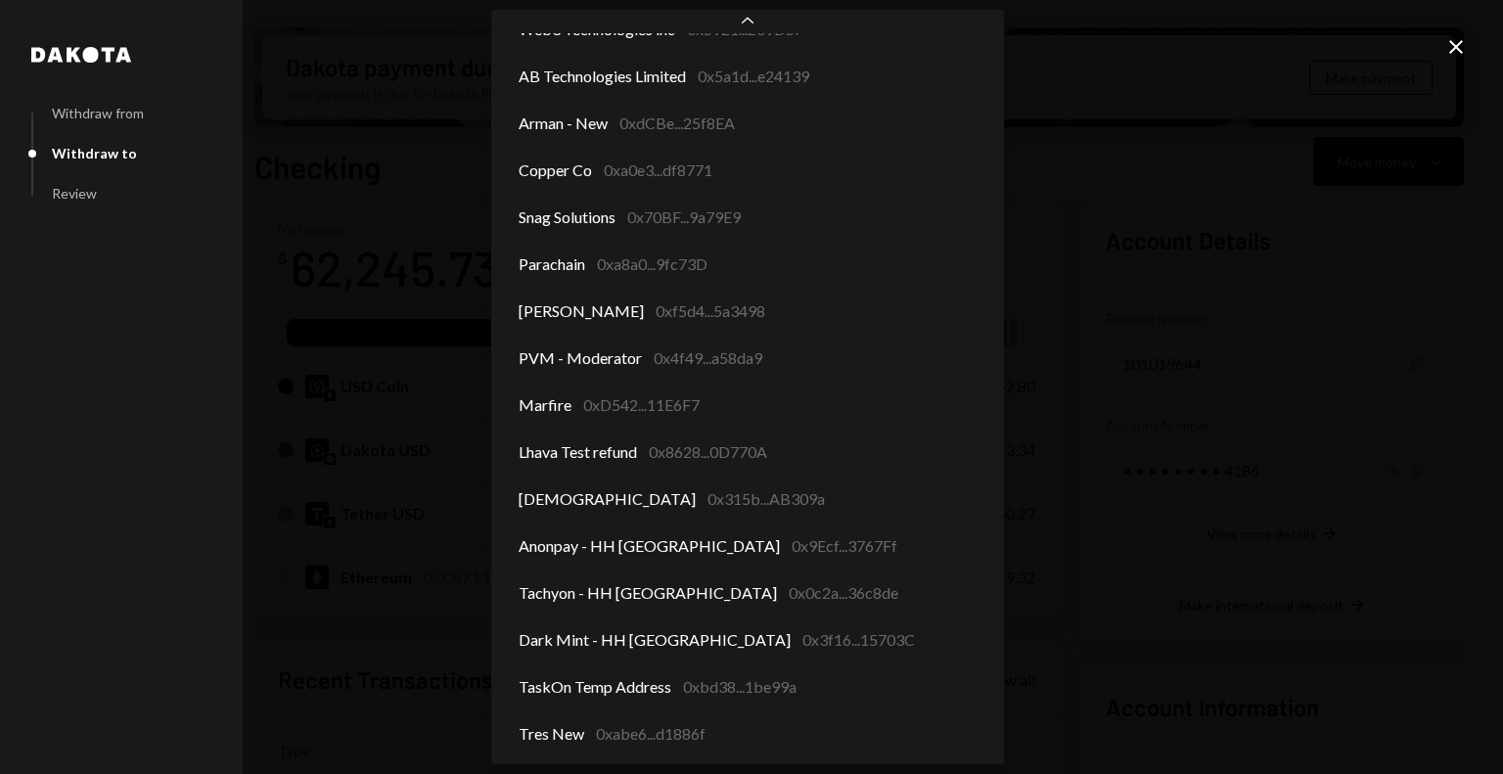
scroll to position [1961, 0]
click at [368, 571] on div "**********" at bounding box center [751, 387] width 1503 height 774
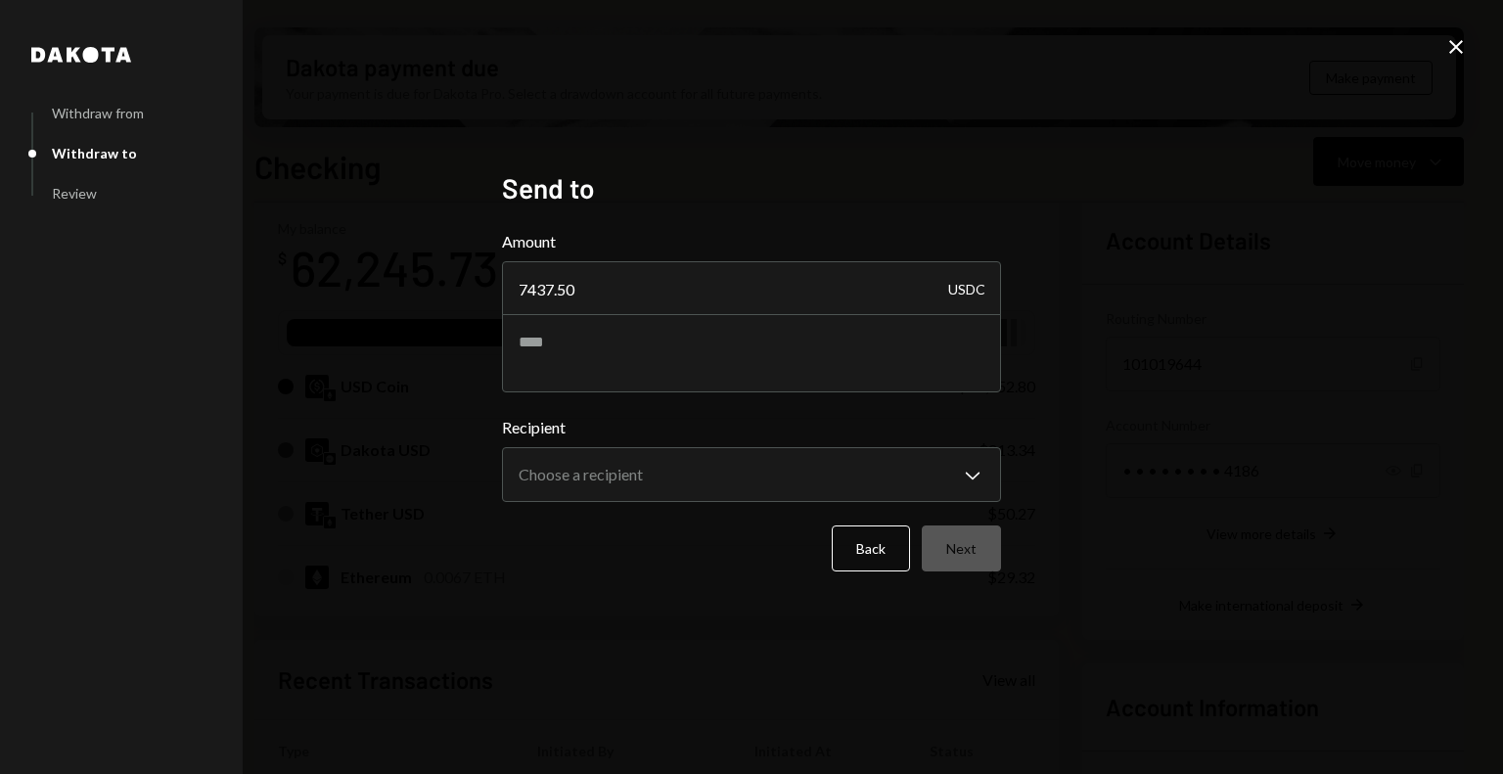
click at [1449, 40] on icon "Close" at bounding box center [1455, 46] width 23 height 23
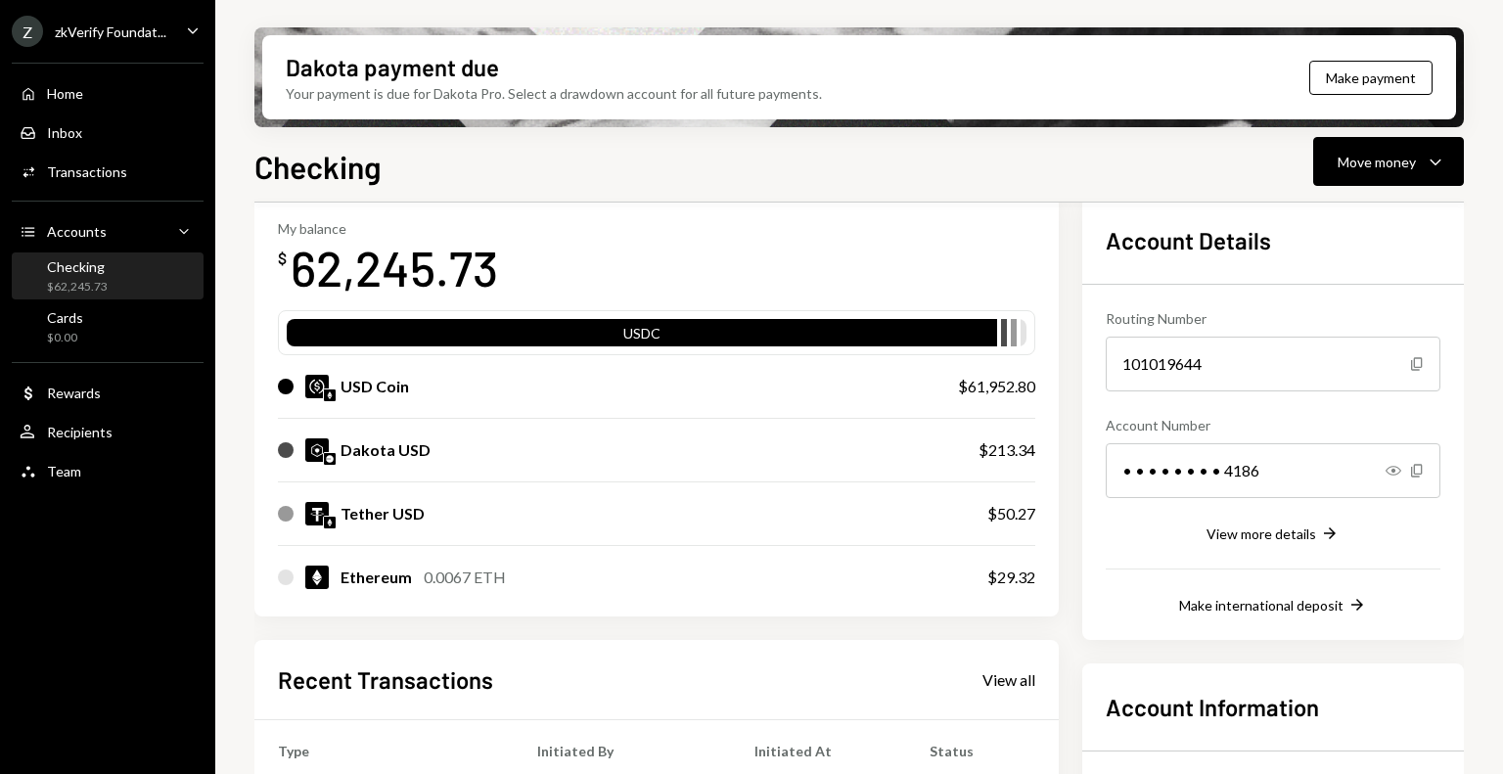
scroll to position [0, 0]
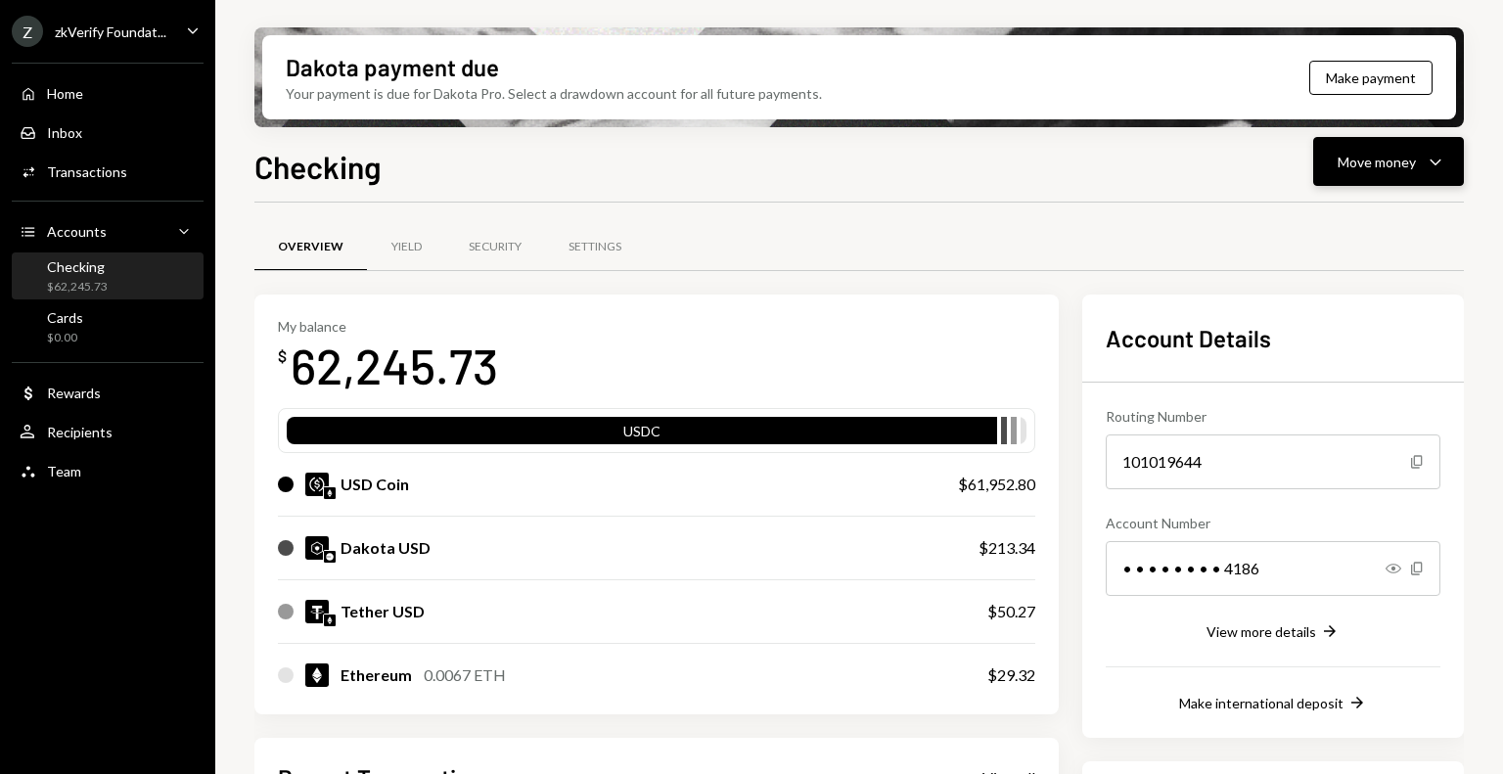
click at [1356, 170] on div "Move money" at bounding box center [1377, 162] width 78 height 21
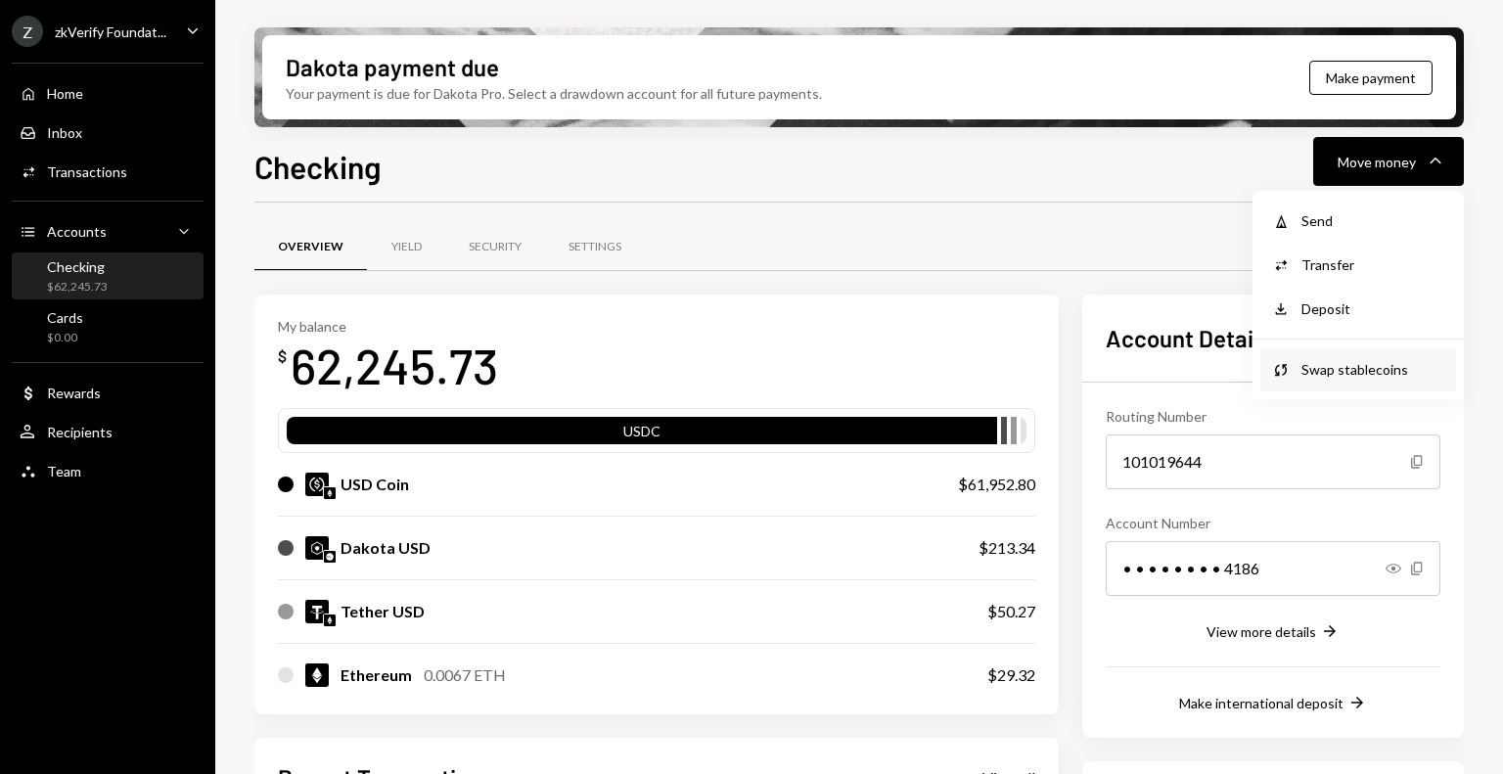
click at [1332, 381] on div "Swap Swap stablecoins" at bounding box center [1358, 369] width 196 height 44
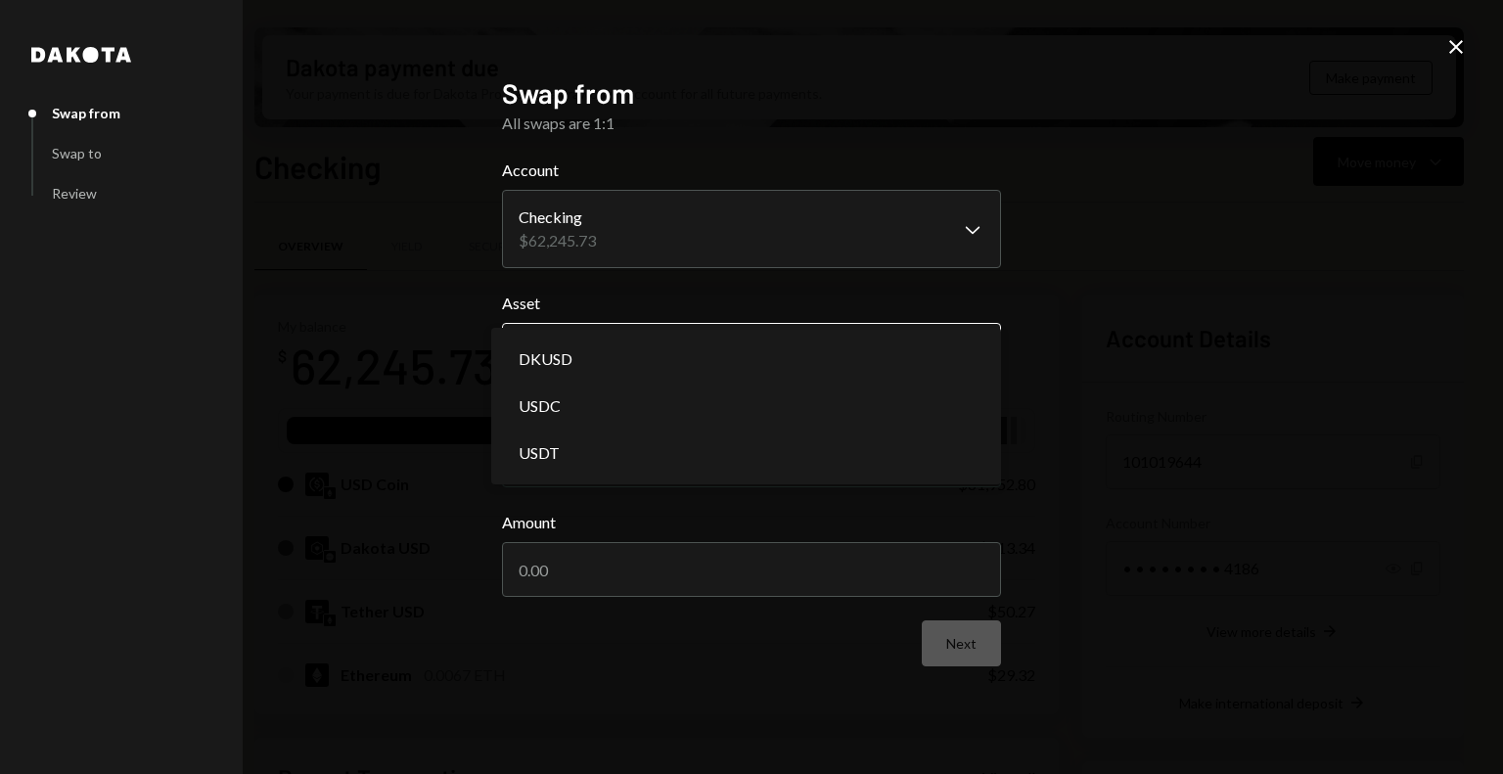
click at [628, 332] on body "Z zkVerify Foundat... Caret Down Home Home Inbox Inbox Activities Transactions …" at bounding box center [751, 387] width 1503 height 774
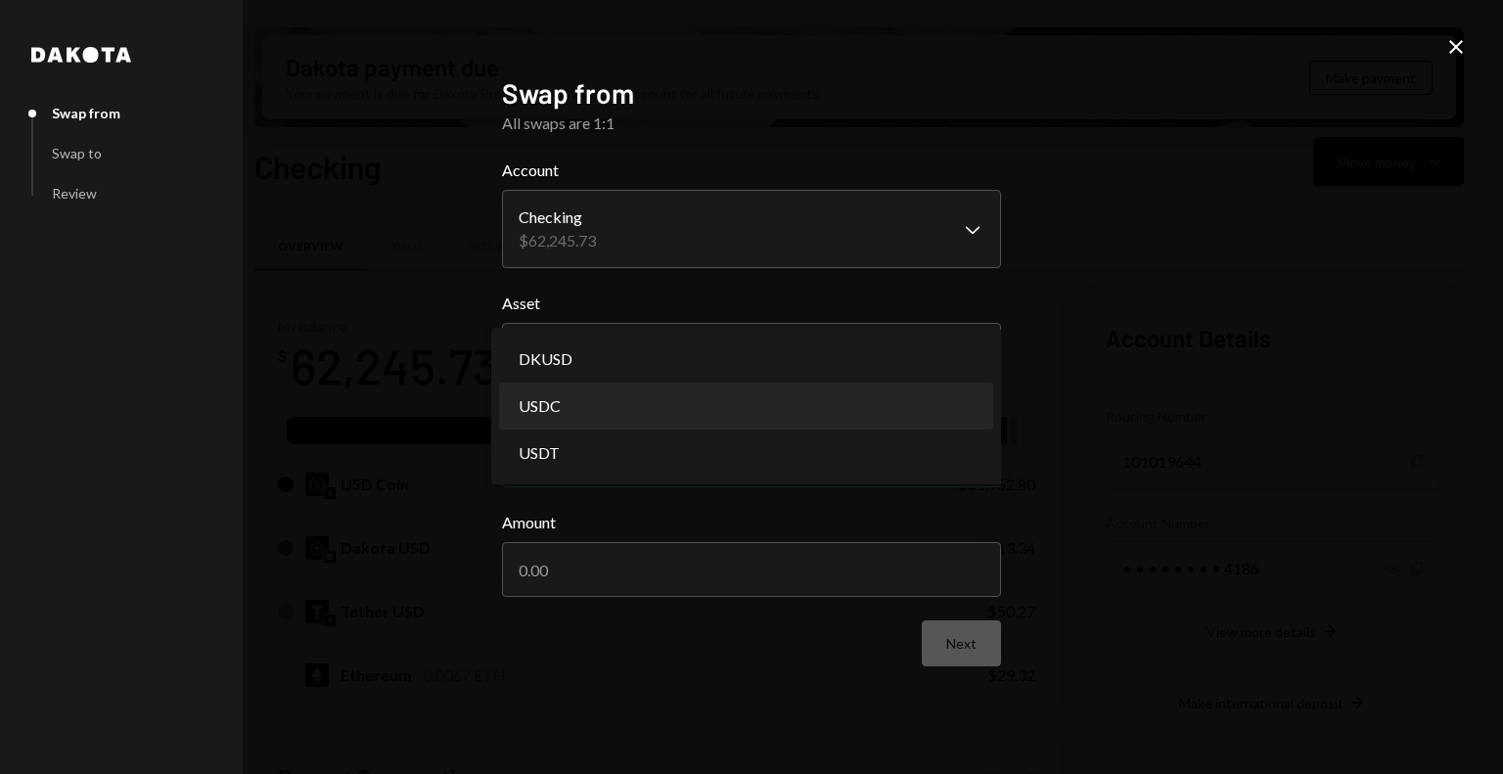
select select "****"
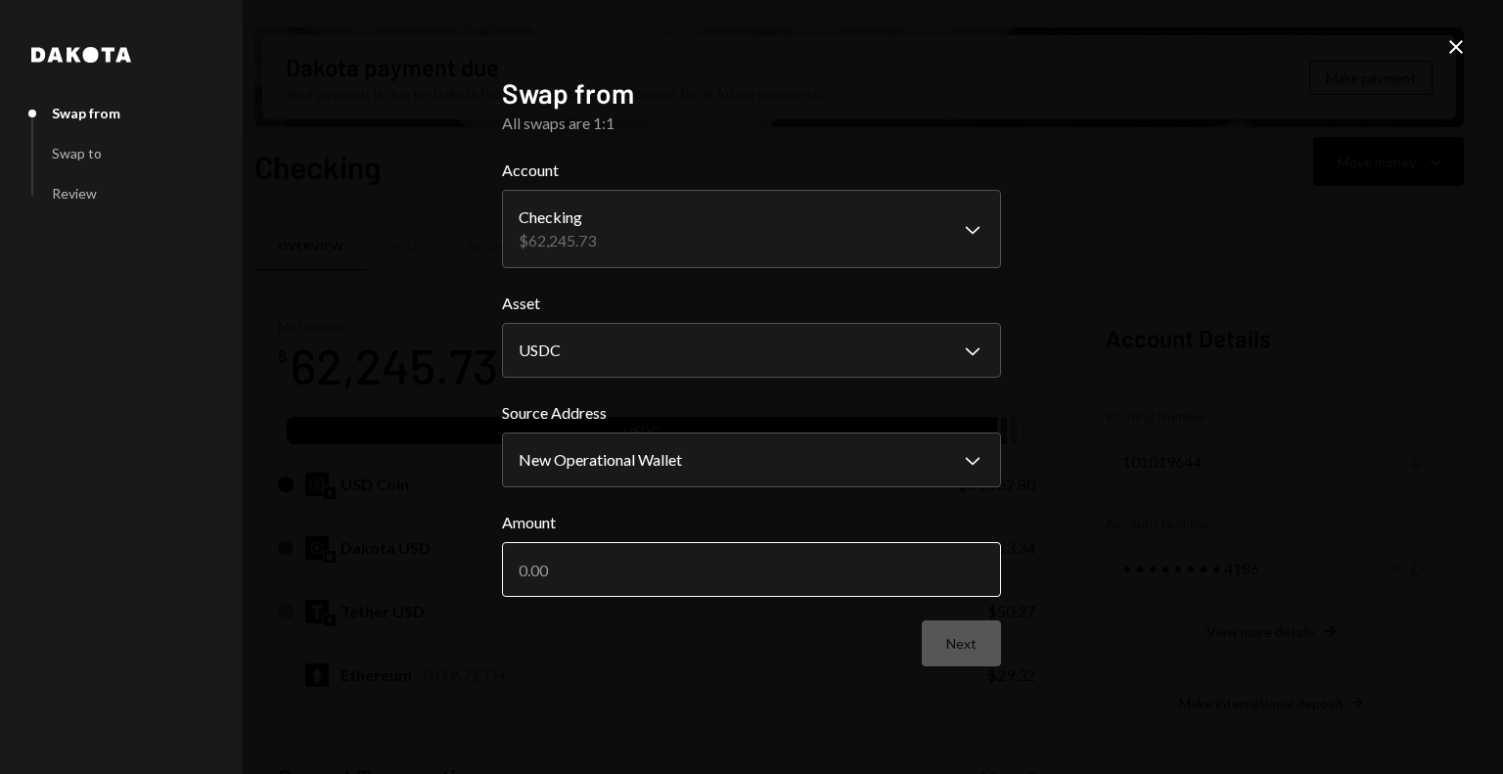
click at [589, 563] on input "Amount" at bounding box center [751, 569] width 499 height 55
type input "27000"
click at [951, 656] on button "Next" at bounding box center [961, 643] width 79 height 46
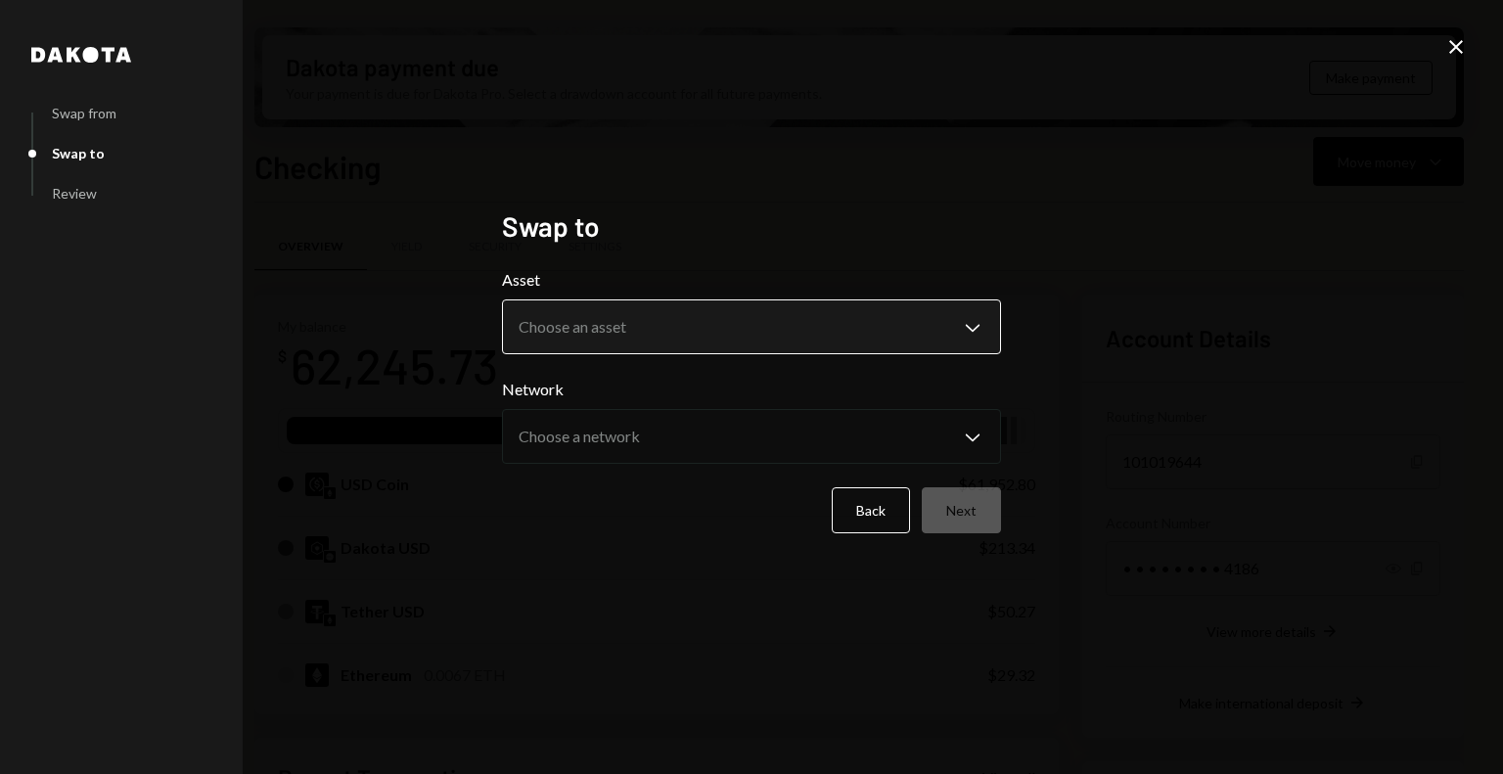
click at [687, 332] on body "Z zkVerify Foundat... Caret Down Home Home Inbox Inbox Activities Transactions …" at bounding box center [751, 387] width 1503 height 774
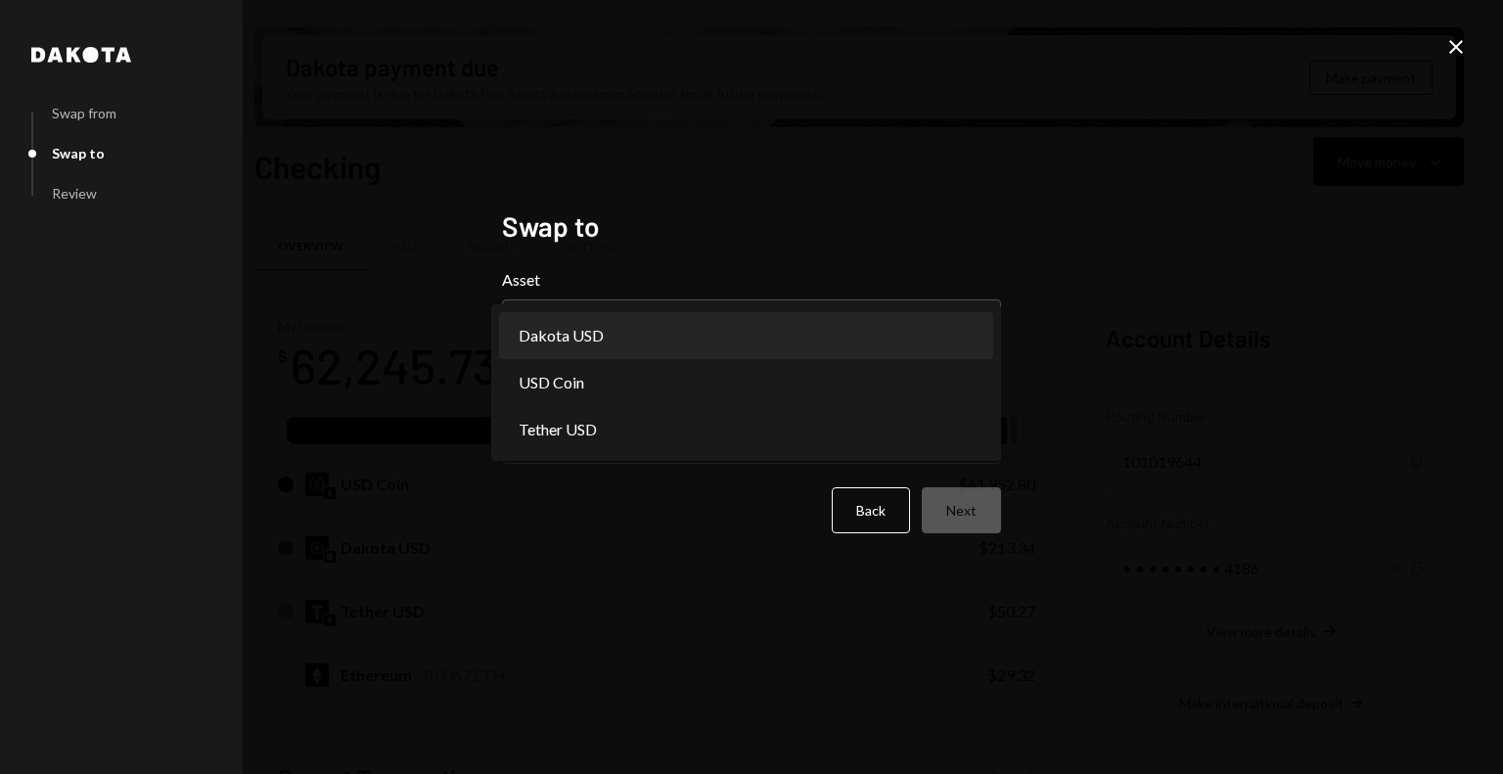
select select "*****"
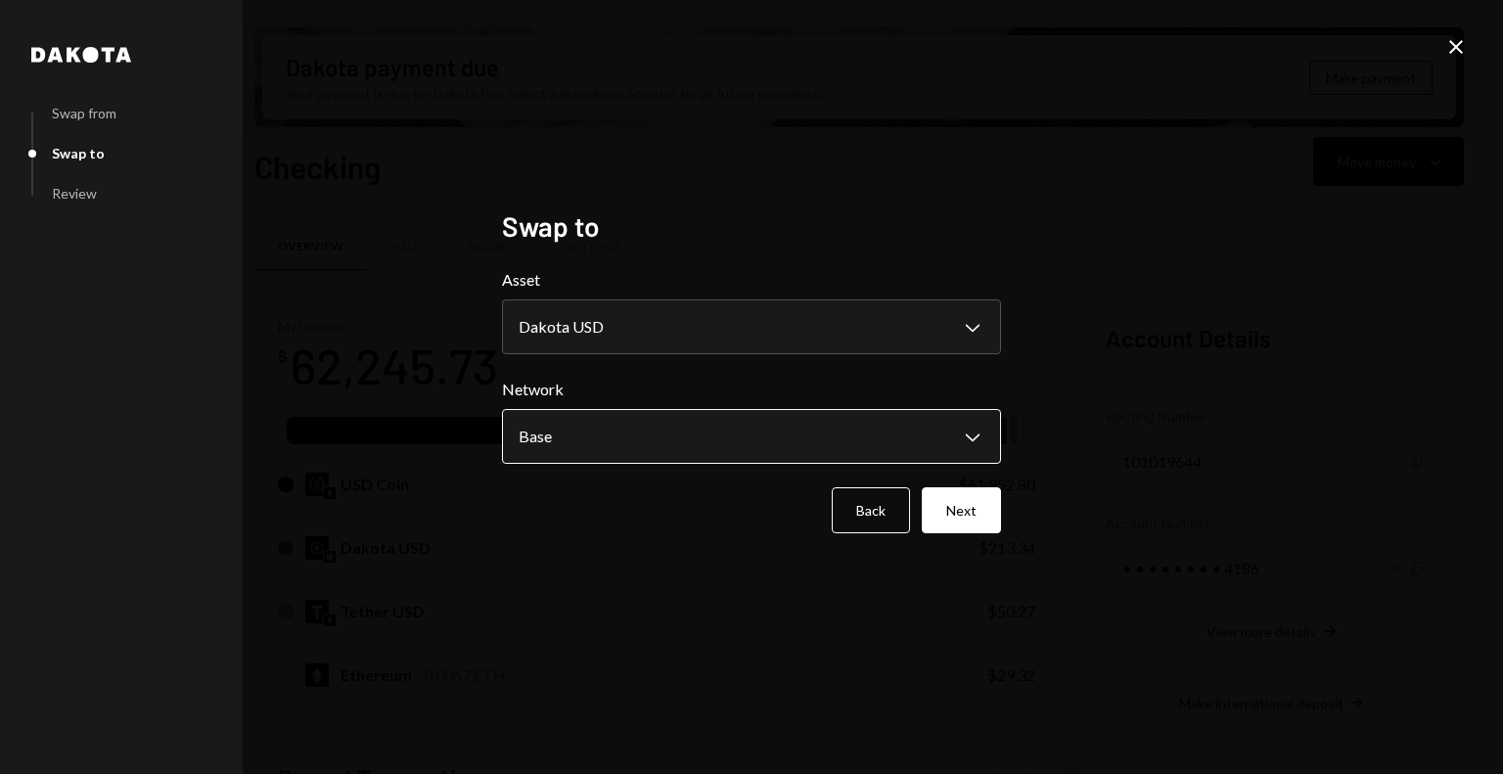
click at [673, 449] on body "Z zkVerify Foundat... Caret Down Home Home Inbox Inbox Activities Transactions …" at bounding box center [751, 387] width 1503 height 774
click at [962, 519] on button "Next" at bounding box center [961, 510] width 79 height 46
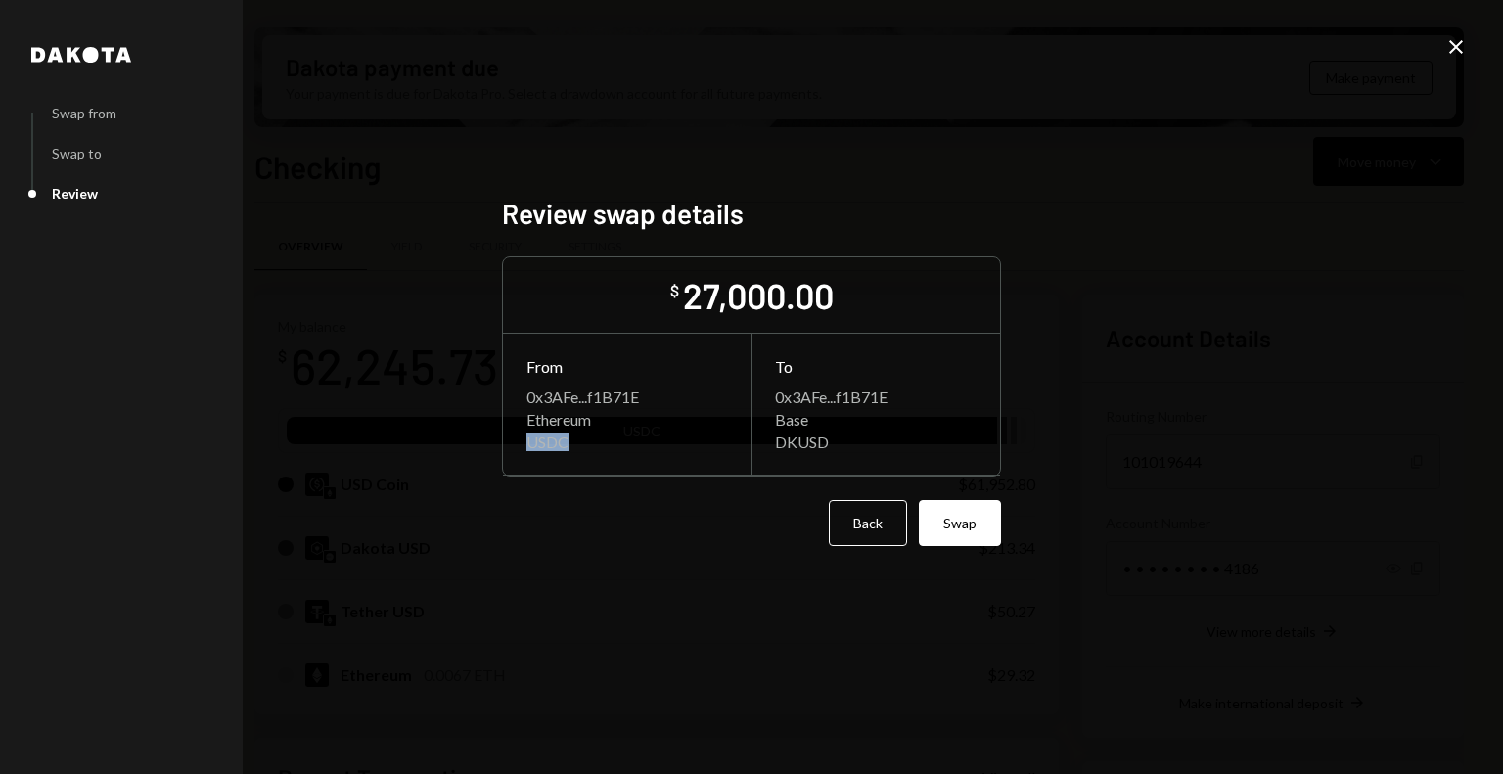
drag, startPoint x: 525, startPoint y: 443, endPoint x: 566, endPoint y: 450, distance: 40.7
click at [566, 450] on div "USDC" at bounding box center [626, 442] width 201 height 19
click at [541, 422] on div "Ethereum" at bounding box center [626, 419] width 201 height 19
drag, startPoint x: 775, startPoint y: 443, endPoint x: 834, endPoint y: 449, distance: 59.0
click at [834, 449] on div "DKUSD" at bounding box center [876, 442] width 202 height 19
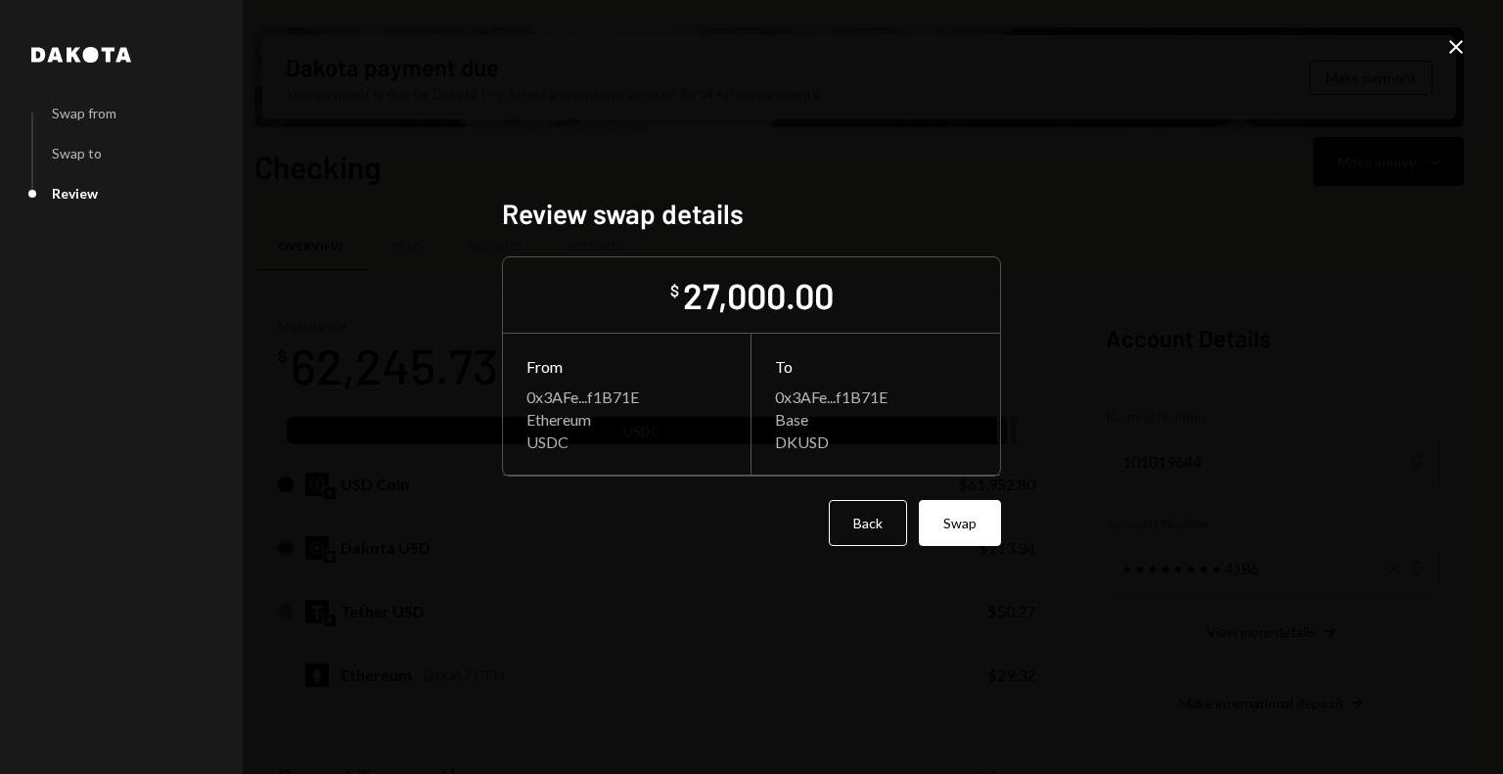
click at [783, 419] on div "Base" at bounding box center [876, 419] width 202 height 19
click at [967, 524] on button "Swap" at bounding box center [960, 523] width 82 height 46
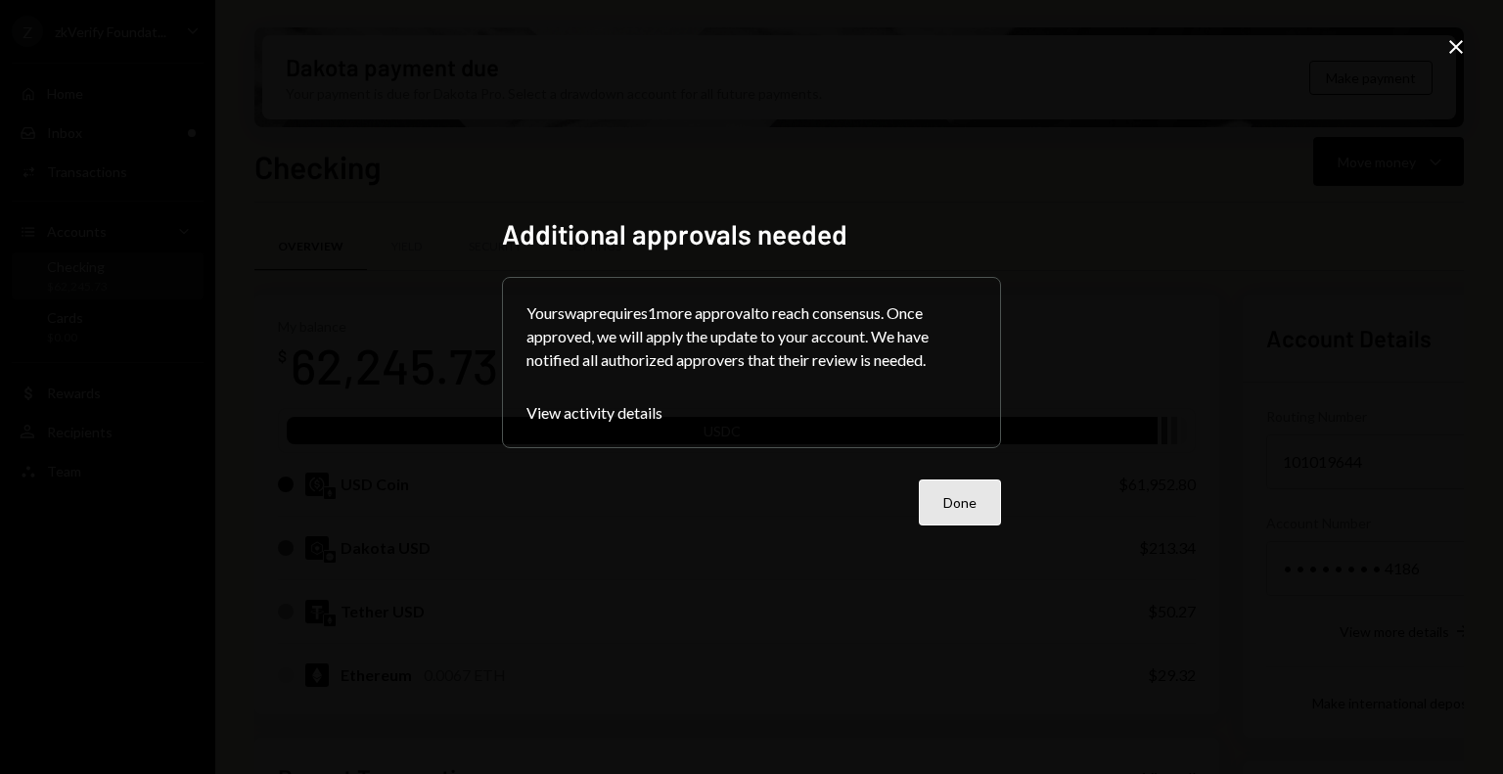
click at [977, 519] on button "Done" at bounding box center [960, 503] width 82 height 46
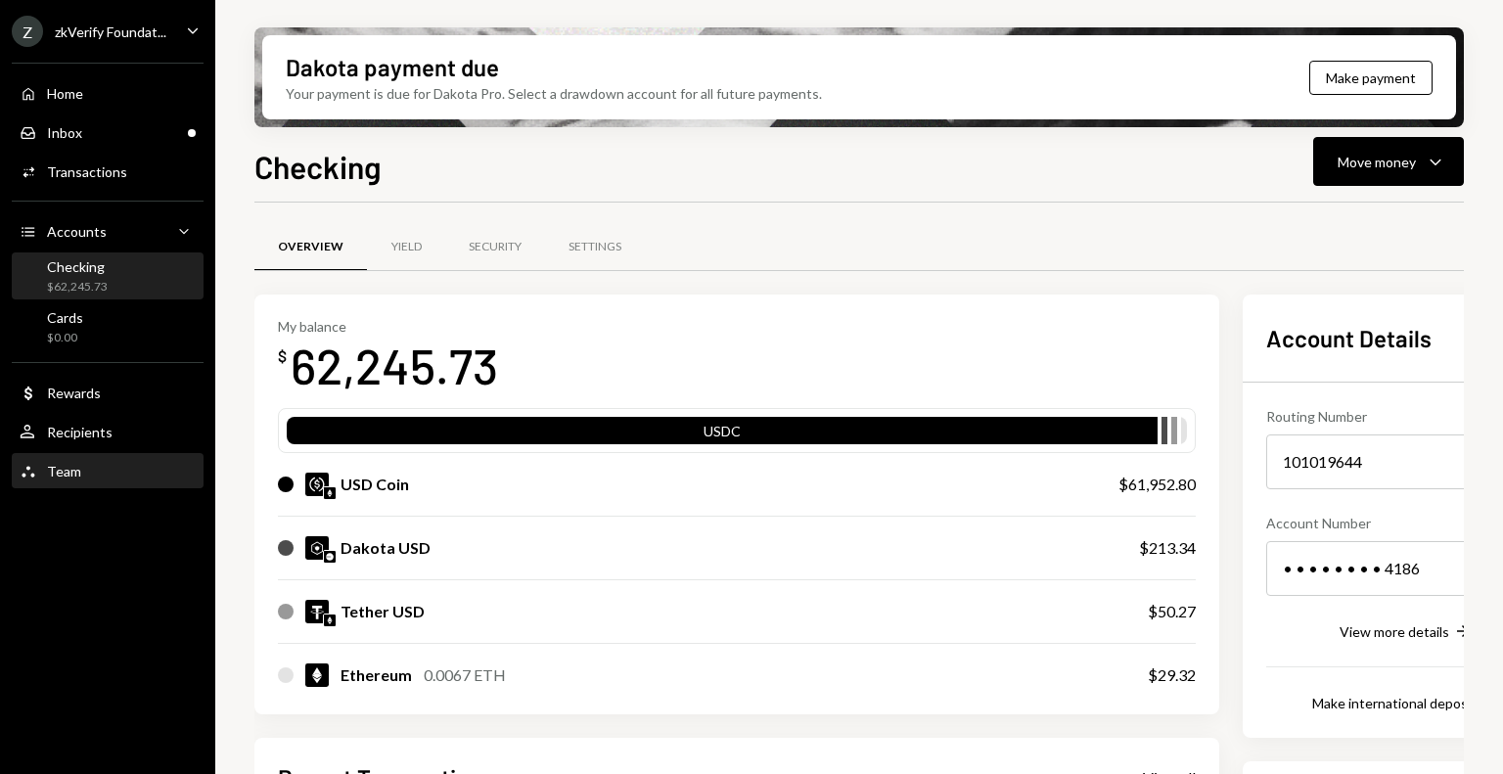
click at [70, 475] on div "Team" at bounding box center [64, 471] width 34 height 17
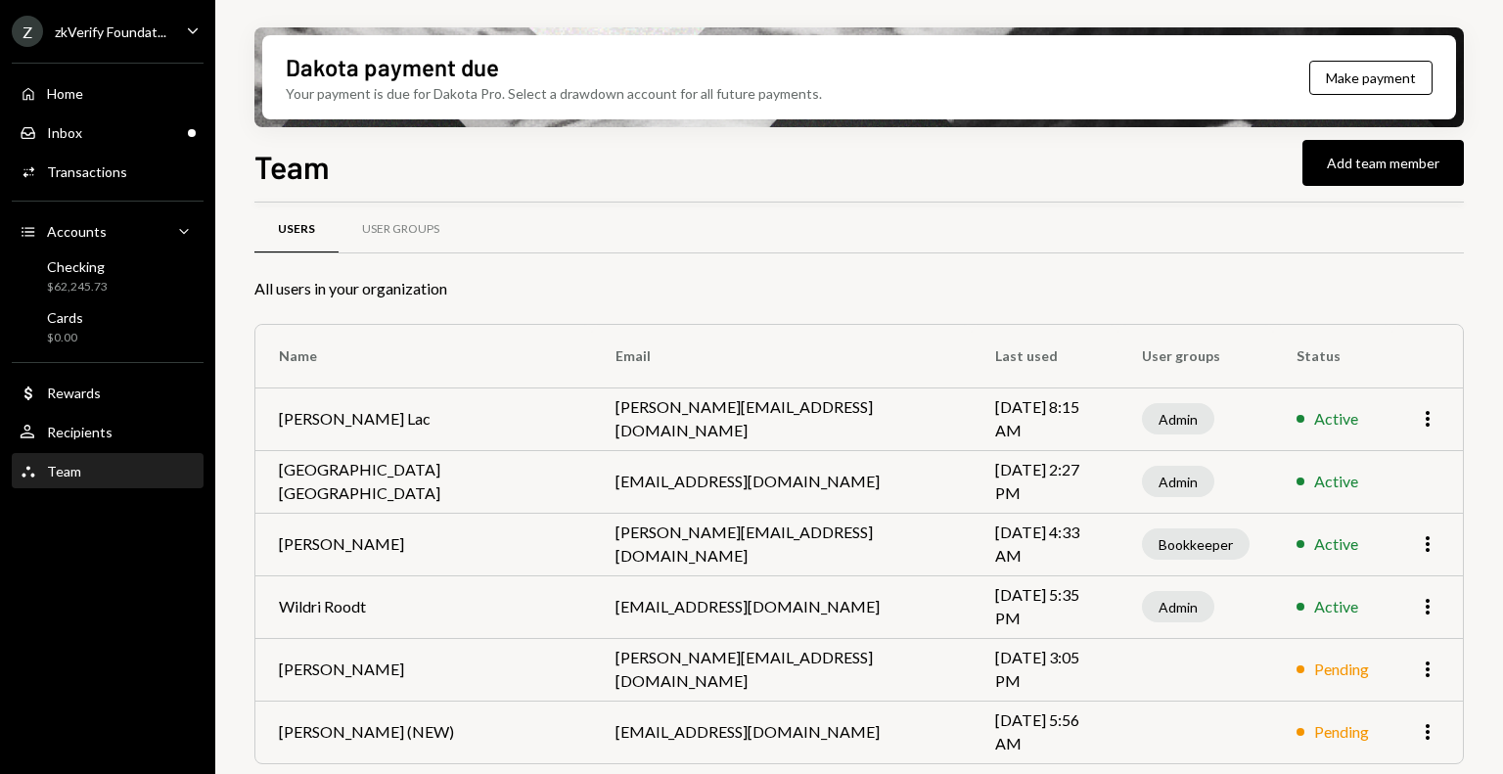
scroll to position [23, 0]
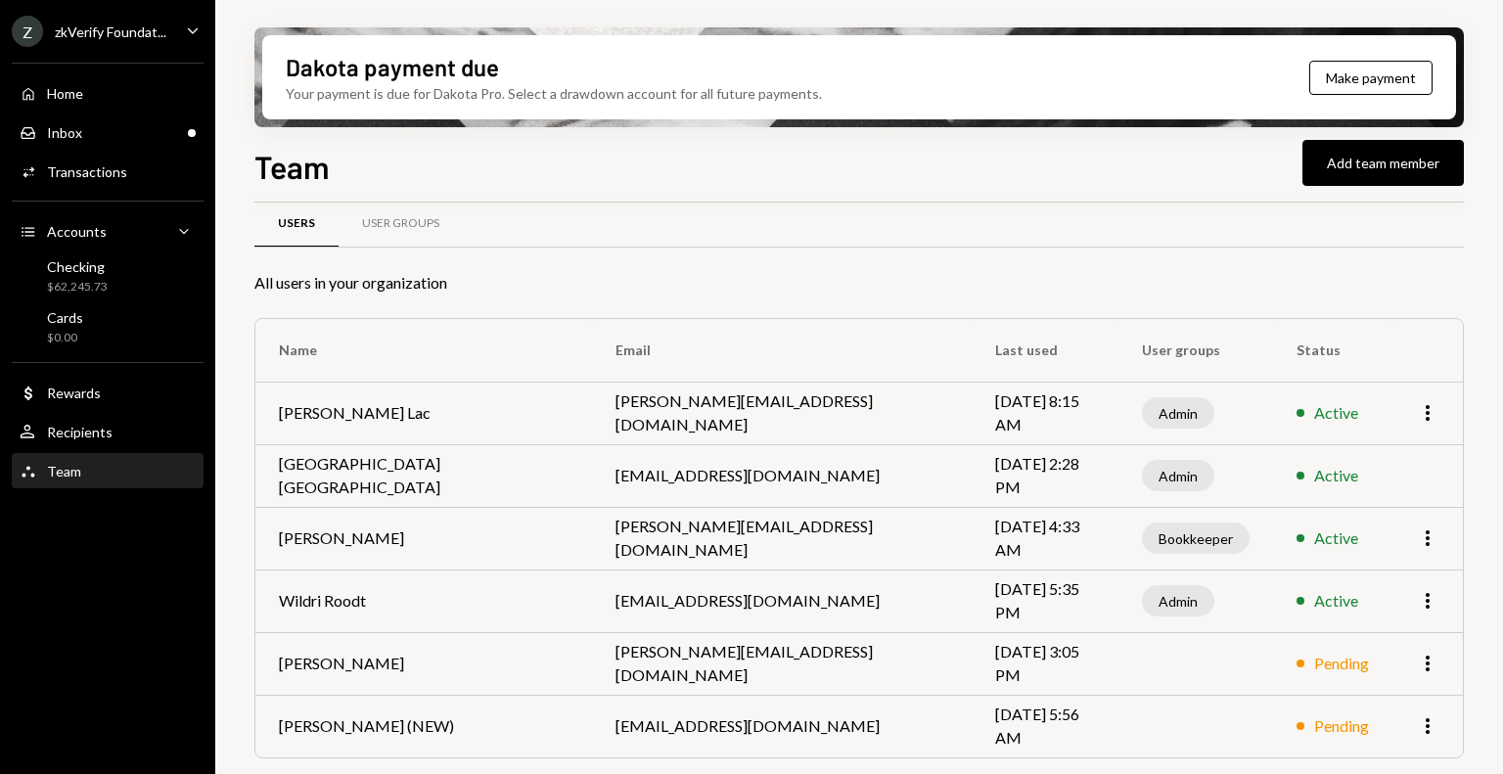
click at [93, 615] on div "Z zkVerify Foundat... Caret Down Home Home Inbox Inbox Activities Transactions …" at bounding box center [107, 387] width 215 height 774
click at [1148, 727] on td at bounding box center [1196, 726] width 155 height 63
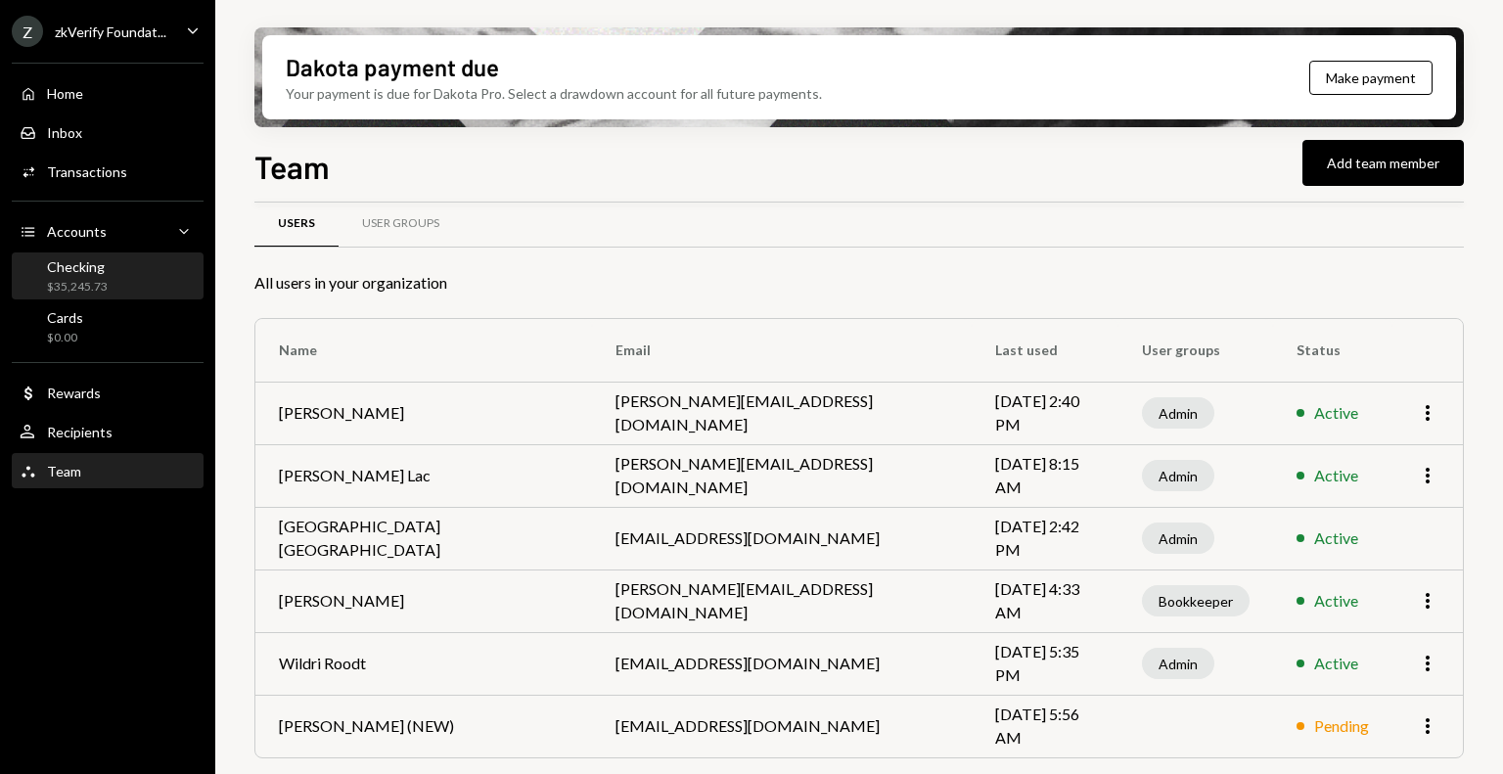
click at [93, 281] on div "$35,245.73" at bounding box center [77, 287] width 61 height 17
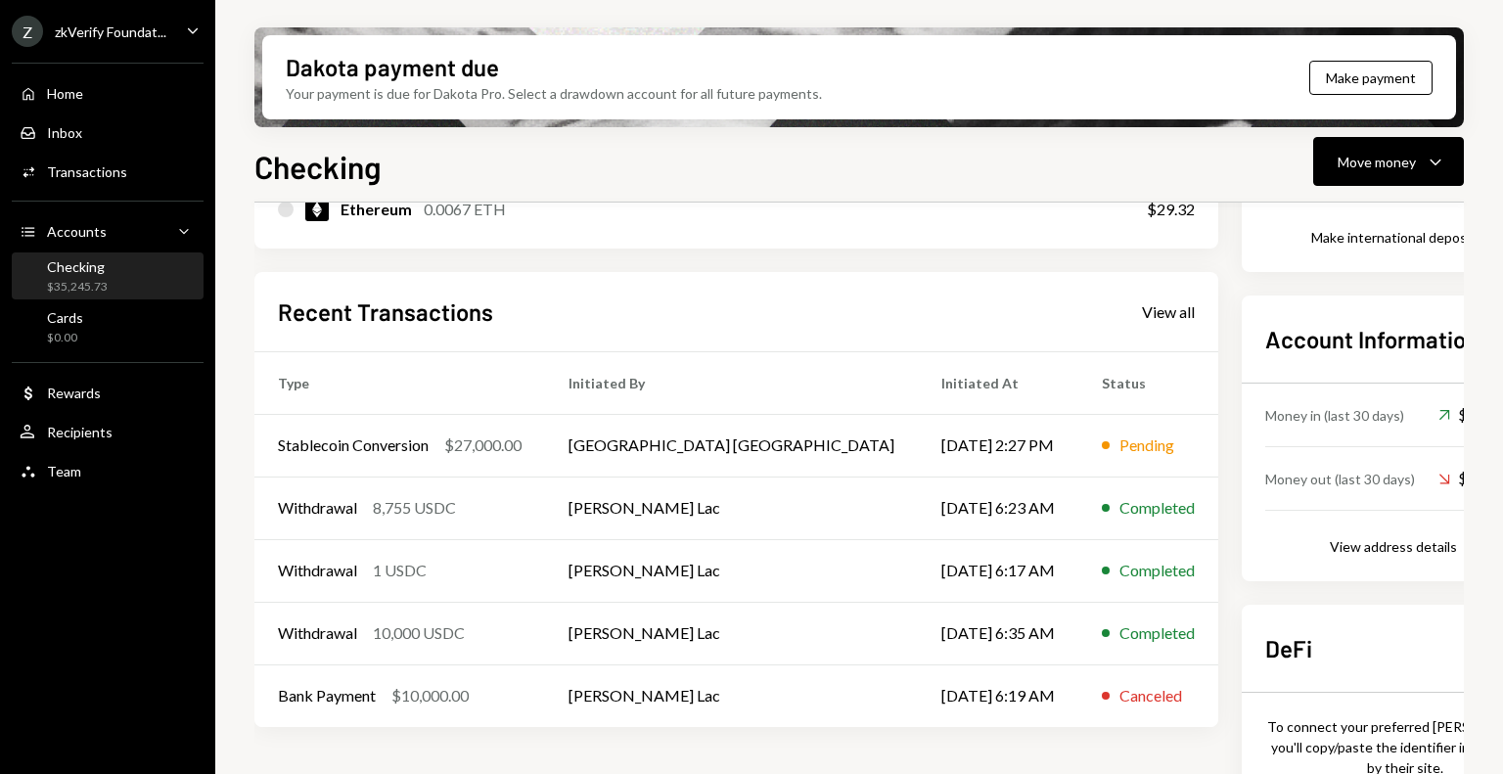
scroll to position [489, 0]
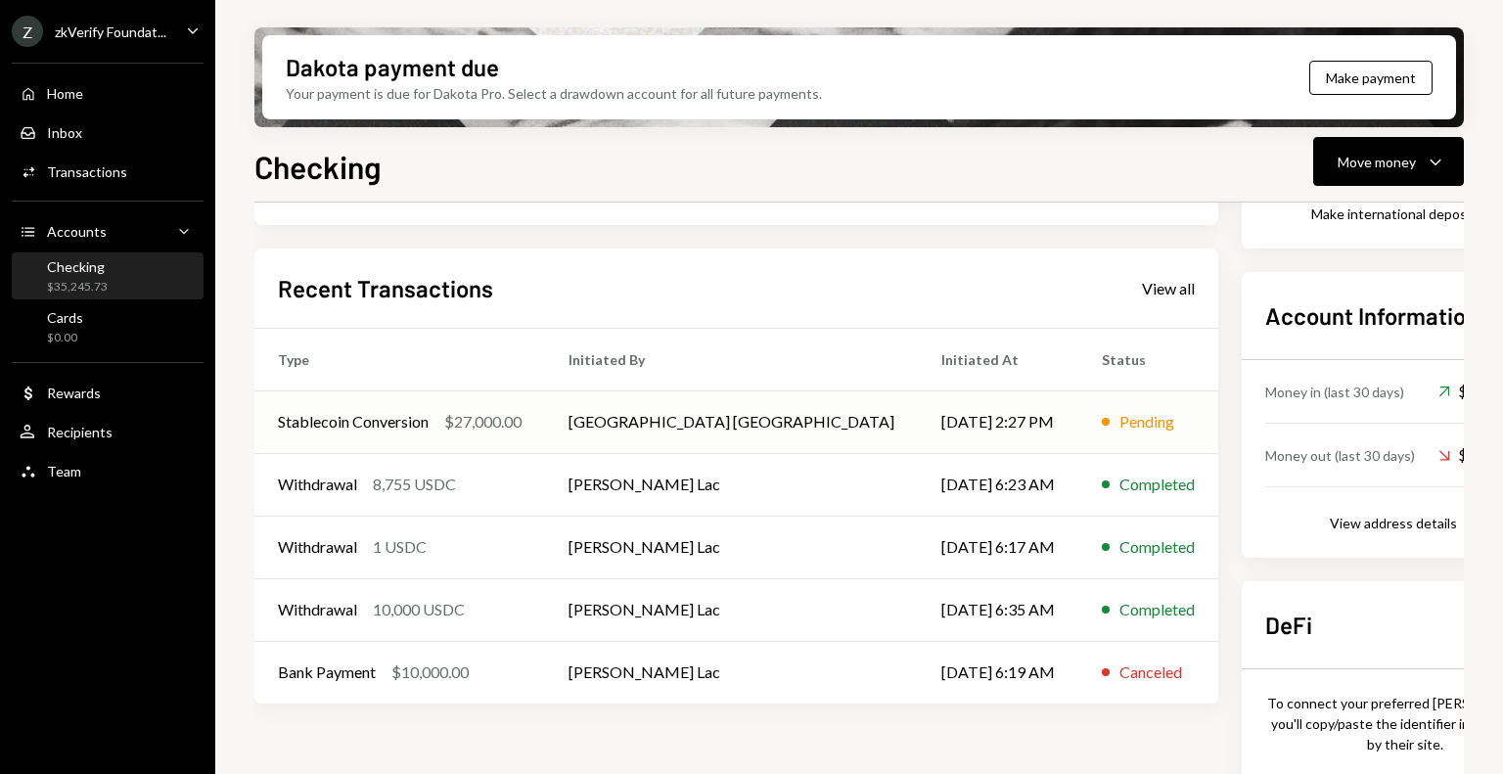
click at [918, 404] on td "[DATE] 2:27 PM" at bounding box center [998, 421] width 160 height 63
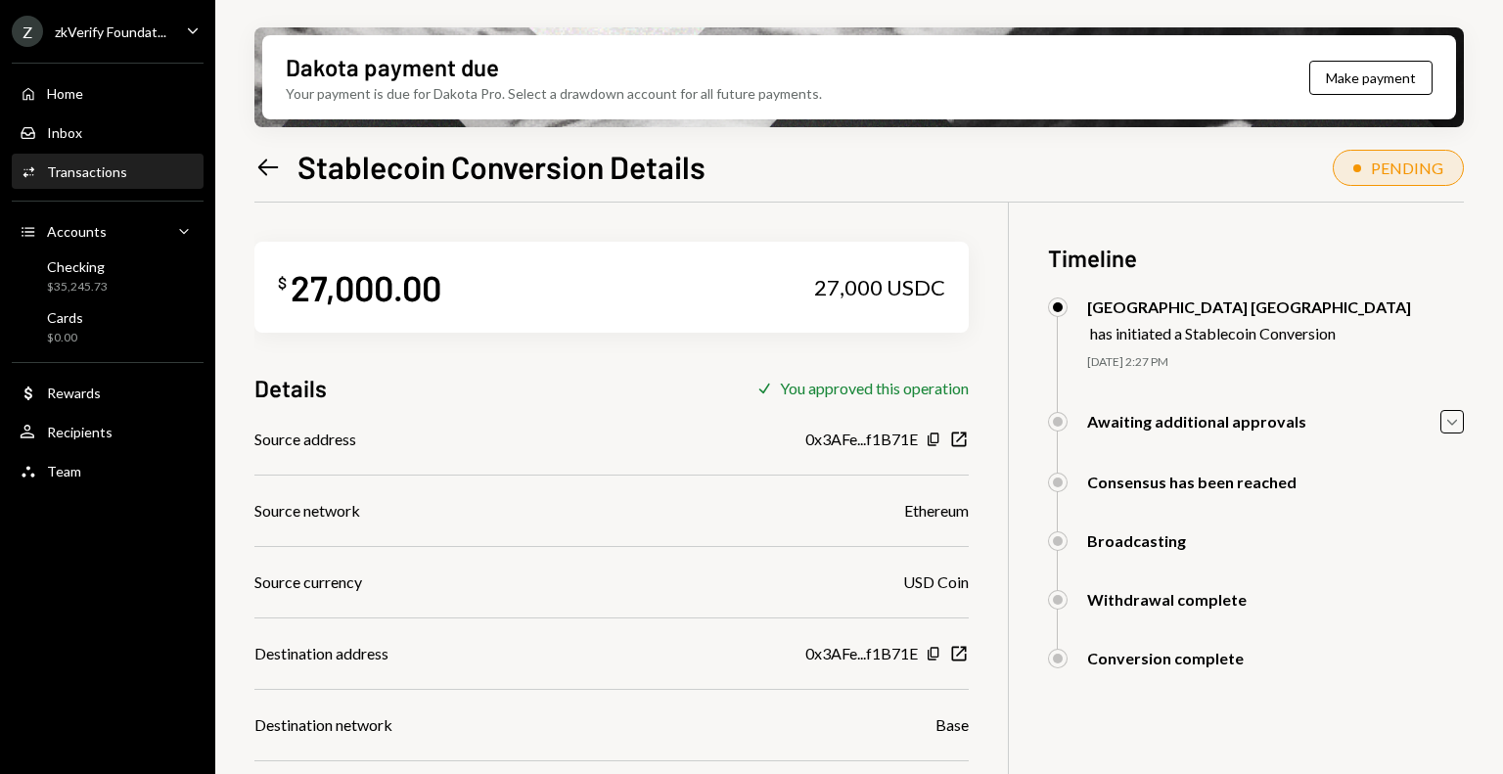
click at [1256, 437] on div "Awaiting additional approvals Caret Down Savannah Netherlands Approved Daphnie …" at bounding box center [1256, 441] width 416 height 63
click at [1450, 415] on icon "Caret Down" at bounding box center [1452, 422] width 22 height 22
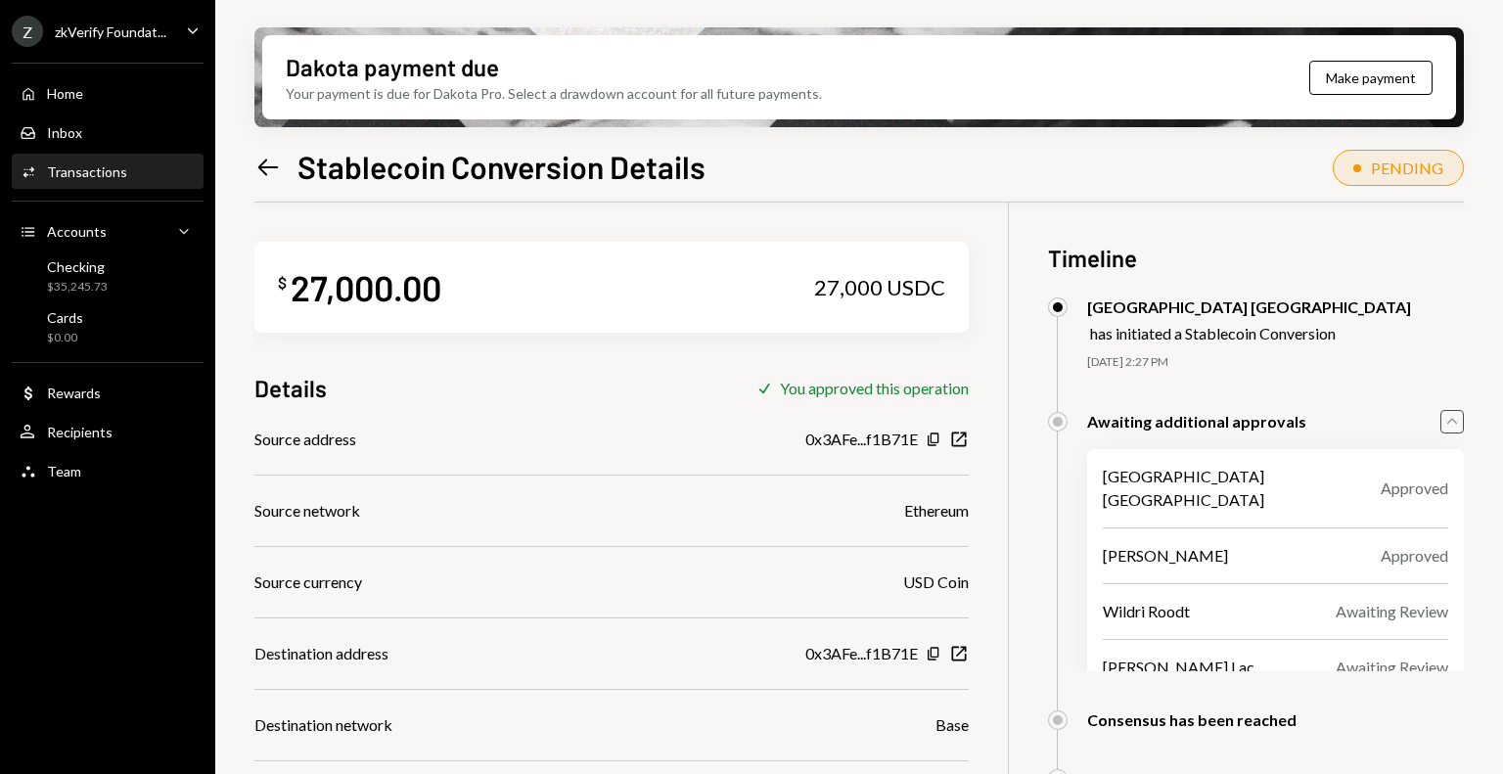
scroll to position [196, 0]
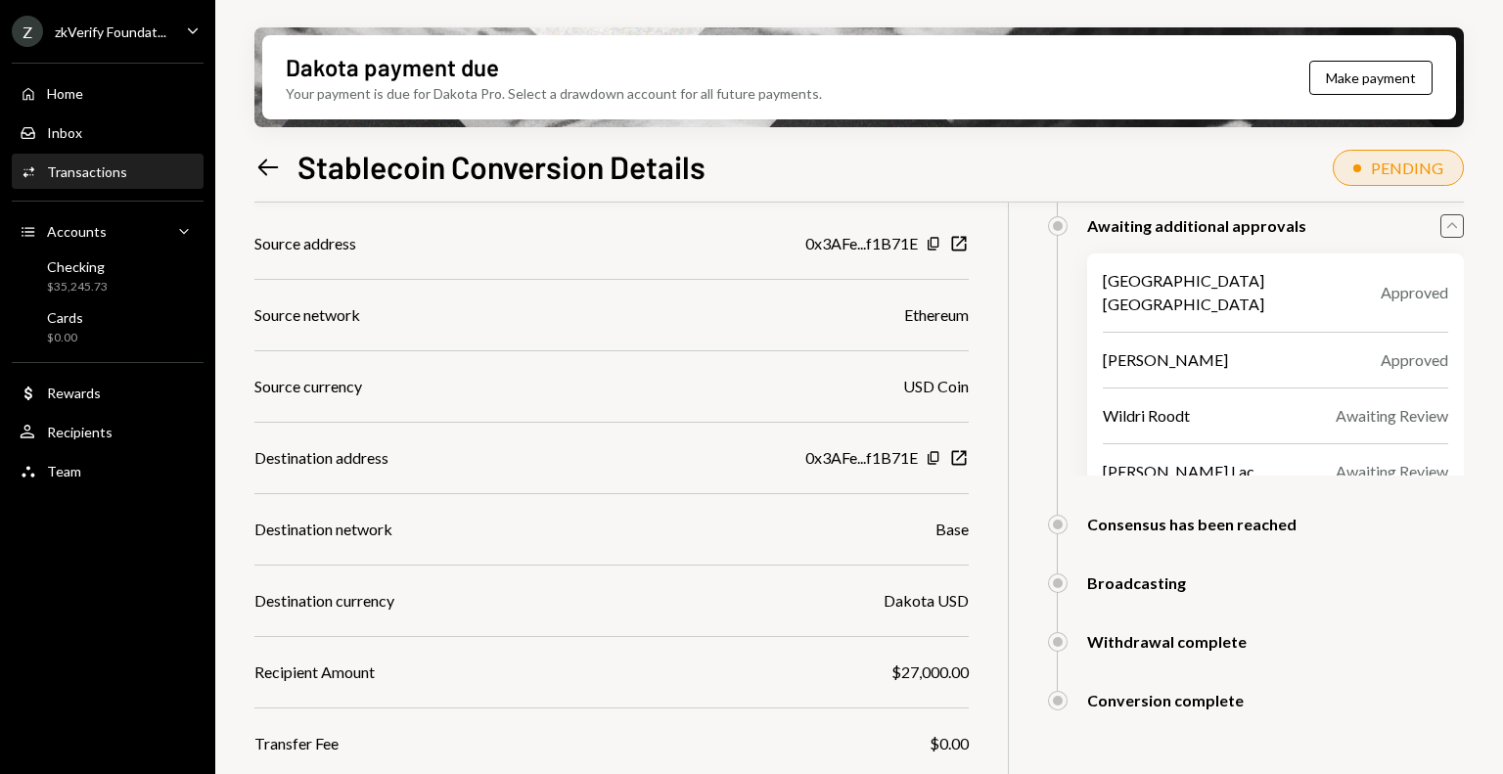
click at [1142, 519] on div "Consensus has been reached" at bounding box center [1191, 524] width 209 height 19
click at [1125, 522] on div "Consensus has been reached" at bounding box center [1191, 524] width 209 height 19
click at [137, 30] on div "zkVerify Foundat..." at bounding box center [111, 31] width 112 height 17
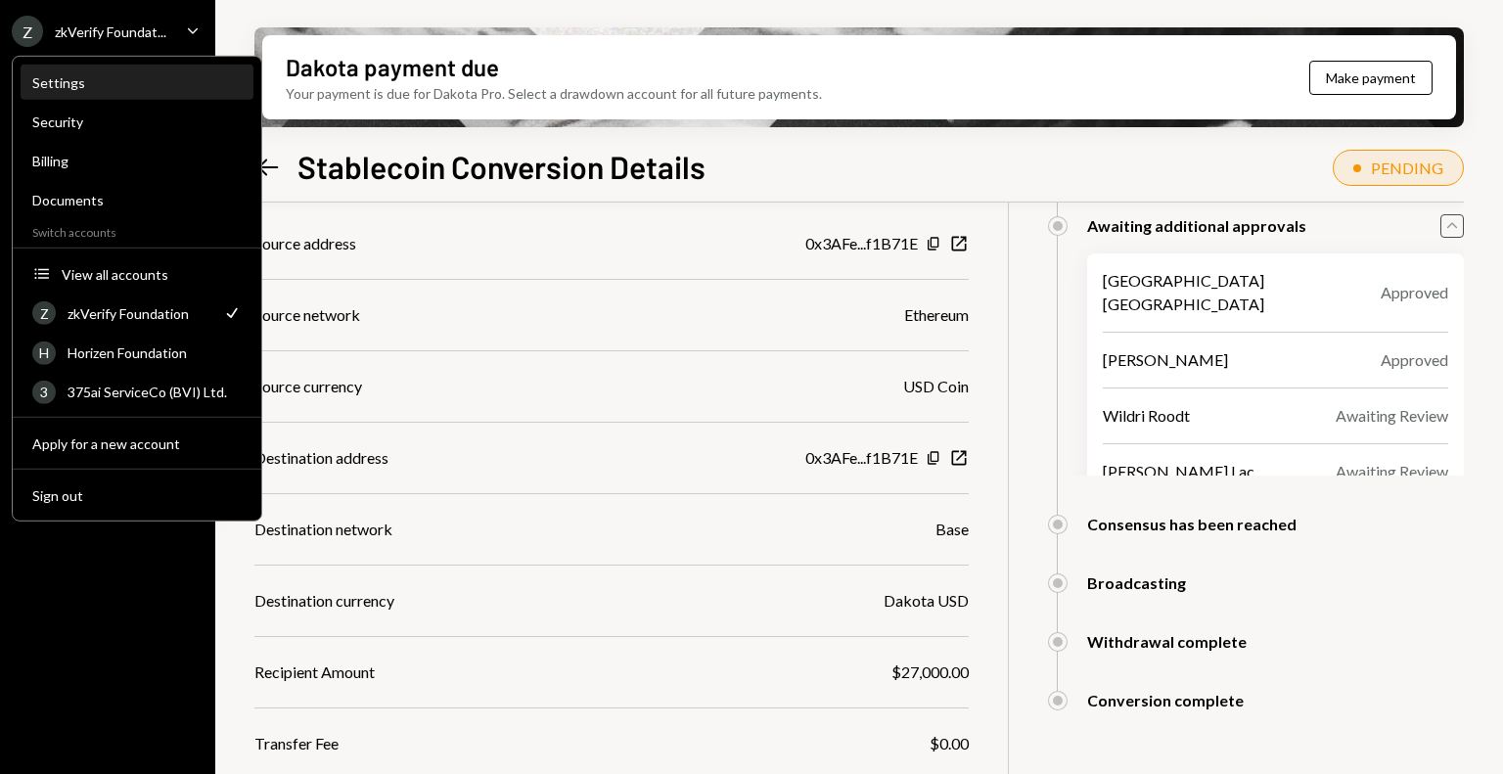
click at [141, 90] on div "Settings" at bounding box center [136, 83] width 209 height 33
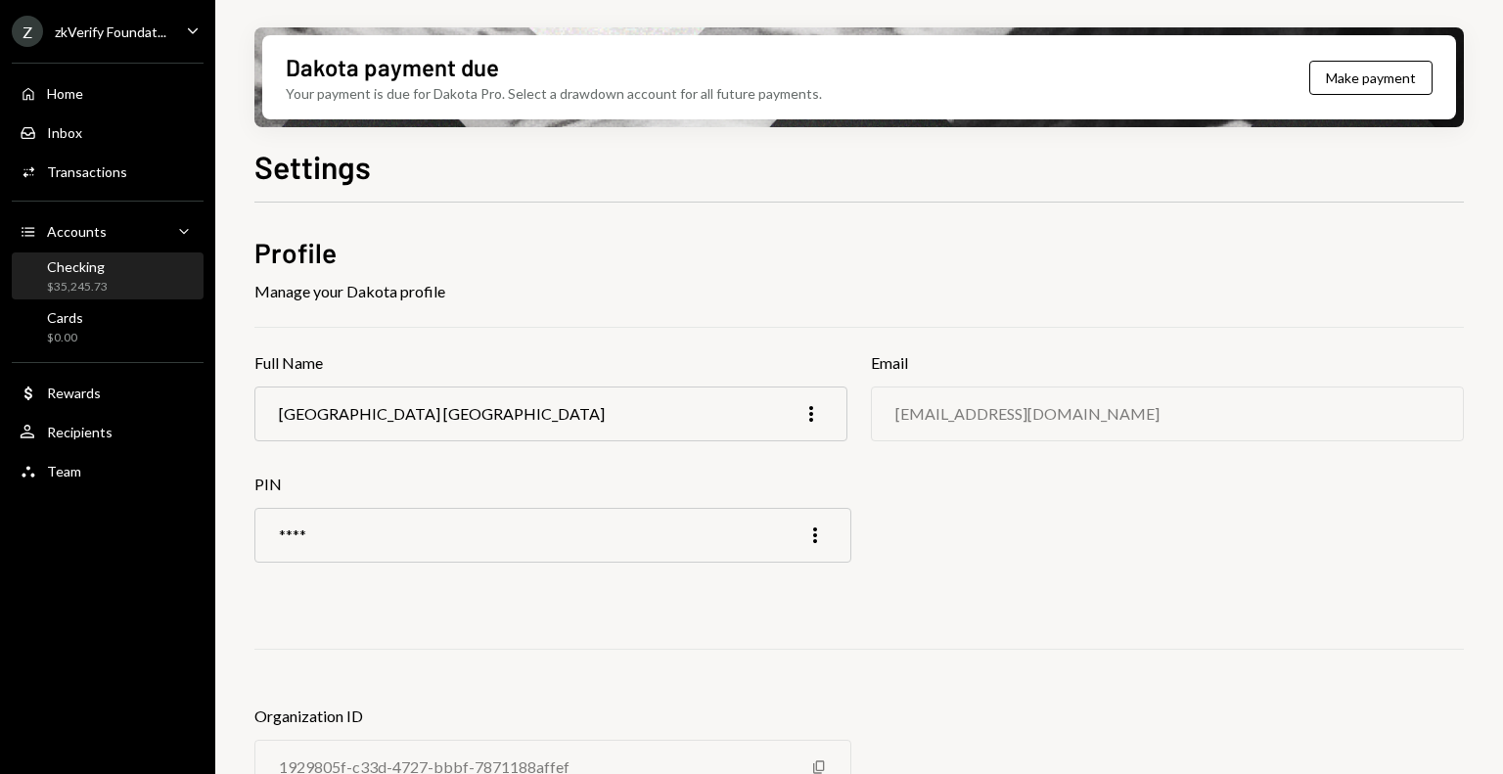
click at [102, 293] on div "$35,245.73" at bounding box center [77, 287] width 61 height 17
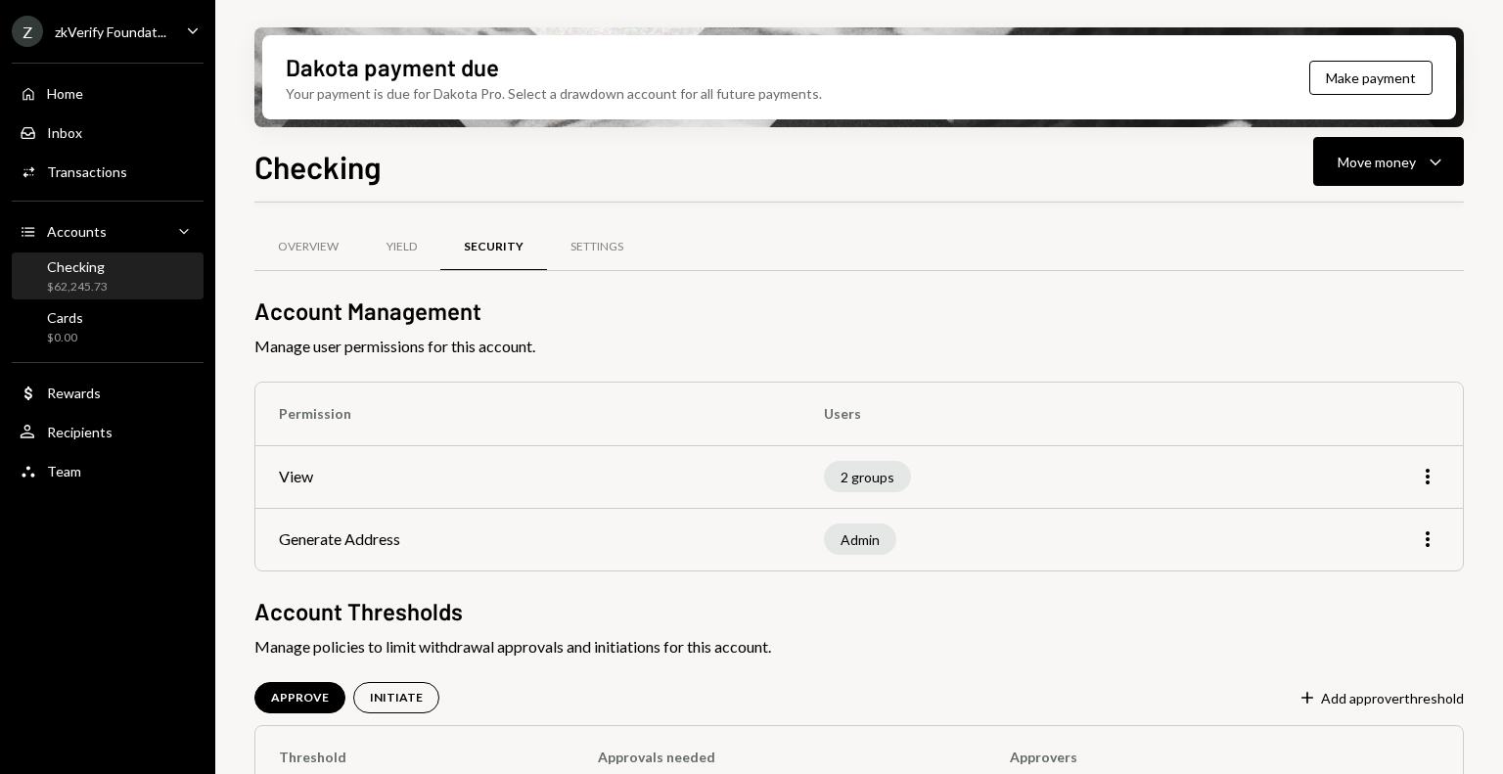
scroll to position [94, 0]
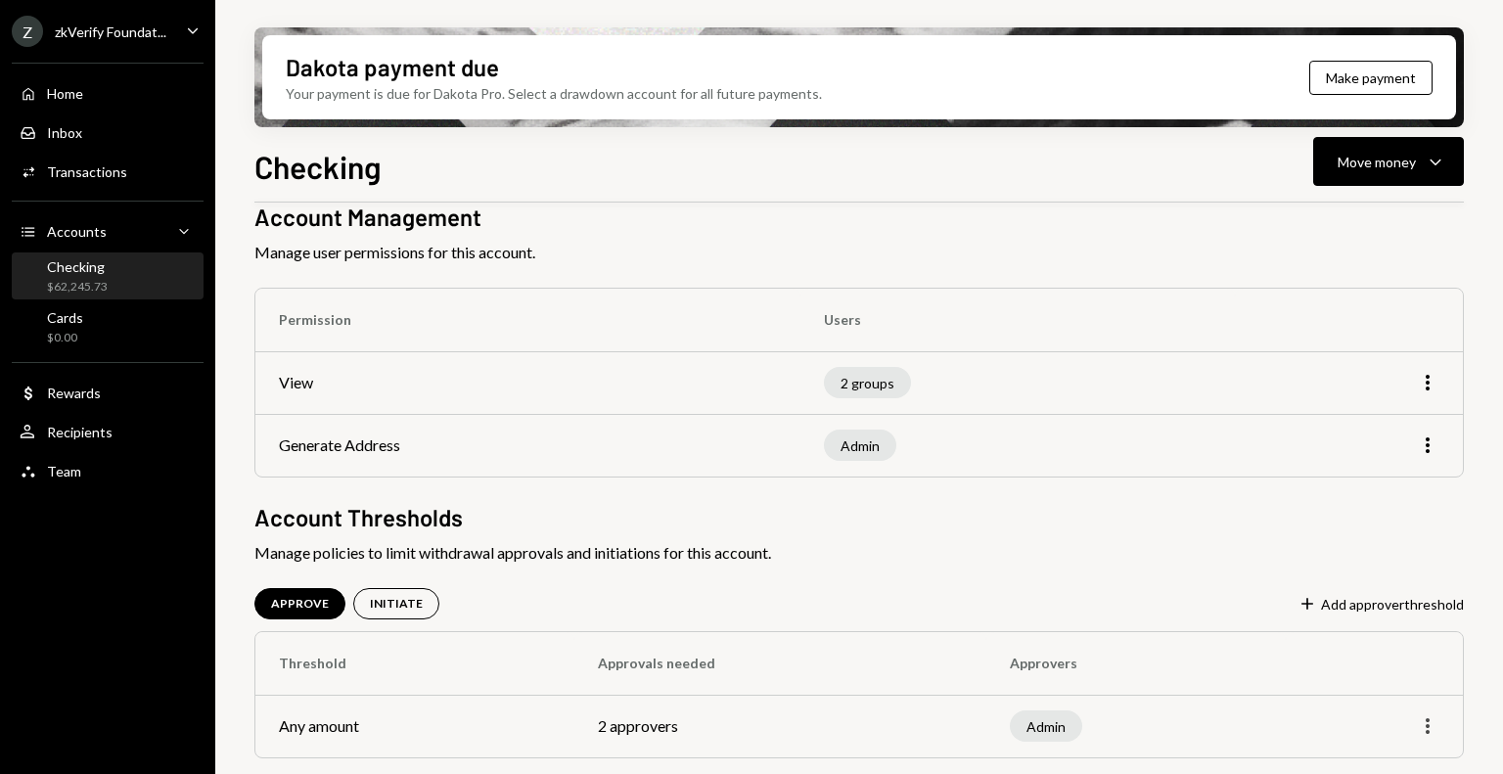
click at [1433, 730] on icon "More" at bounding box center [1427, 725] width 23 height 23
click at [1390, 692] on div "Edit" at bounding box center [1383, 684] width 98 height 34
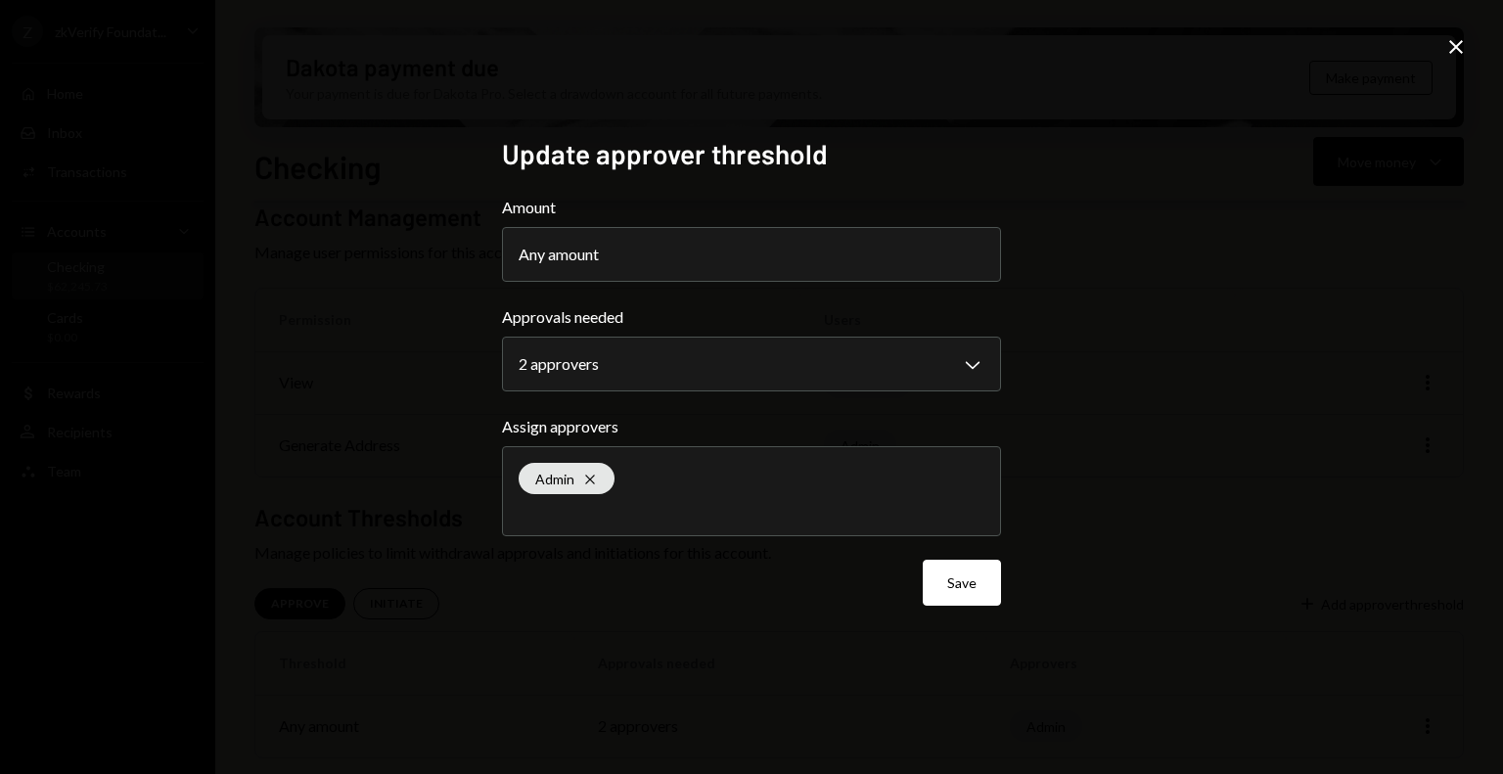
click at [1185, 333] on div "**********" at bounding box center [751, 387] width 1503 height 774
click at [1463, 48] on icon "Close" at bounding box center [1455, 46] width 23 height 23
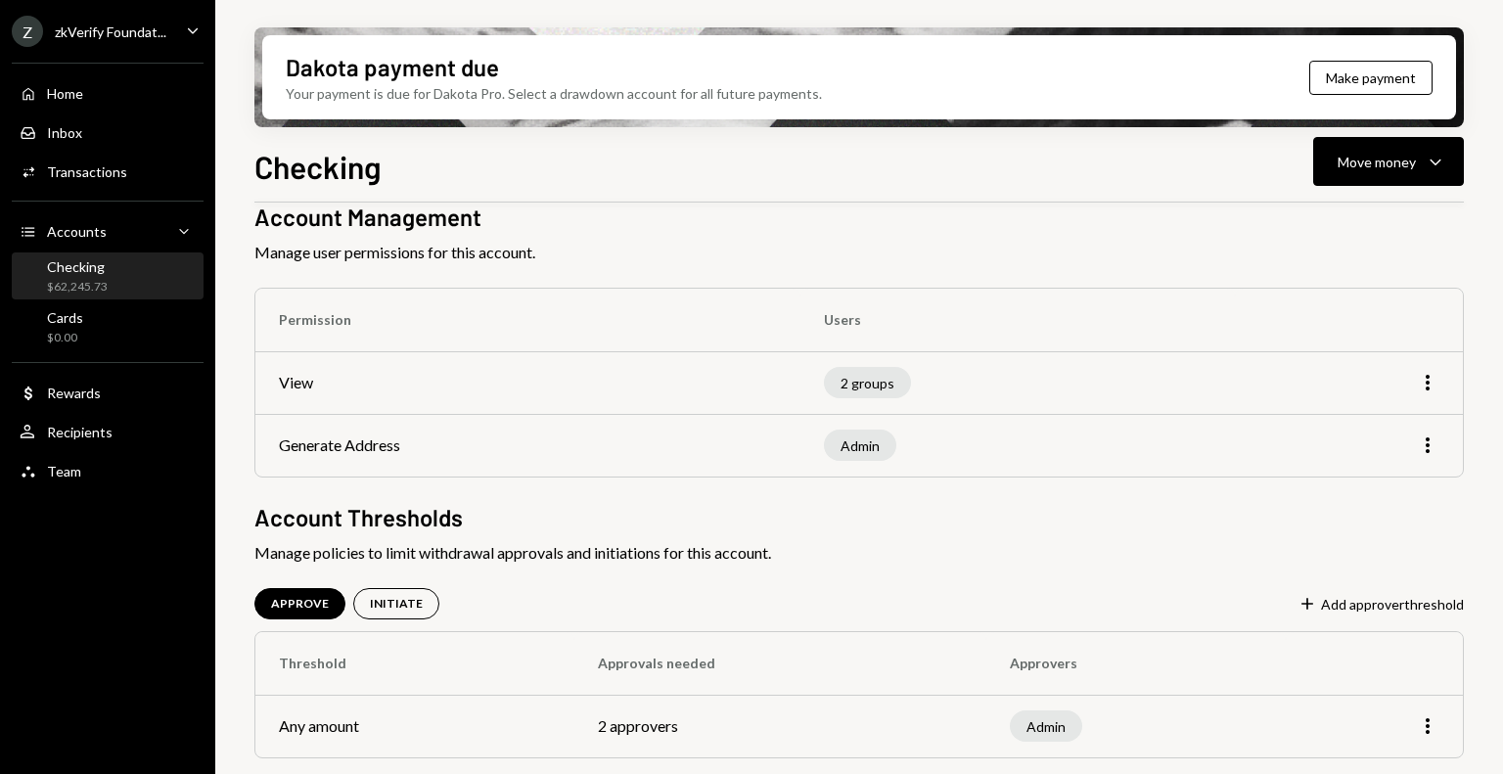
click at [71, 281] on div "$62,245.73" at bounding box center [77, 287] width 61 height 17
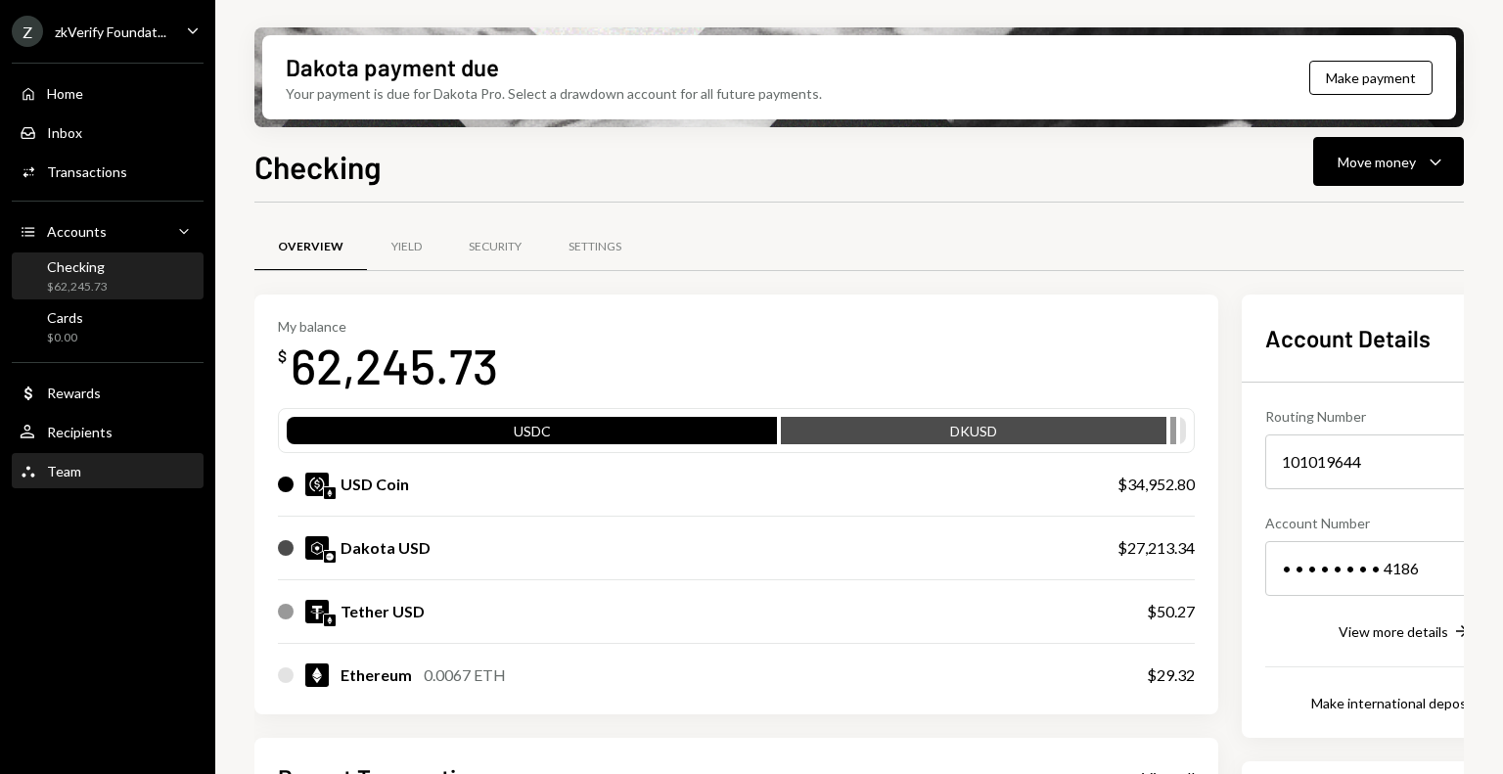
click at [80, 469] on div "Team Team" at bounding box center [108, 472] width 176 height 18
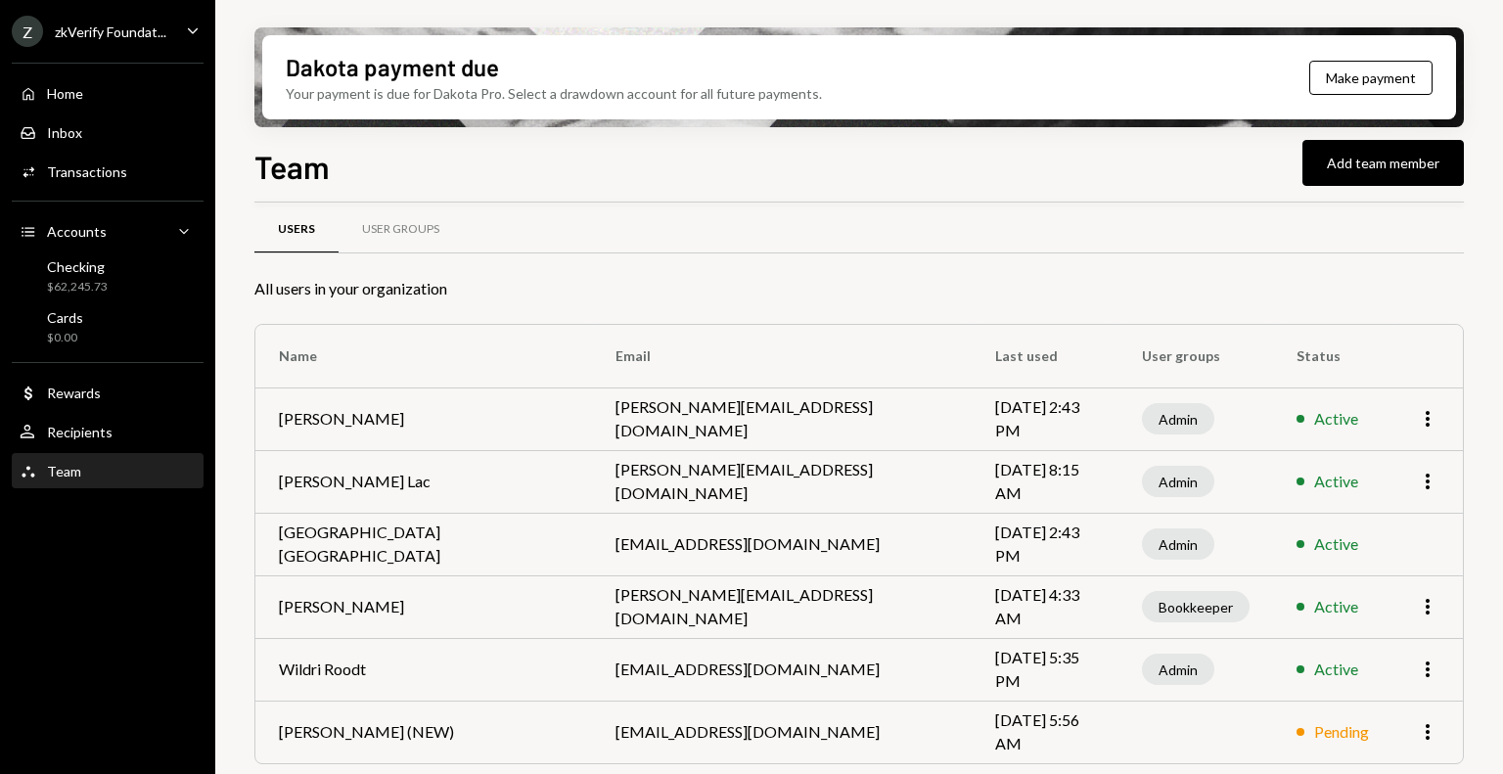
scroll to position [23, 0]
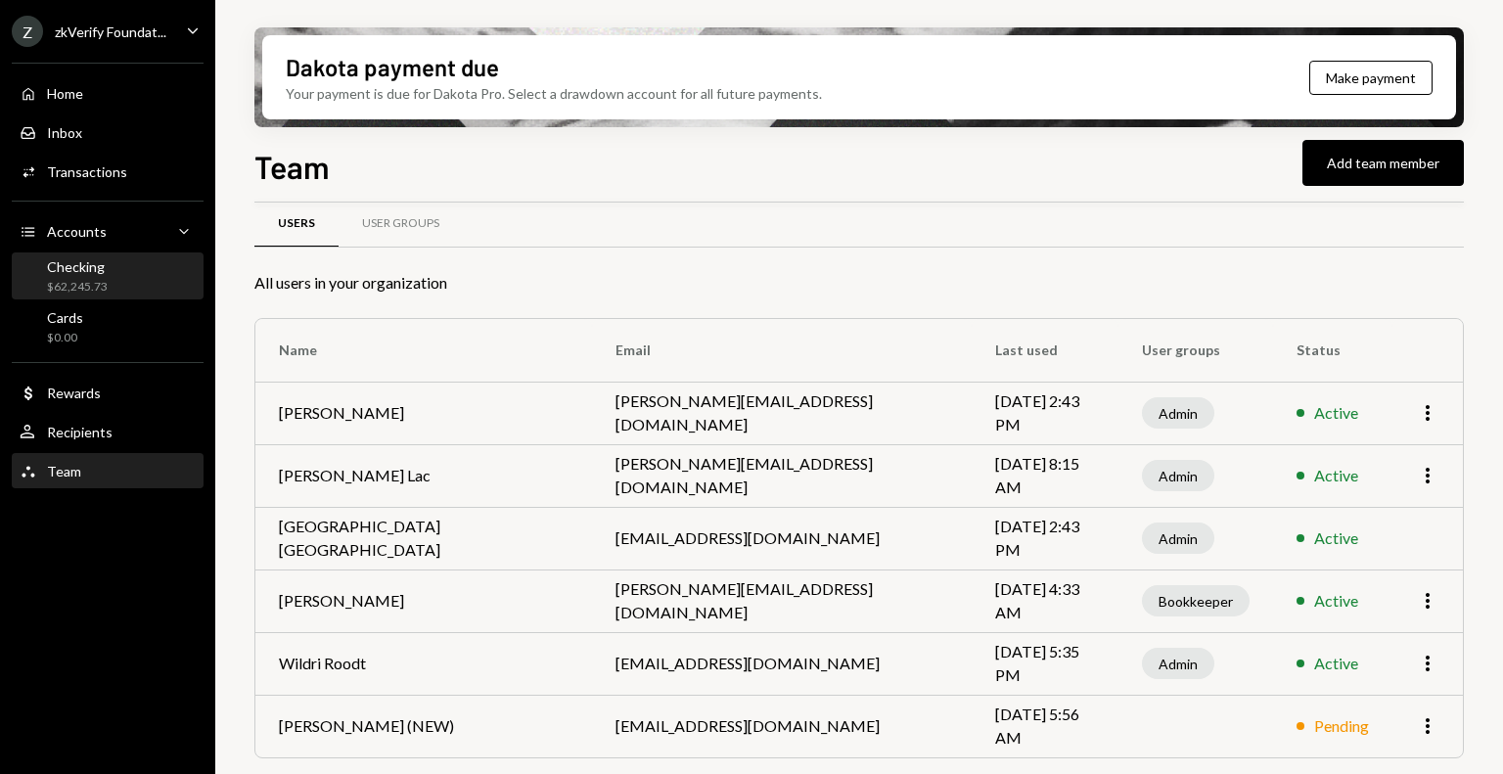
click at [86, 297] on div "Checking $62,245.73" at bounding box center [108, 276] width 176 height 45
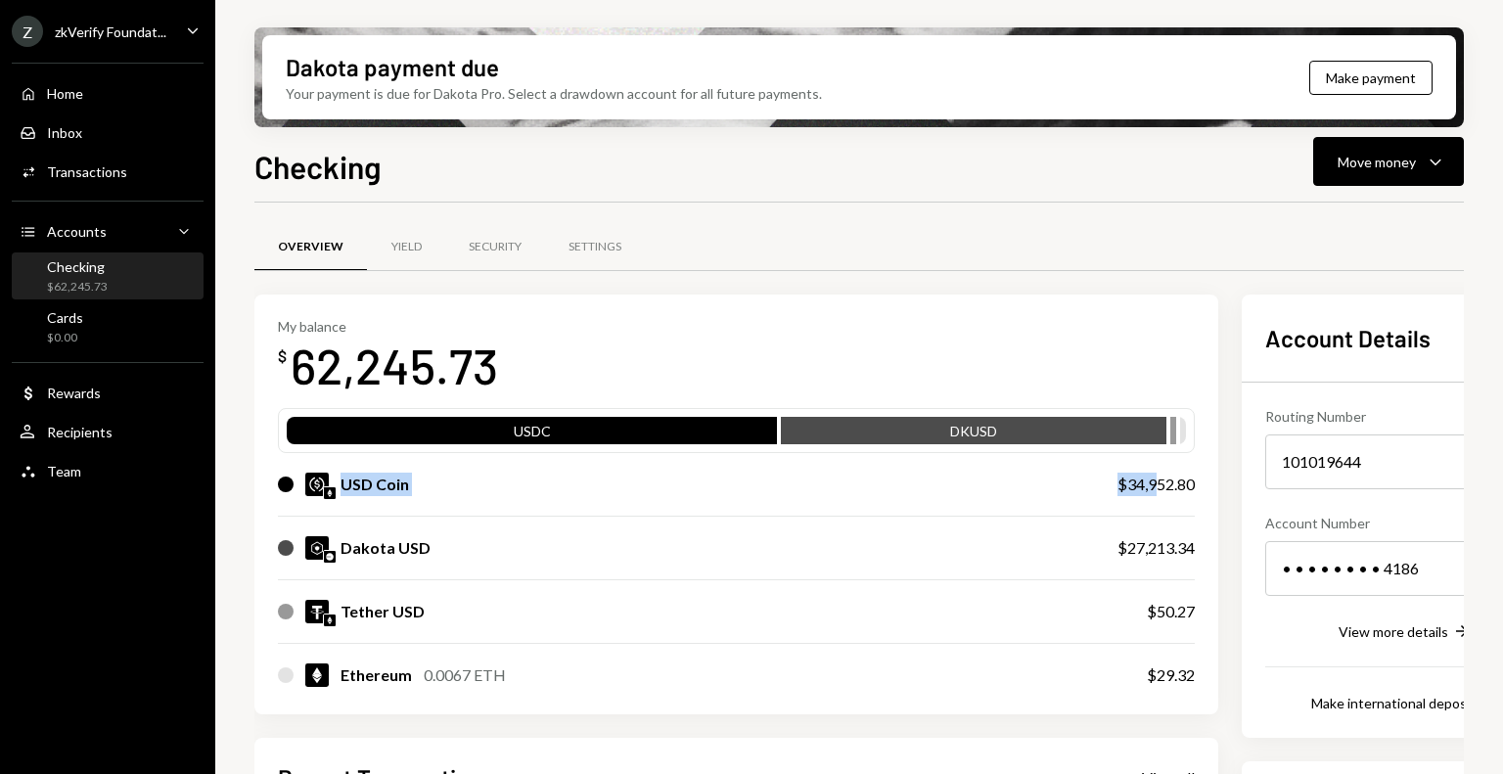
drag, startPoint x: 343, startPoint y: 489, endPoint x: 1002, endPoint y: 506, distance: 658.8
click at [1002, 506] on div "USD Coin $34,952.80" at bounding box center [736, 484] width 917 height 63
click at [377, 487] on div "USD Coin" at bounding box center [375, 484] width 69 height 23
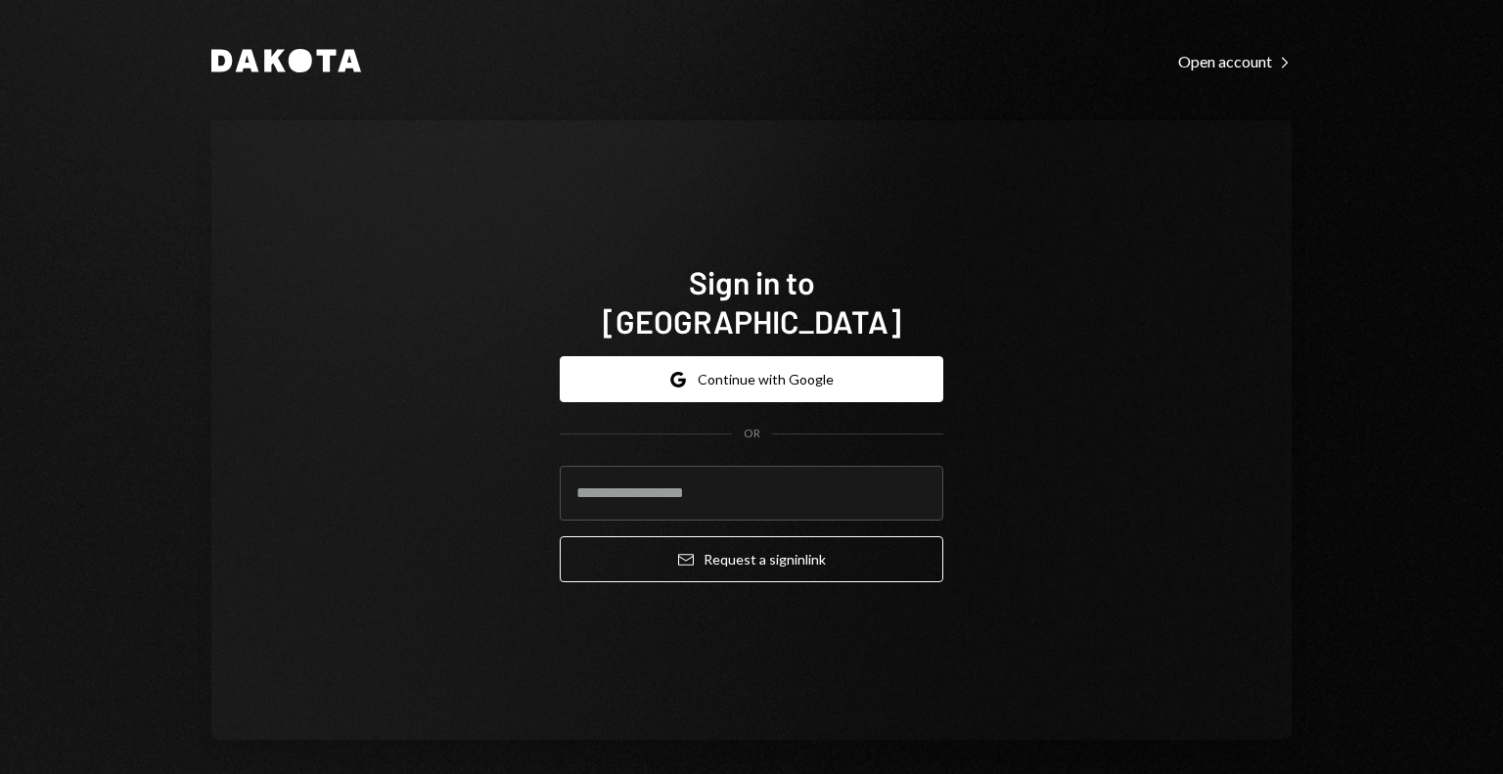
type input "**********"
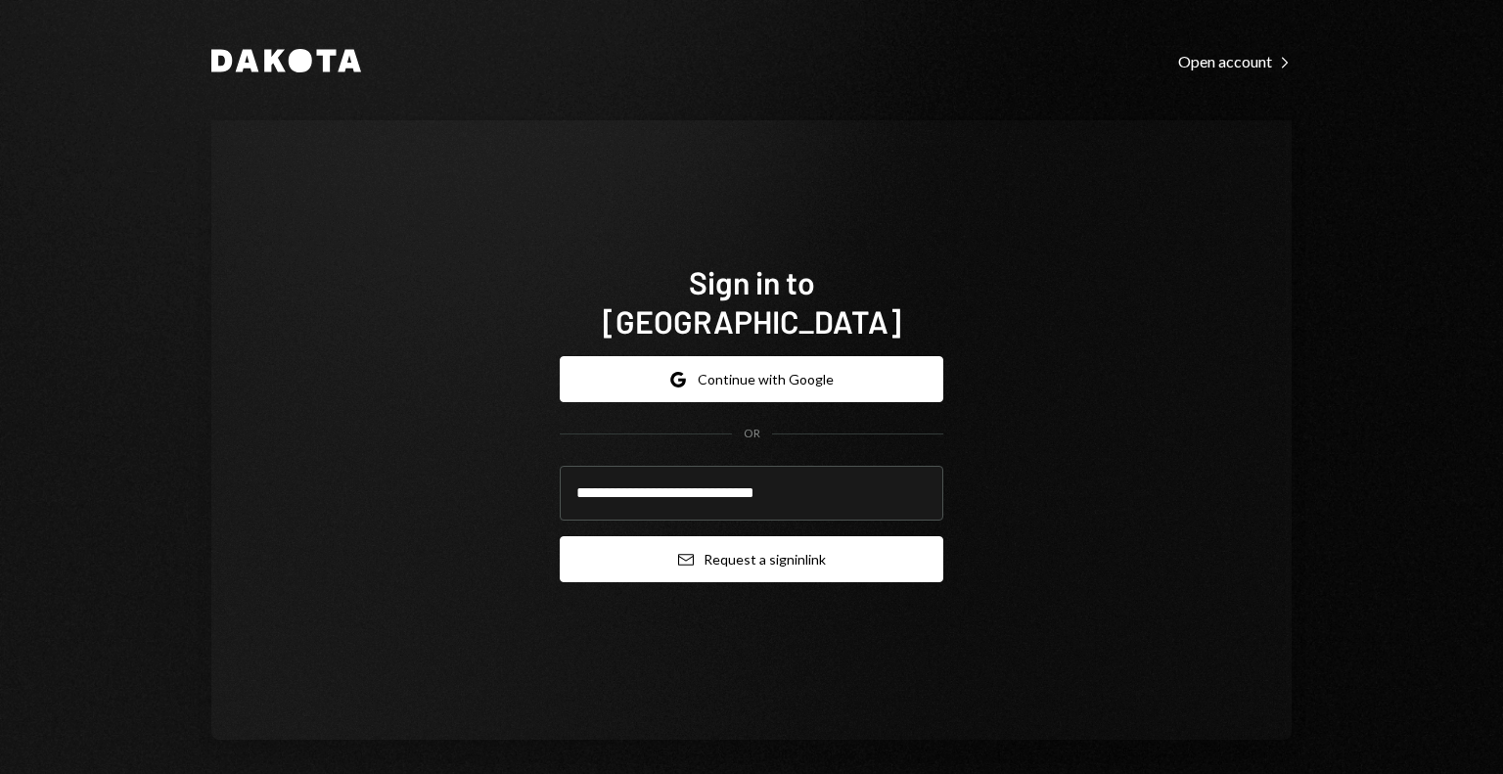
click at [689, 536] on button "Email Request a sign in link" at bounding box center [752, 559] width 384 height 46
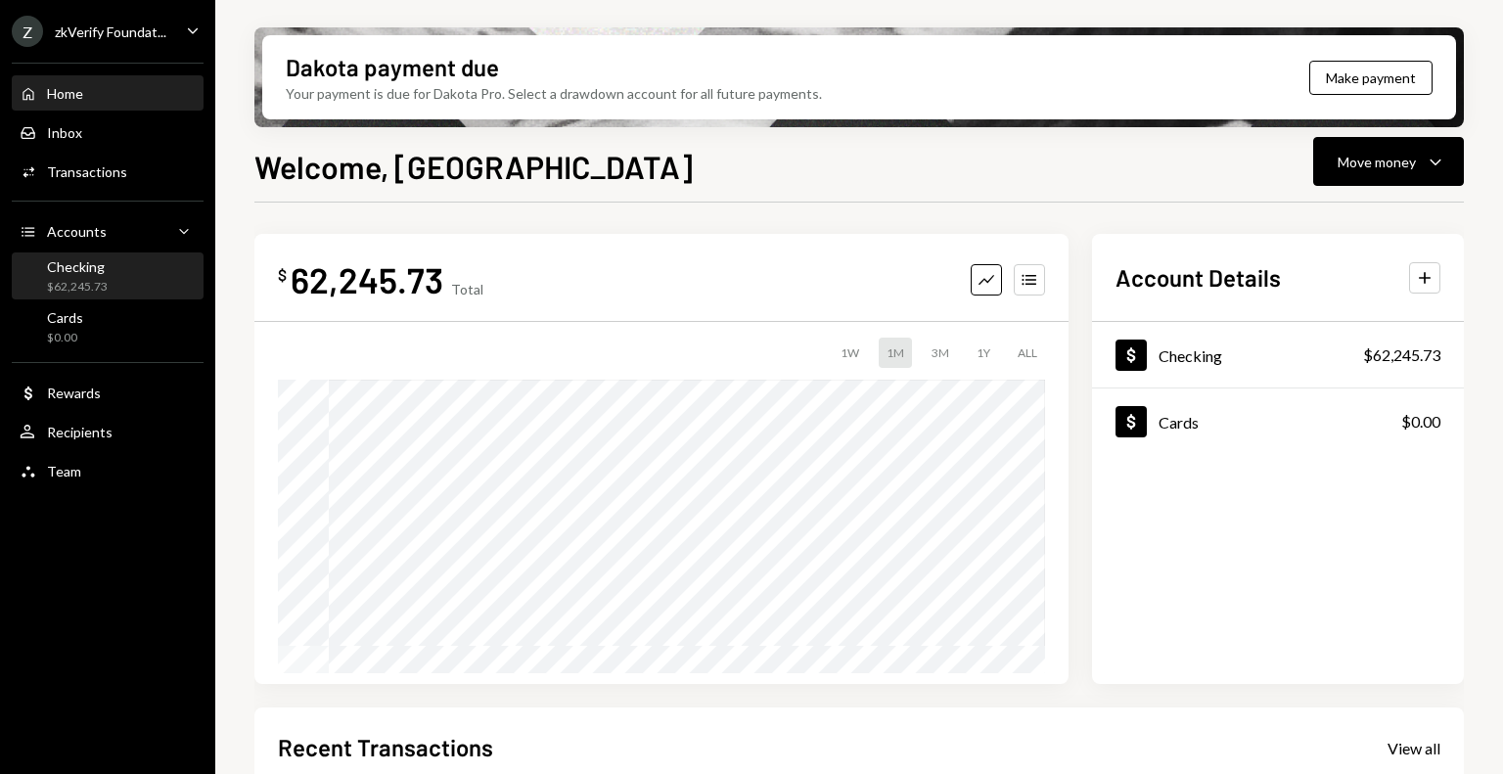
click at [60, 277] on div "Checking $62,245.73" at bounding box center [77, 276] width 61 height 37
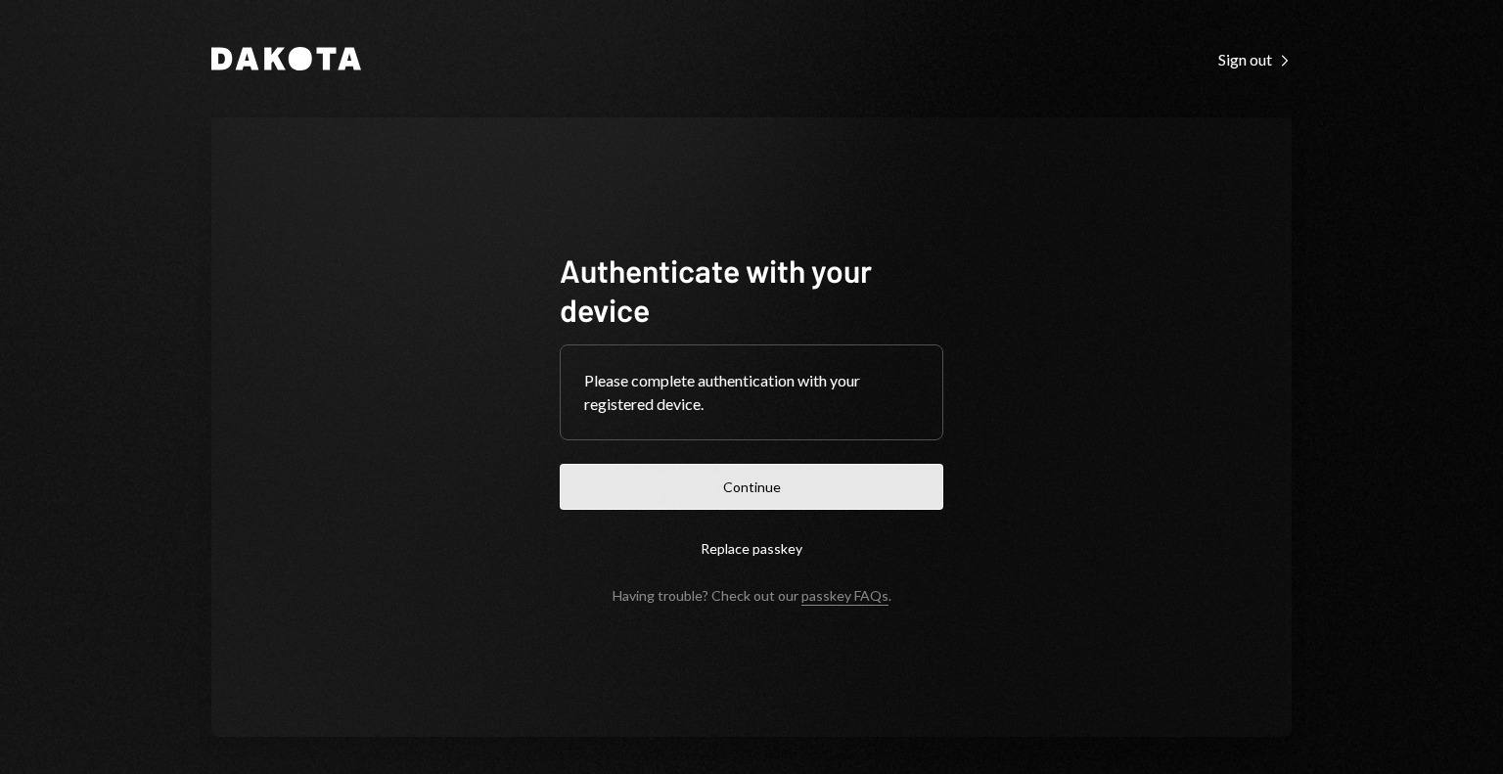
click at [799, 492] on button "Continue" at bounding box center [752, 487] width 384 height 46
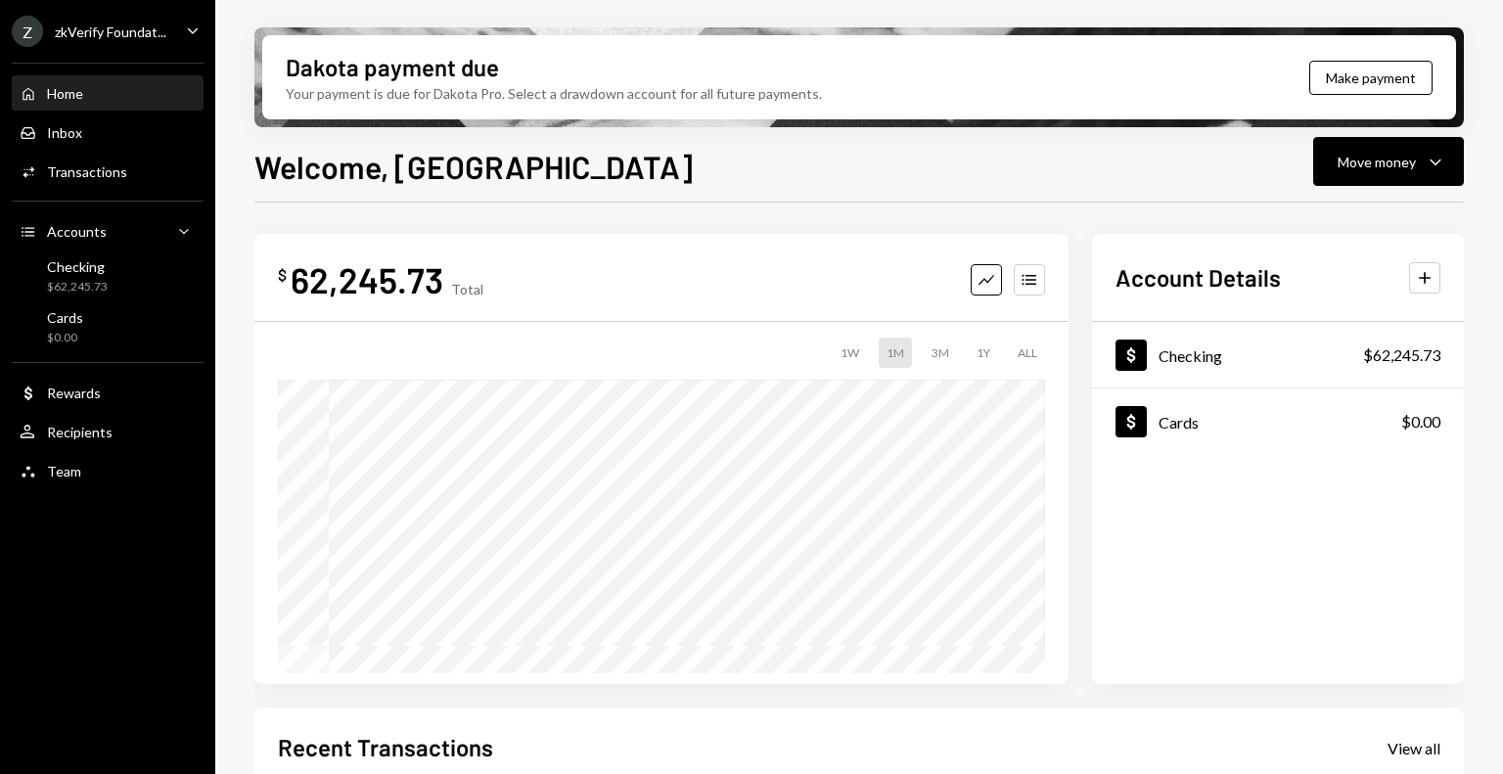
click at [759, 739] on div "Recent Transactions View all" at bounding box center [859, 747] width 1163 height 32
click at [157, 273] on div "Checking $62,245.73" at bounding box center [108, 276] width 176 height 37
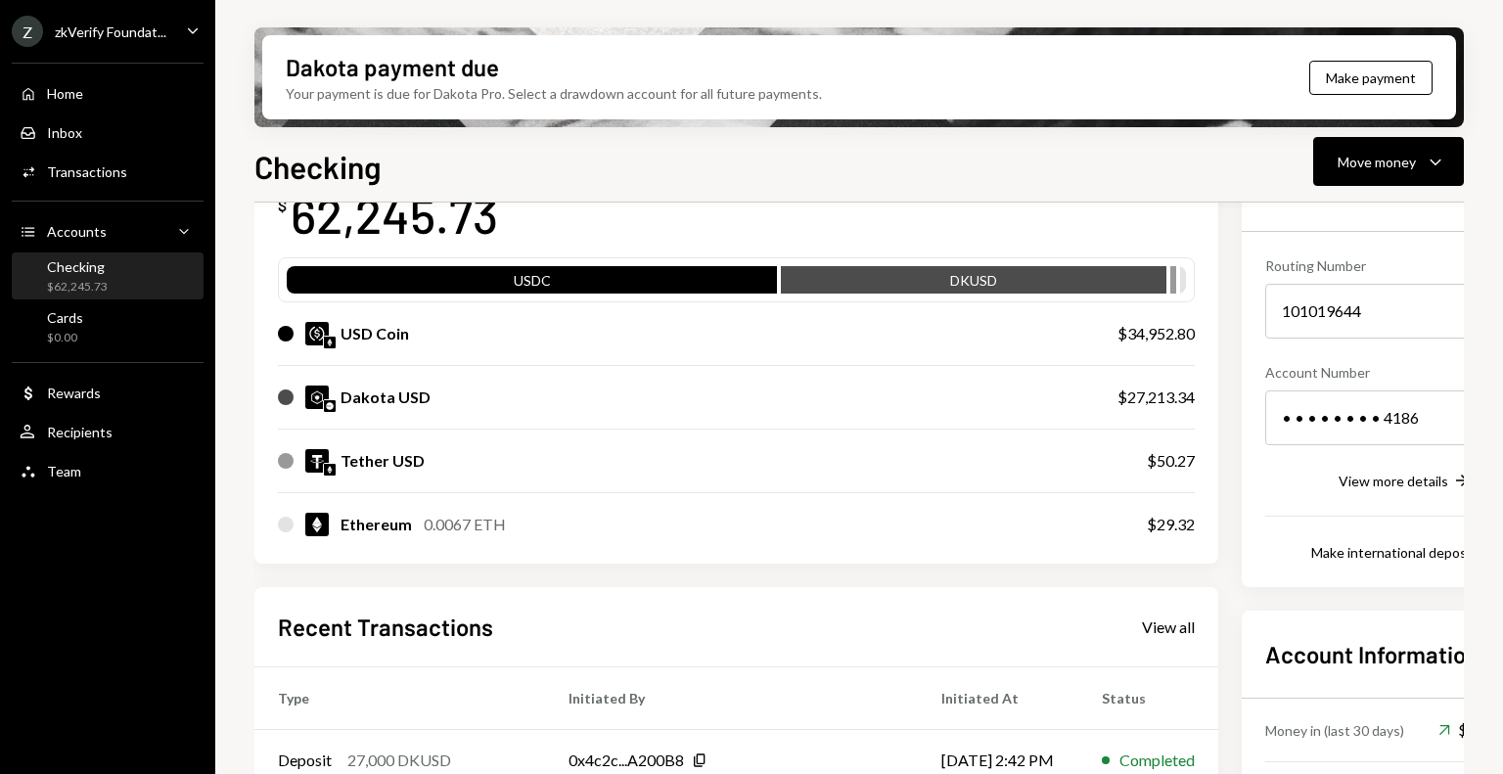
scroll to position [294, 0]
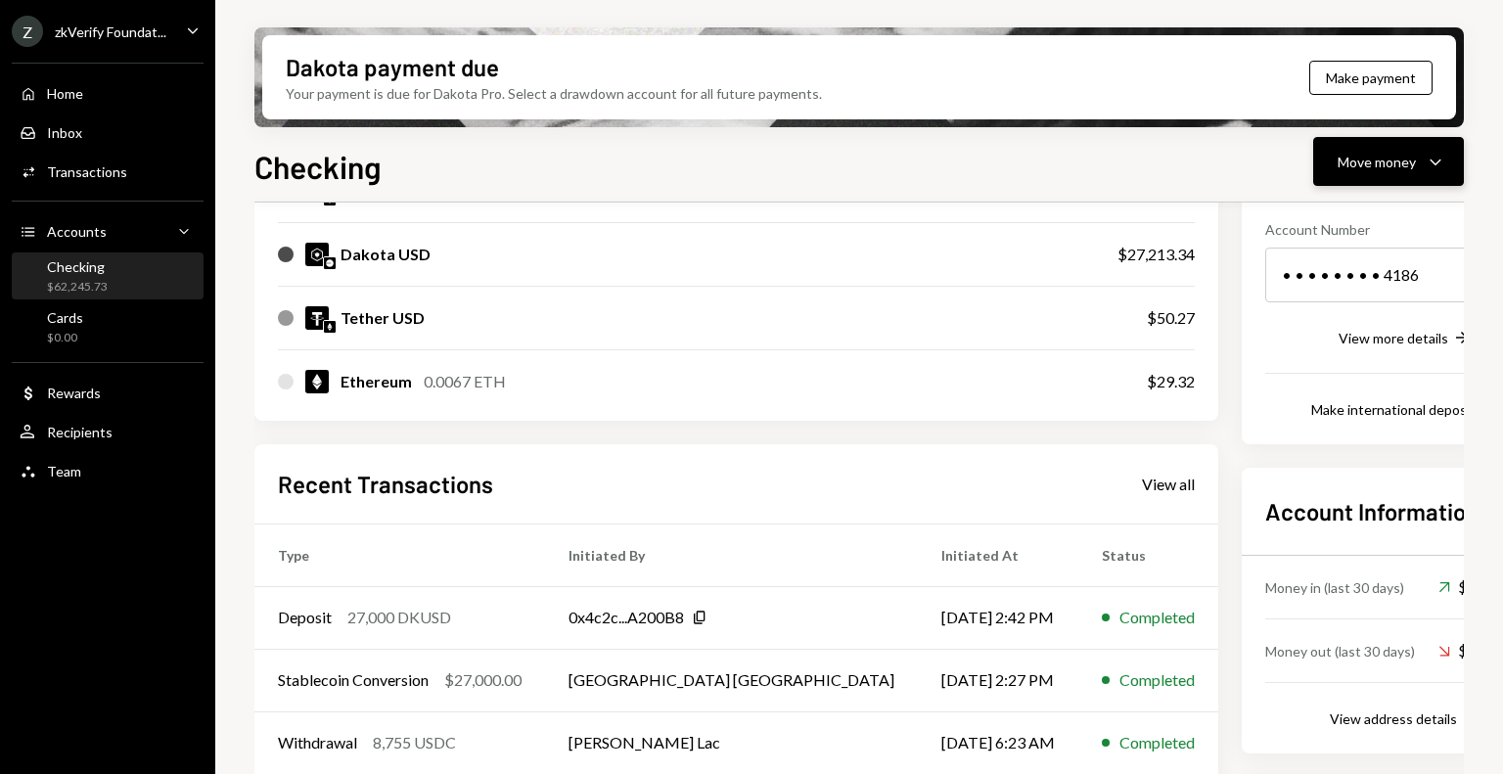
click at [1394, 154] on div "Move money" at bounding box center [1377, 162] width 78 height 21
drag, startPoint x: 928, startPoint y: 195, endPoint x: 844, endPoint y: 188, distance: 84.4
click at [928, 194] on div "Checking Move money Caret Down Overview Yield Security Settings My balance $ 62…" at bounding box center [859, 516] width 1210 height 747
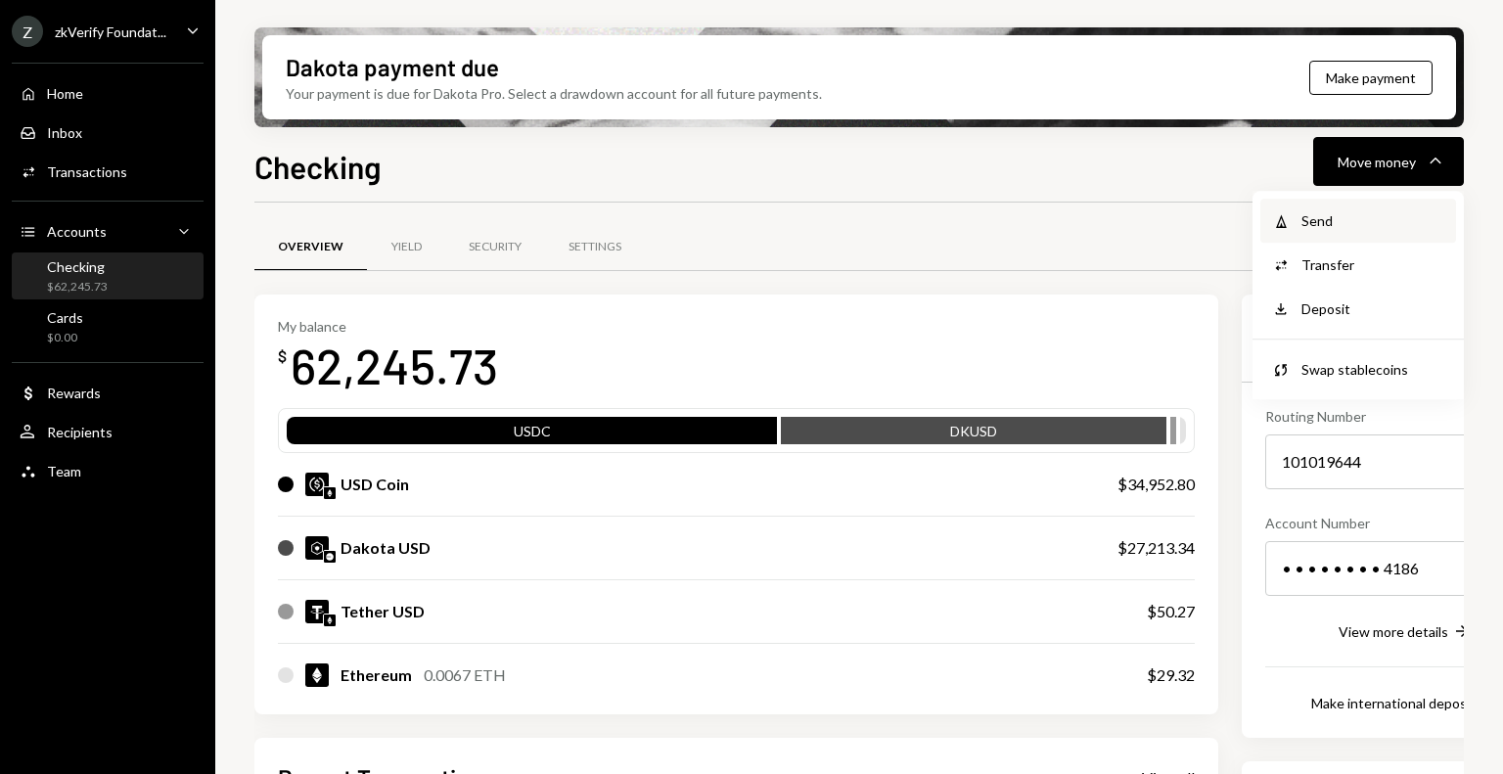
click at [1335, 210] on div "Send" at bounding box center [1373, 220] width 143 height 21
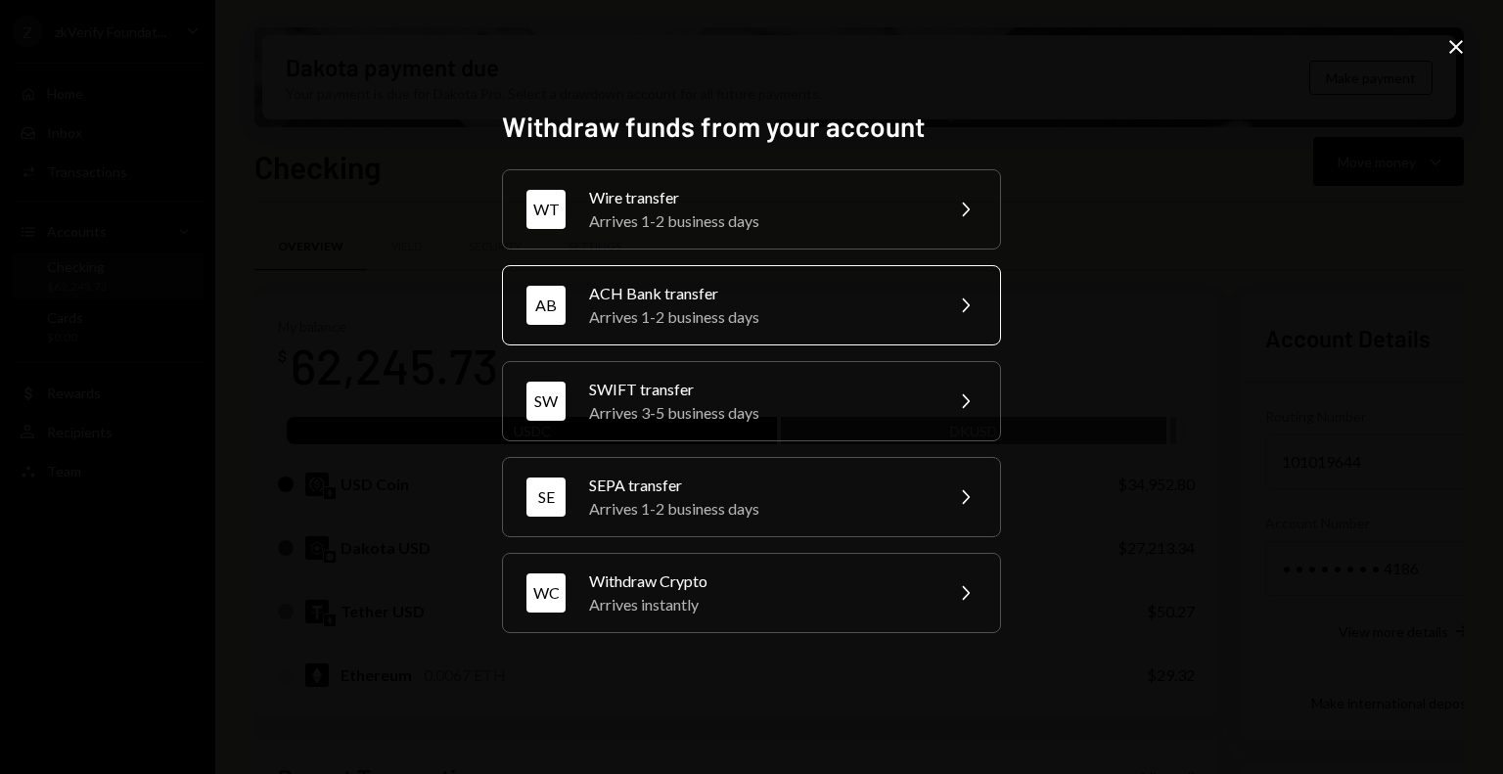
click at [660, 302] on div "ACH Bank transfer" at bounding box center [759, 293] width 341 height 23
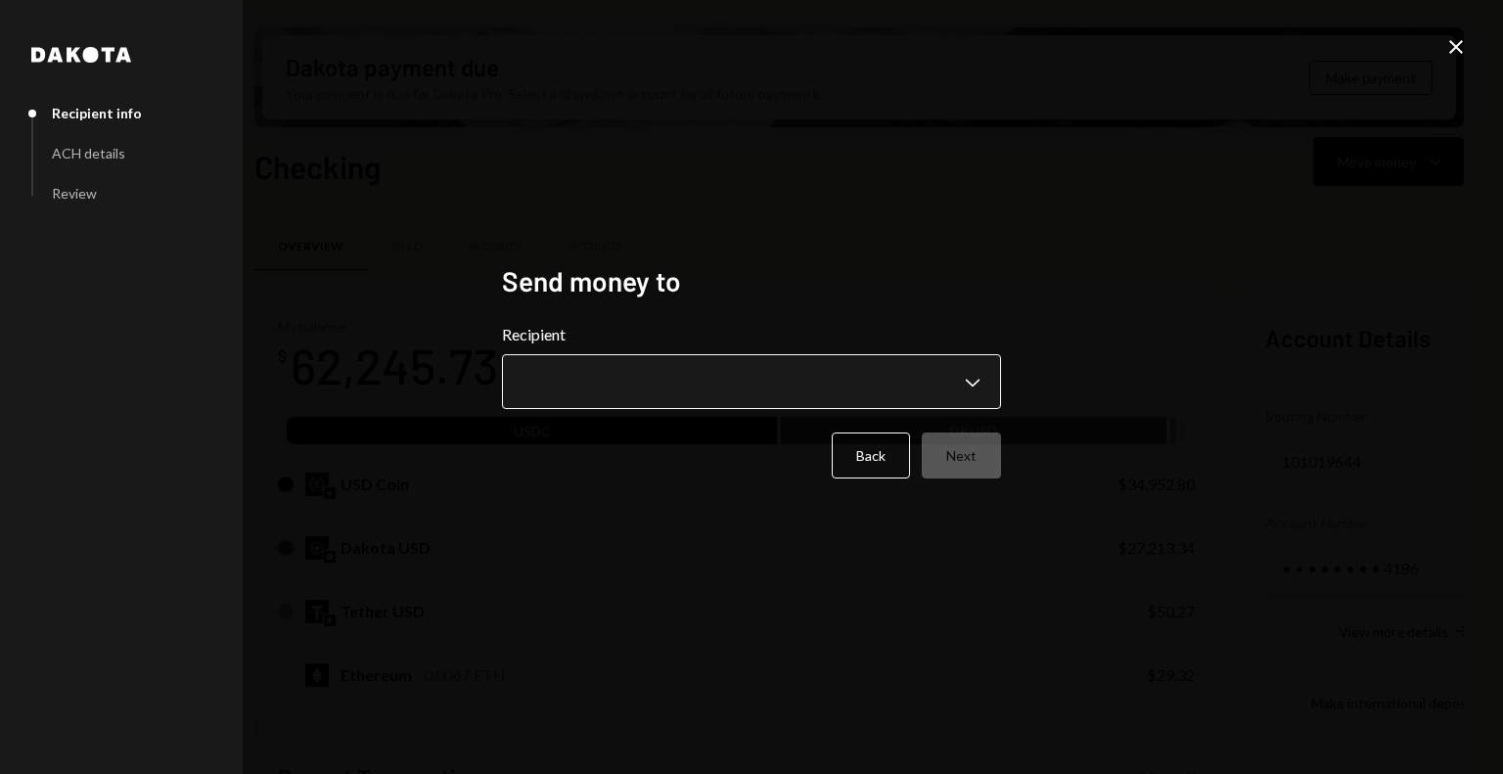
click at [669, 382] on body "Z zkVerify Foundat... Caret Down Home Home Inbox Inbox Activities Transactions …" at bounding box center [751, 387] width 1503 height 774
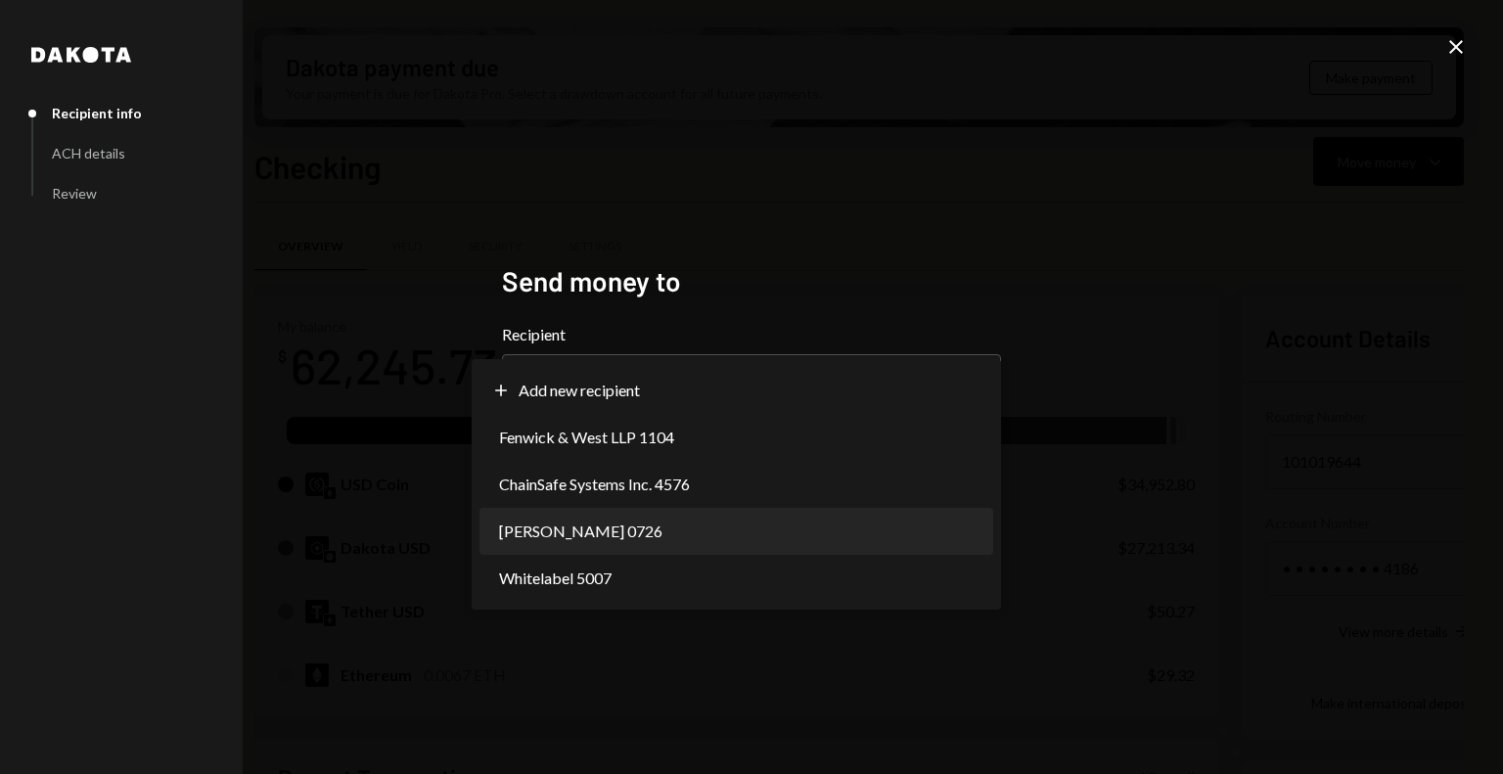
select select "**********"
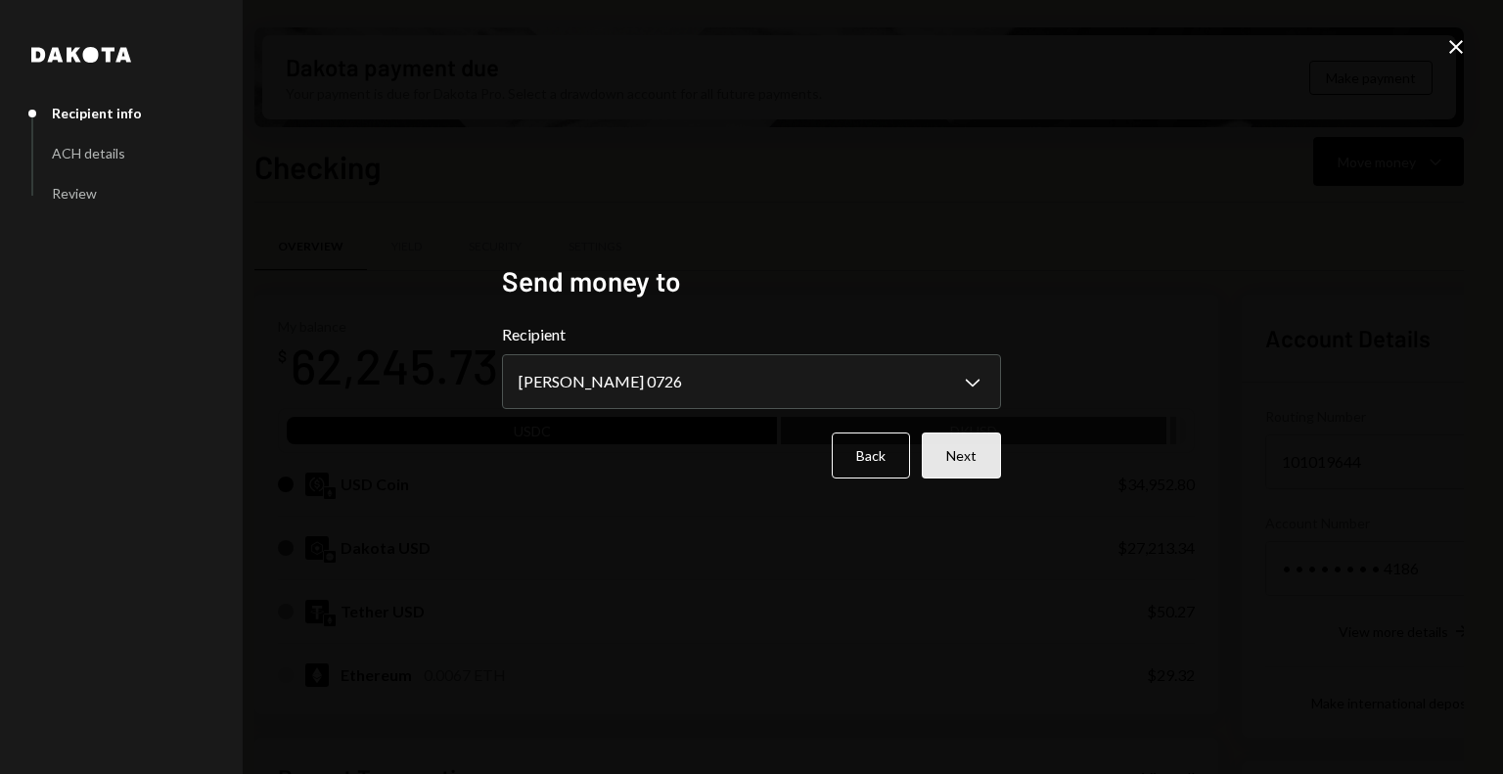
click at [946, 474] on button "Next" at bounding box center [961, 456] width 79 height 46
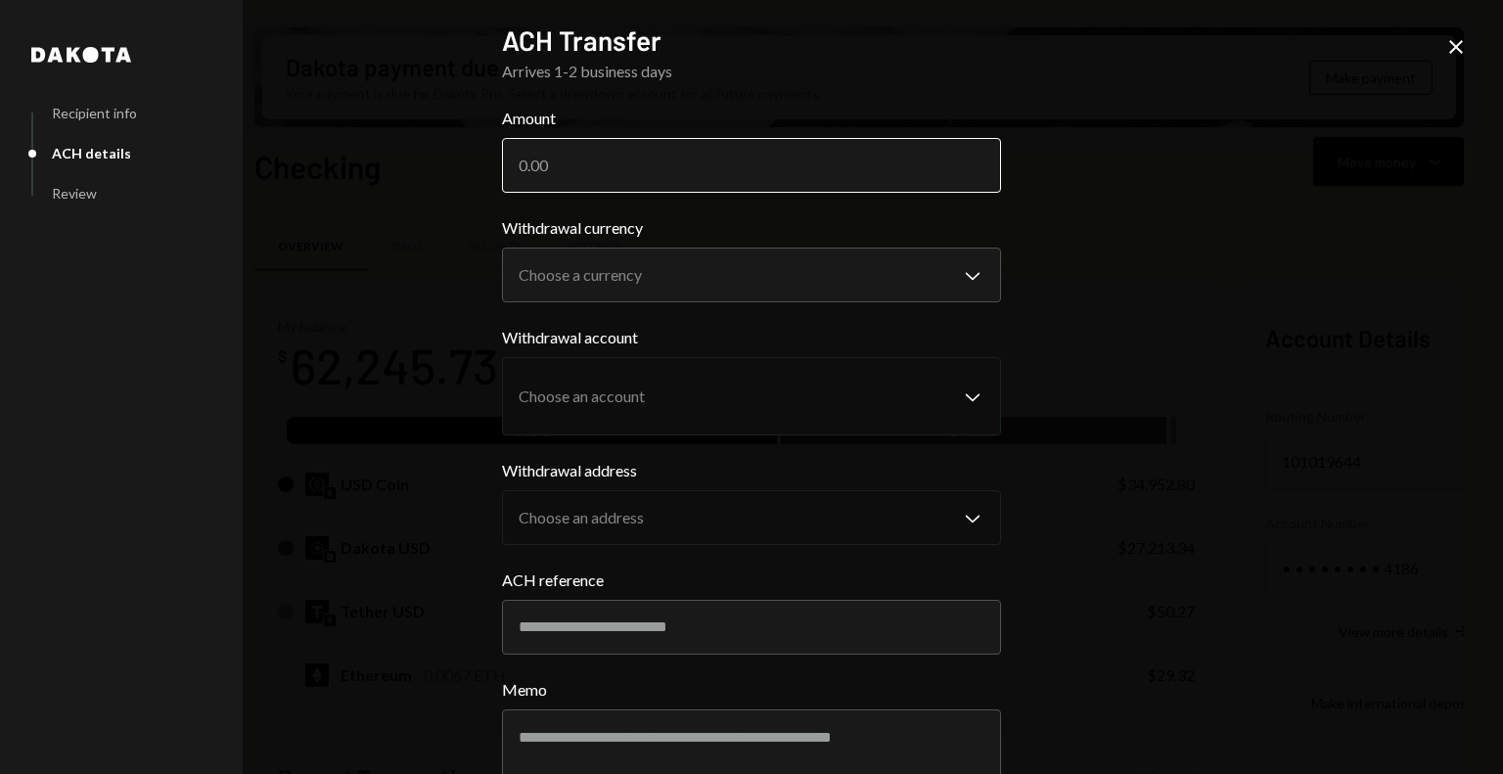
click at [591, 160] on input "Amount" at bounding box center [751, 165] width 499 height 55
type input "7437.5"
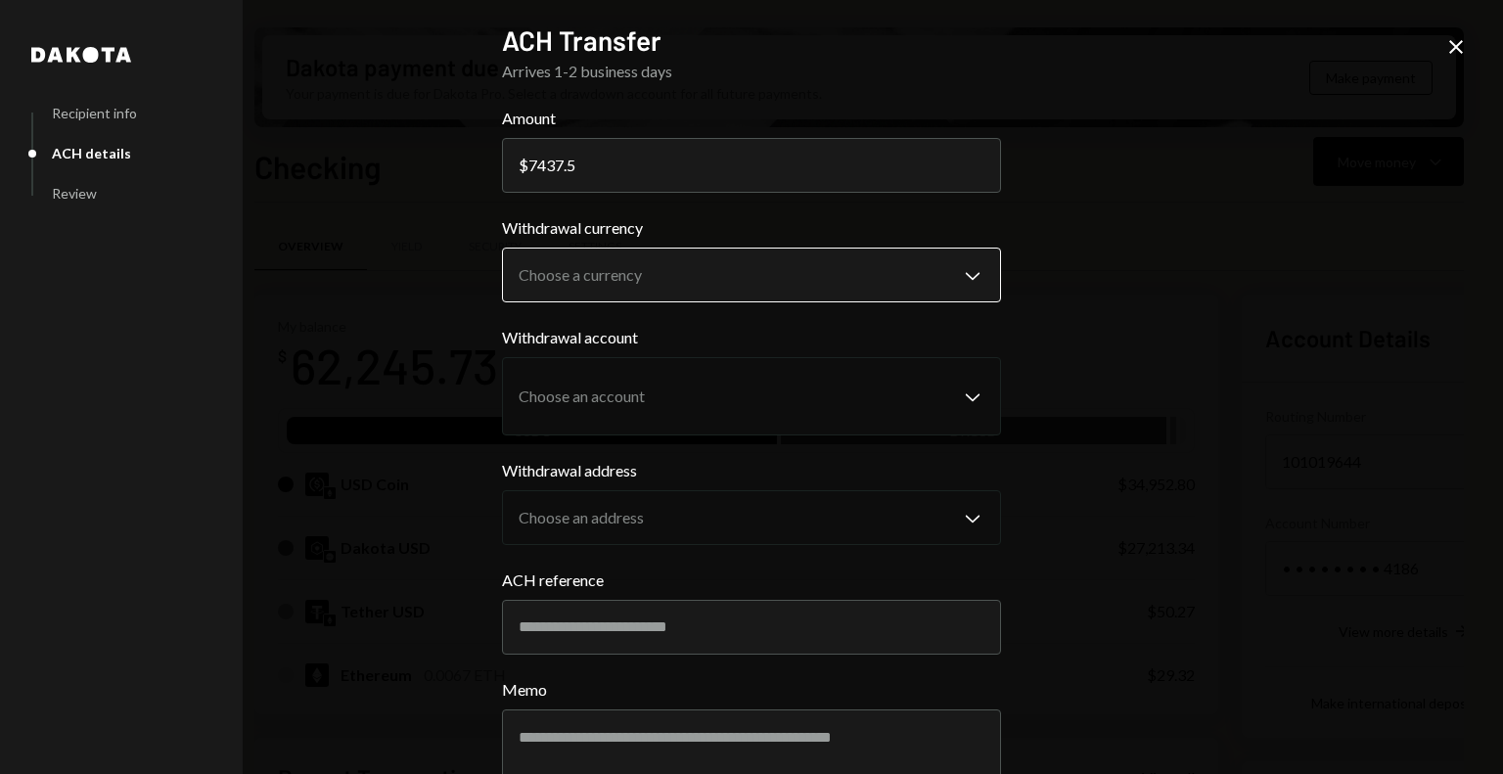
click at [554, 265] on body "Z zkVerify Foundat... Caret Down Home Home Inbox Inbox Activities Transactions …" at bounding box center [751, 387] width 1503 height 774
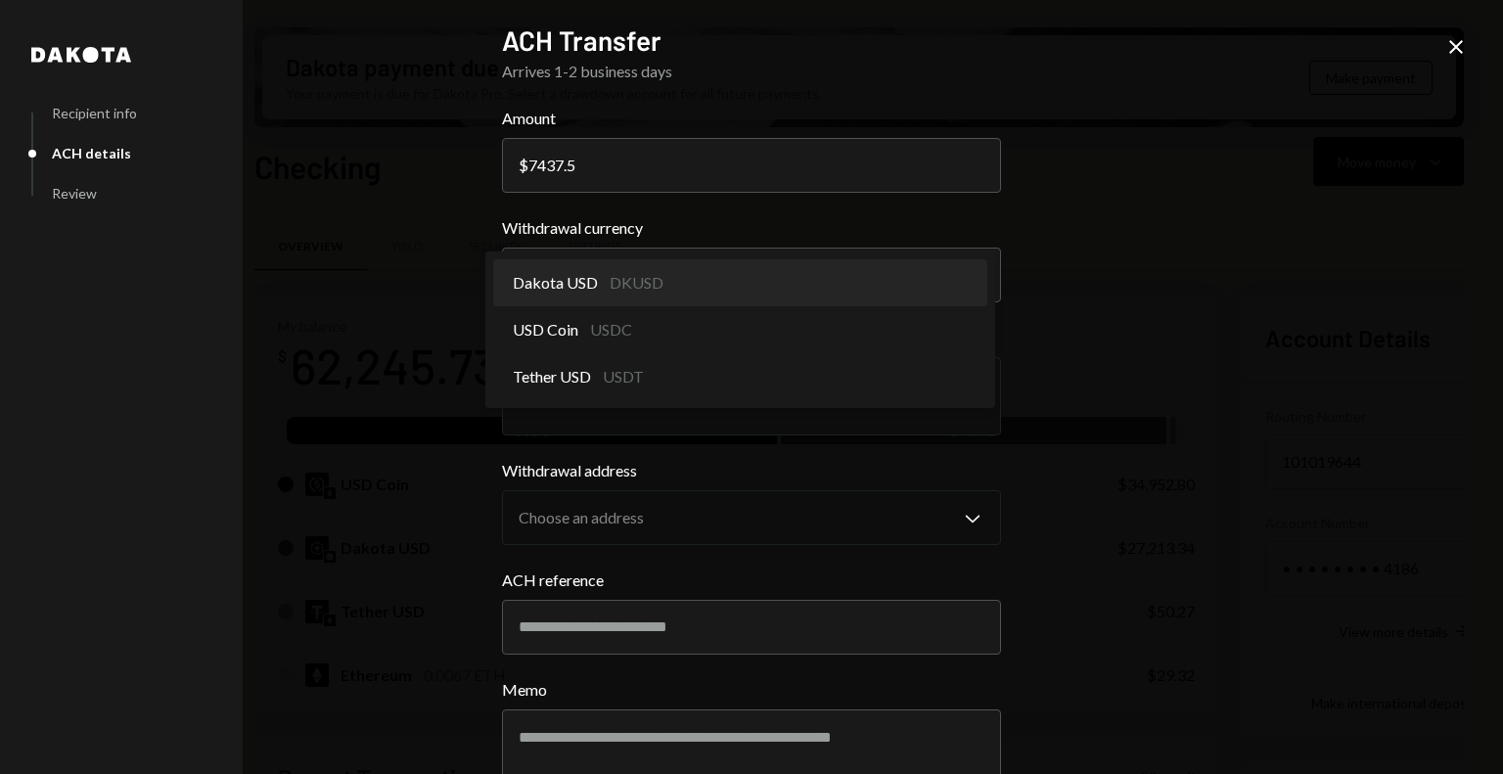
select select "*****"
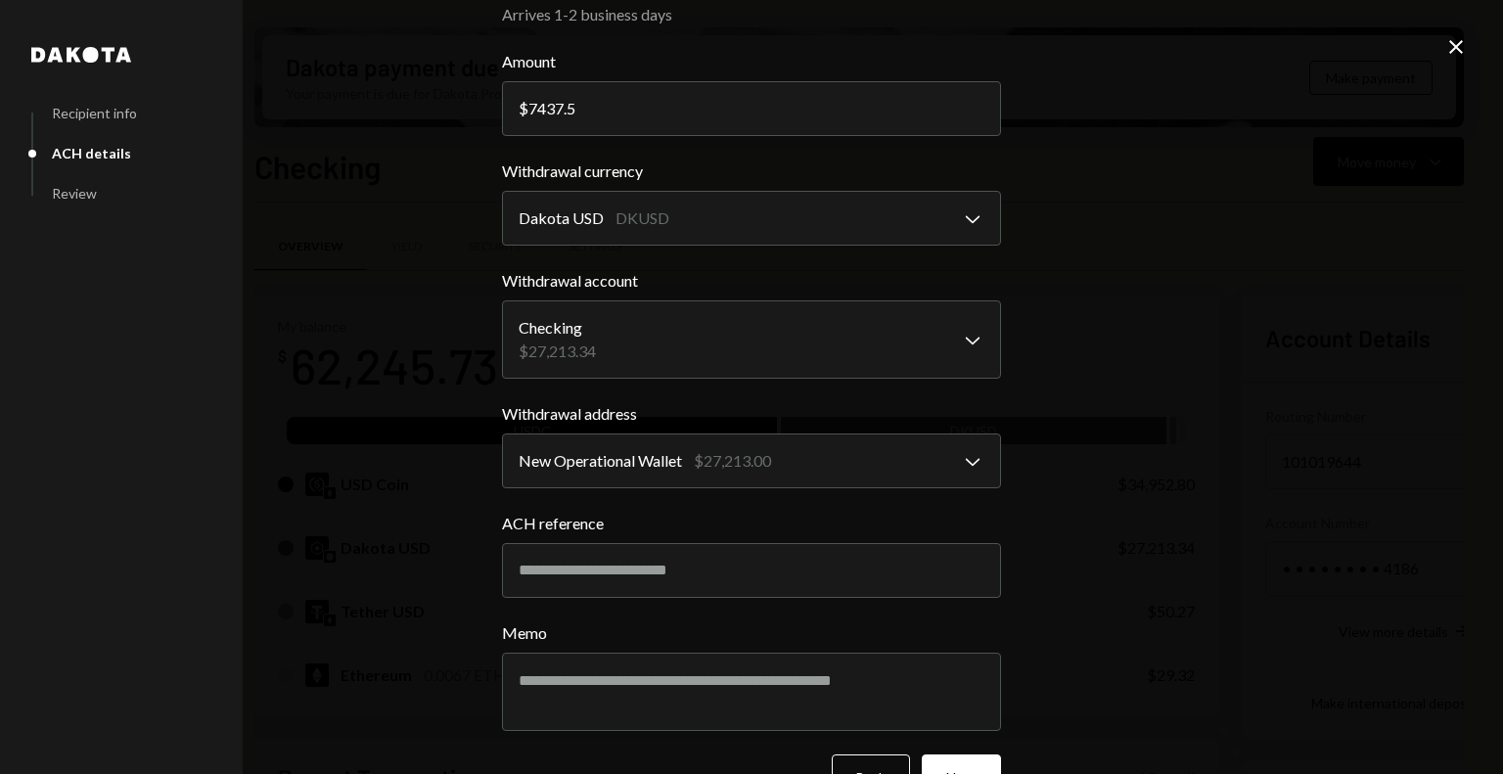
scroll to position [114, 0]
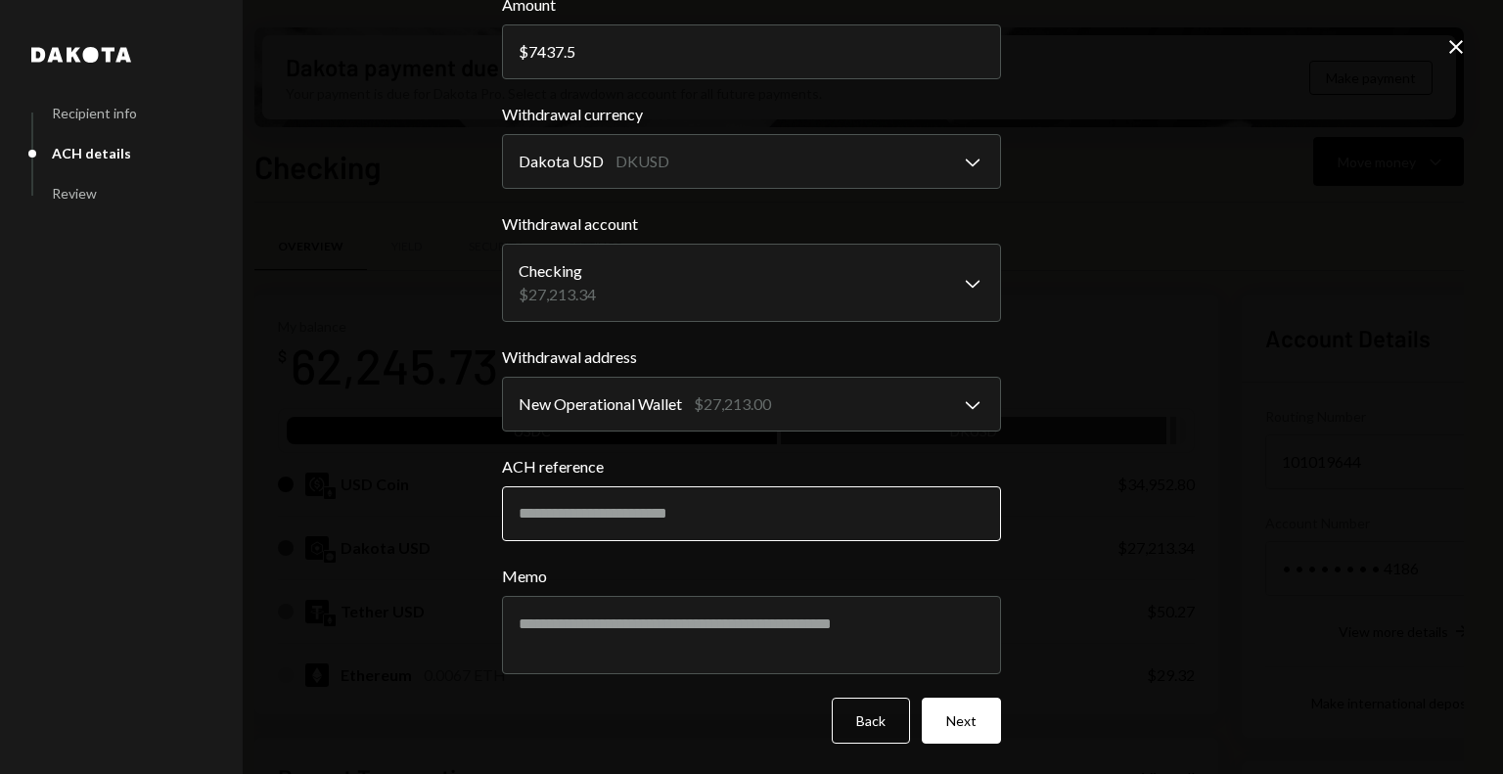
click at [585, 524] on input "ACH reference" at bounding box center [751, 513] width 499 height 55
type input "********"
click at [599, 616] on textarea "Memo" at bounding box center [751, 635] width 499 height 78
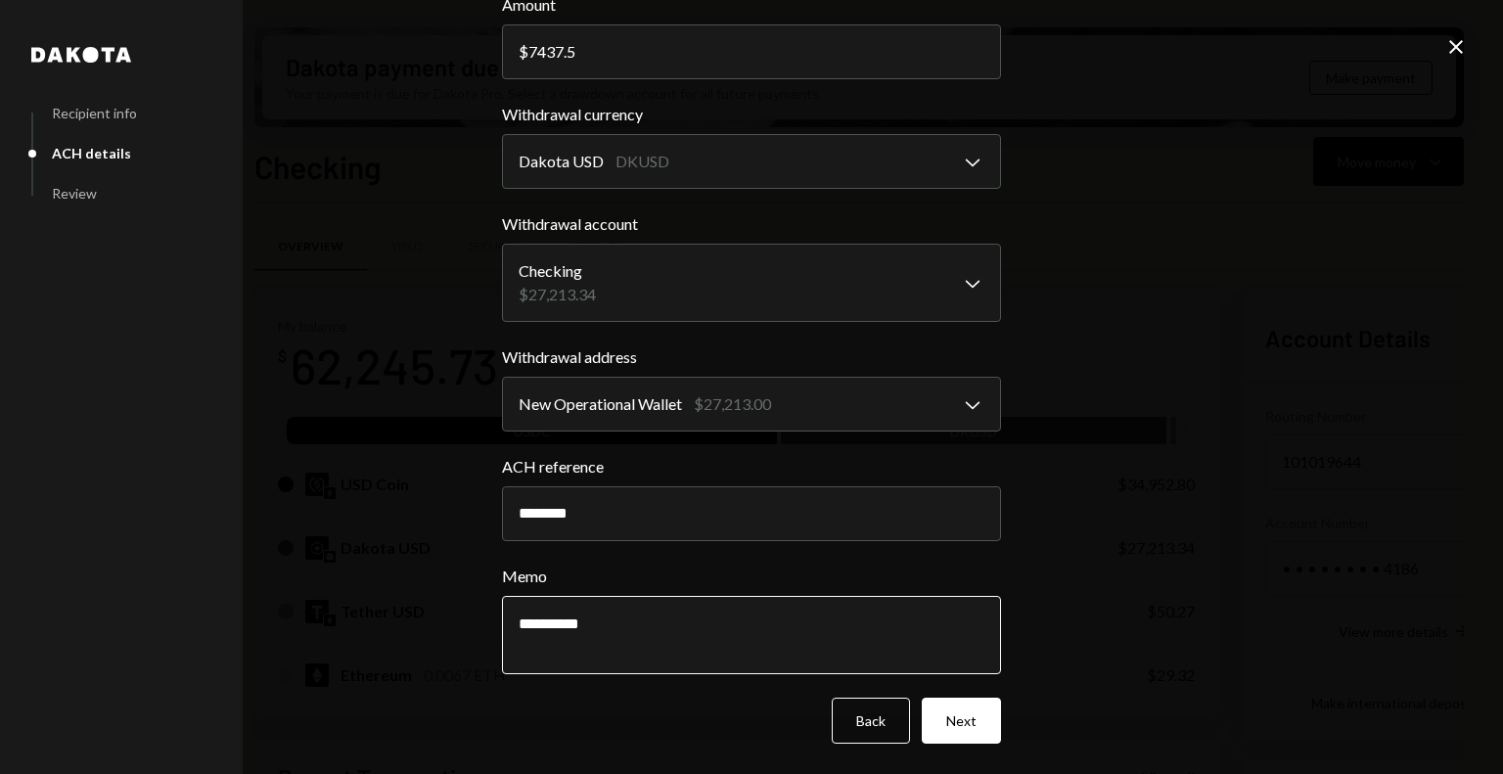
scroll to position [0, 0]
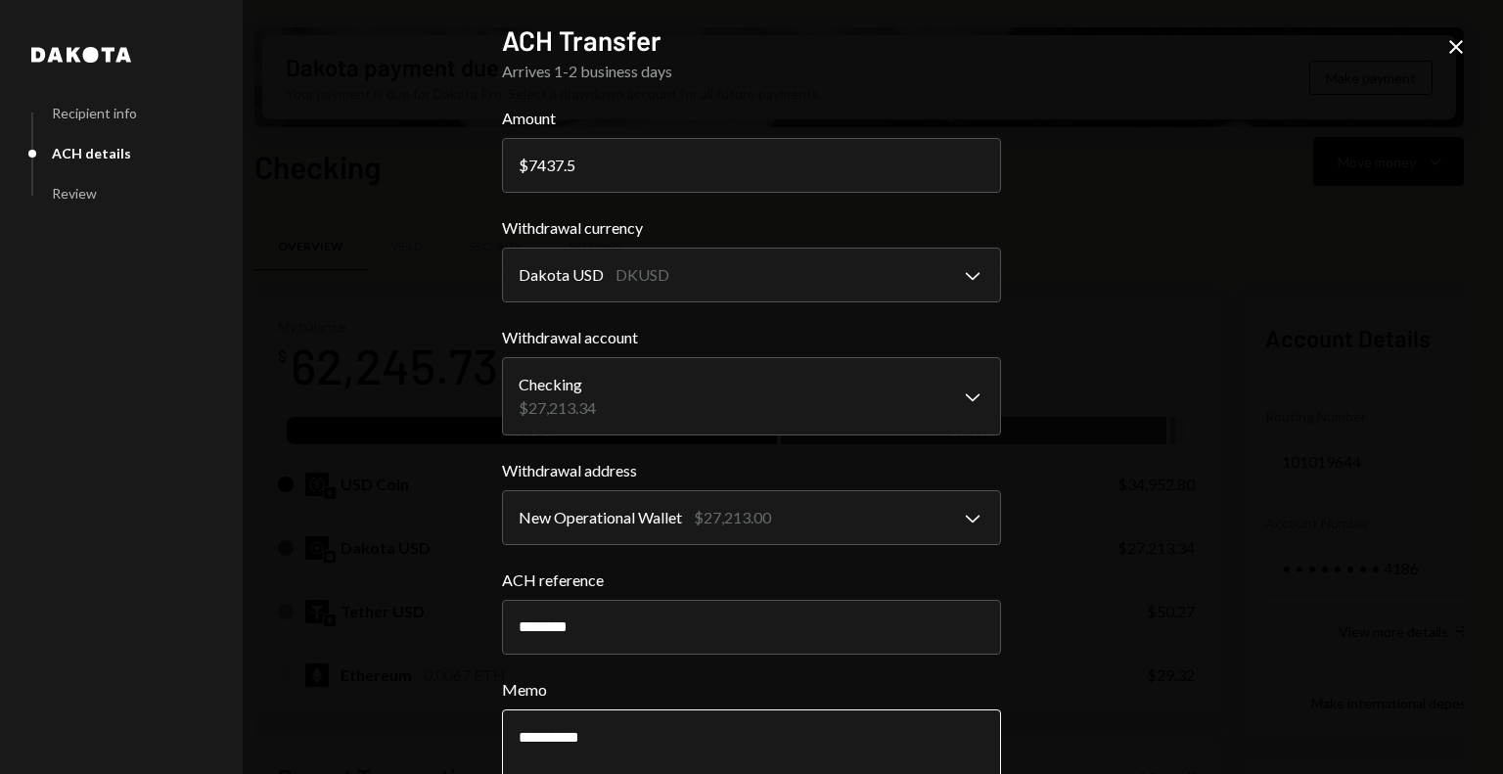
type textarea "**********"
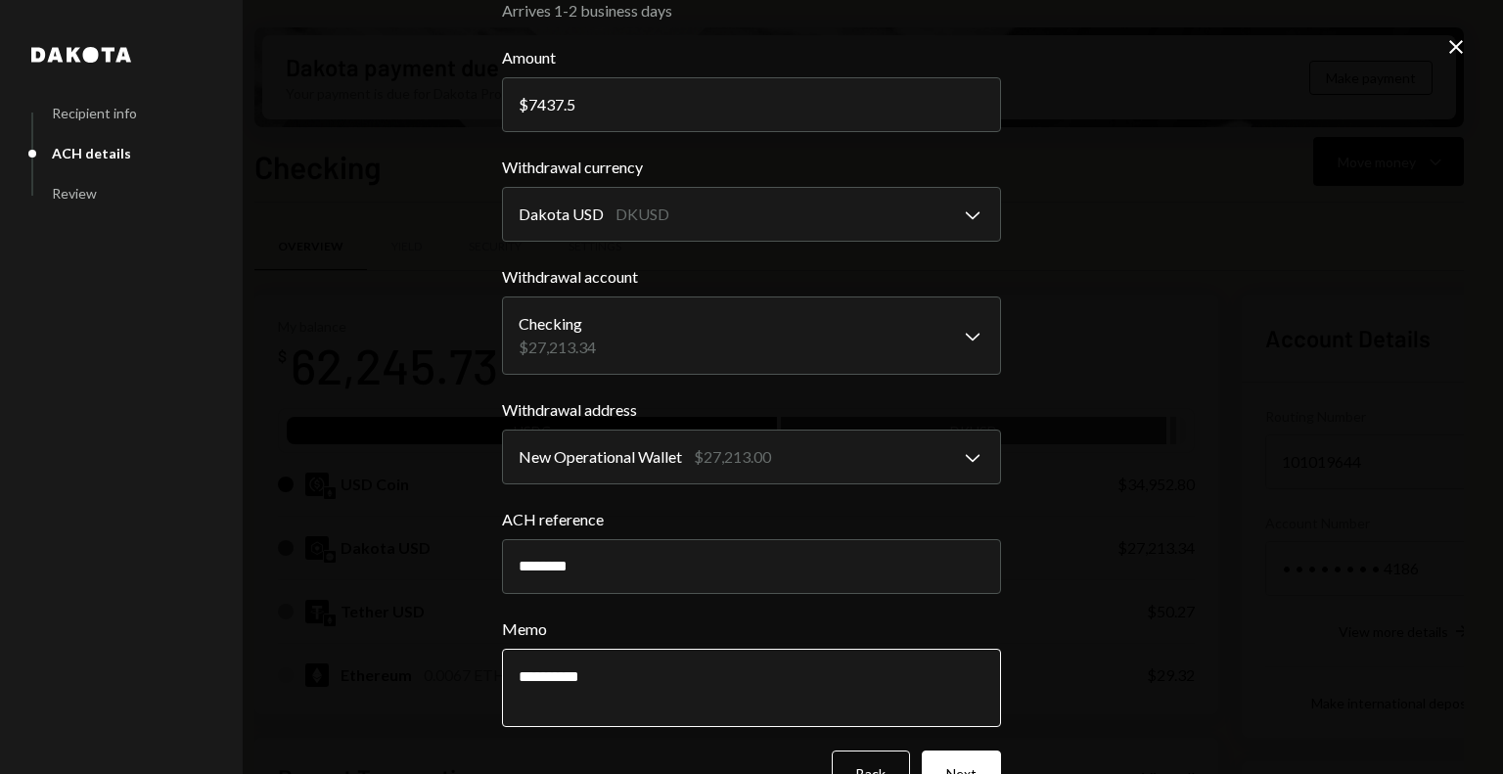
scroll to position [114, 0]
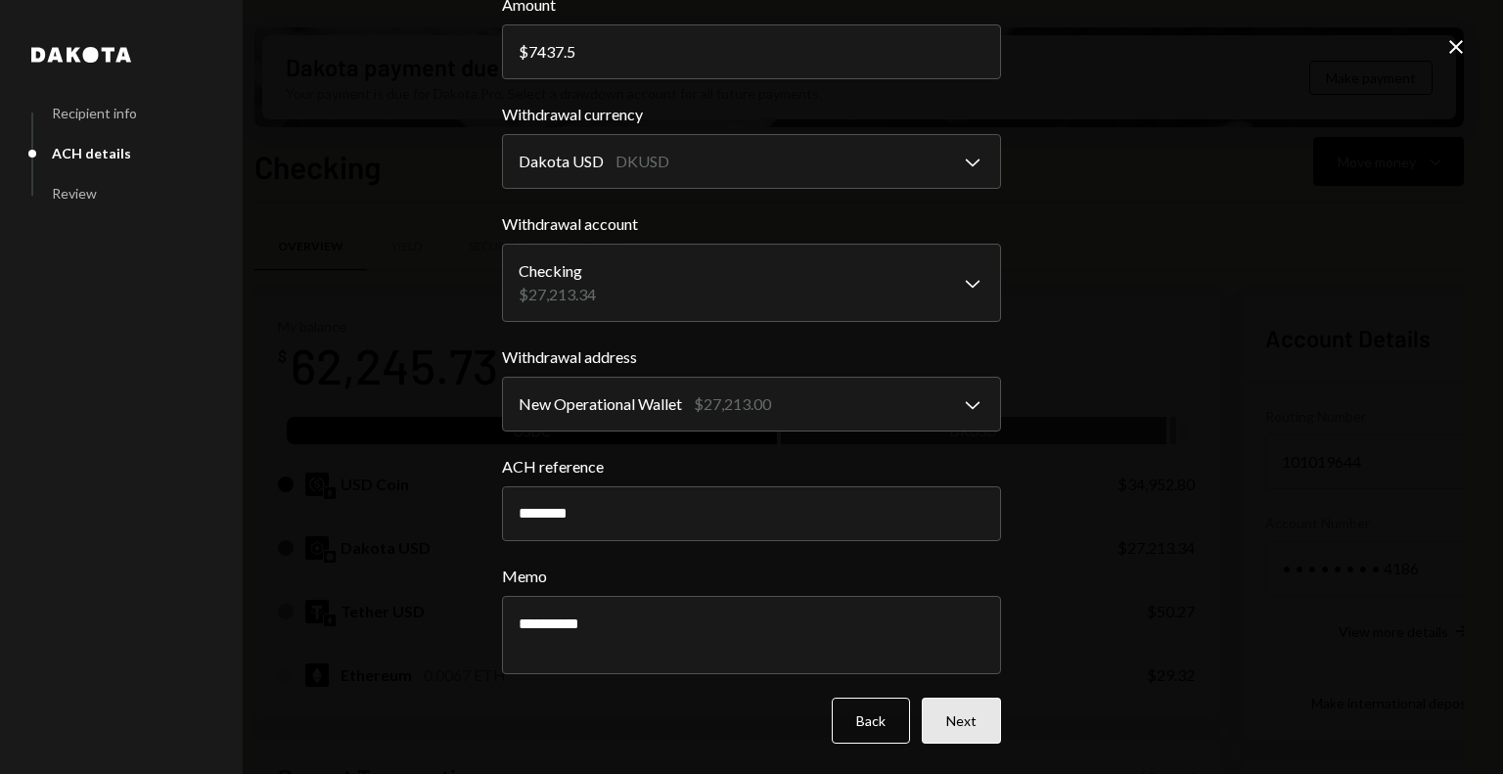
click at [967, 716] on button "Next" at bounding box center [961, 721] width 79 height 46
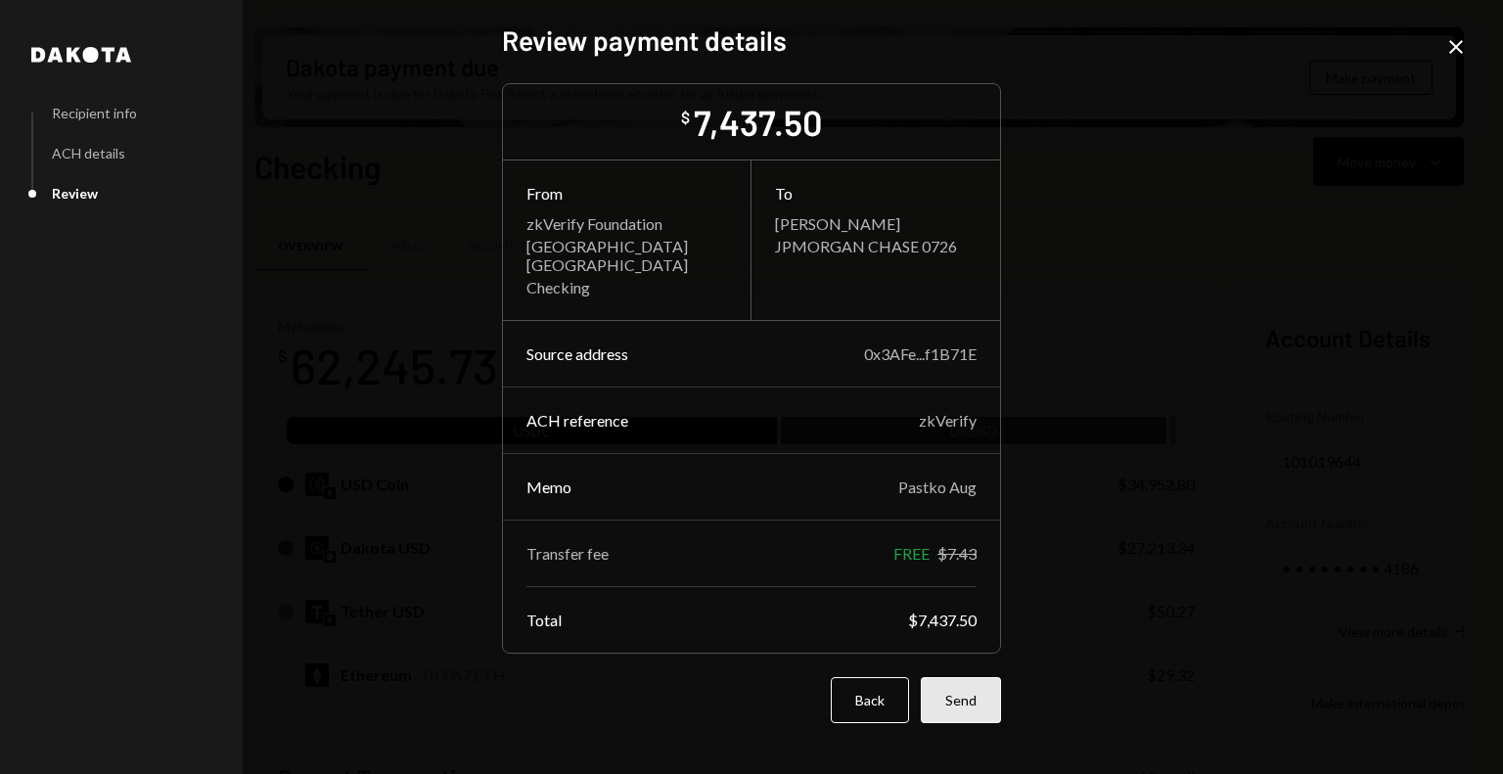
click at [967, 697] on button "Send" at bounding box center [961, 700] width 80 height 46
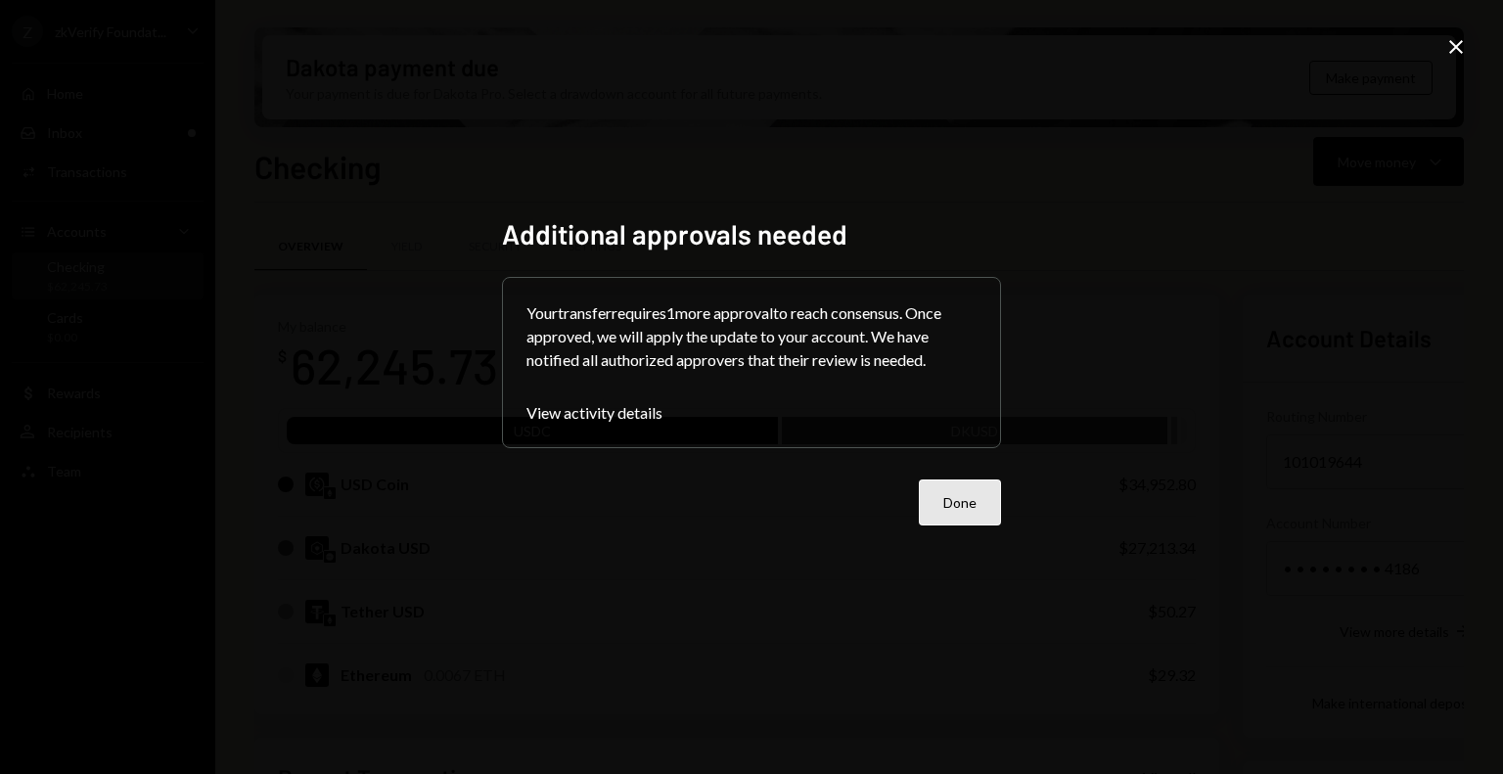
click at [960, 503] on button "Done" at bounding box center [960, 503] width 82 height 46
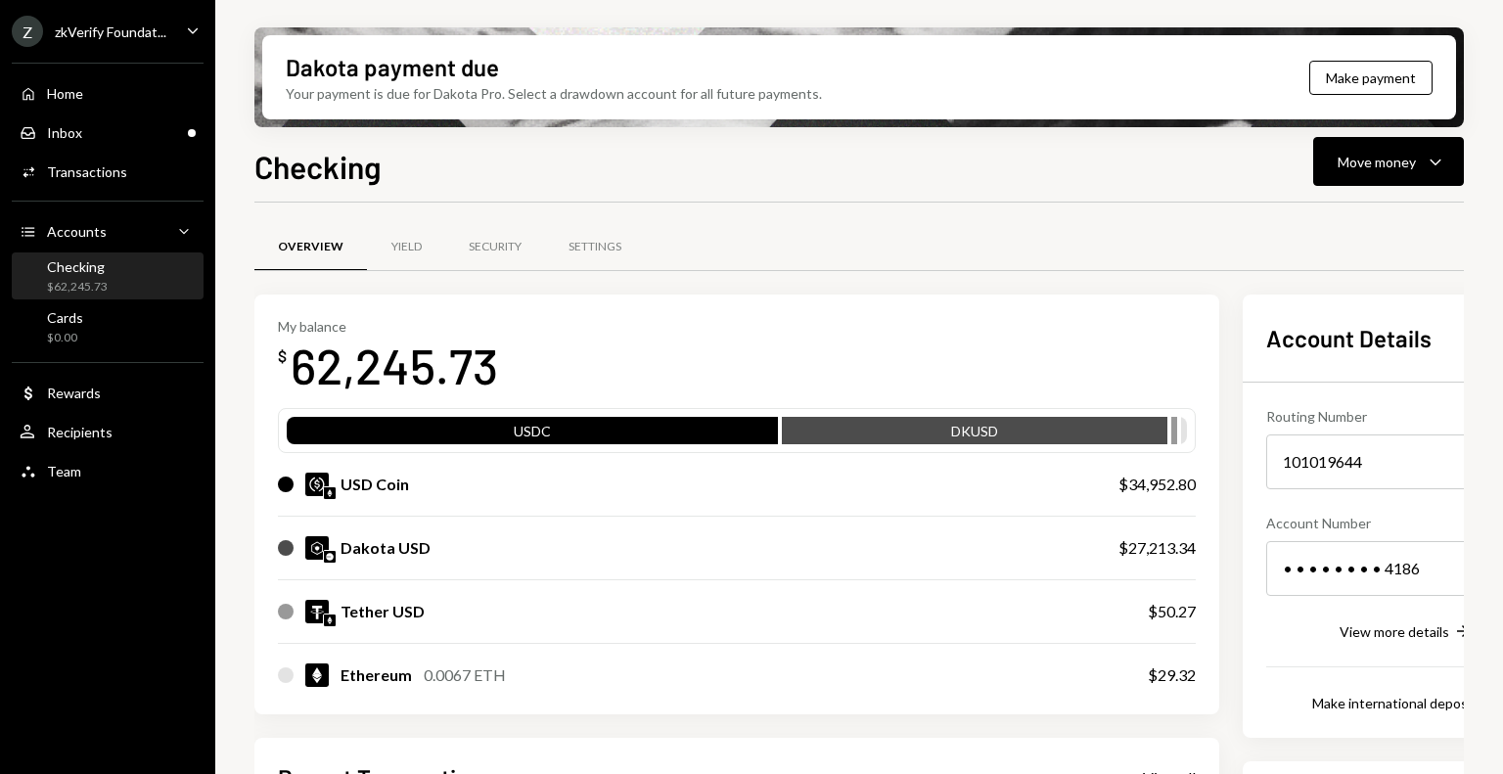
click at [90, 28] on div "zkVerify Foundat..." at bounding box center [111, 31] width 112 height 17
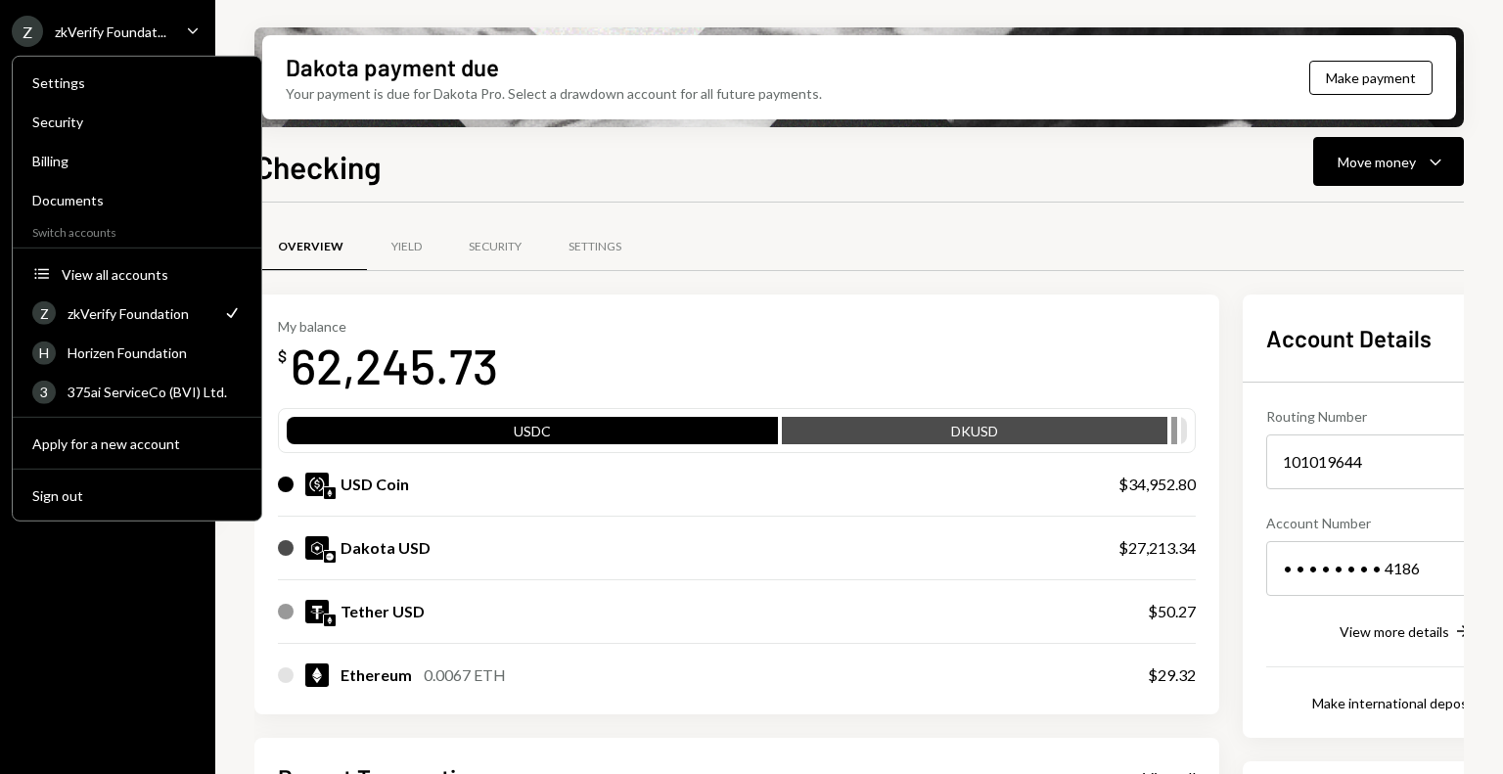
click at [137, 573] on div "Z zkVerify Foundat... Caret Down Home Home Inbox Inbox Activities Transactions …" at bounding box center [107, 387] width 215 height 774
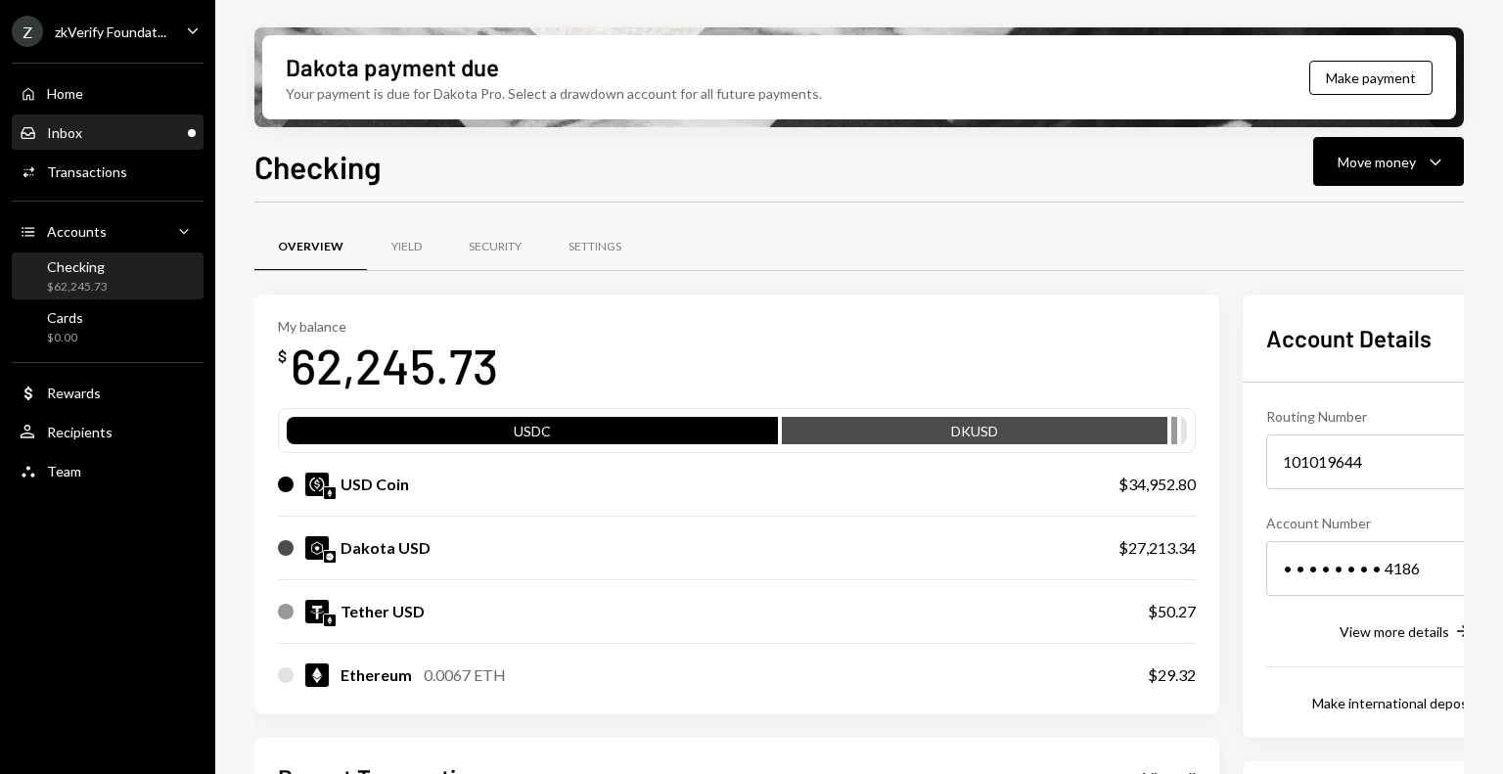
click at [106, 125] on div "Inbox Inbox" at bounding box center [108, 133] width 176 height 18
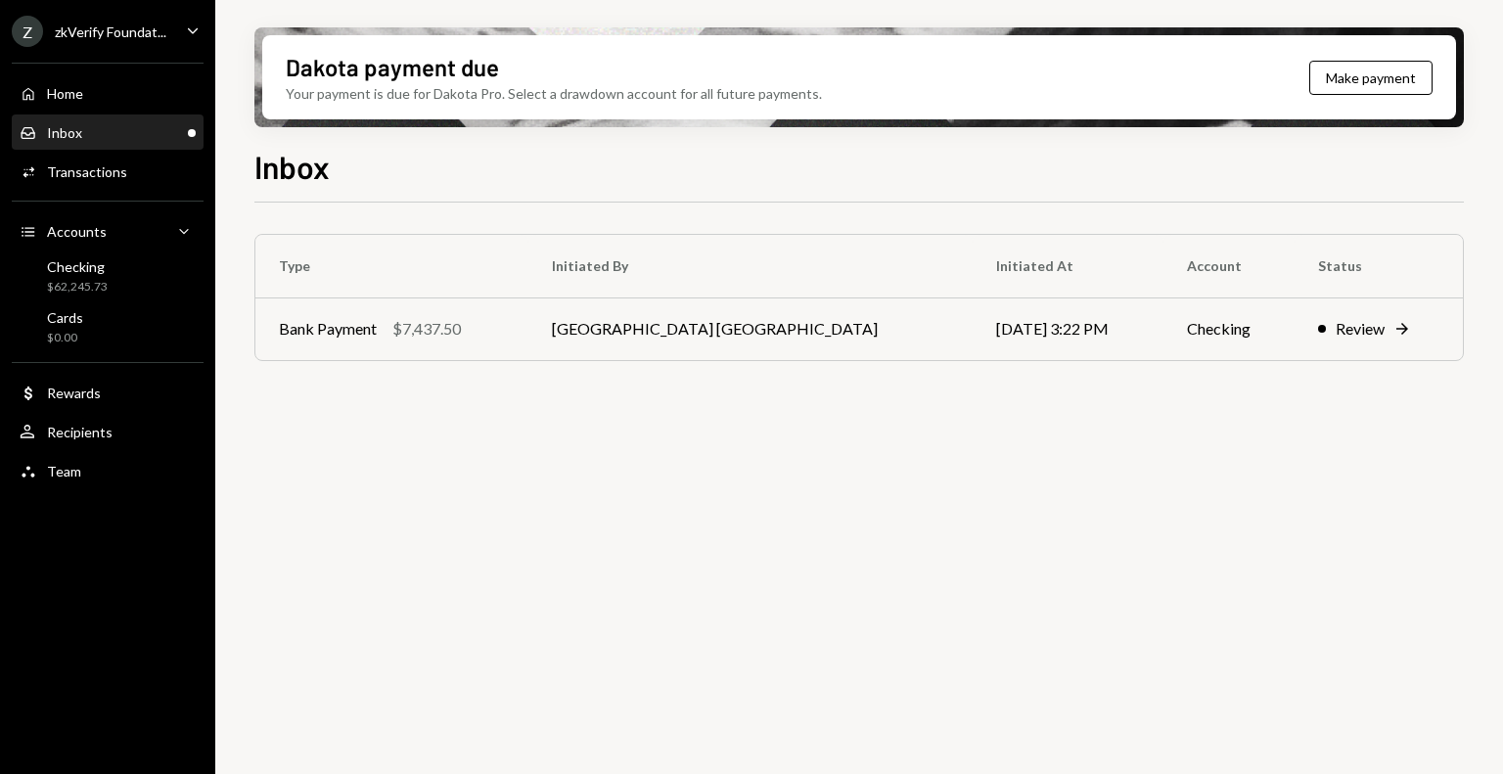
click at [132, 28] on div "zkVerify Foundat..." at bounding box center [111, 31] width 112 height 17
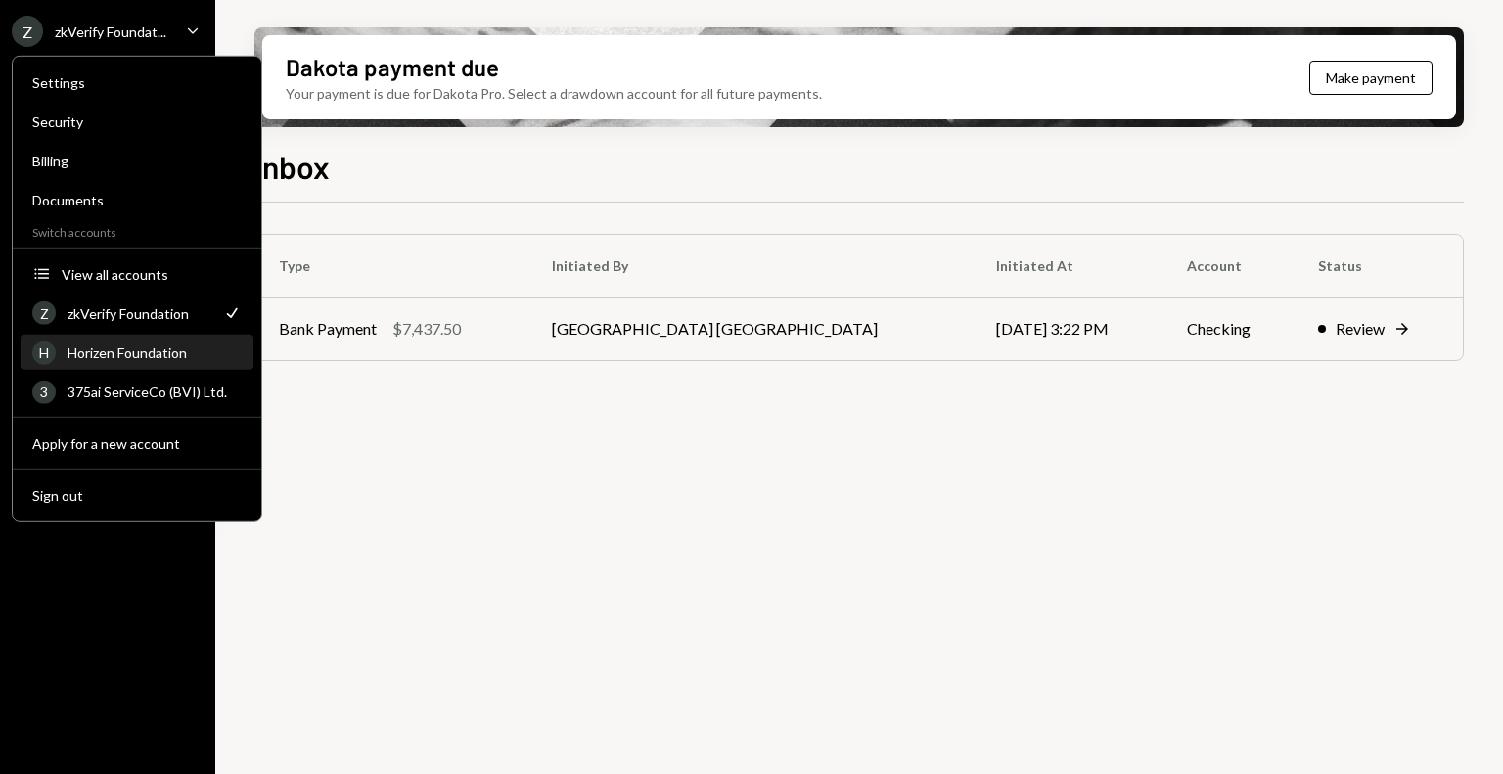
click at [120, 359] on div "Horizen Foundation" at bounding box center [155, 352] width 174 height 17
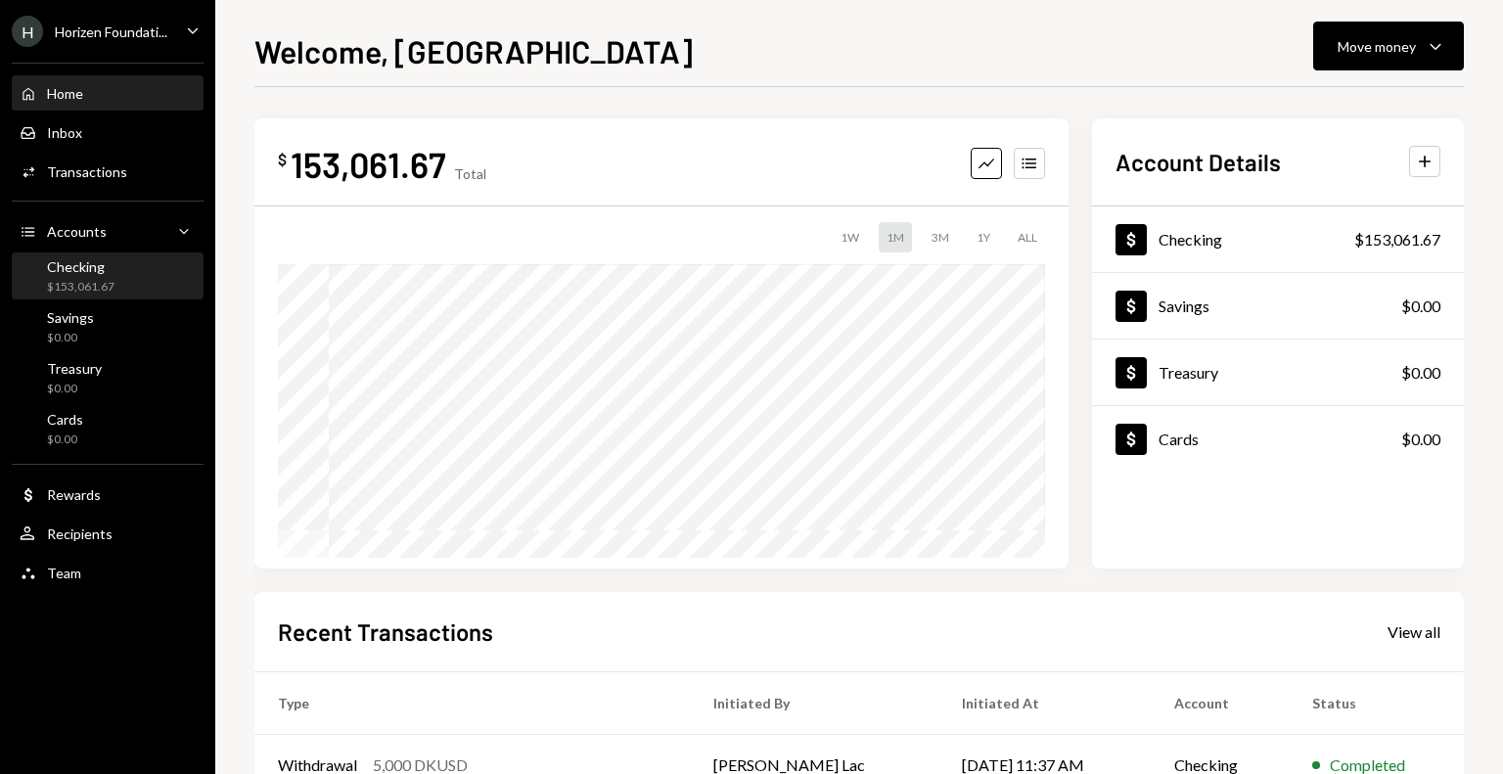
click at [94, 287] on div "$153,061.67" at bounding box center [81, 287] width 68 height 17
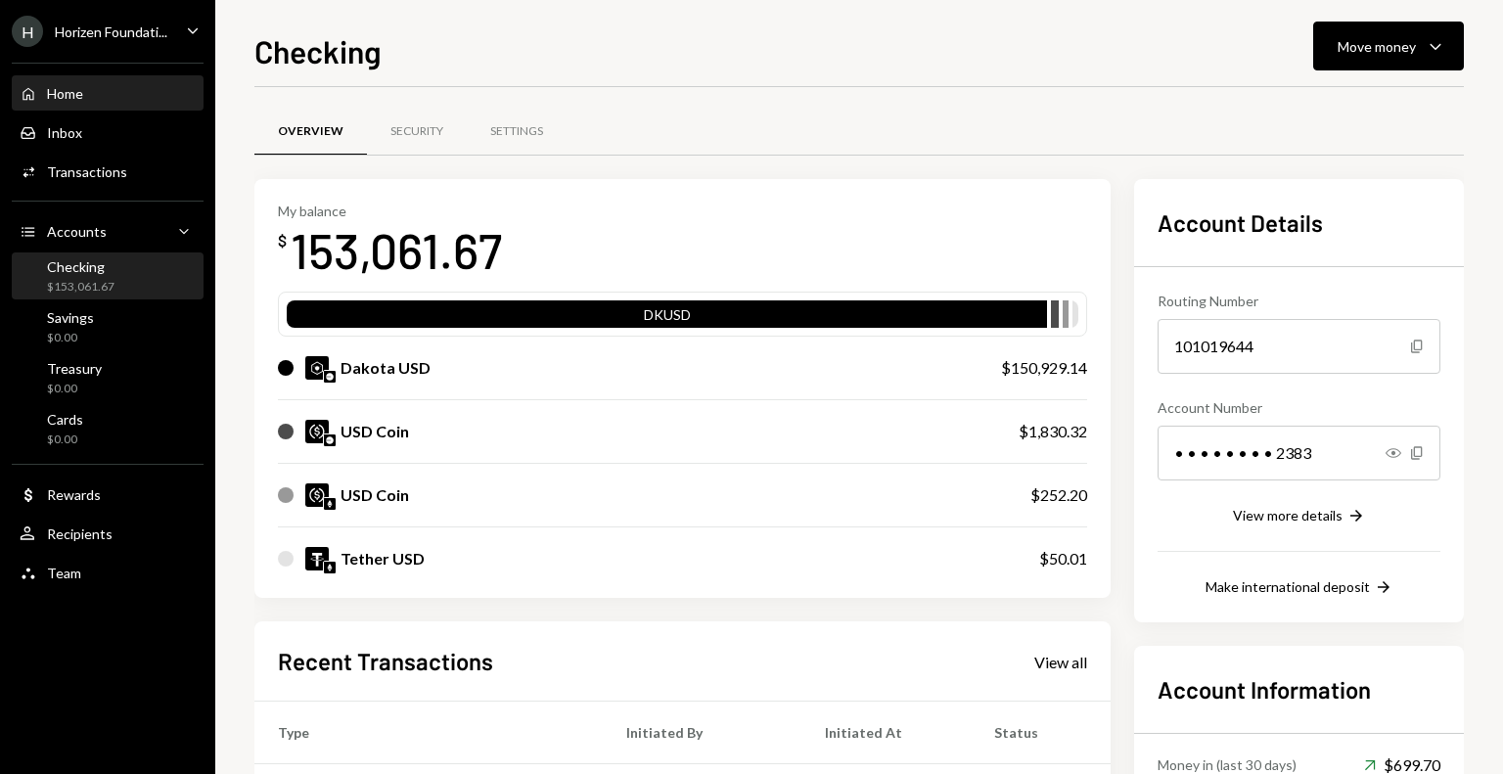
click at [86, 85] on div "Home Home" at bounding box center [108, 94] width 176 height 18
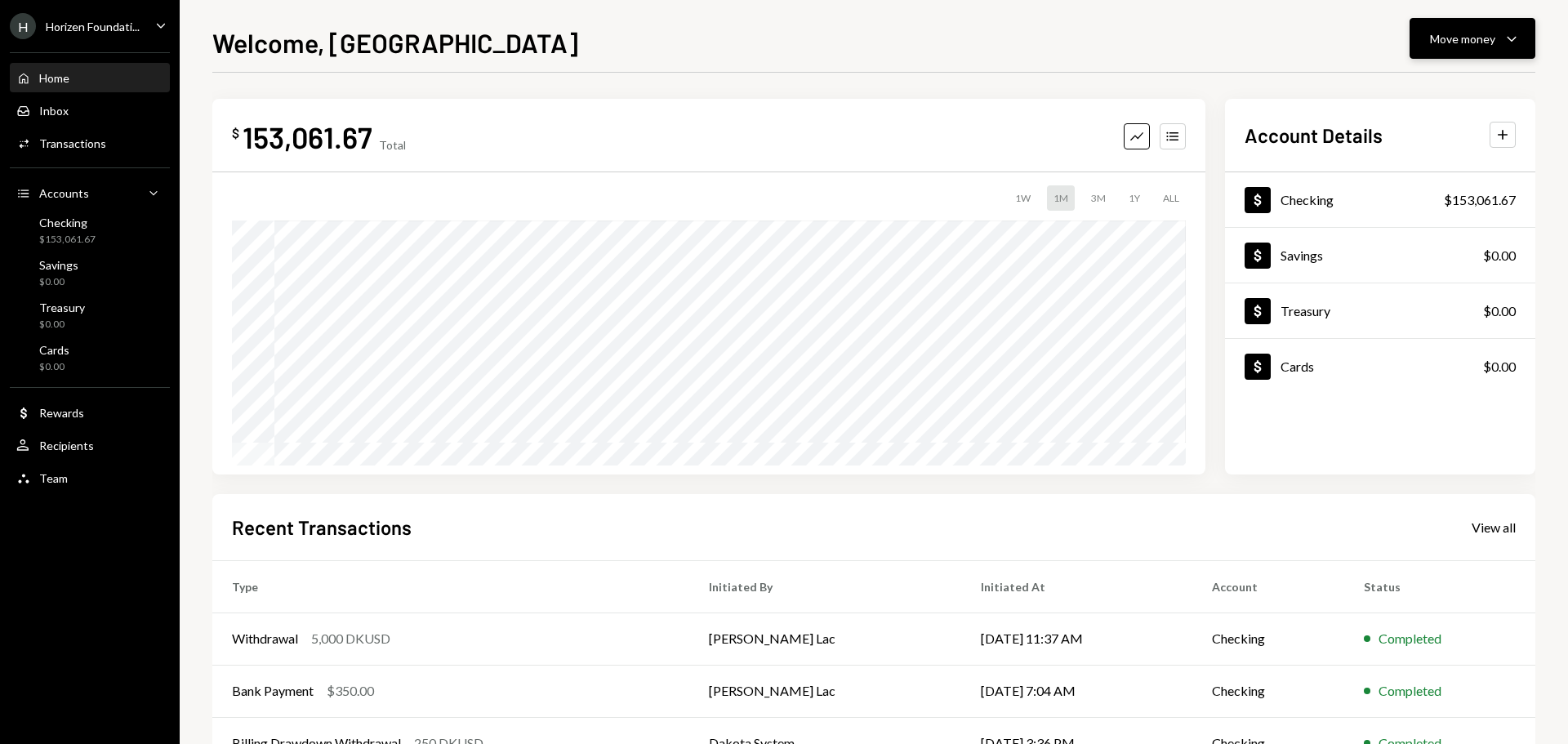
click at [1253, 23] on button "Move money Caret Down" at bounding box center [1472, 38] width 126 height 41
click at [1253, 84] on div "Send" at bounding box center [1459, 88] width 119 height 18
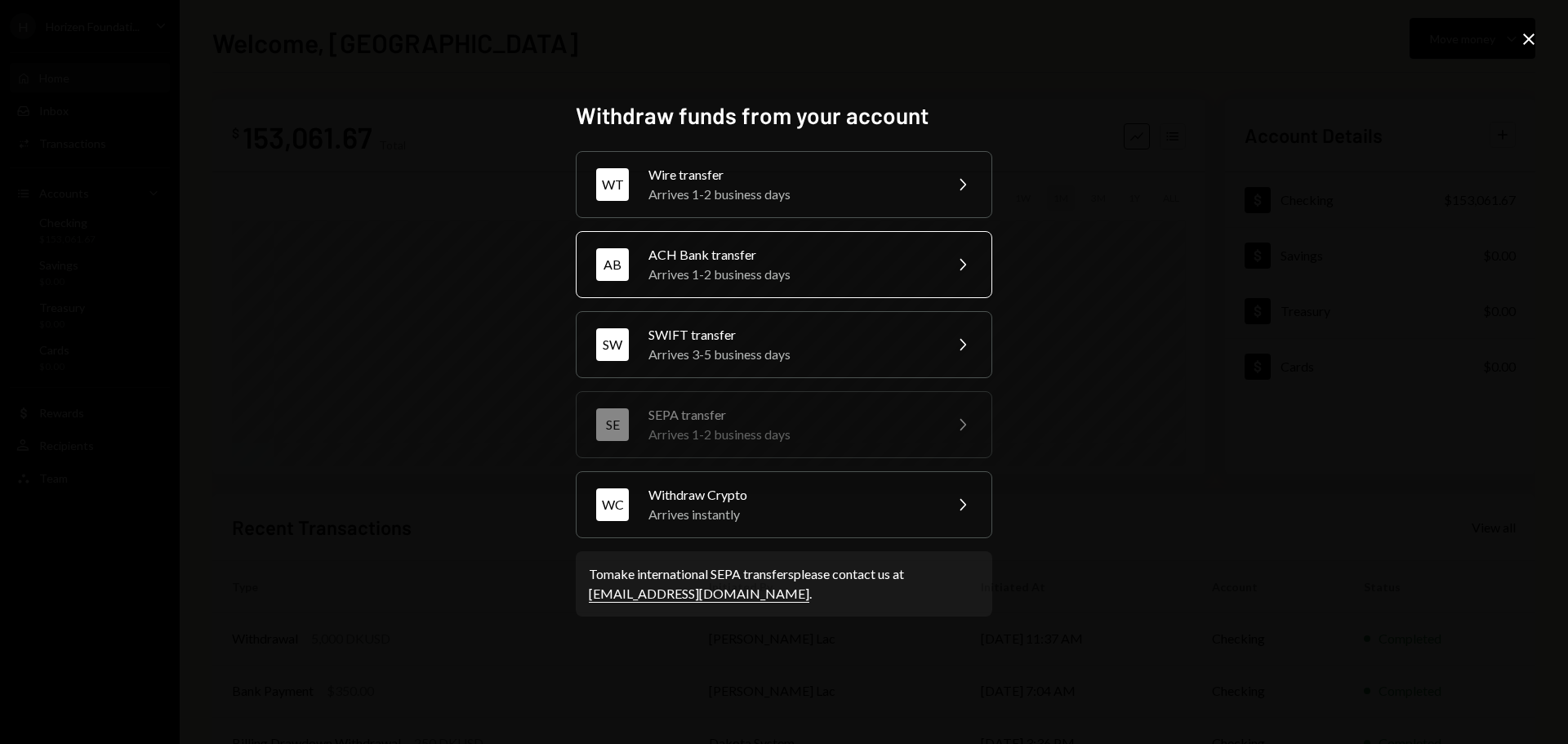
click at [708, 270] on div "Arrives 1-2 business days" at bounding box center [790, 274] width 285 height 19
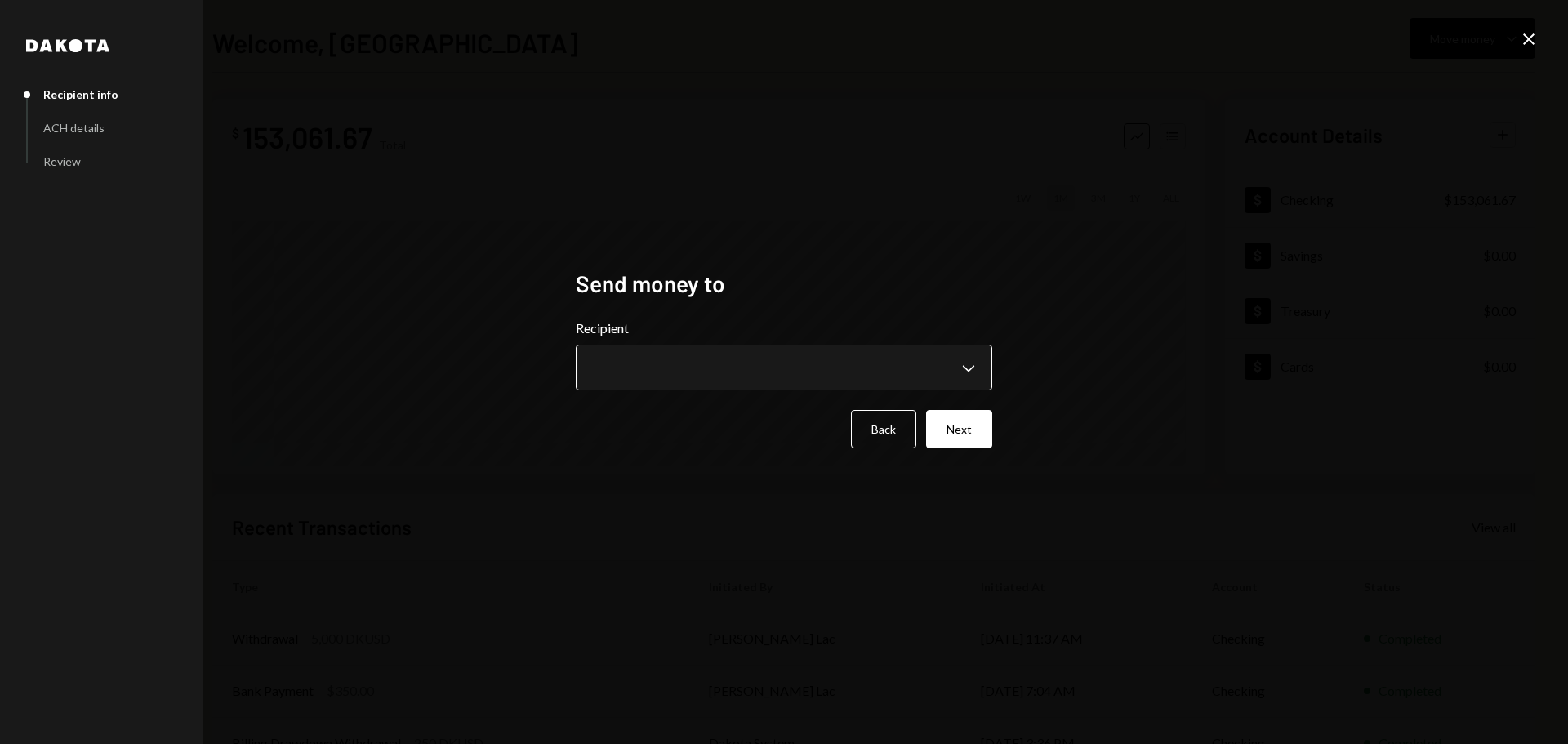
click at [707, 382] on body "**********" at bounding box center [784, 372] width 1568 height 744
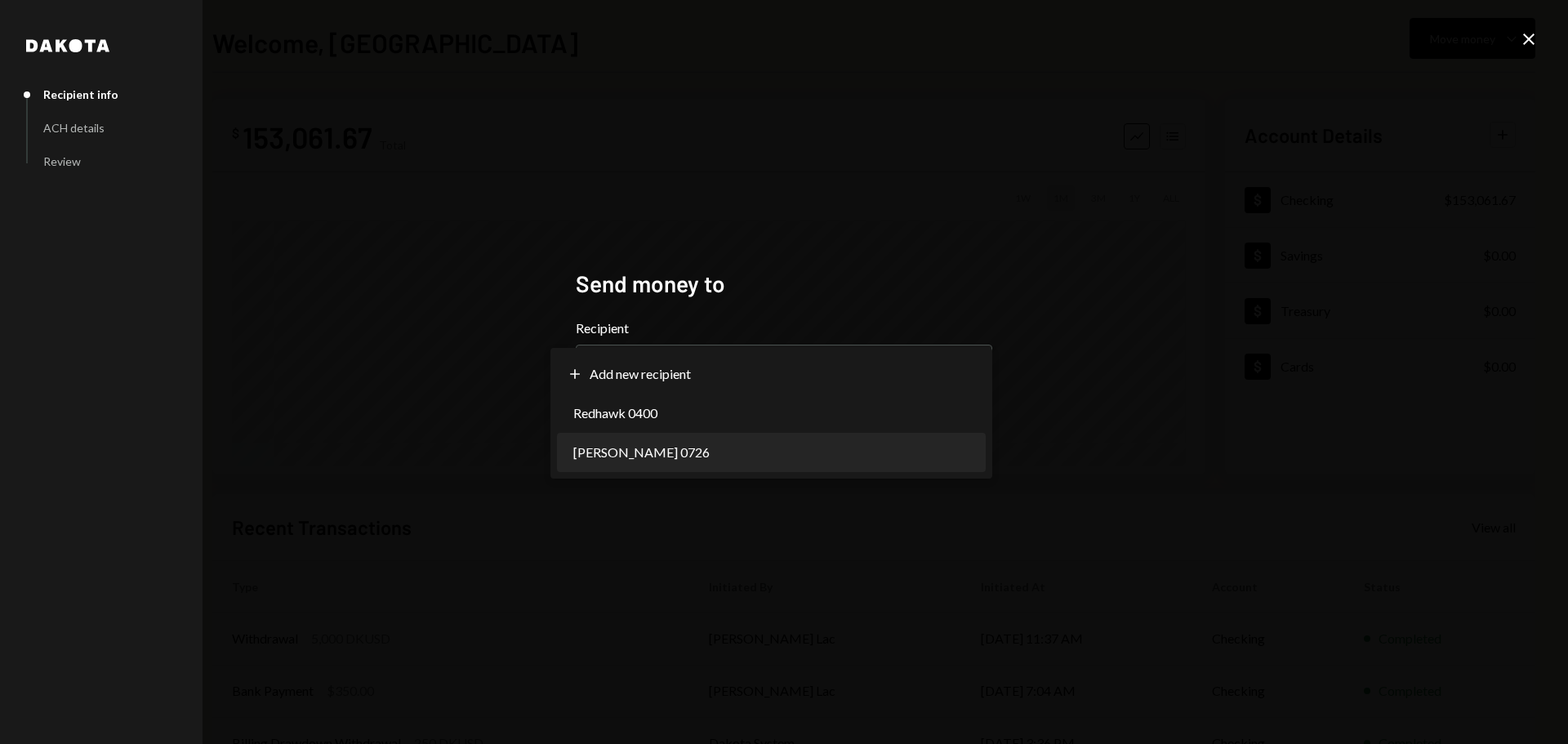
select select "**********"
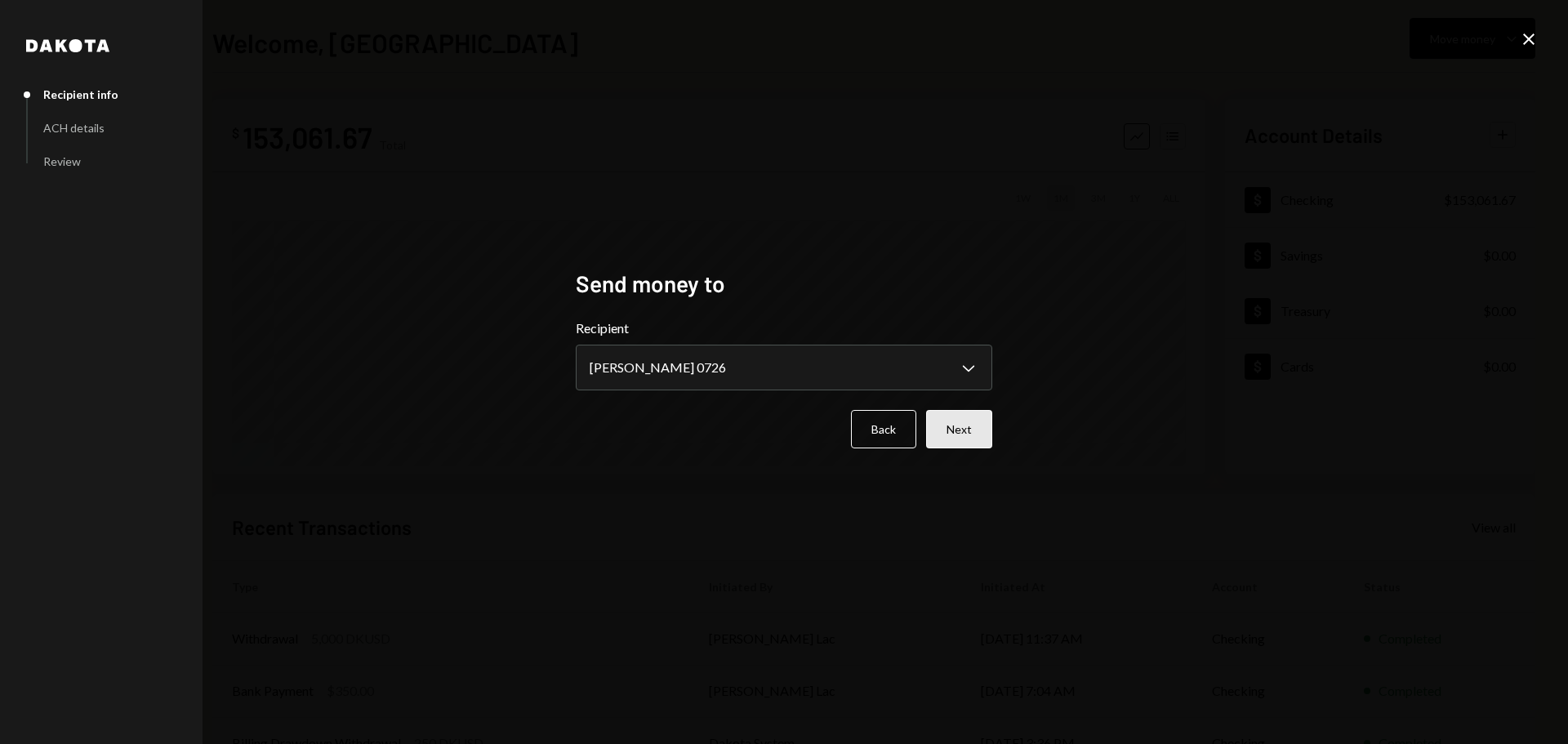
click at [958, 433] on button "Next" at bounding box center [959, 429] width 66 height 38
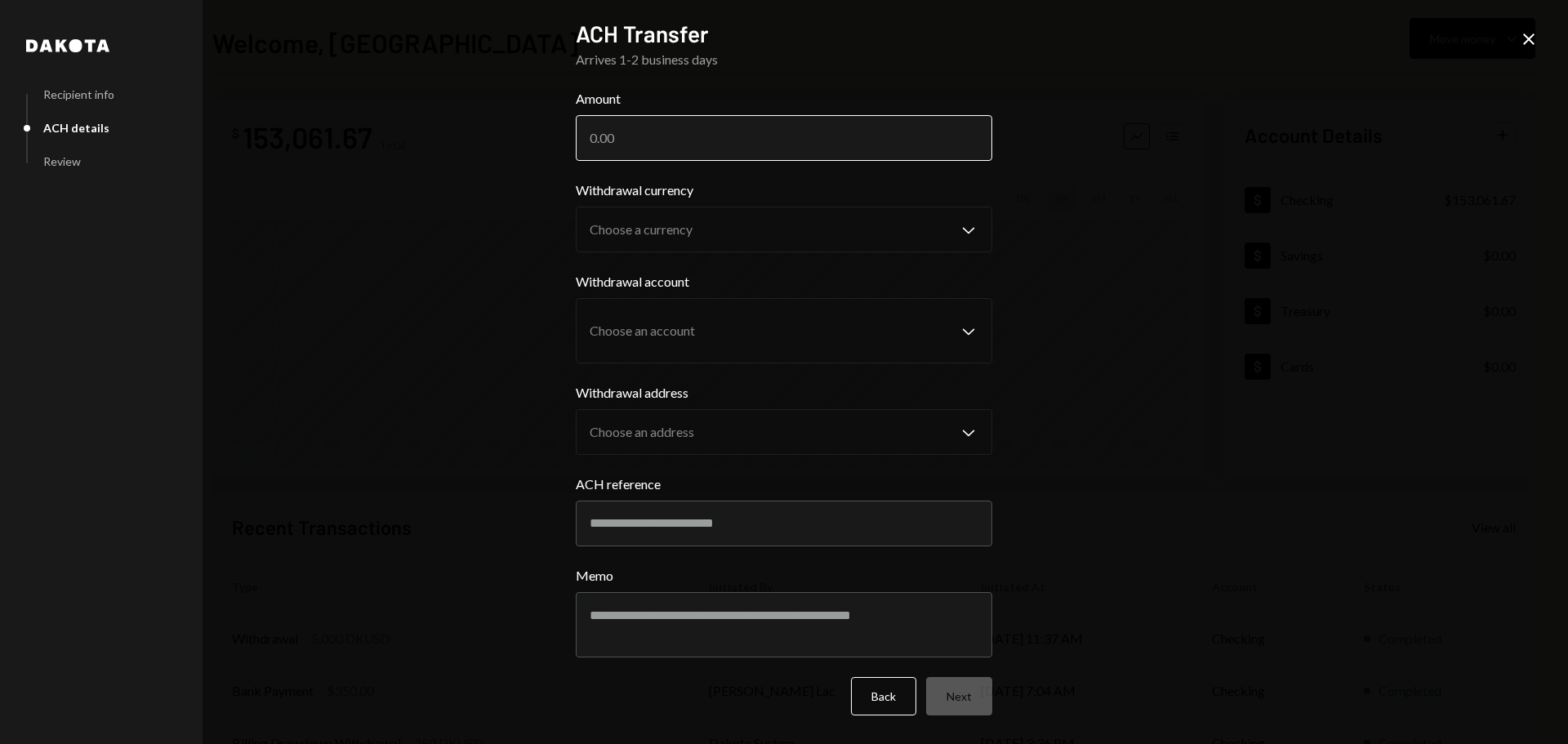
click at [663, 130] on input "Amount" at bounding box center [784, 138] width 416 height 46
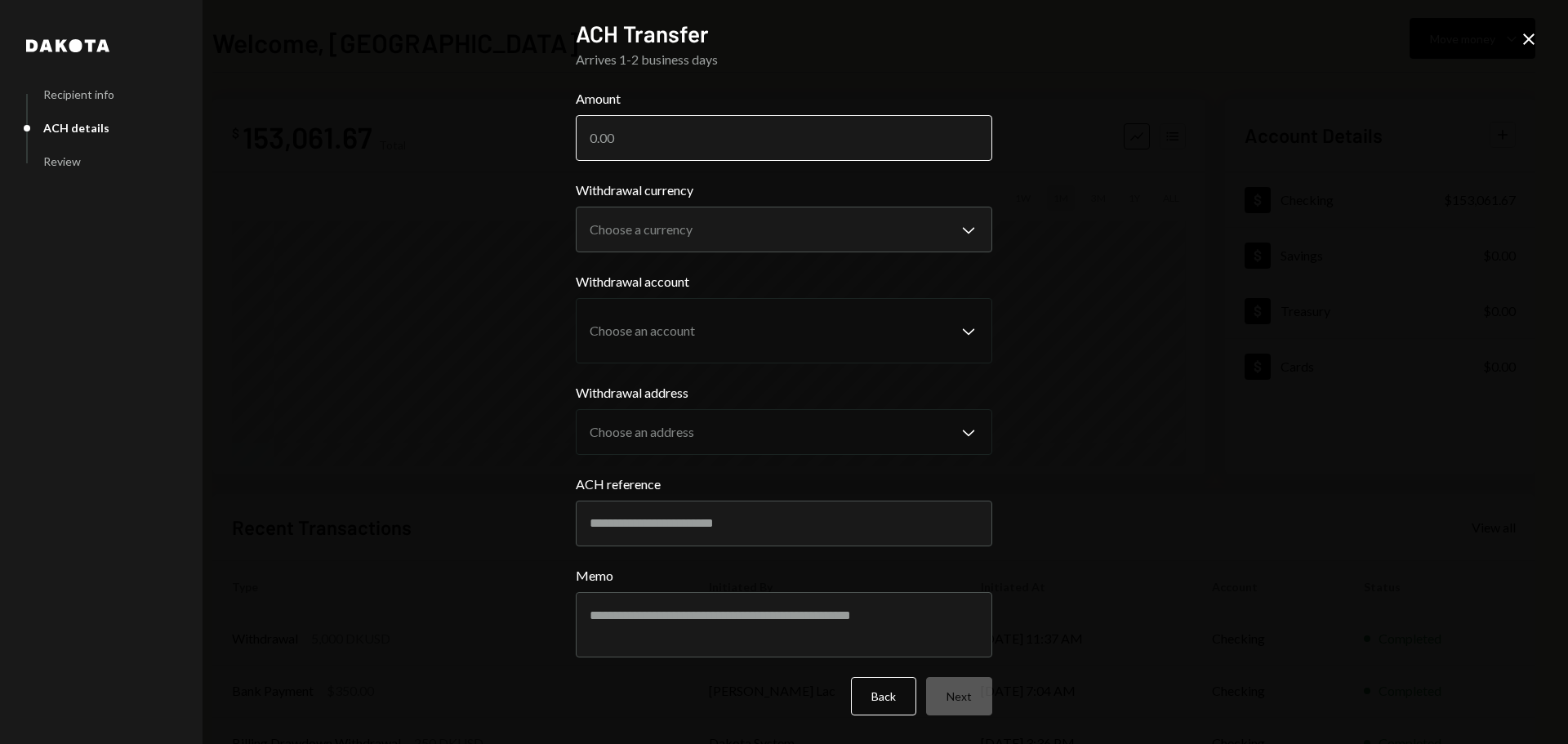
paste input "8337.43"
type input "8337.43"
click at [654, 227] on body "H Horizen Foundati... Caret Down Home Home Inbox Inbox Activities Transactions …" at bounding box center [784, 372] width 1568 height 744
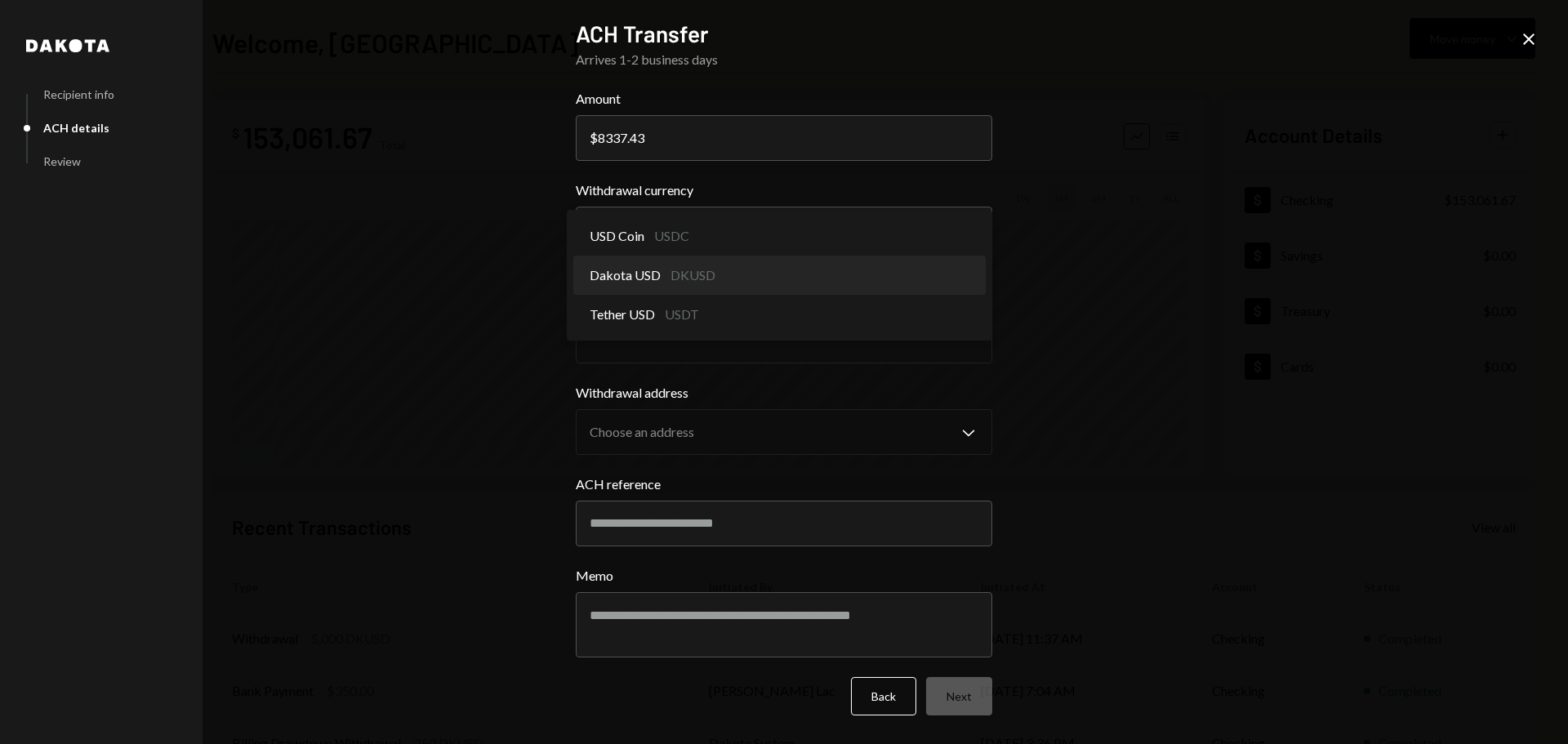
select select "*****"
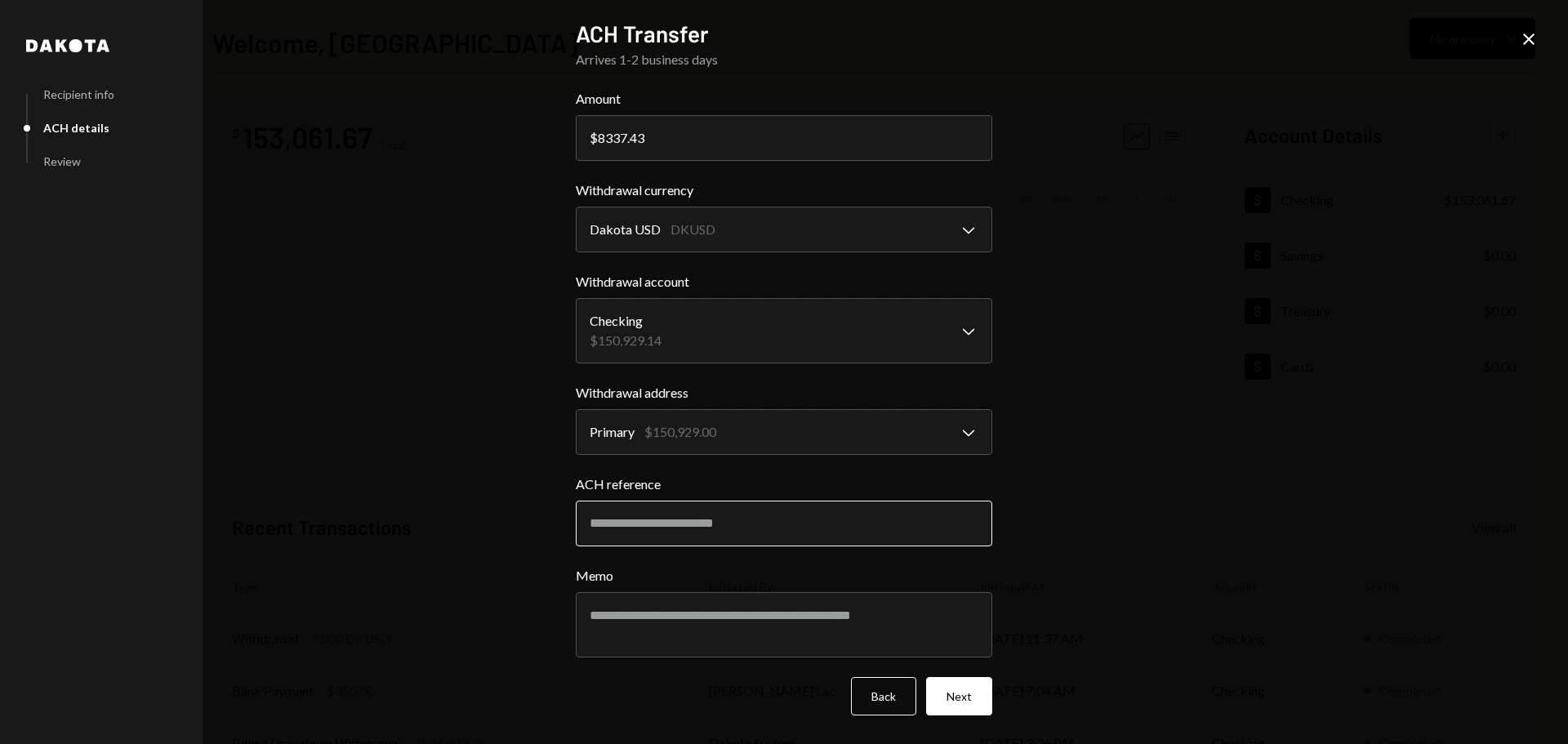
click at [680, 518] on input "ACH reference" at bounding box center [784, 524] width 416 height 46
type input "*******"
click at [676, 631] on textarea "Memo" at bounding box center [784, 625] width 416 height 65
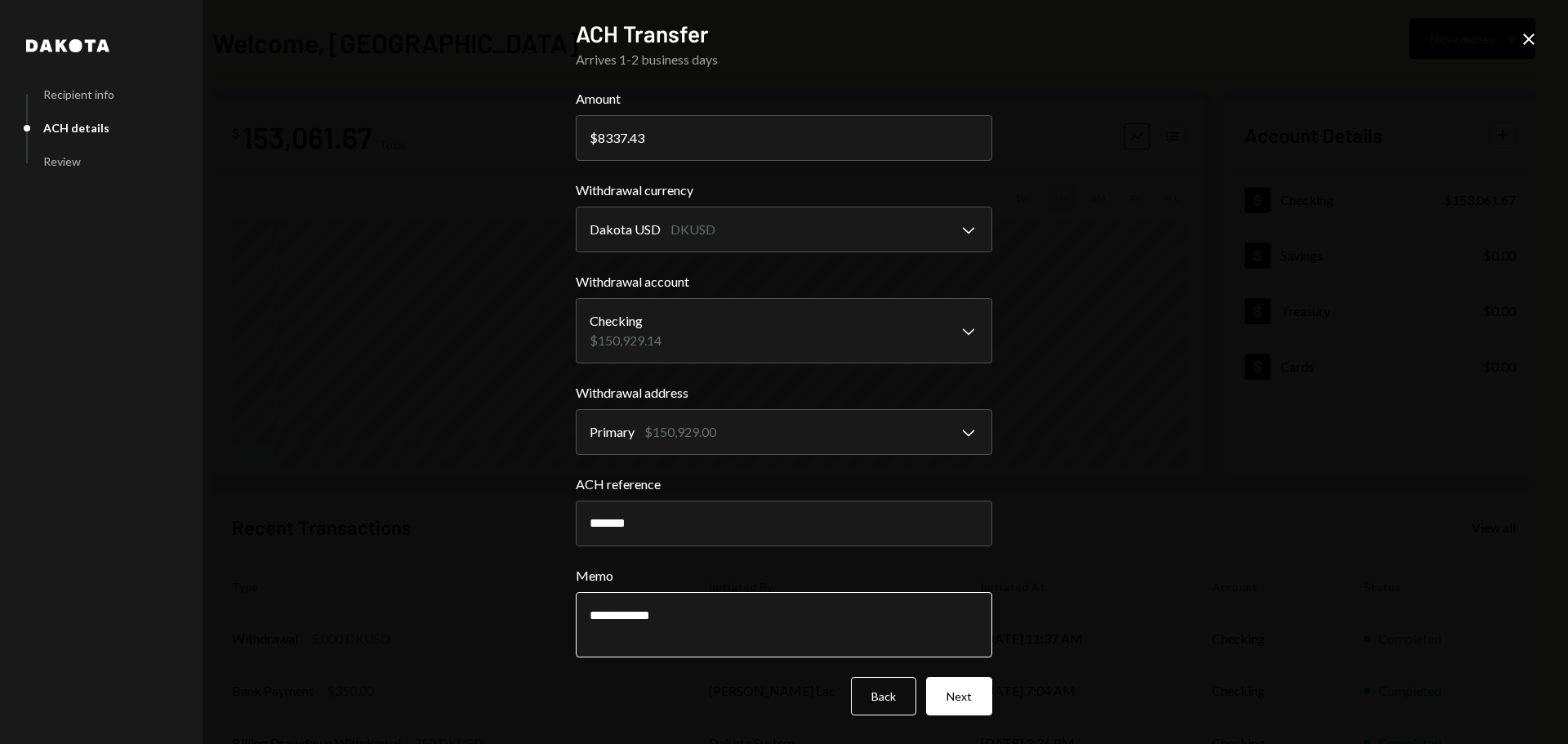
type textarea "**********"
click at [957, 645] on button "Next" at bounding box center [959, 696] width 66 height 38
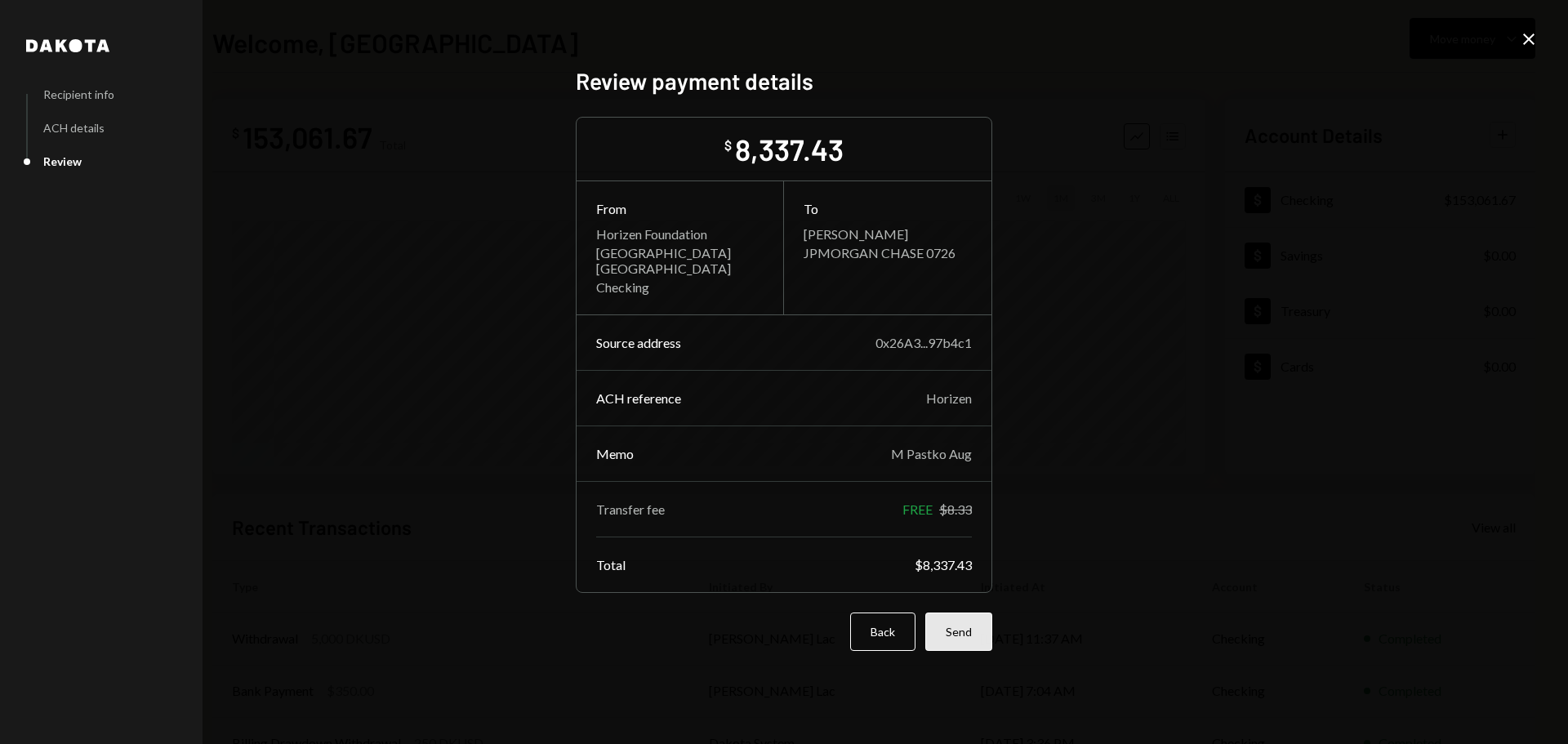
click at [966, 629] on button "Send" at bounding box center [959, 632] width 67 height 38
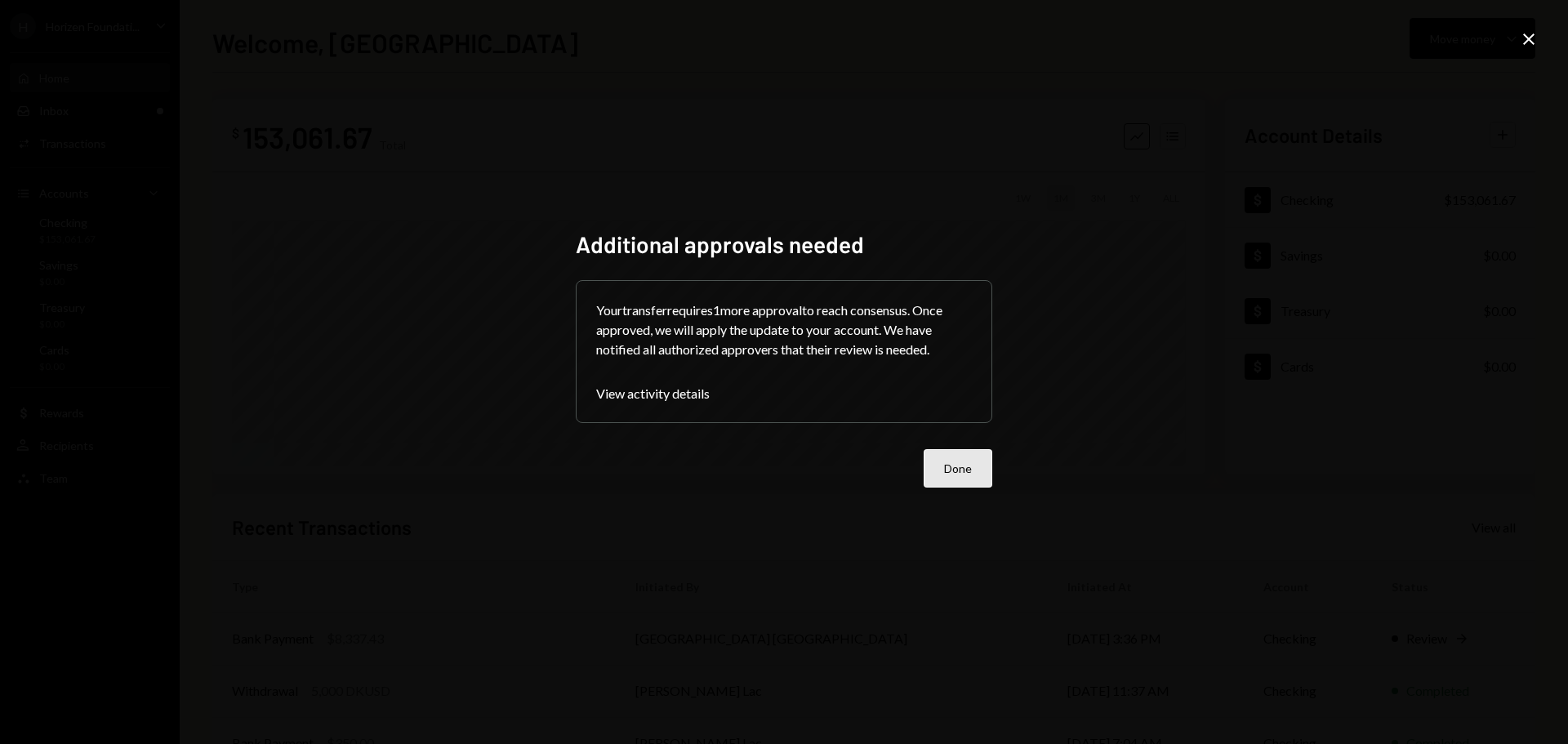
click at [960, 478] on button "Done" at bounding box center [958, 468] width 68 height 38
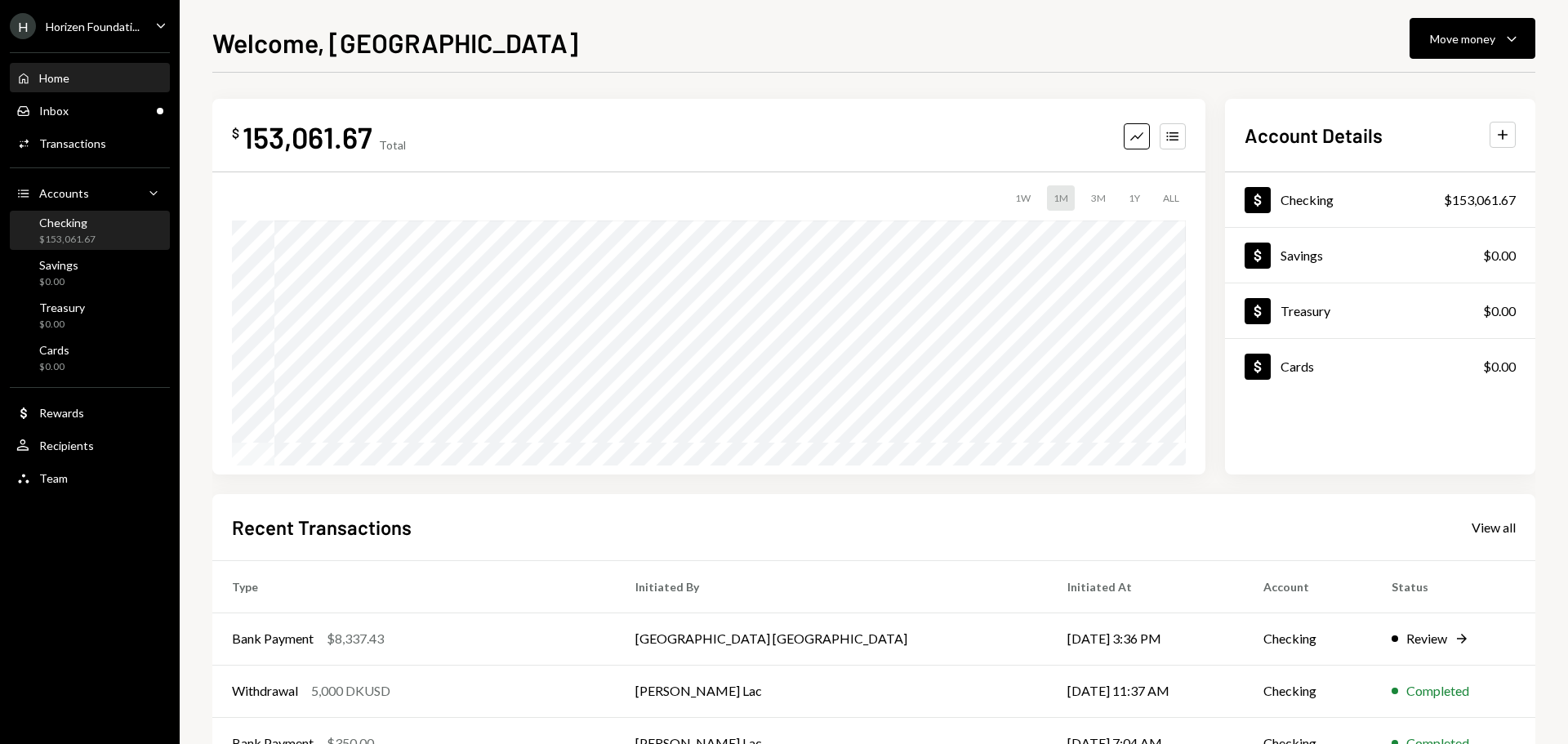
click at [80, 245] on div "$153,061.67" at bounding box center [68, 240] width 57 height 14
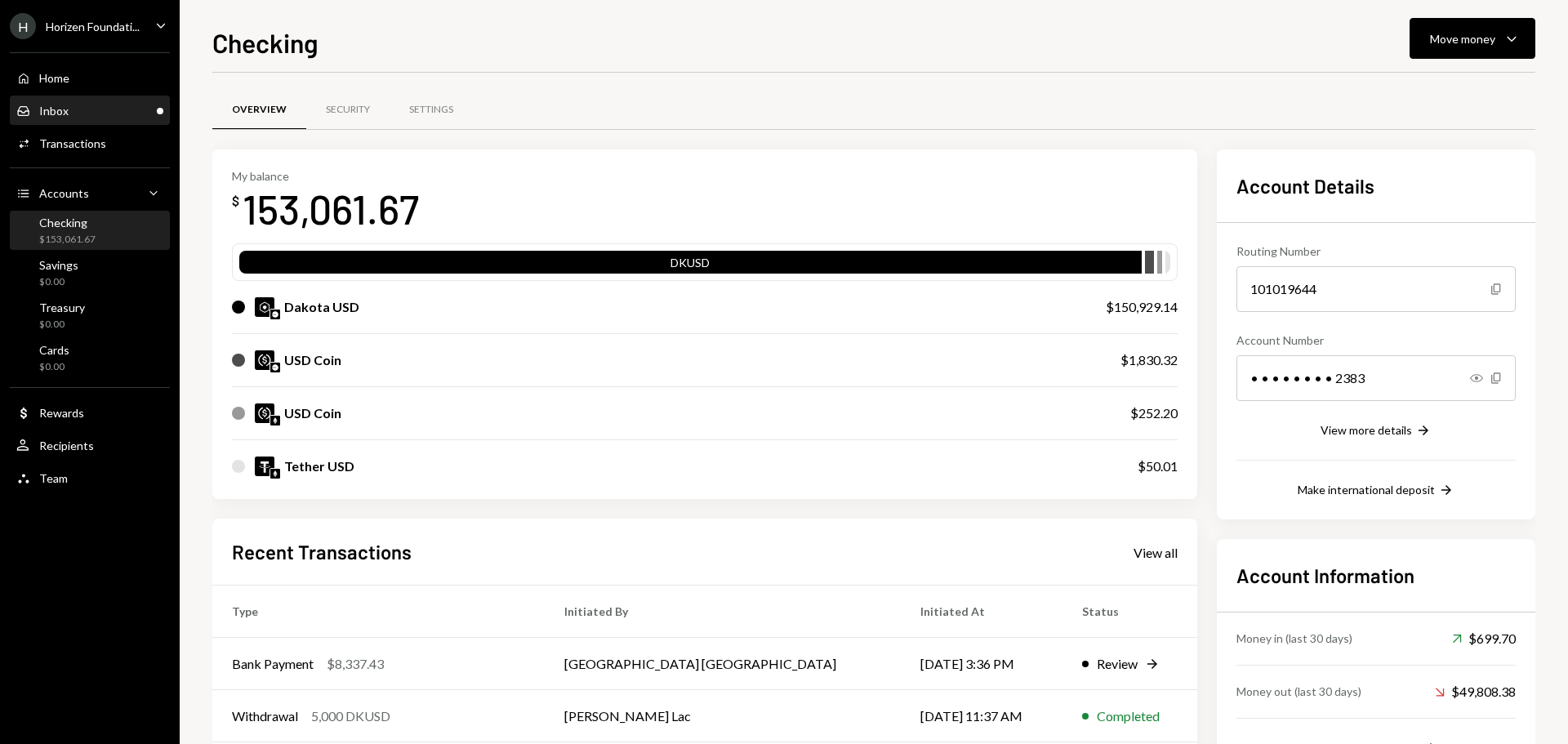
click at [86, 119] on div "Inbox Inbox" at bounding box center [90, 110] width 147 height 28
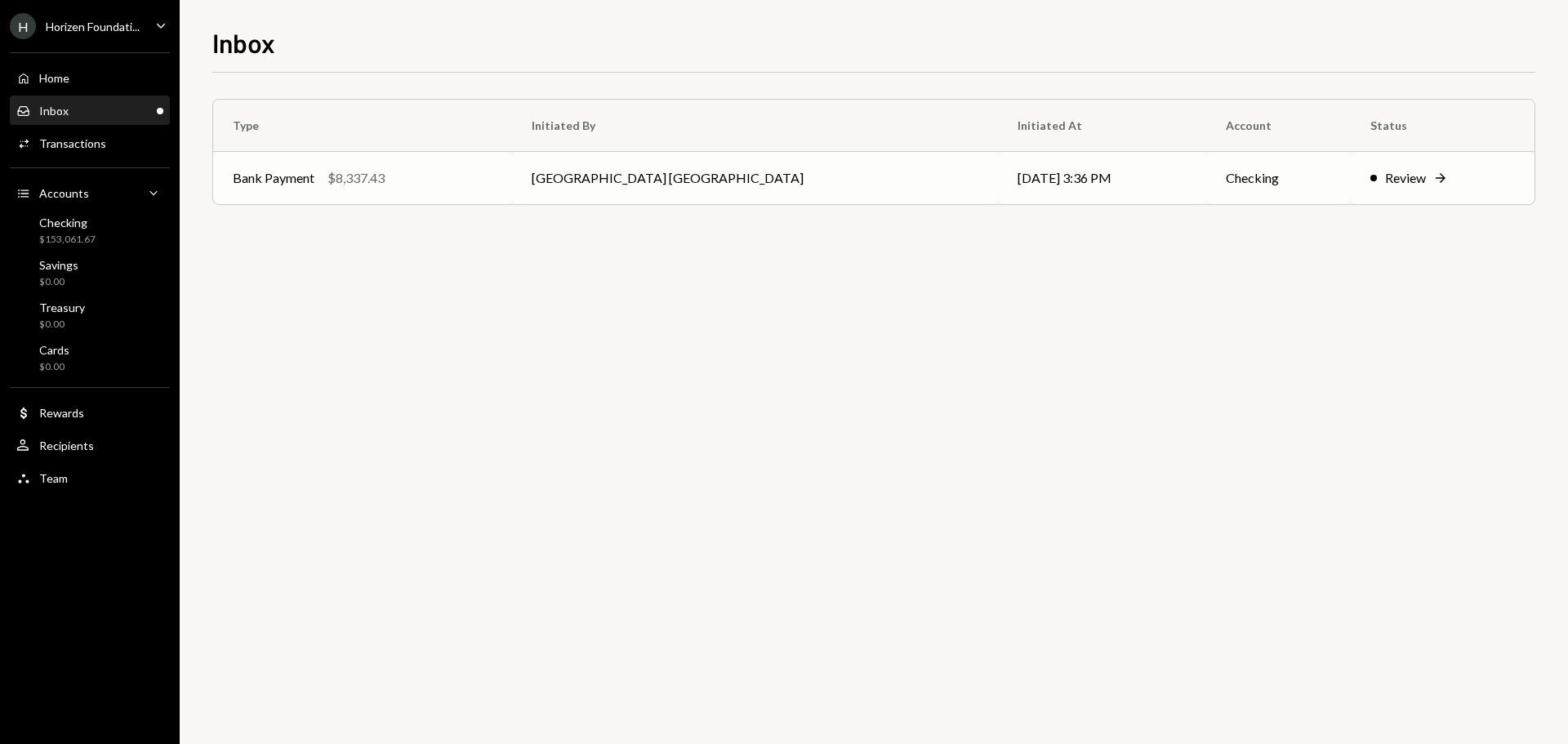
click at [512, 176] on td "Bank Payment $8,337.43" at bounding box center [362, 178] width 299 height 53
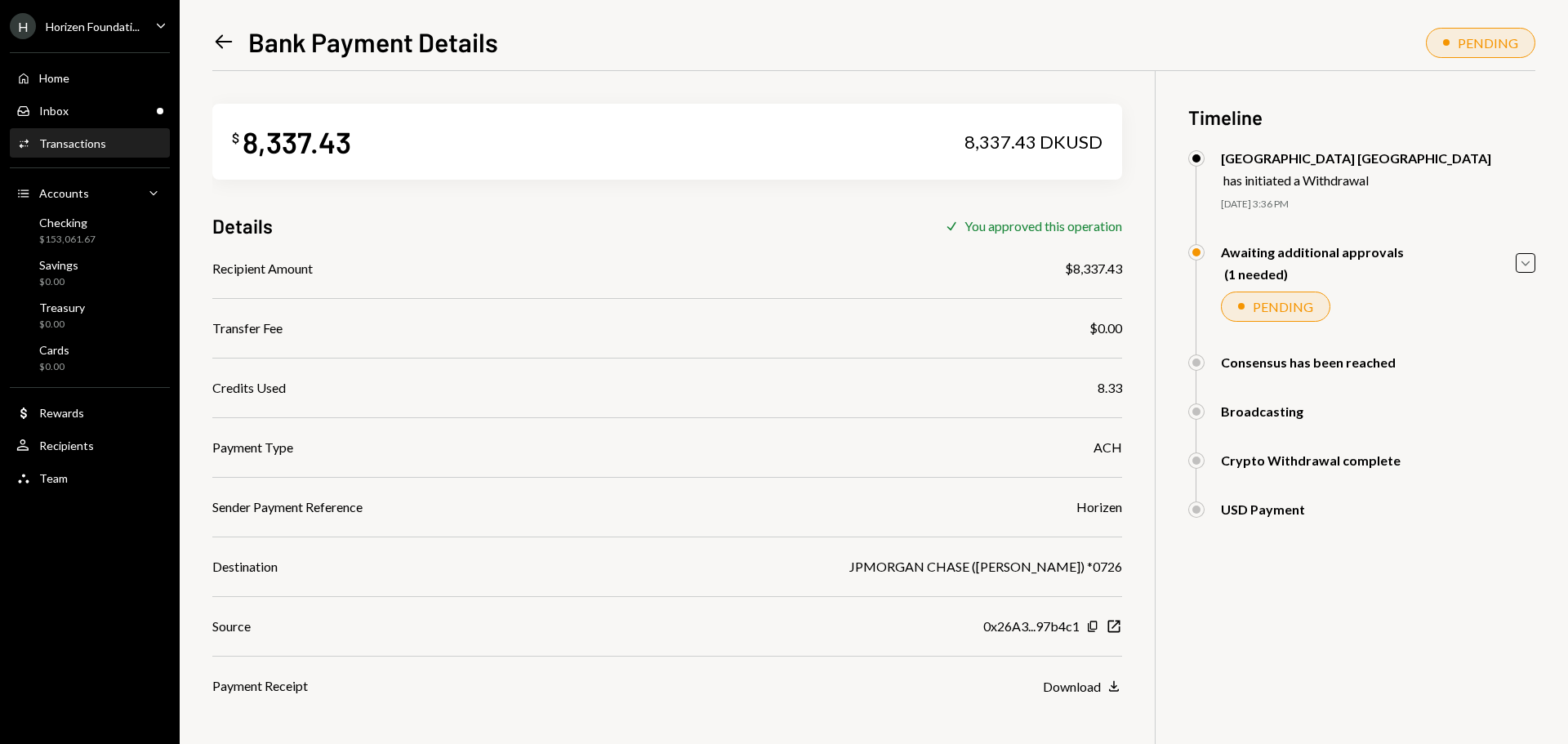
click at [1515, 265] on div "Awaiting additional approvals (1 needed) Caret Down" at bounding box center [1362, 263] width 347 height 38
click at [1520, 263] on icon "Caret Down" at bounding box center [1525, 263] width 18 height 18
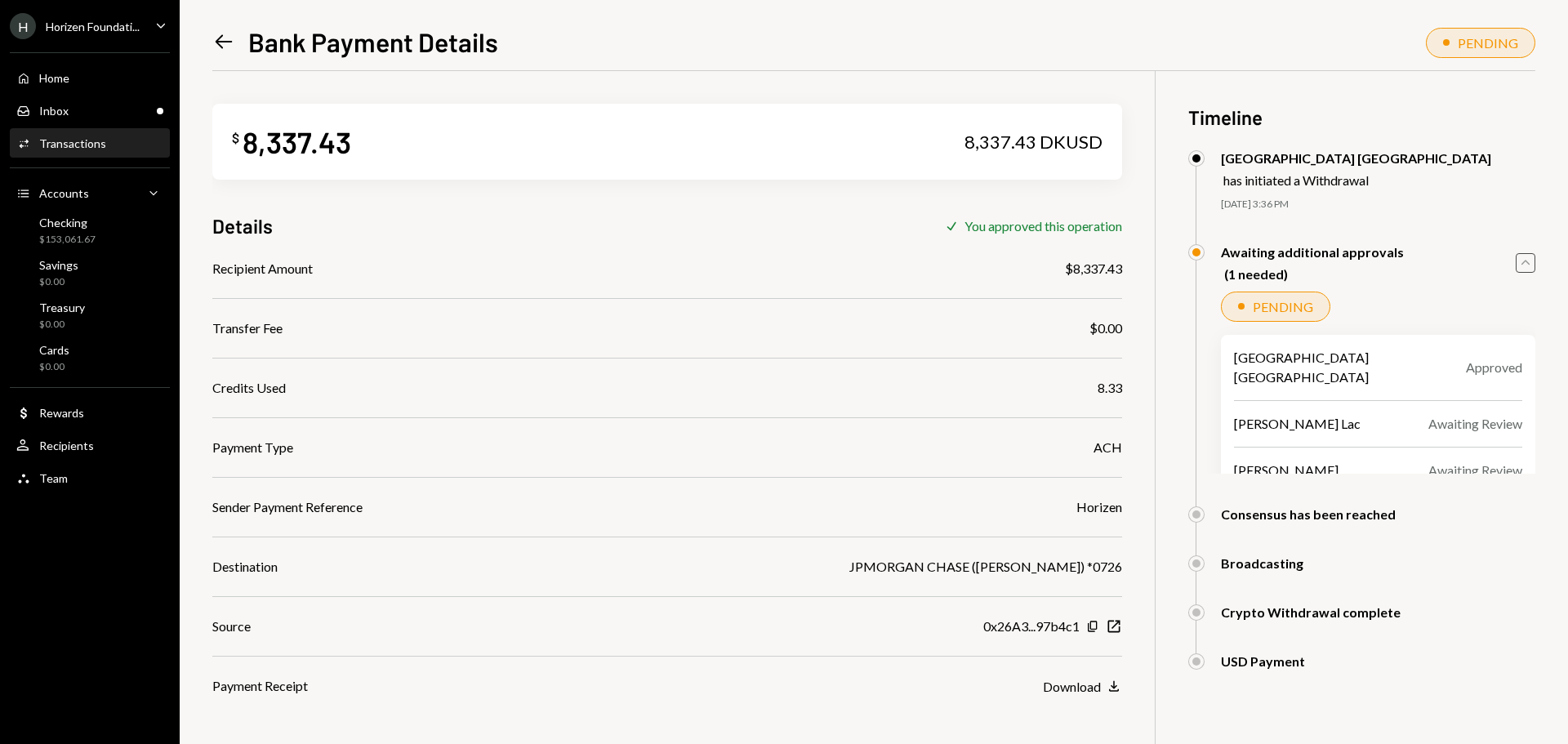
click at [1520, 263] on icon "Caret Up" at bounding box center [1525, 263] width 18 height 18
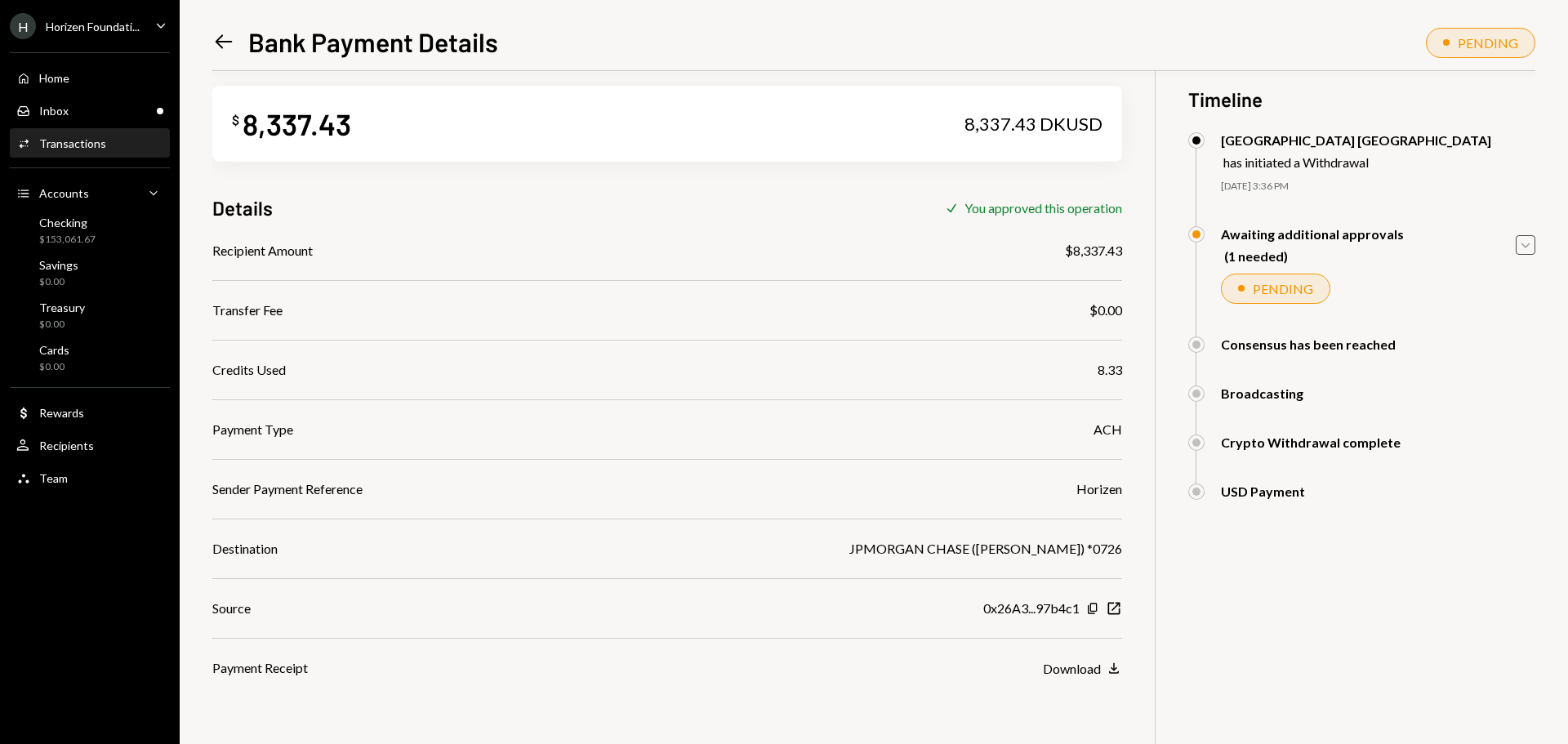
scroll to position [71, 0]
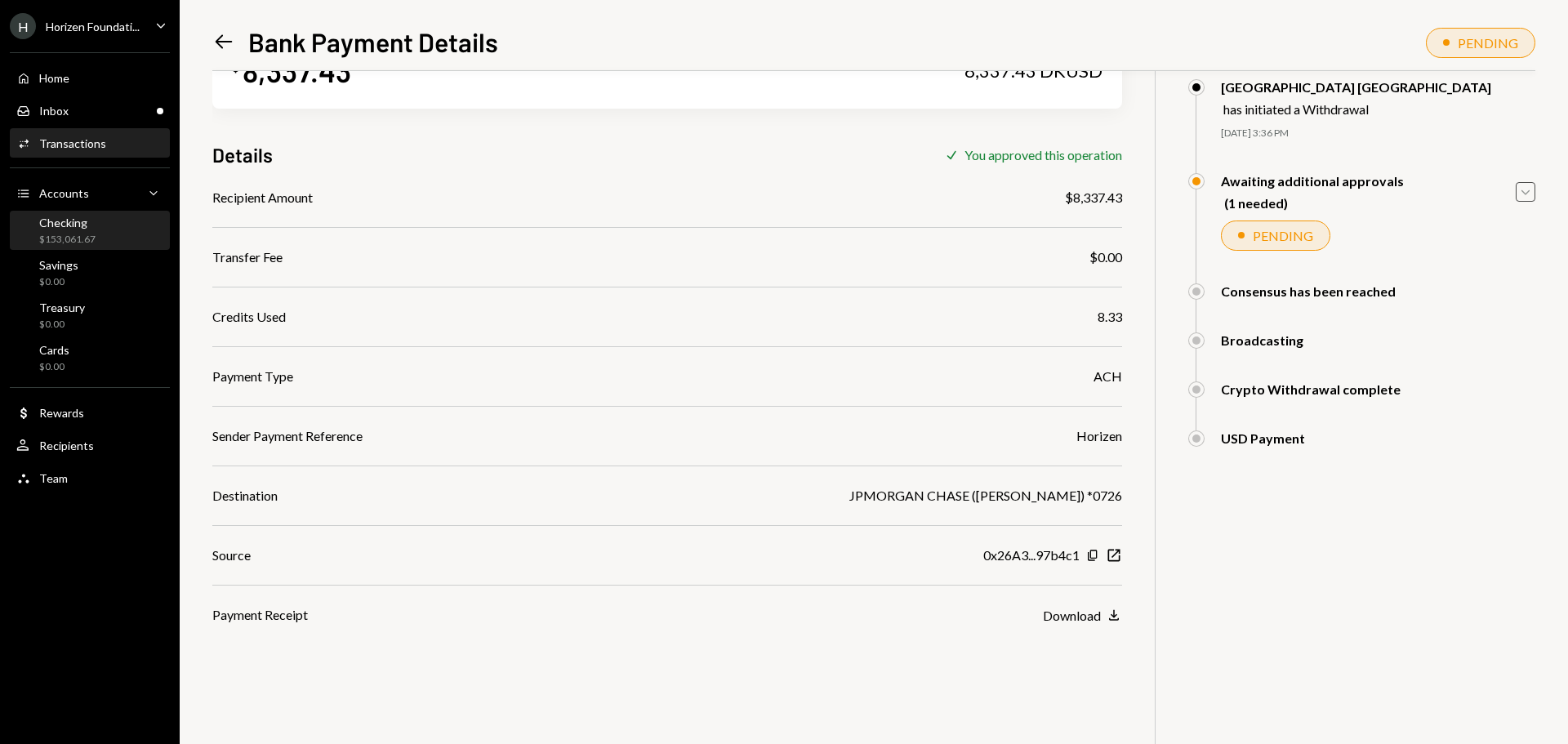
click at [106, 240] on div "Checking $153,061.67" at bounding box center [90, 230] width 147 height 31
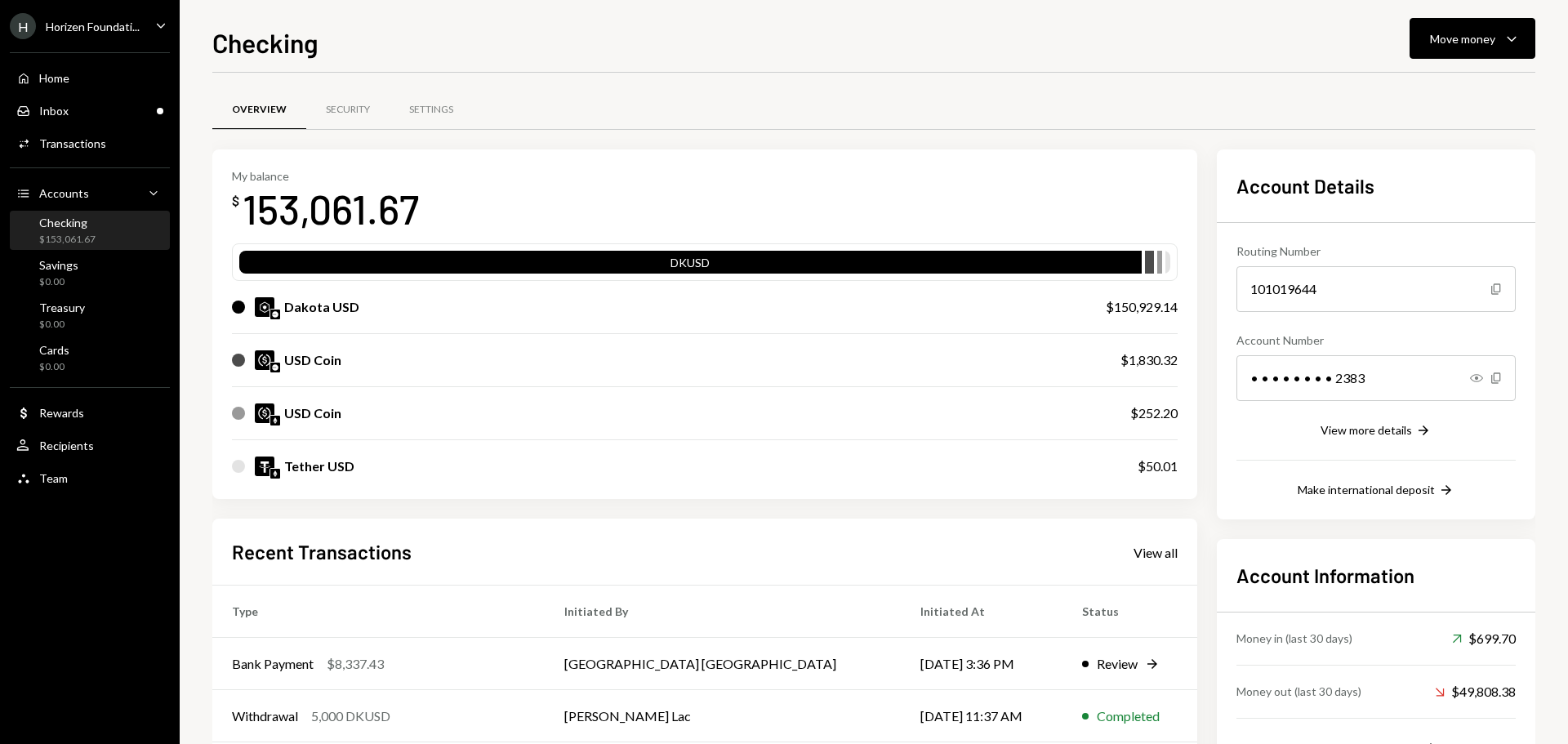
click at [114, 27] on div "Horizen Foundati..." at bounding box center [93, 26] width 94 height 14
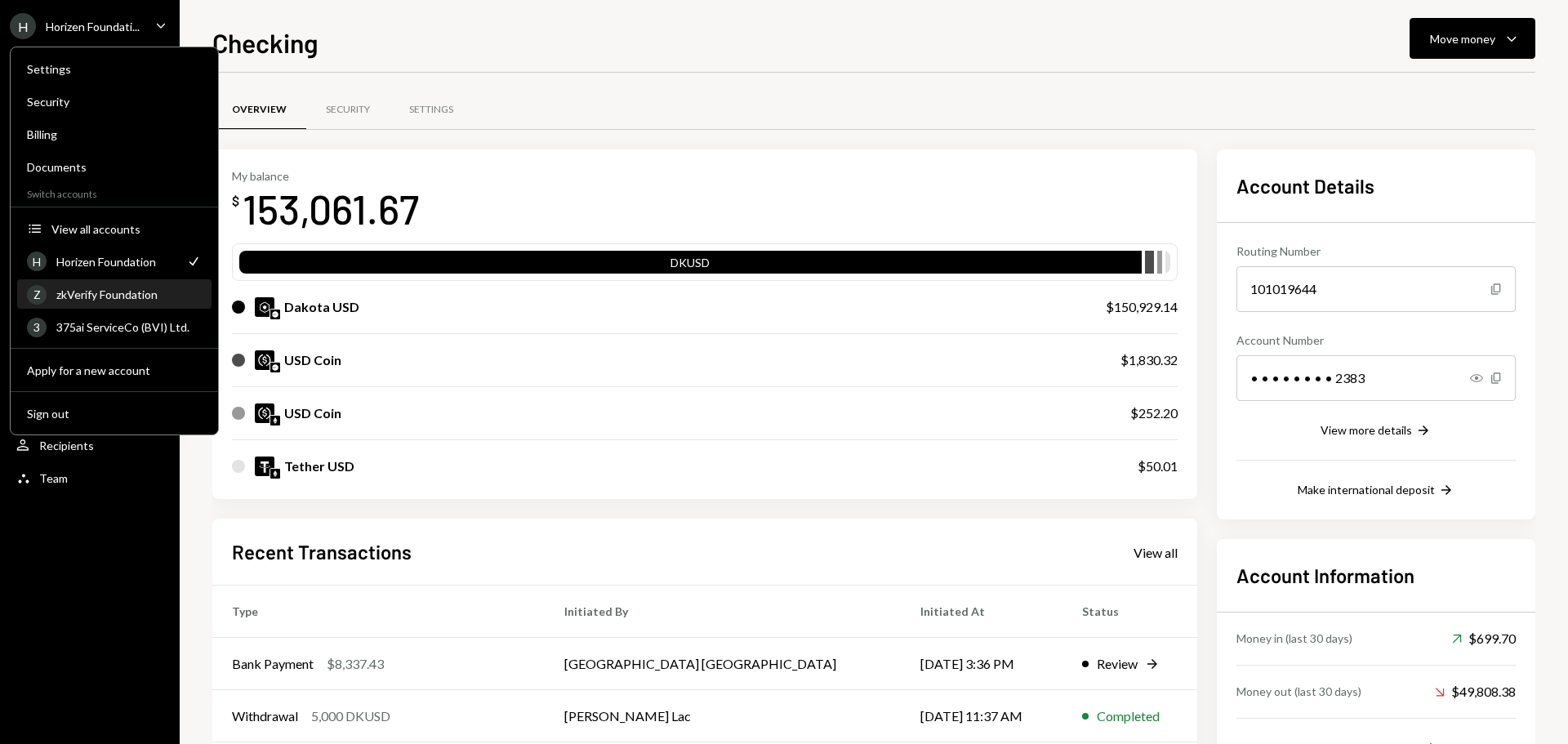
click at [108, 296] on div "zkVerify Foundation" at bounding box center [129, 294] width 145 height 14
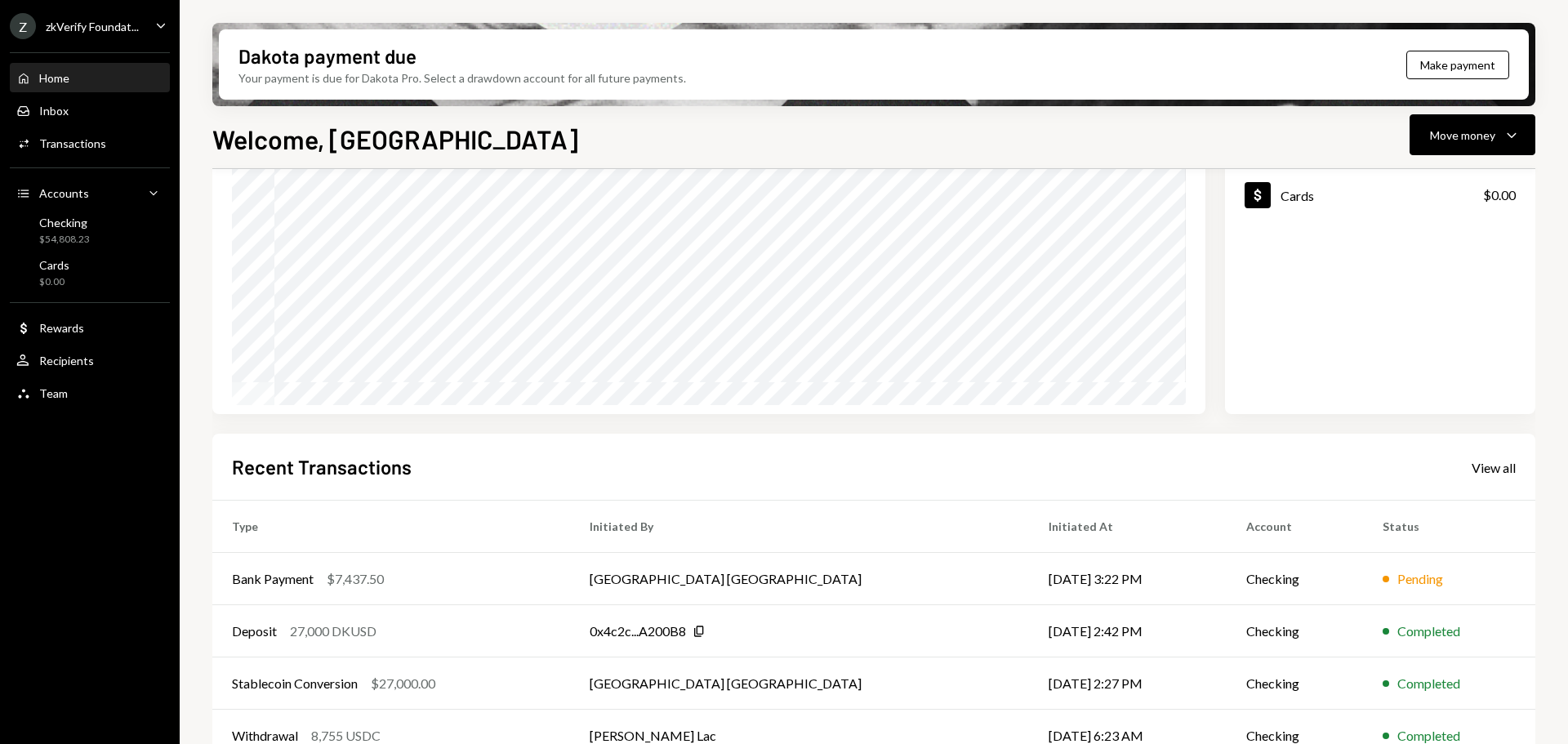
scroll to position [164, 0]
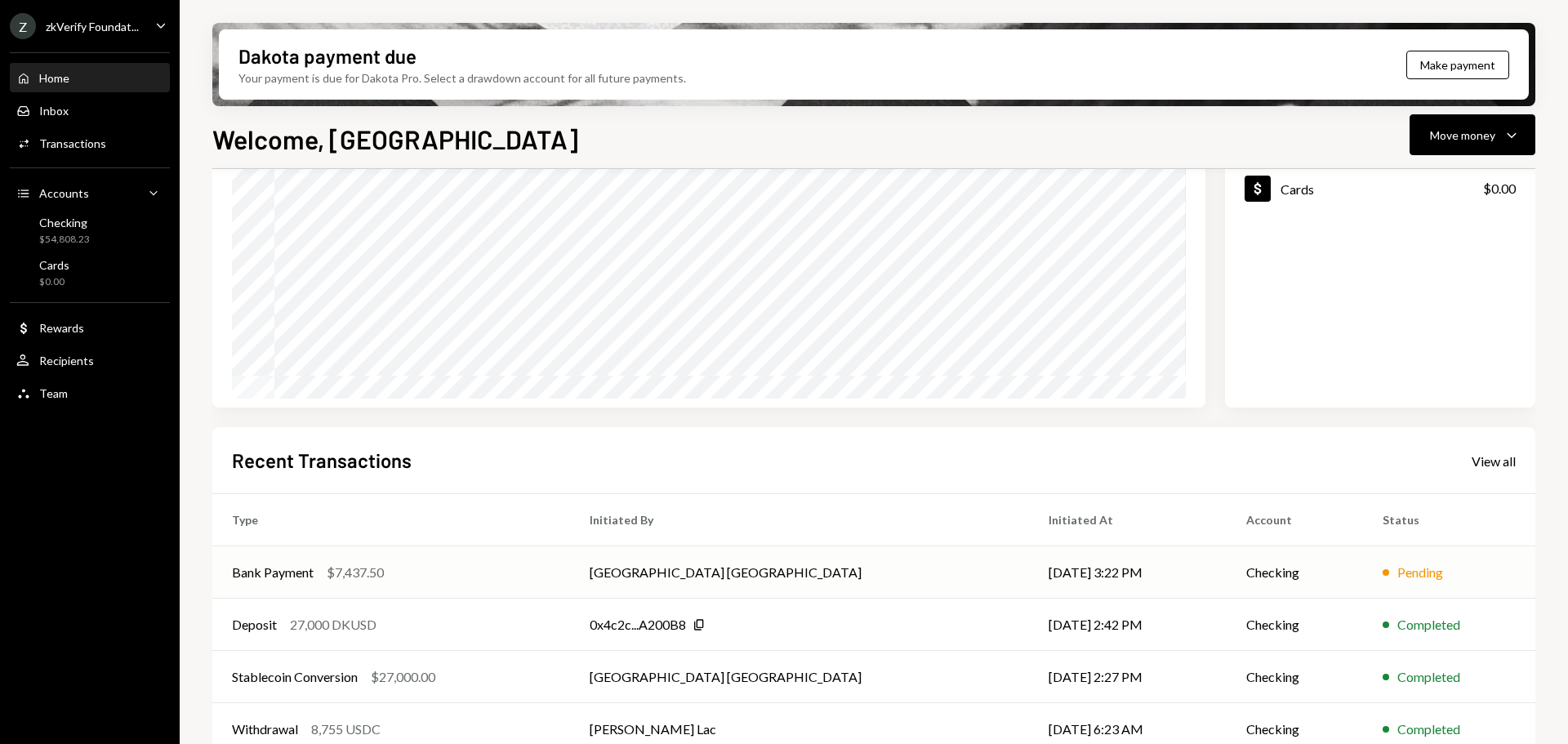
click at [551, 575] on div "Bank Payment $7,437.50" at bounding box center [391, 572] width 319 height 19
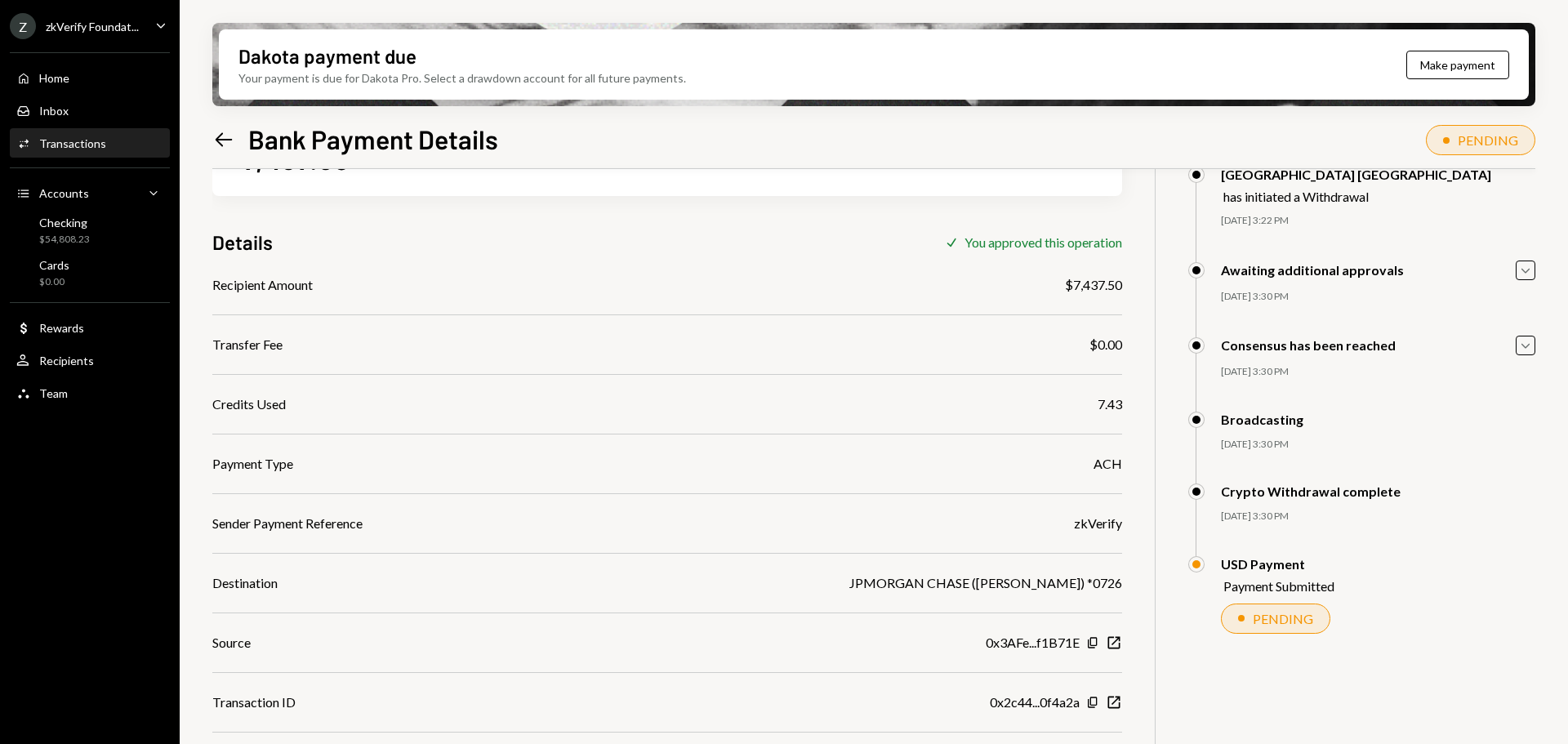
scroll to position [131, 0]
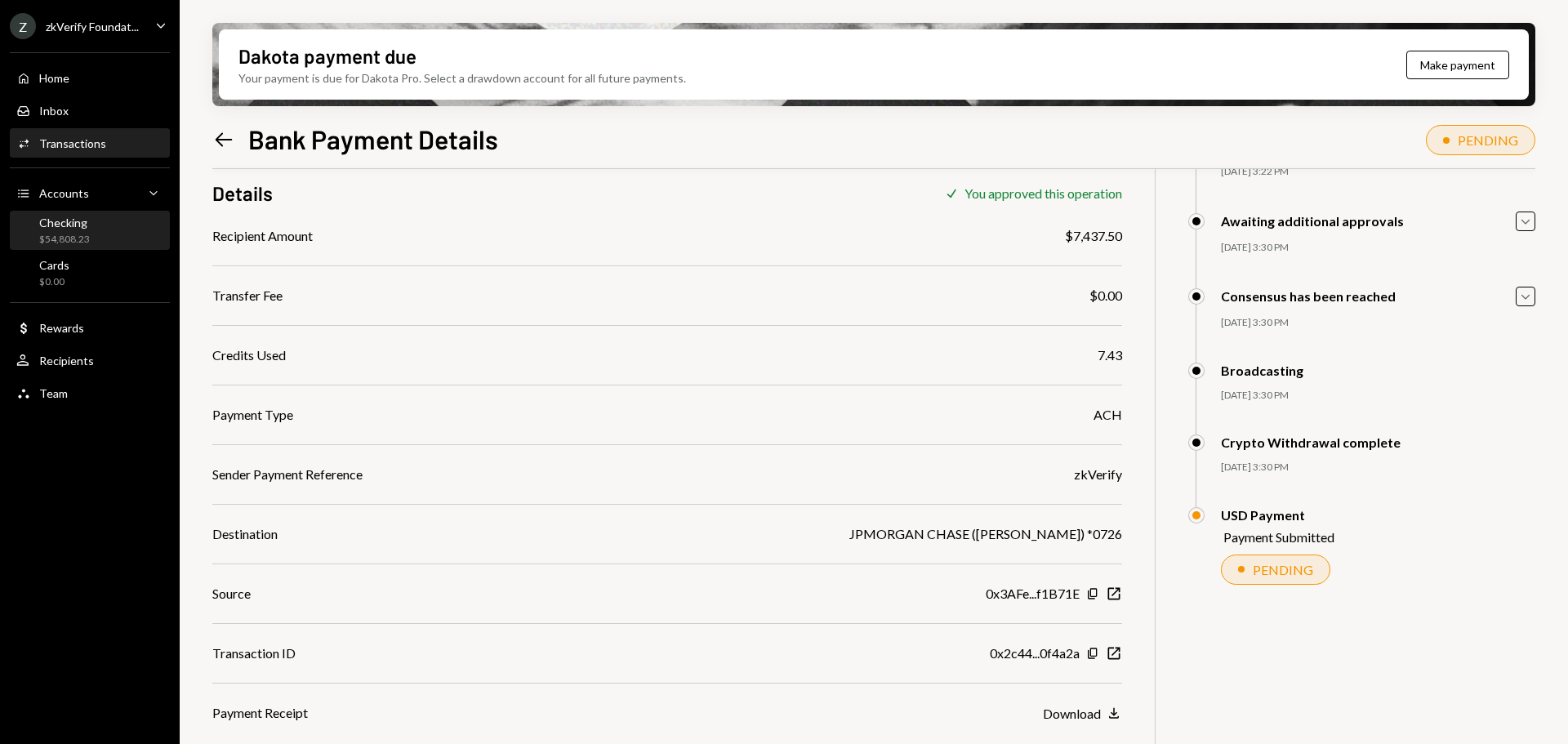
click at [72, 228] on div "Checking" at bounding box center [64, 222] width 51 height 14
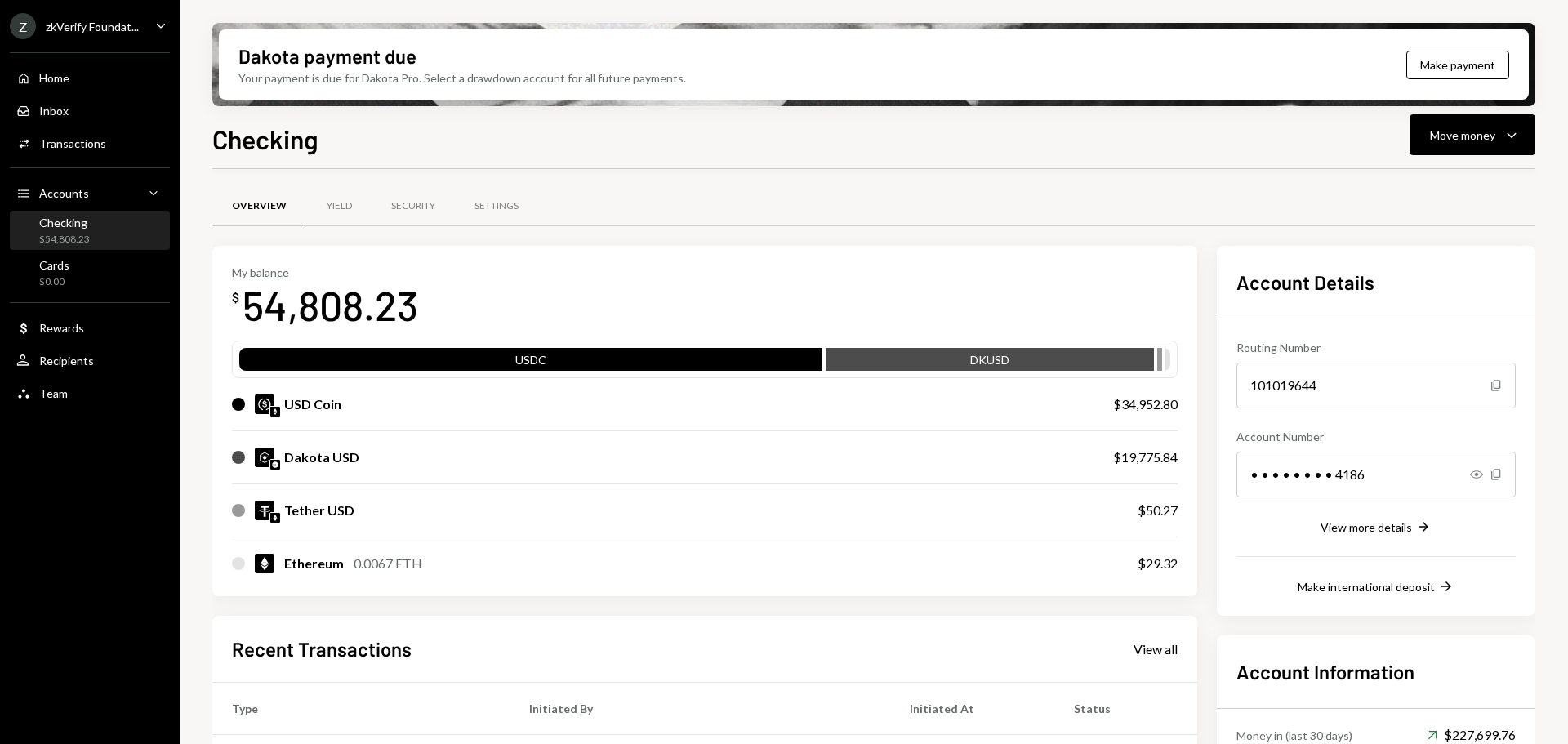
scroll to position [164, 0]
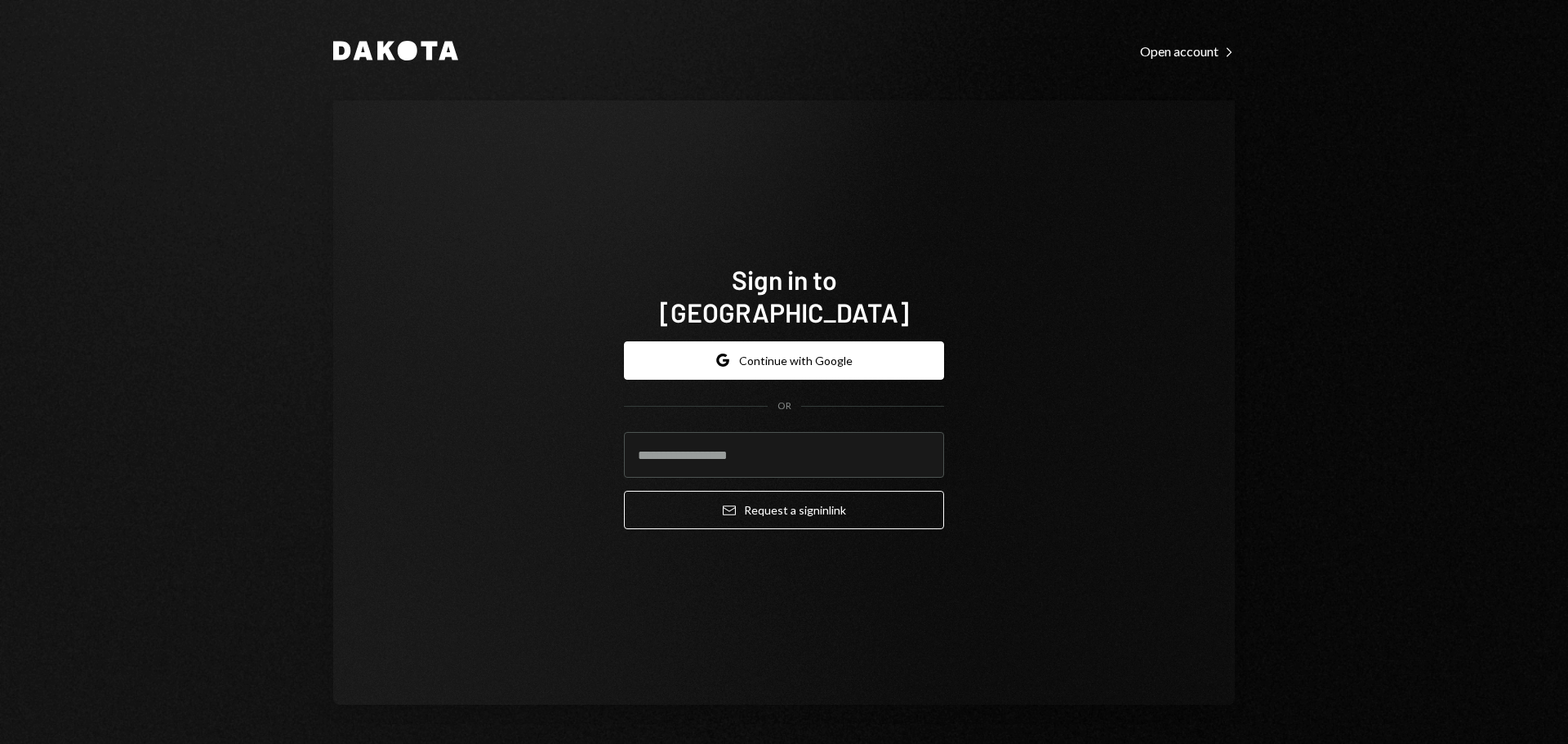
click at [377, 300] on div "Sign in to [GEOGRAPHIC_DATA] Google Continue with Google OR Email Request a sig…" at bounding box center [784, 402] width 901 height 605
click at [428, 454] on div "Sign in to [GEOGRAPHIC_DATA] Google Continue with Google OR Email Request a sig…" at bounding box center [784, 402] width 901 height 605
click at [689, 433] on input "email" at bounding box center [784, 455] width 320 height 46
type input "**********"
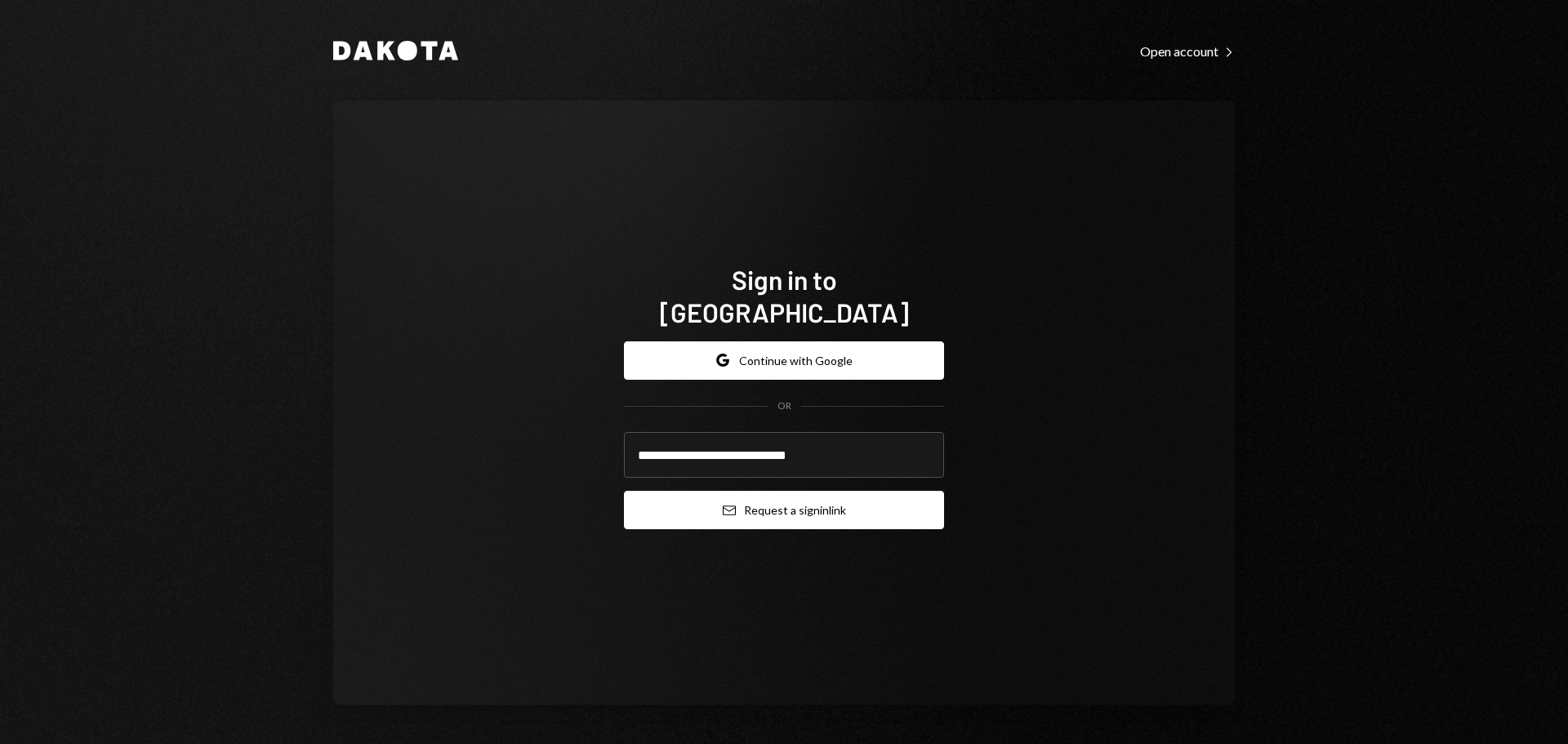
click at [738, 498] on button "Email Request a sign in link" at bounding box center [784, 510] width 320 height 38
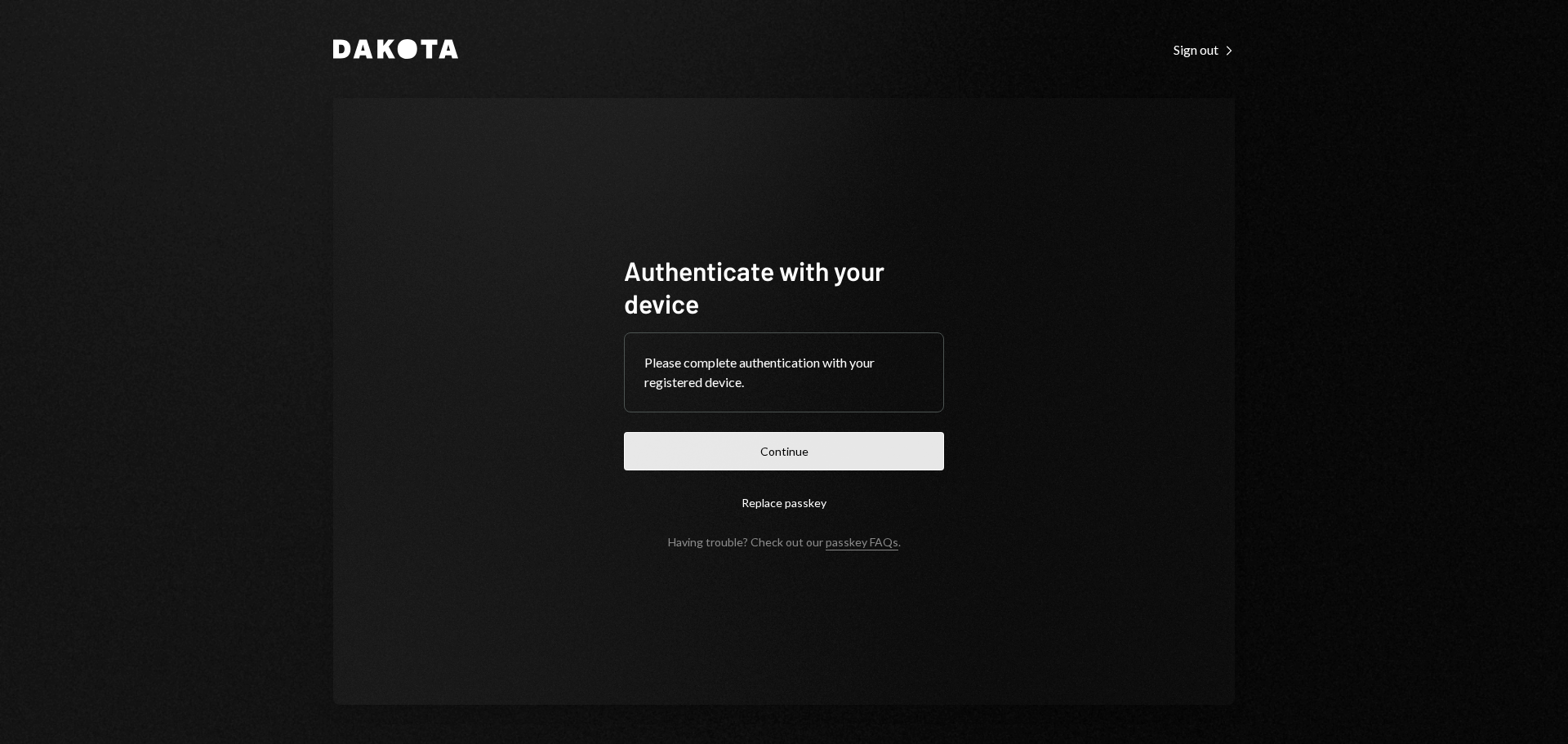
click at [729, 447] on button "Continue" at bounding box center [784, 452] width 320 height 38
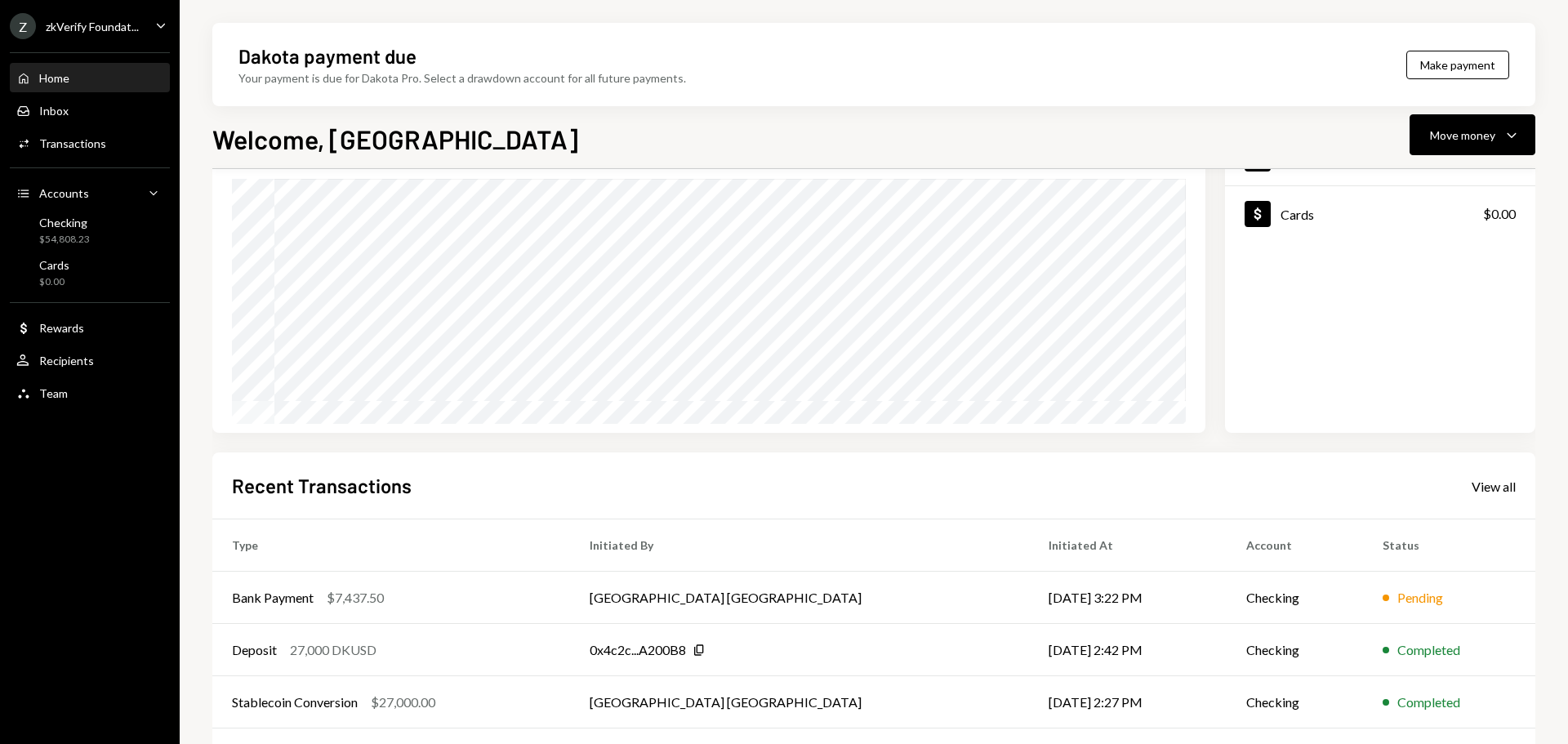
scroll to position [164, 0]
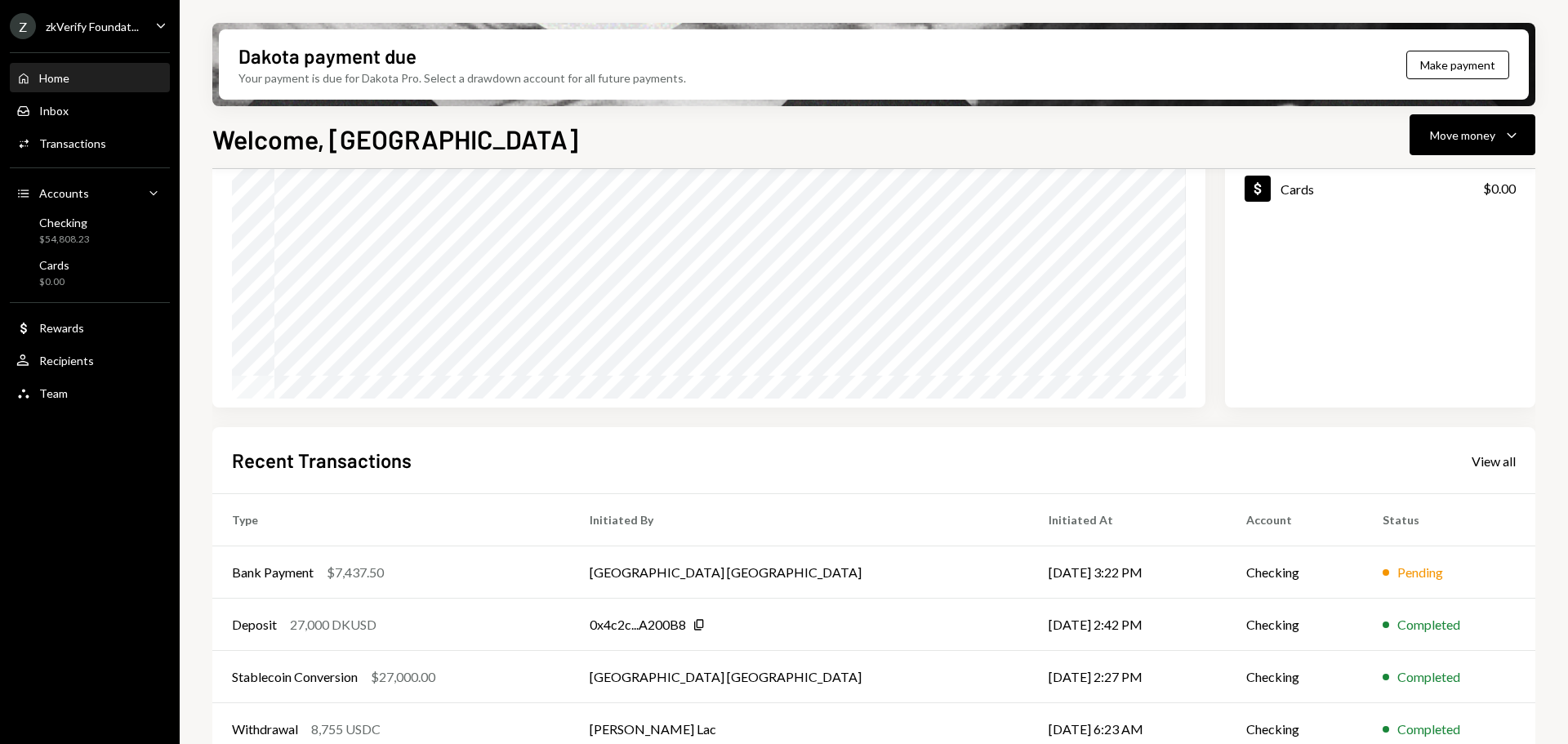
click at [100, 33] on div "Z zkVerify Foundat..." at bounding box center [74, 26] width 129 height 26
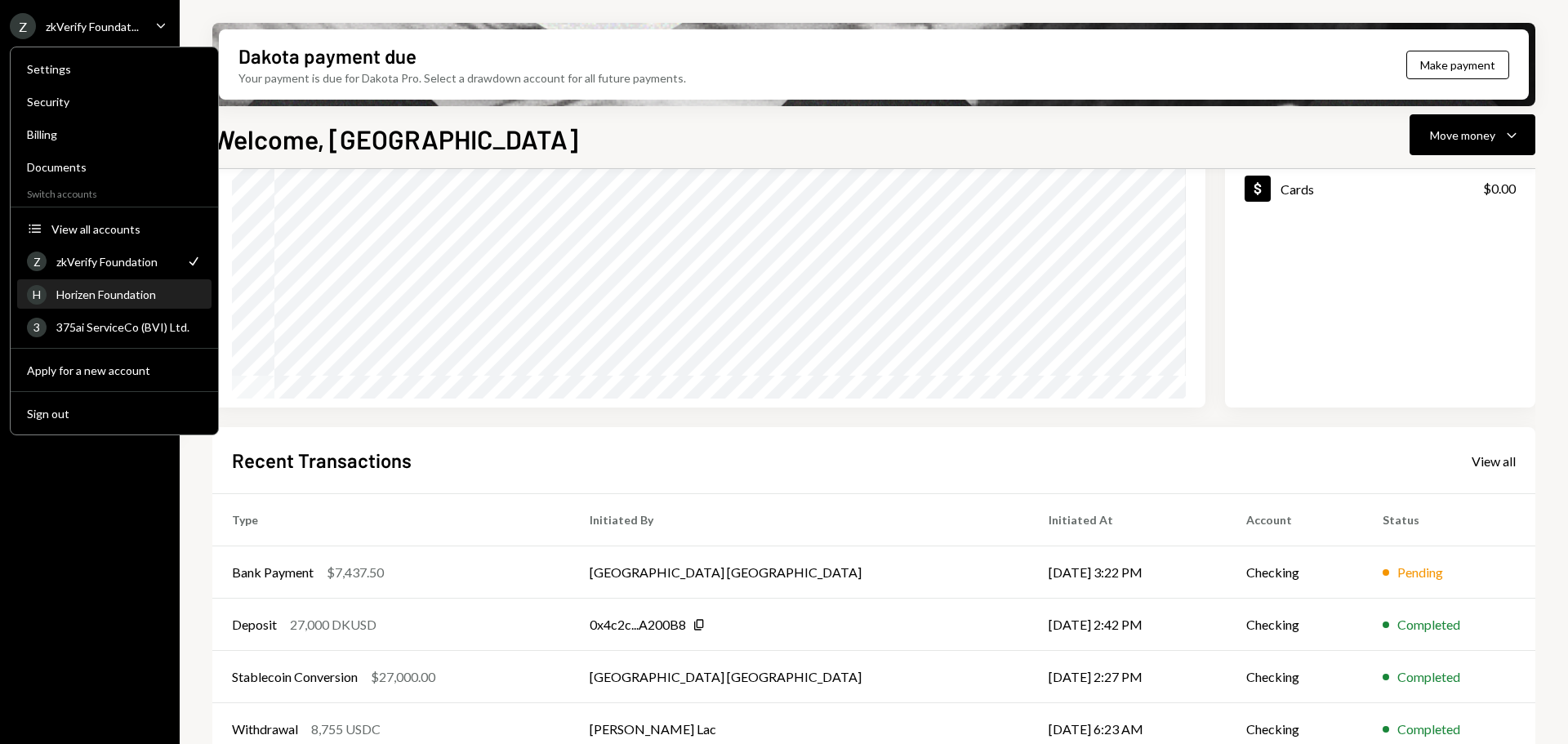
click at [103, 297] on div "Horizen Foundation" at bounding box center [129, 294] width 145 height 14
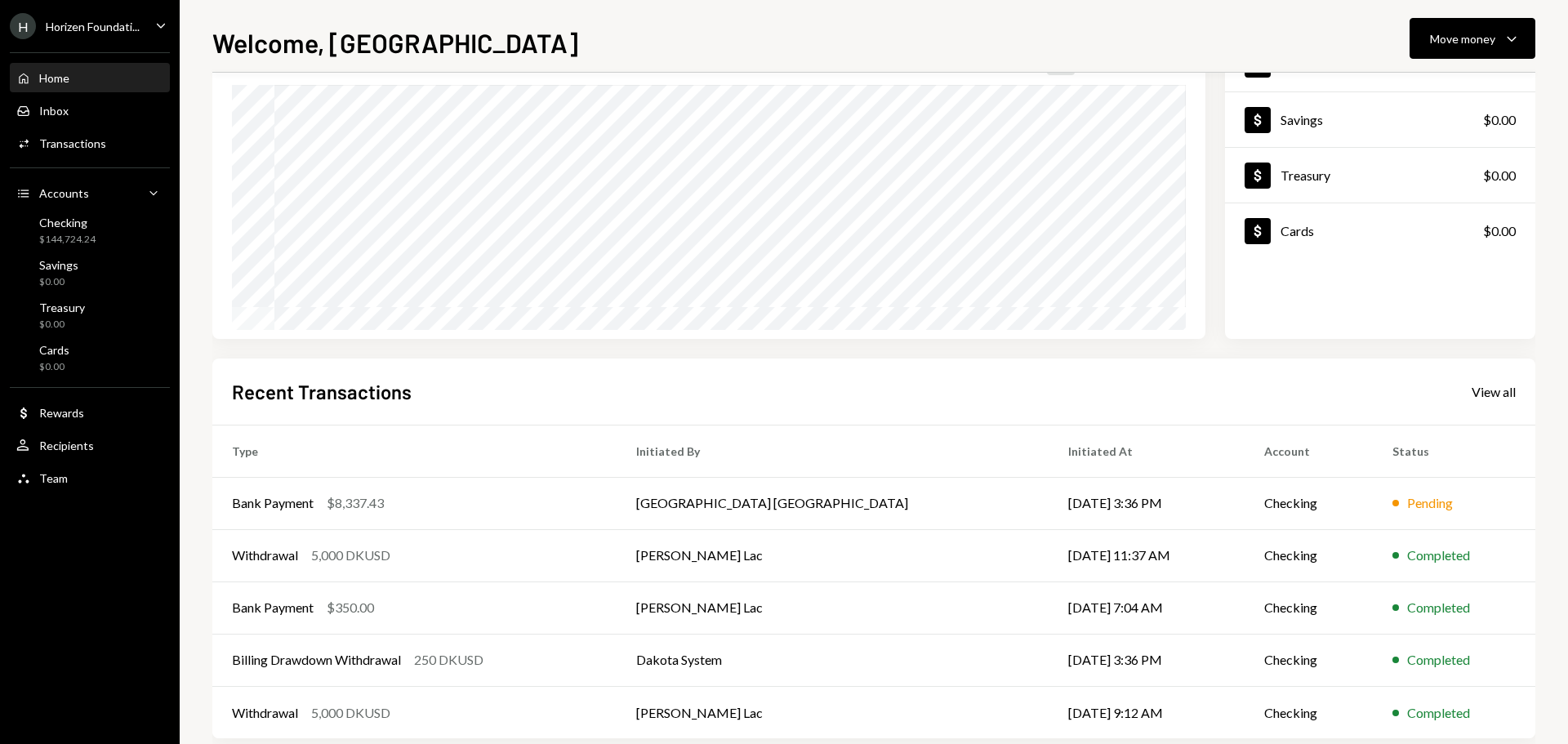
scroll to position [163, 0]
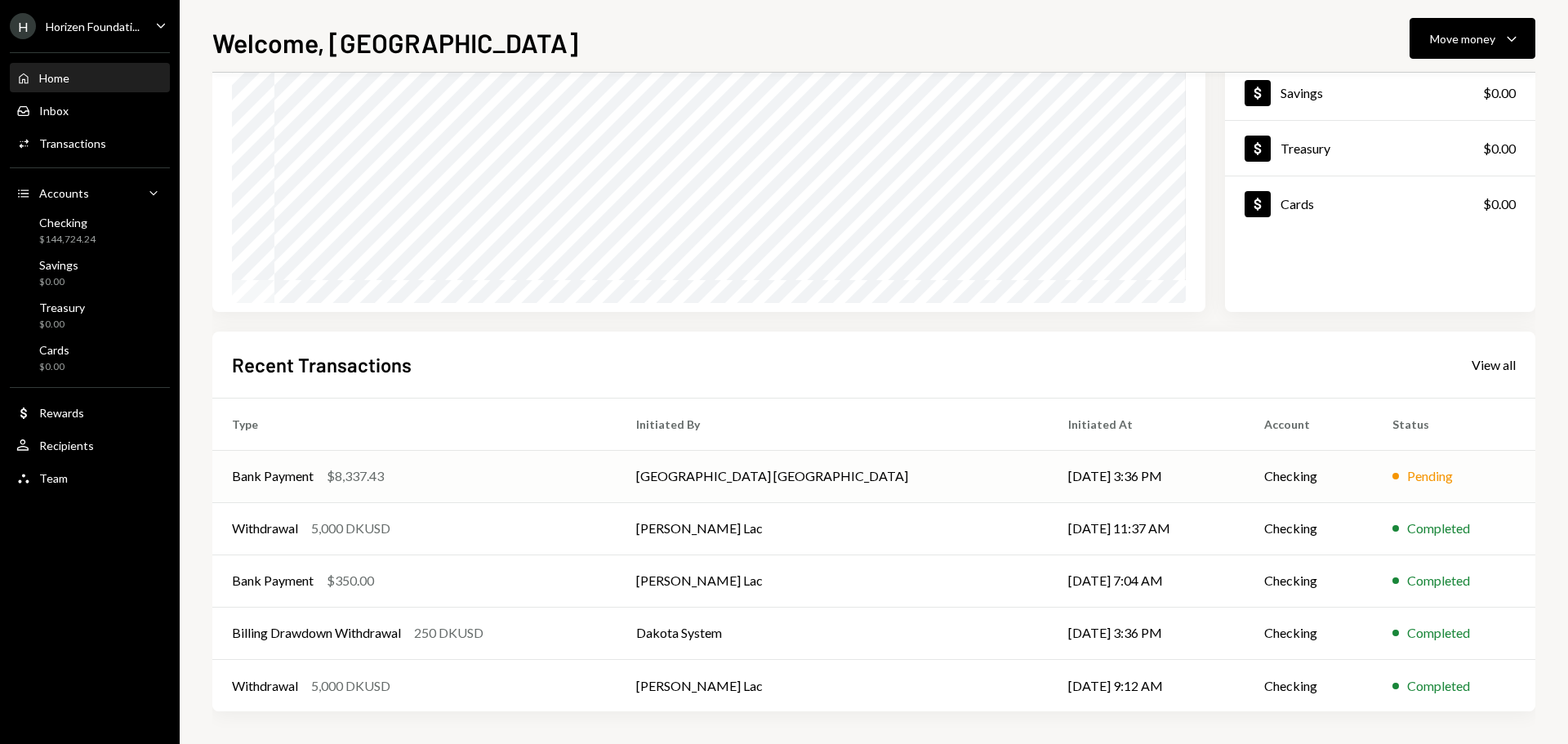
click at [539, 482] on div "Bank Payment $8,337.43" at bounding box center [414, 476] width 365 height 19
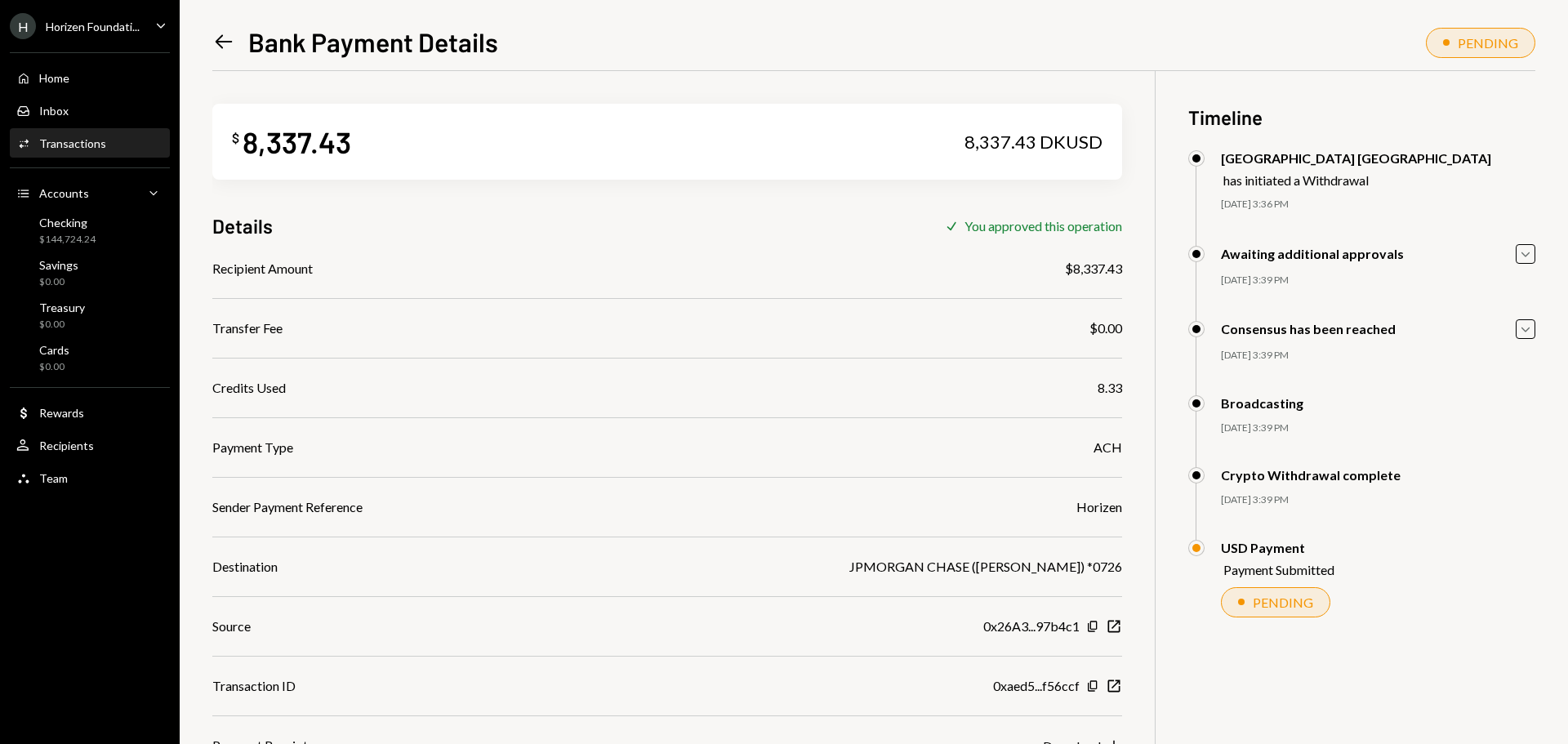
click at [115, 27] on div "Horizen Foundati..." at bounding box center [93, 26] width 94 height 14
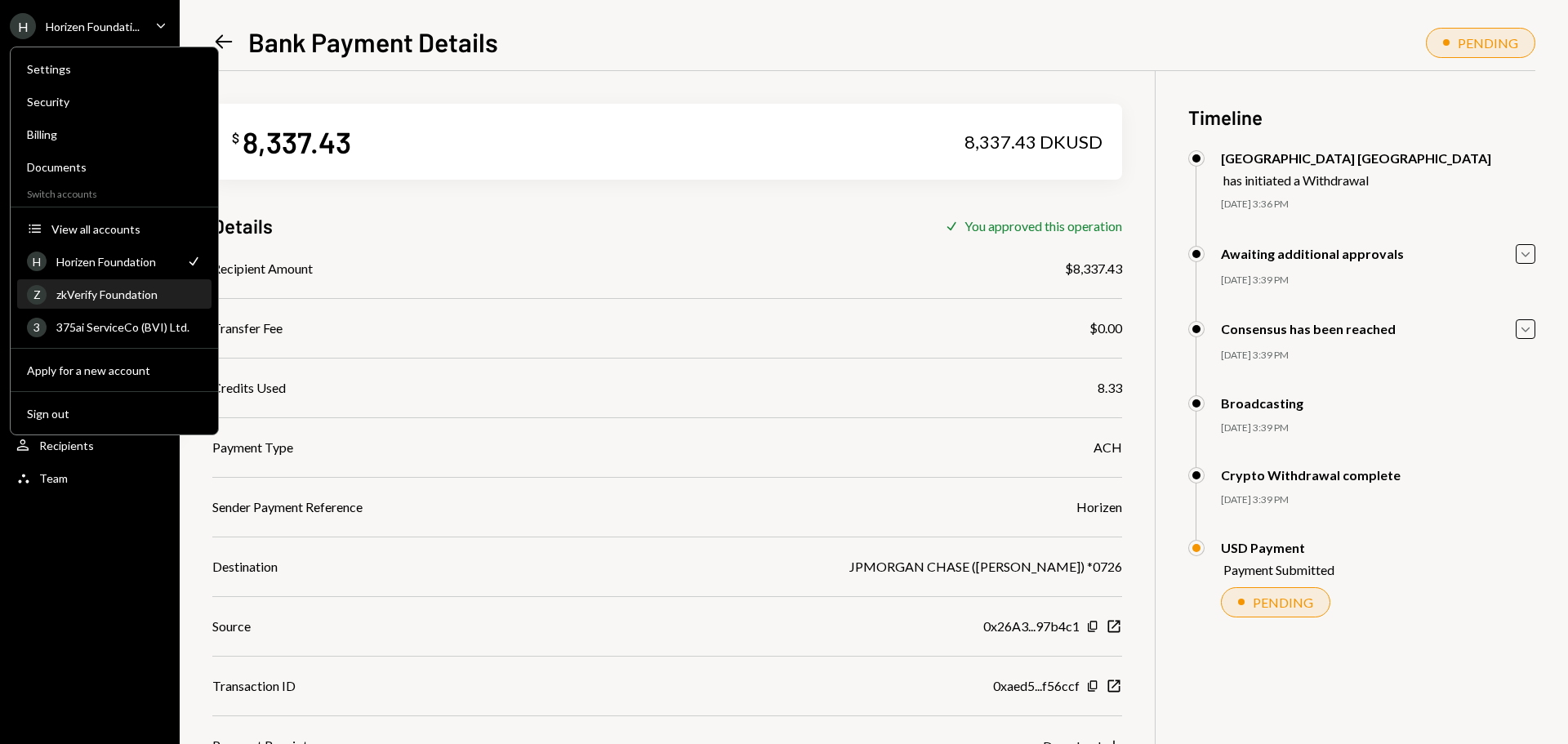
click at [167, 286] on div "Z zkVerify Foundation" at bounding box center [113, 295] width 174 height 28
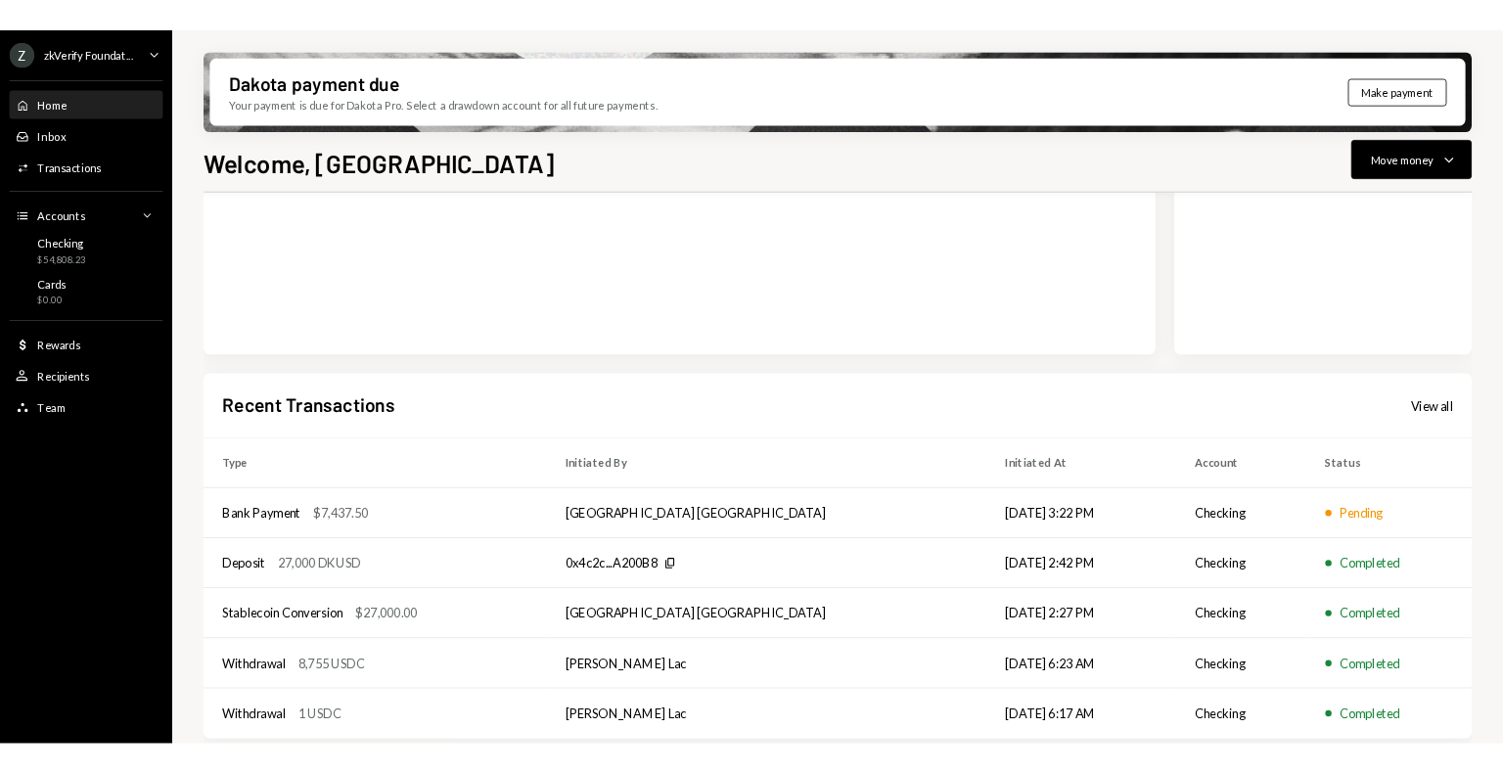
scroll to position [289, 0]
